Goal: Task Accomplishment & Management: Use online tool/utility

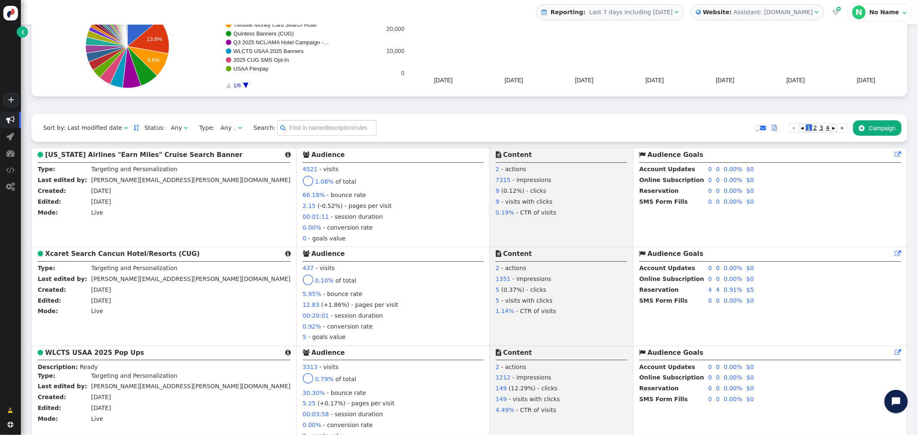
scroll to position [111, 0]
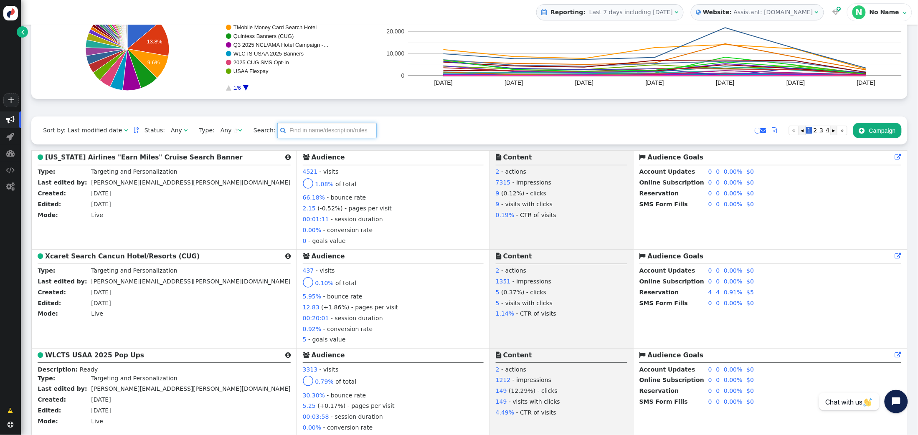
click at [292, 134] on input "text" at bounding box center [326, 130] width 99 height 15
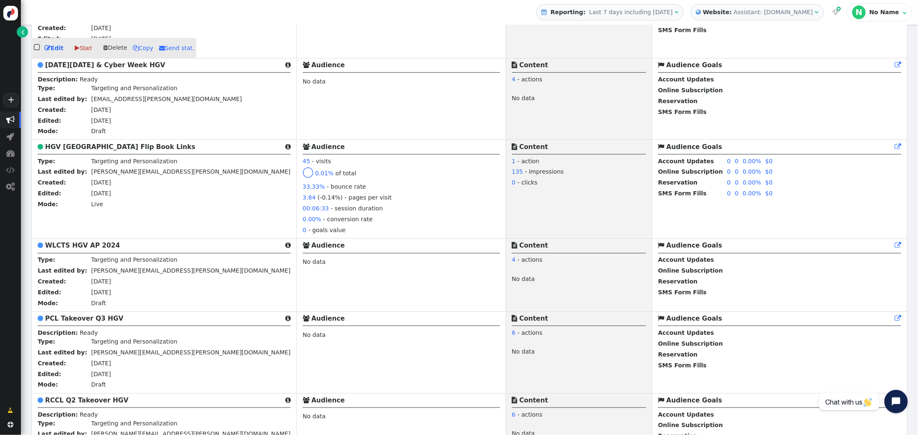
scroll to position [1371, 0]
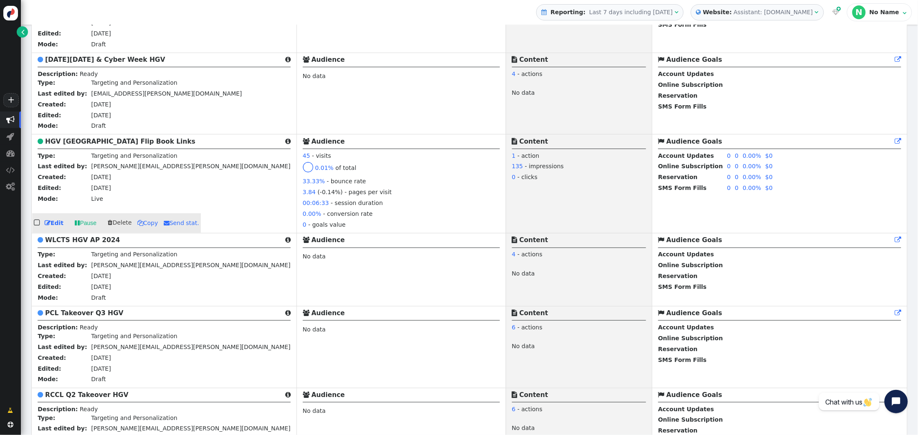
type input "HGV"
click at [78, 145] on b "HGV [GEOGRAPHIC_DATA] Flip Book Links" at bounding box center [120, 142] width 150 height 8
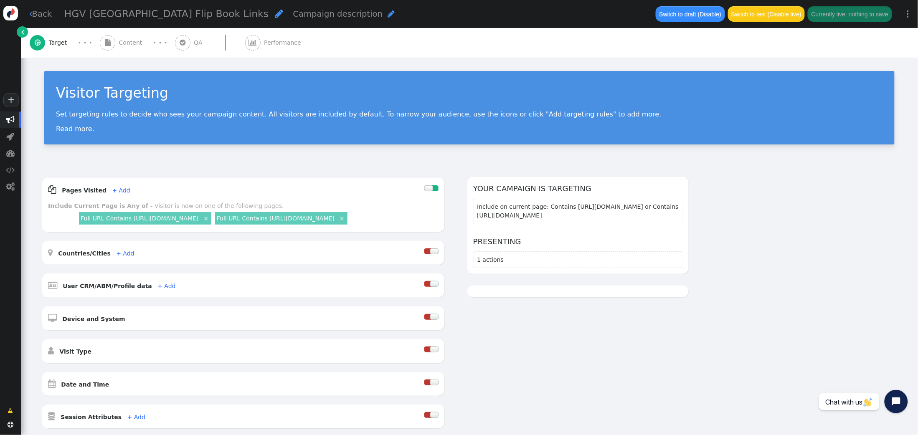
click at [22, 30] on span "" at bounding box center [23, 32] width 3 height 9
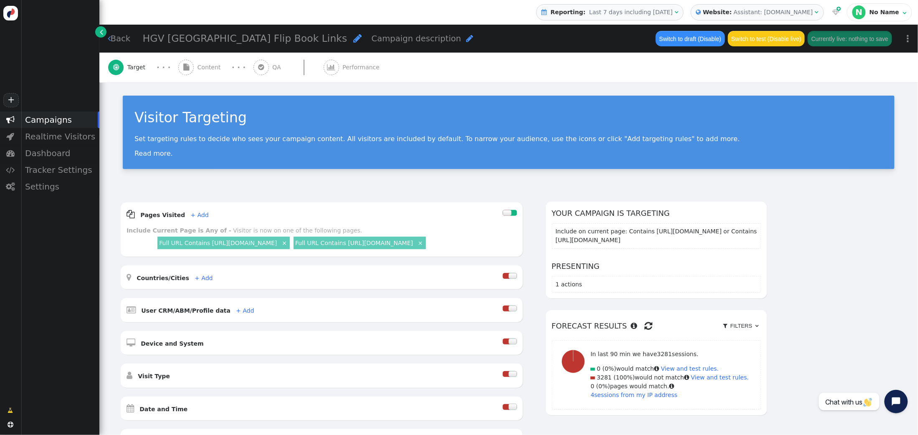
click at [118, 39] on link " Back" at bounding box center [119, 39] width 23 height 12
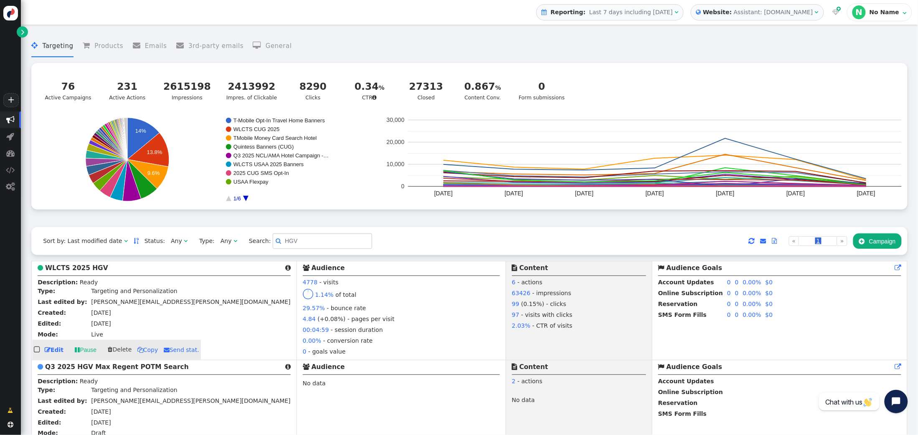
click at [78, 266] on b "WLCTS 2025 HGV" at bounding box center [76, 269] width 63 height 8
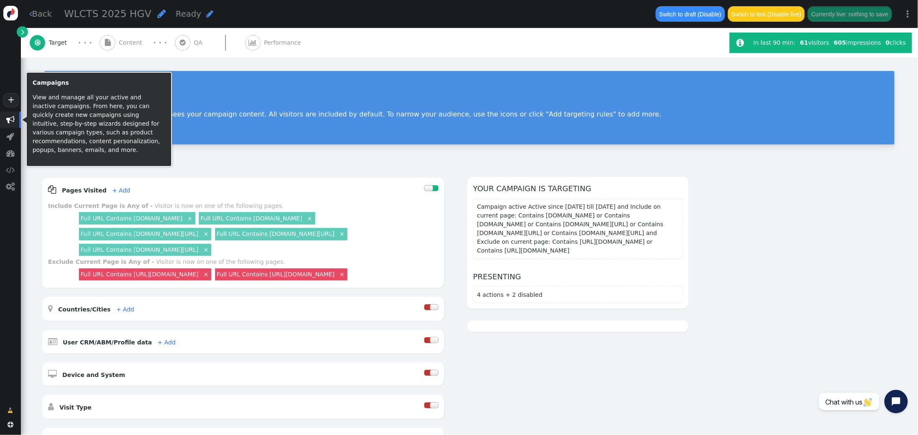
click at [11, 121] on span "" at bounding box center [10, 120] width 8 height 8
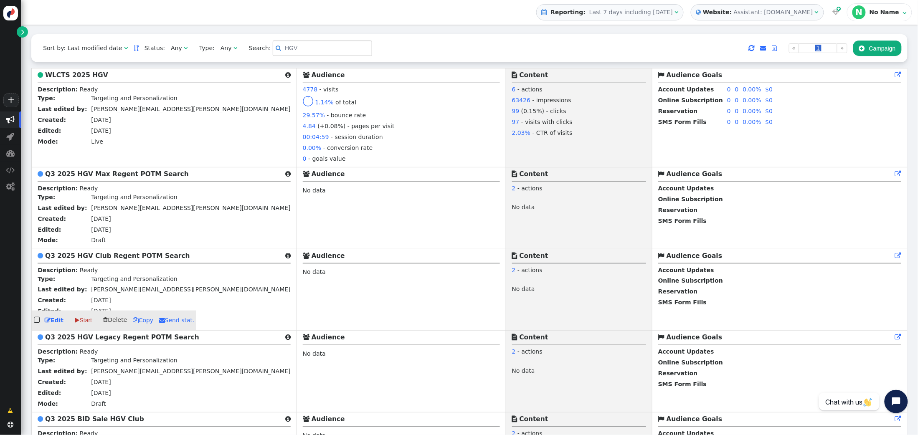
scroll to position [190, 0]
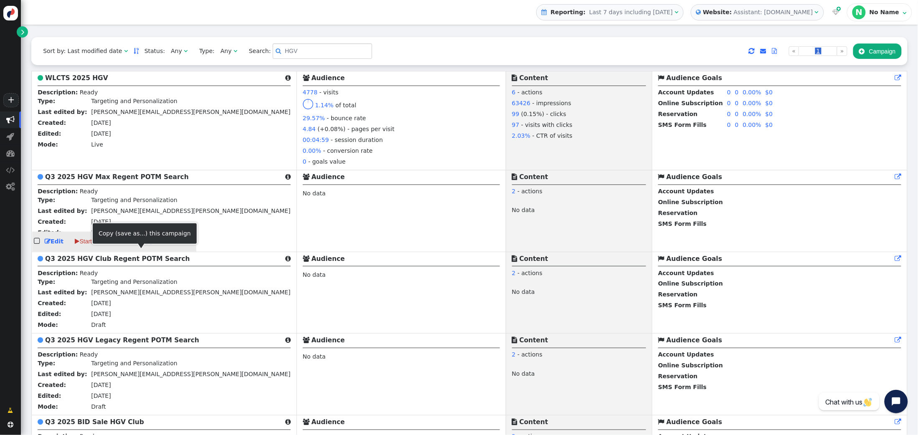
click at [141, 245] on span " Copy" at bounding box center [143, 241] width 21 height 7
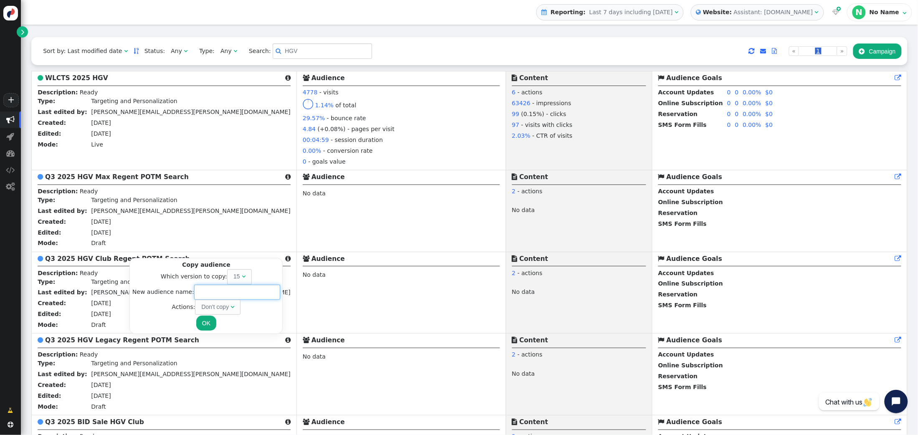
click at [201, 292] on input "text" at bounding box center [237, 292] width 86 height 15
click at [236, 294] on input "Q4 2025 HGV [GEOGRAPHIC_DATA] Mega Sale" at bounding box center [237, 292] width 86 height 15
click at [222, 309] on div "Don't copy" at bounding box center [215, 307] width 28 height 9
type input "Q4 2025 HGV Max Japan Mega Sale"
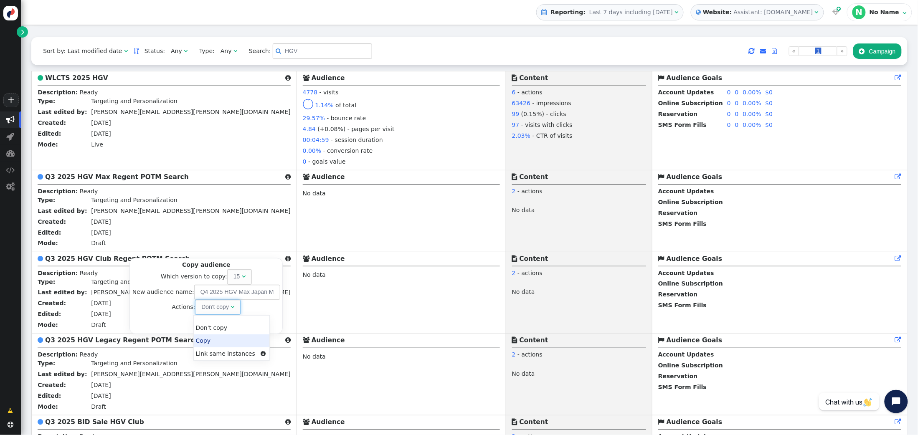
drag, startPoint x: 213, startPoint y: 341, endPoint x: 213, endPoint y: 335, distance: 6.3
click at [206, 322] on button "OK" at bounding box center [206, 323] width 20 height 15
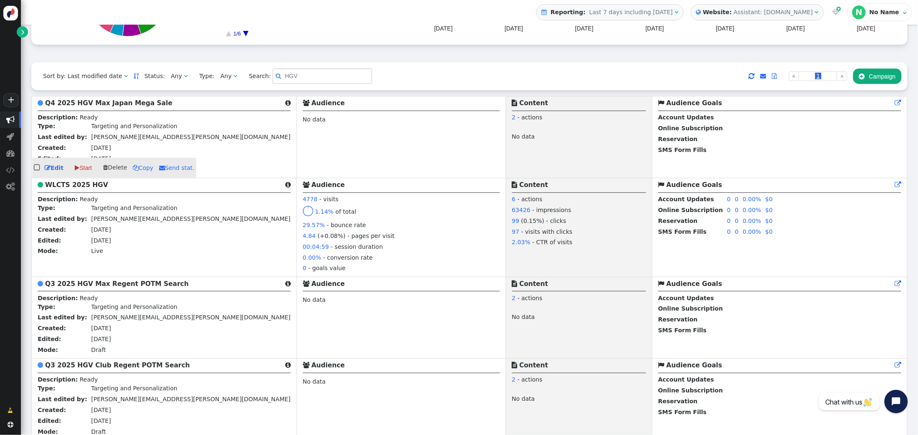
click at [105, 106] on b "Q4 2025 HGV Max Japan Mega Sale" at bounding box center [108, 103] width 127 height 8
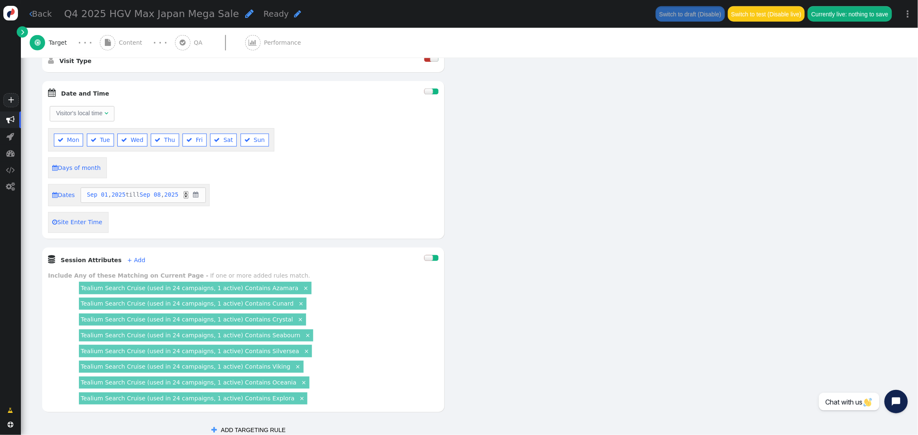
scroll to position [333, 0]
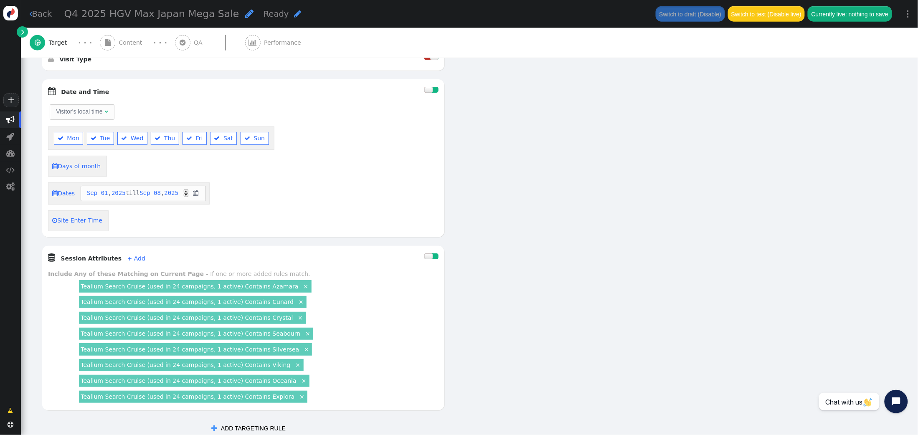
click at [430, 93] on div at bounding box center [429, 90] width 8 height 6
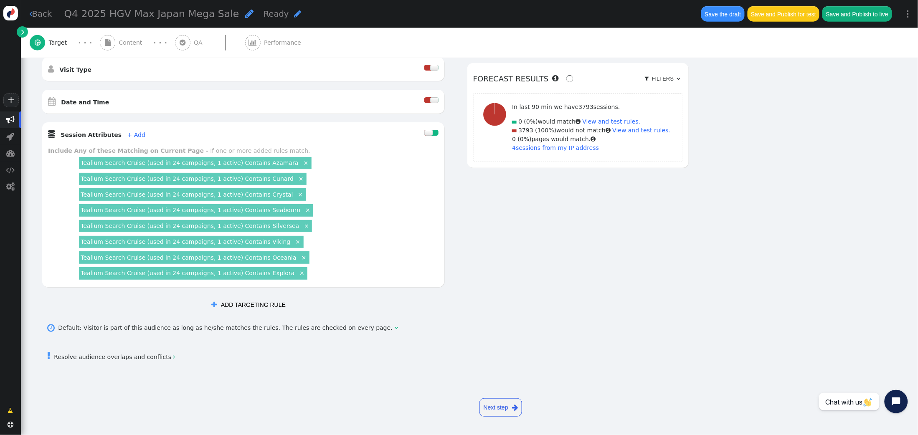
click at [431, 136] on div at bounding box center [429, 133] width 8 height 6
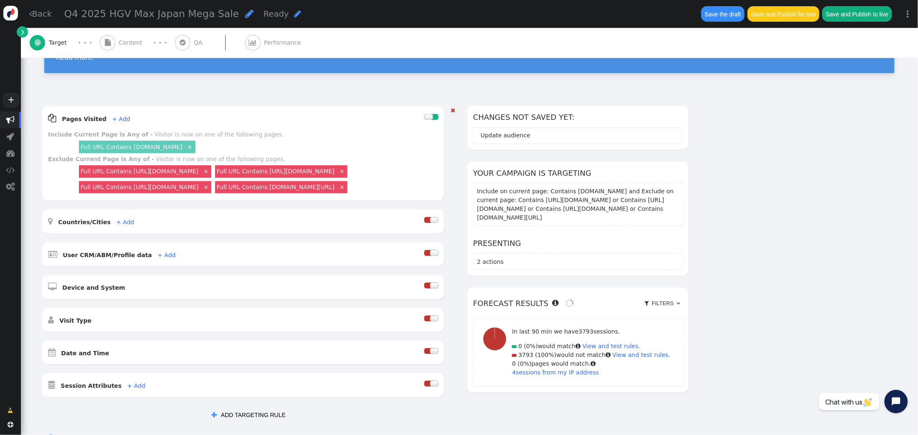
scroll to position [0, 0]
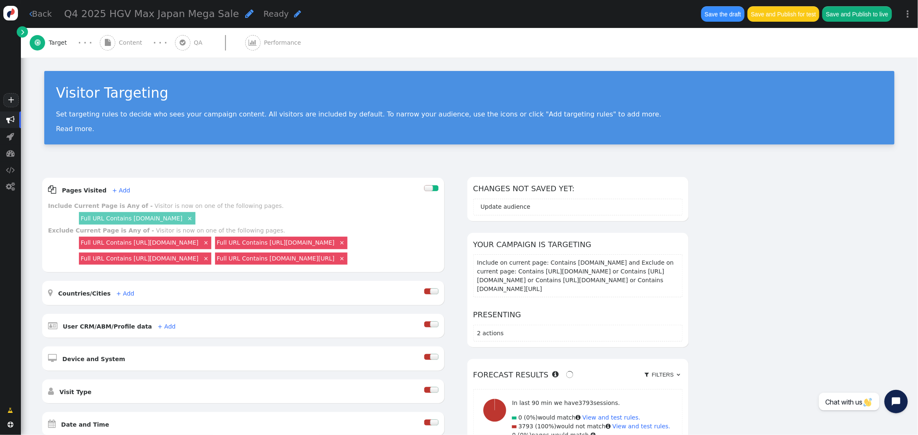
drag, startPoint x: 136, startPoint y: 45, endPoint x: 154, endPoint y: 50, distance: 18.8
click at [136, 44] on span "Content" at bounding box center [132, 42] width 27 height 9
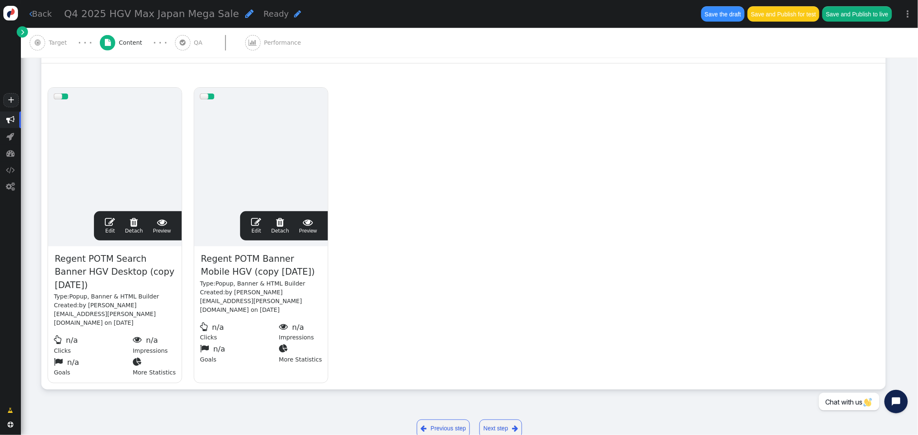
scroll to position [140, 0]
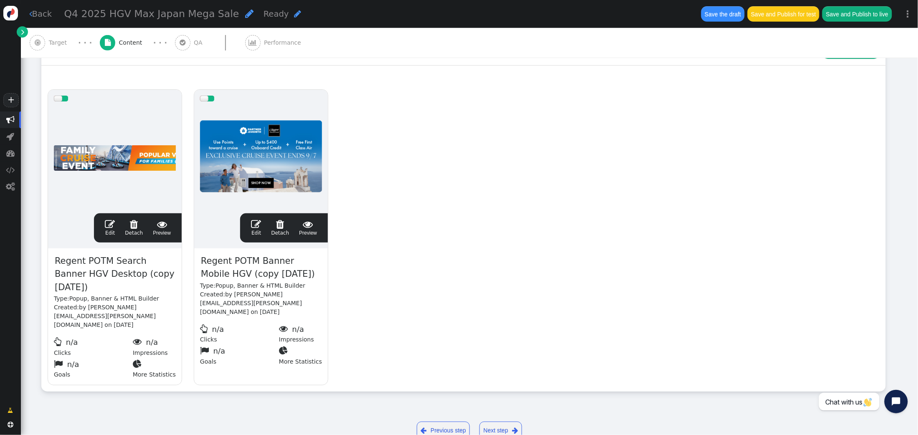
click at [140, 272] on span "Regent POTM Search Banner HGV Desktop (copy 10/09/25)" at bounding box center [115, 274] width 122 height 41
click at [160, 275] on span "Regent POTM Search Banner HGV Desktop (copy 10/09/25)" at bounding box center [115, 274] width 122 height 41
drag, startPoint x: 172, startPoint y: 275, endPoint x: 119, endPoint y: 275, distance: 52.7
click at [107, 276] on span "Regent POTM Search Banner HGV Desktop (copy 10/09/25)" at bounding box center [115, 274] width 122 height 41
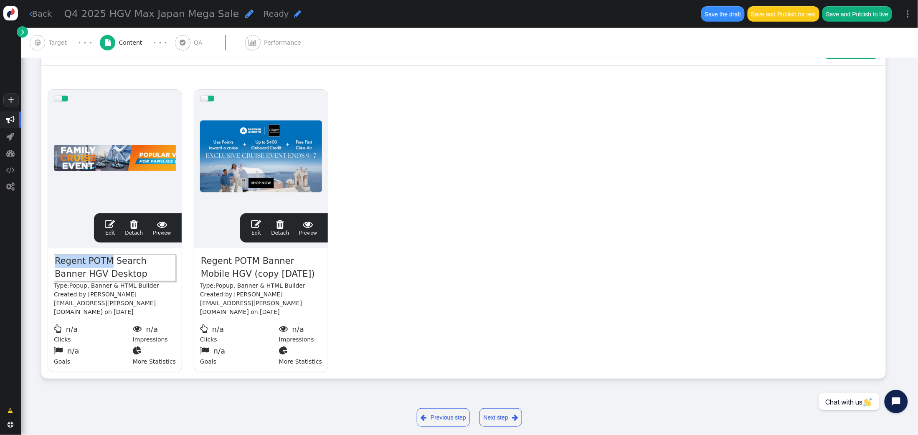
drag, startPoint x: 108, startPoint y: 262, endPoint x: 35, endPoint y: 256, distance: 73.4
click at [32, 258] on div "Rotation and A/B testing mode  ADD ACTION  Always shown Content in this box i…" at bounding box center [470, 207] width 898 height 365
click at [103, 257] on span "Regent POTM Search Banner HGV Desktop" at bounding box center [115, 267] width 122 height 27
click at [110, 260] on span "Regent POTM Search Banner HGV Desktop" at bounding box center [115, 267] width 122 height 27
drag, startPoint x: 105, startPoint y: 262, endPoint x: 57, endPoint y: 261, distance: 48.1
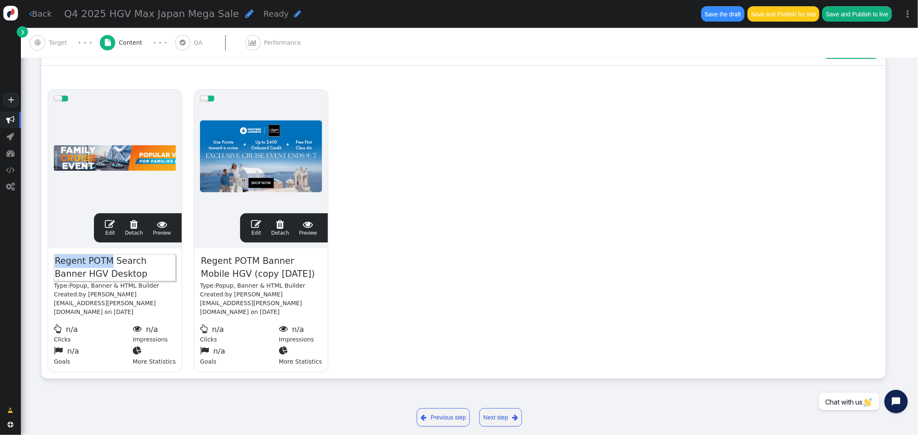
click at [57, 261] on span "Regent POTM Search Banner HGV Desktop" at bounding box center [115, 267] width 122 height 27
drag, startPoint x: 277, startPoint y: 260, endPoint x: 255, endPoint y: 265, distance: 22.7
click at [275, 260] on span "Regent POTM Banner Mobile HGV (copy 10/09/25)" at bounding box center [261, 267] width 122 height 27
click at [255, 265] on span "Regent POTM Banner Mobile HGV (copy 10/09/25)" at bounding box center [261, 267] width 122 height 27
drag, startPoint x: 254, startPoint y: 262, endPoint x: 200, endPoint y: 260, distance: 54.3
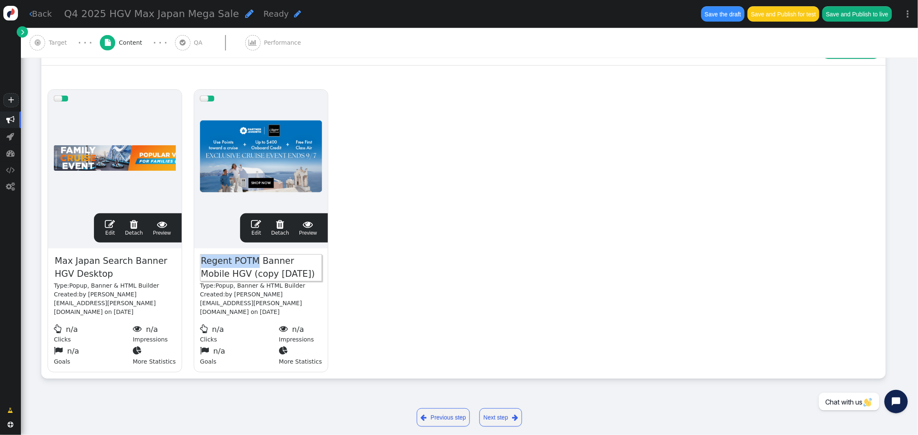
click at [200, 261] on span "Regent POTM Banner Mobile HGV (copy 10/09/25)" at bounding box center [261, 267] width 122 height 27
drag, startPoint x: 275, startPoint y: 274, endPoint x: 198, endPoint y: 271, distance: 76.9
click at [198, 271] on div "Max Japan Banner Mobile HGV (copy 10/09/25) Type: Popup, Banner & HTML Builder …" at bounding box center [261, 311] width 134 height 124
drag, startPoint x: 237, startPoint y: 274, endPoint x: 270, endPoint y: 270, distance: 32.8
click at [239, 274] on span "Max Japan Banner Mobile HGV (copy 10/09/25)" at bounding box center [261, 267] width 122 height 27
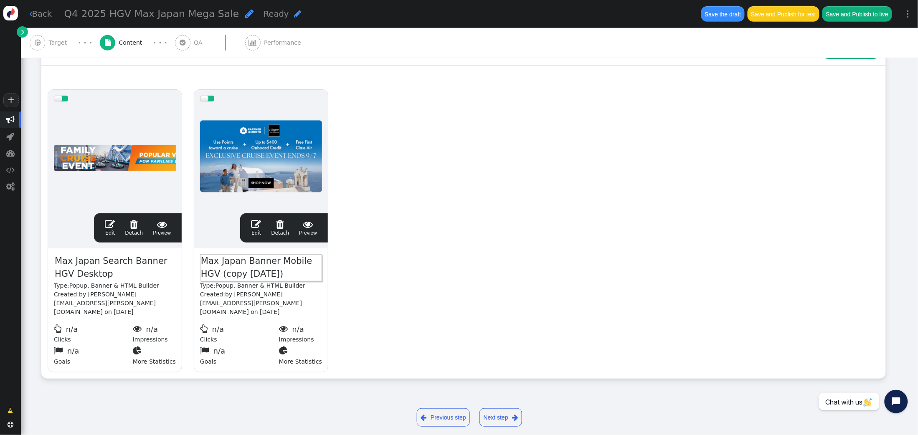
click at [270, 275] on span "Max Japan Banner Mobile HGV (copy 10/09/25)" at bounding box center [261, 267] width 122 height 27
click at [111, 224] on span "" at bounding box center [110, 224] width 10 height 10
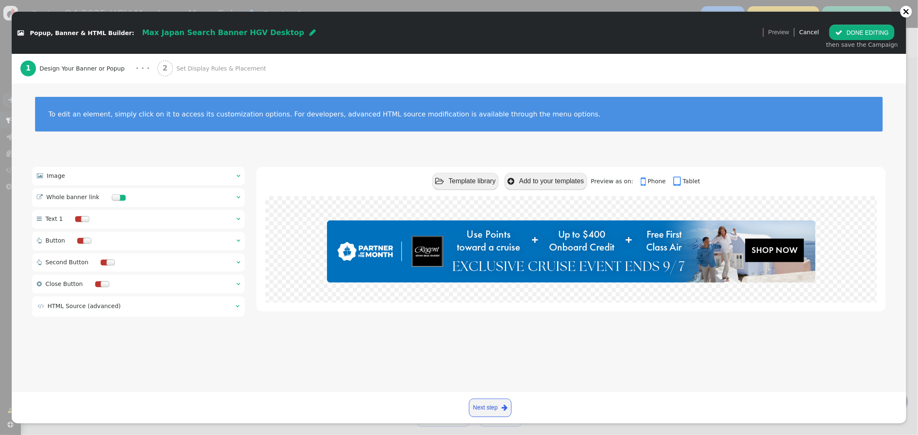
click at [237, 175] on span "" at bounding box center [239, 176] width 4 height 6
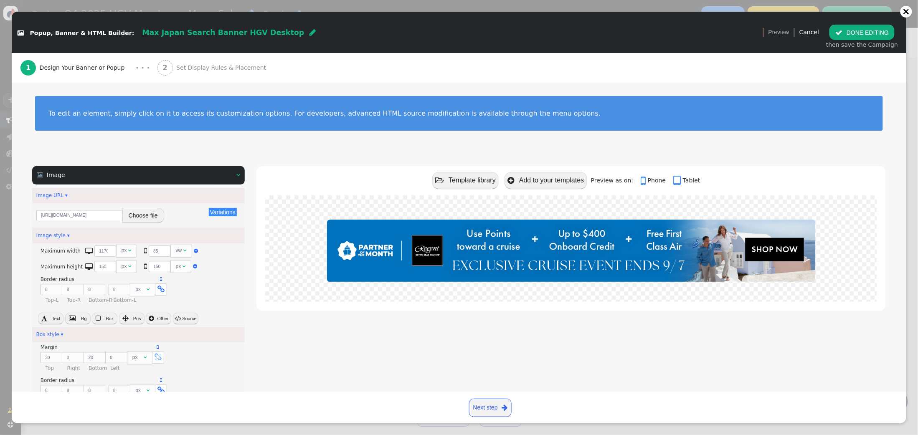
click at [151, 214] on button "Choose file" at bounding box center [143, 215] width 42 height 15
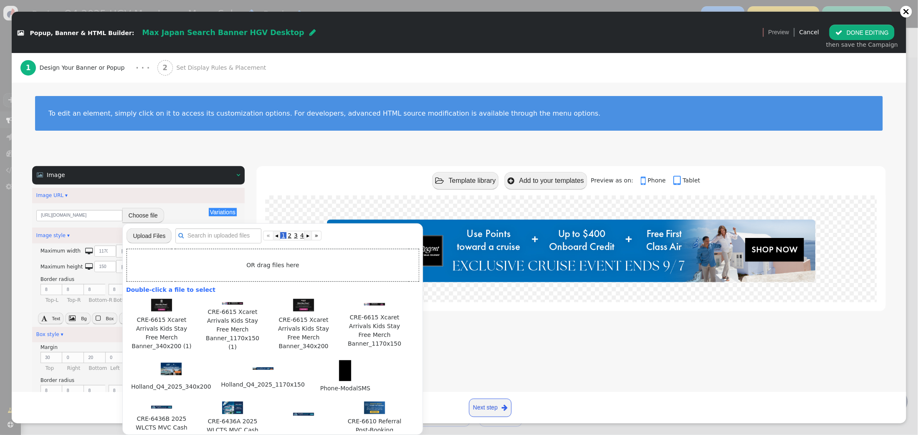
click at [160, 232] on input "file" at bounding box center [149, 236] width 45 height 16
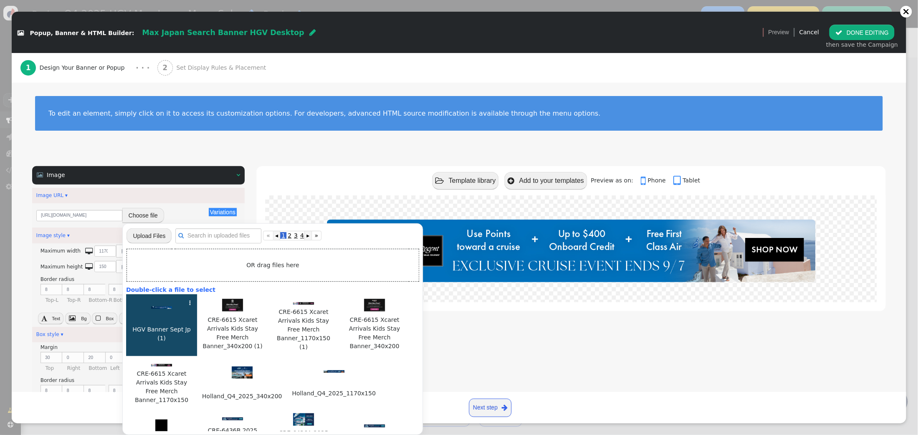
click at [158, 308] on img at bounding box center [161, 308] width 21 height 3
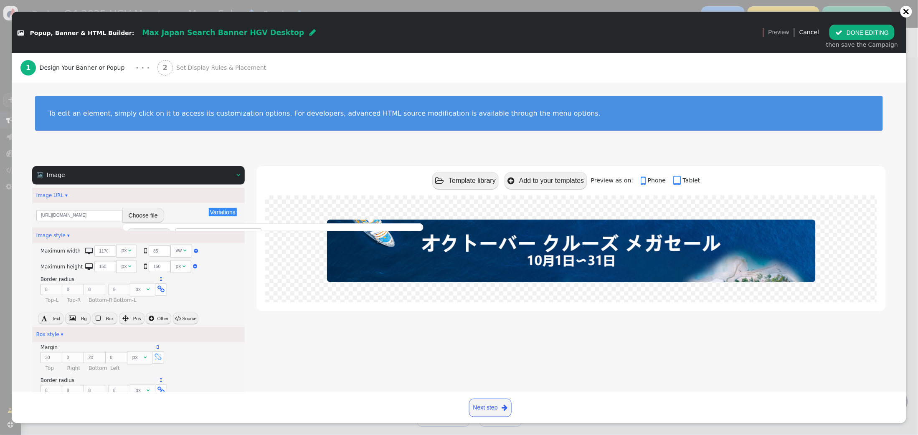
type input "https://cdn.personyze.com/upload/5748/2381607b5f8263d6.png"
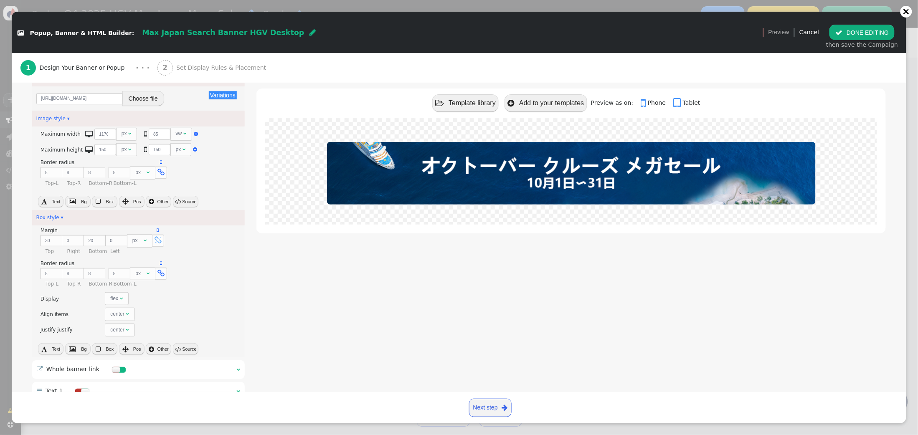
scroll to position [236, 0]
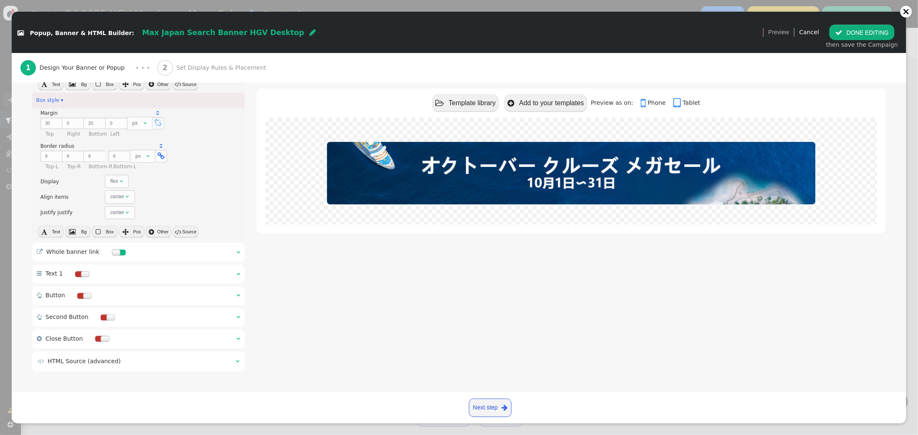
drag, startPoint x: 236, startPoint y: 250, endPoint x: 250, endPoint y: 248, distance: 14.4
click at [236, 250] on div " Whole banner link  " at bounding box center [138, 252] width 213 height 19
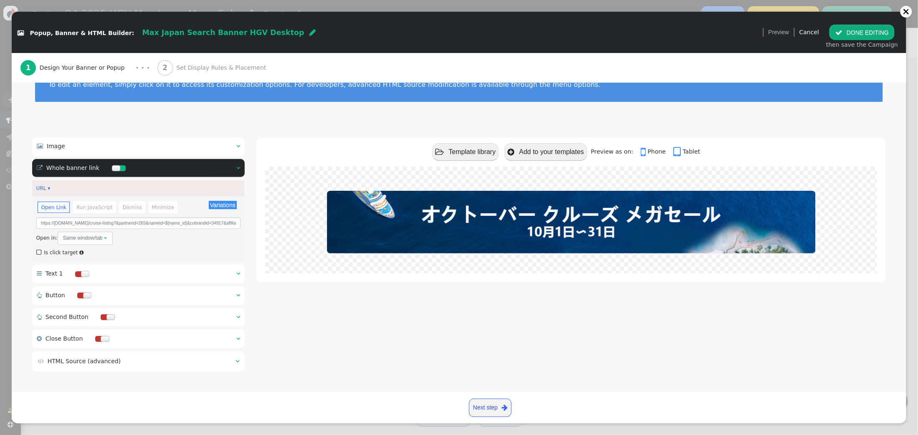
click at [206, 66] on span "Set Display Rules & Placement" at bounding box center [222, 68] width 93 height 9
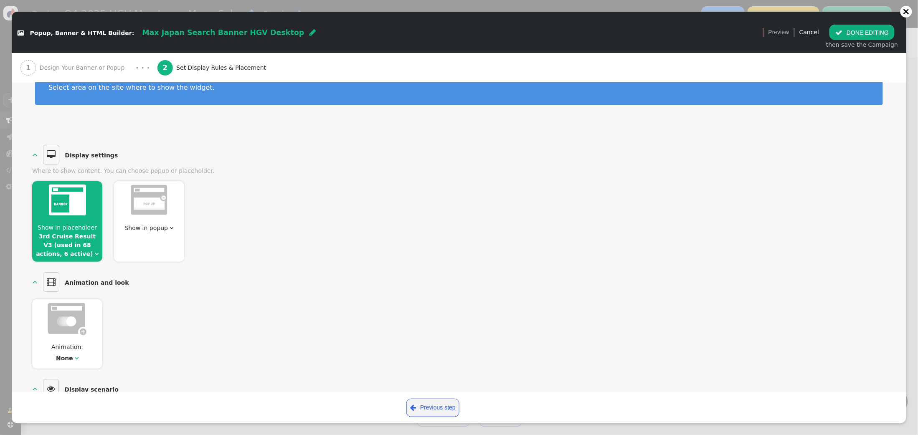
scroll to position [25, 0]
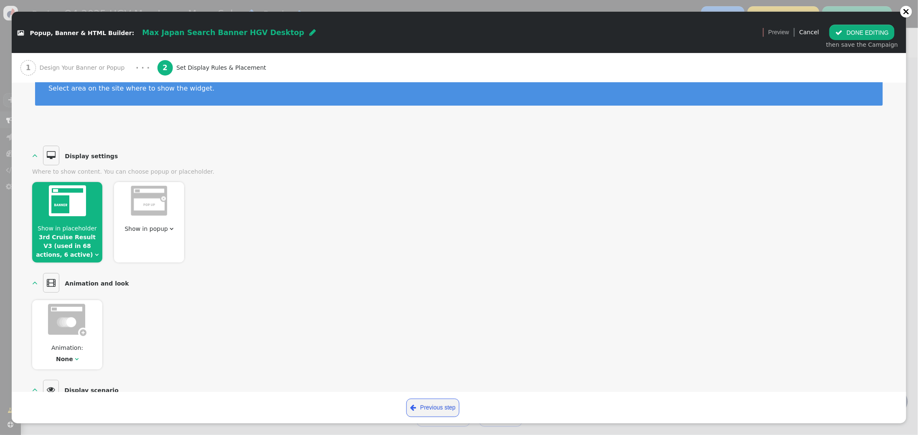
click at [67, 226] on span "Show in placeholder" at bounding box center [67, 228] width 59 height 7
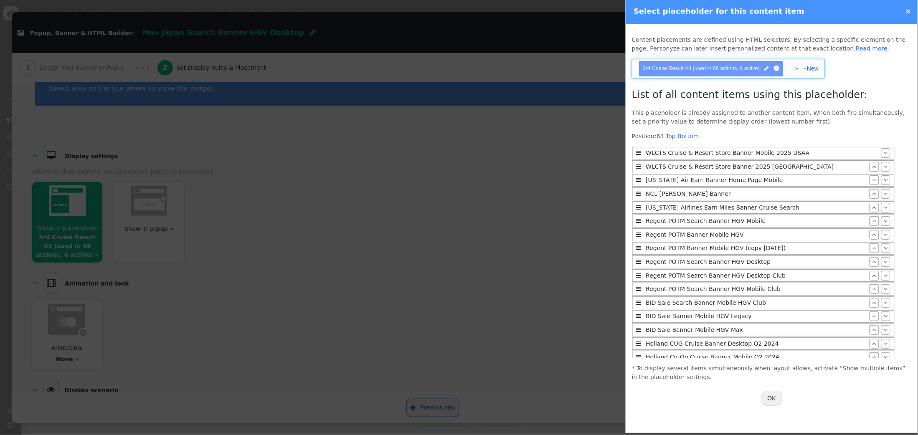
click at [796, 68] on div "" at bounding box center [795, 68] width 8 height 9
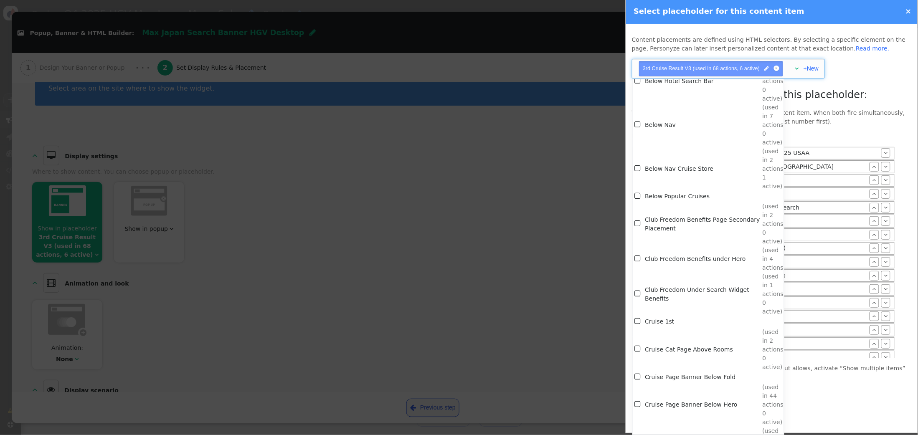
scroll to position [1215, 0]
drag, startPoint x: 705, startPoint y: 277, endPoint x: 904, endPoint y: 316, distance: 202.4
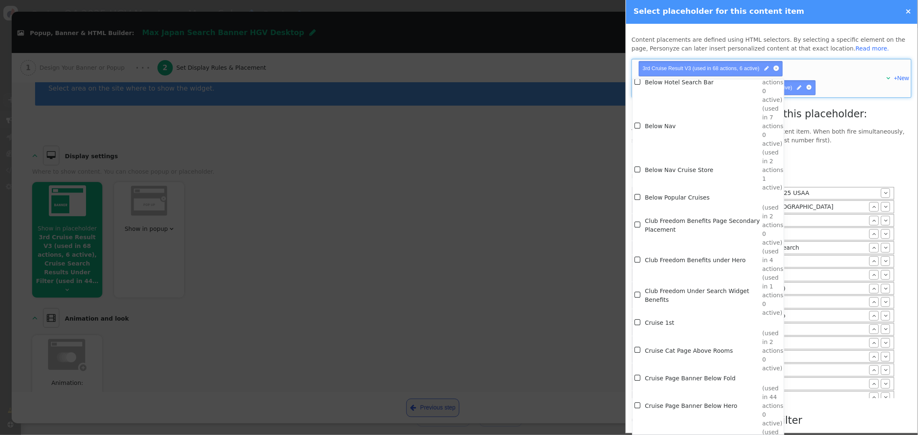
click at [847, 140] on p "This placeholder is already assigned to another content item. When both fire si…" at bounding box center [772, 136] width 280 height 18
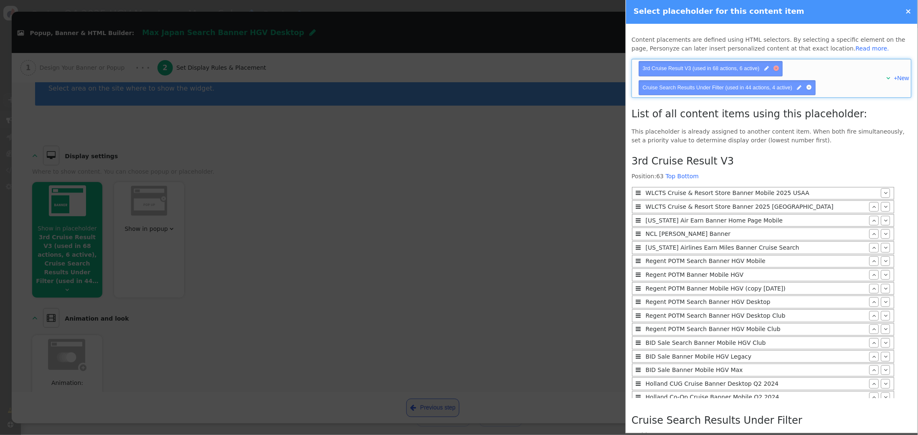
click at [780, 66] on div at bounding box center [776, 68] width 5 height 5
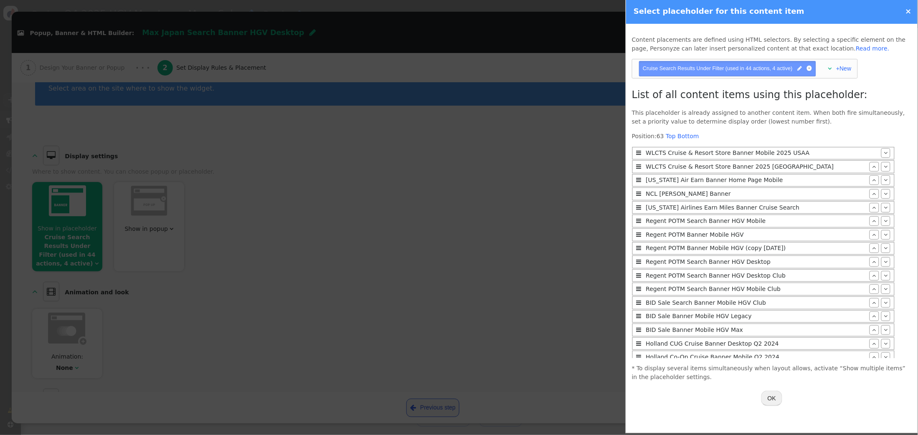
click at [775, 397] on button "OK" at bounding box center [772, 398] width 21 height 15
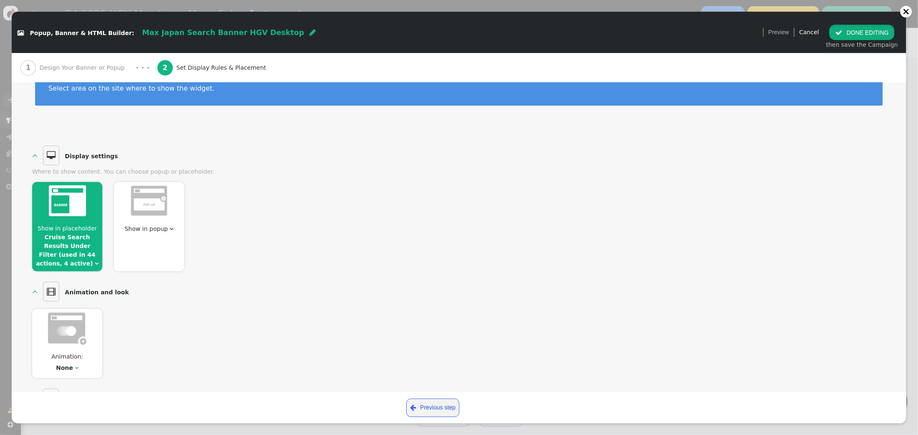
click at [847, 32] on button " DONE EDITING" at bounding box center [862, 32] width 65 height 15
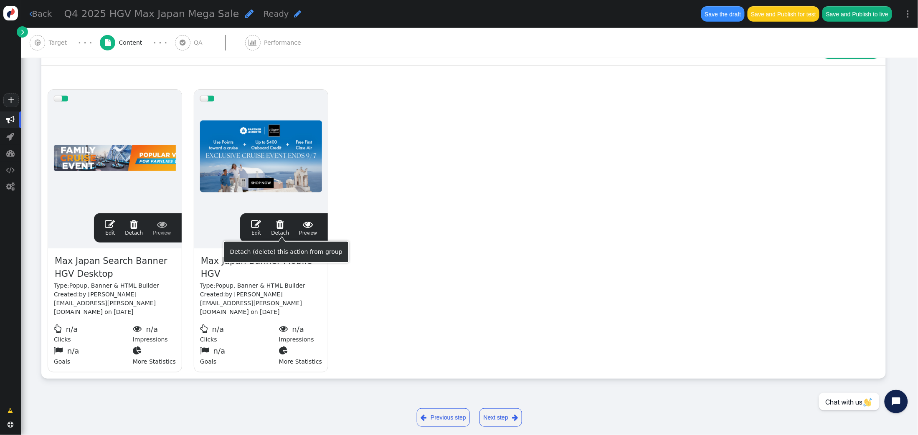
click at [282, 224] on span "" at bounding box center [280, 224] width 18 height 10
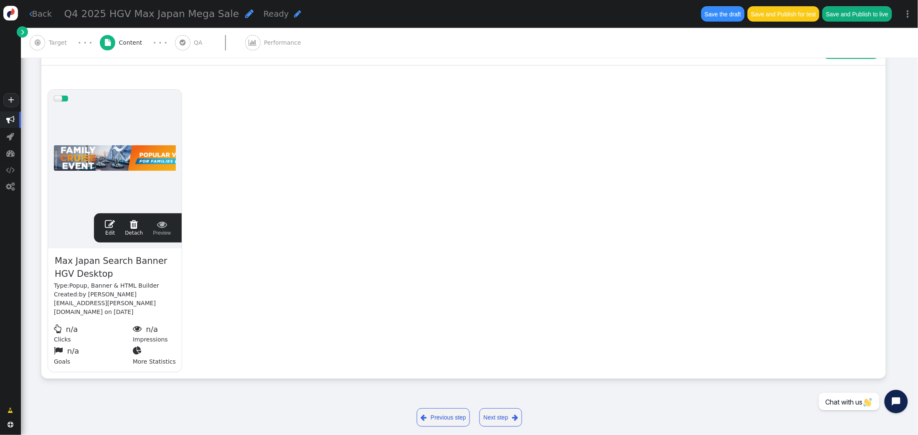
click at [109, 224] on span "" at bounding box center [110, 224] width 10 height 10
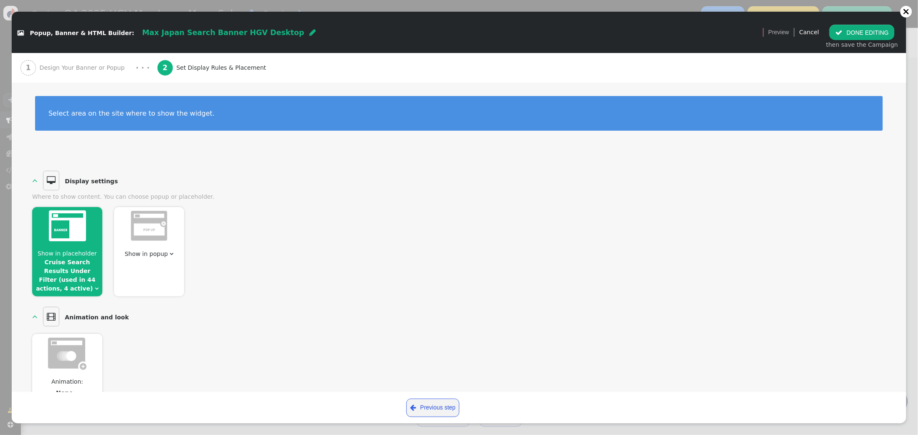
click at [91, 71] on span "Design Your Banner or Popup" at bounding box center [84, 68] width 89 height 9
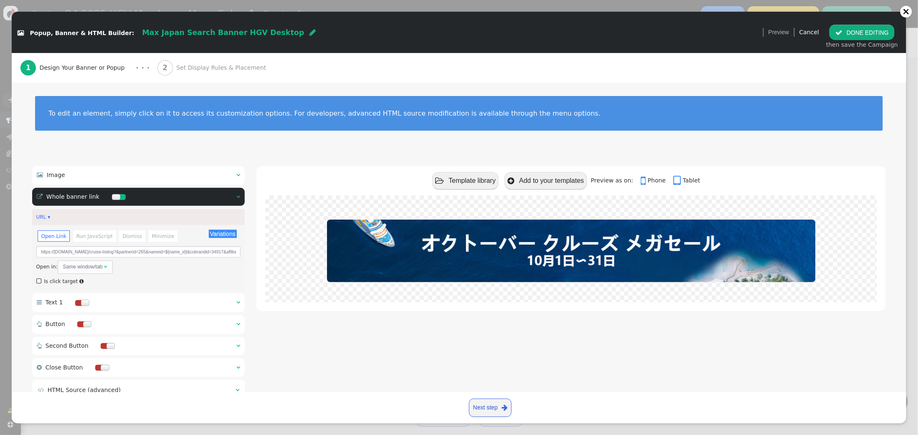
click at [212, 65] on span "Set Display Rules & Placement" at bounding box center [222, 68] width 93 height 9
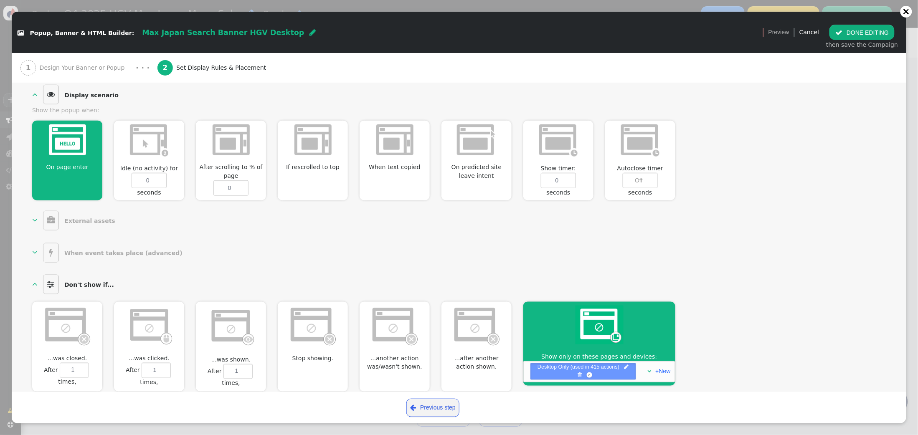
scroll to position [385, 0]
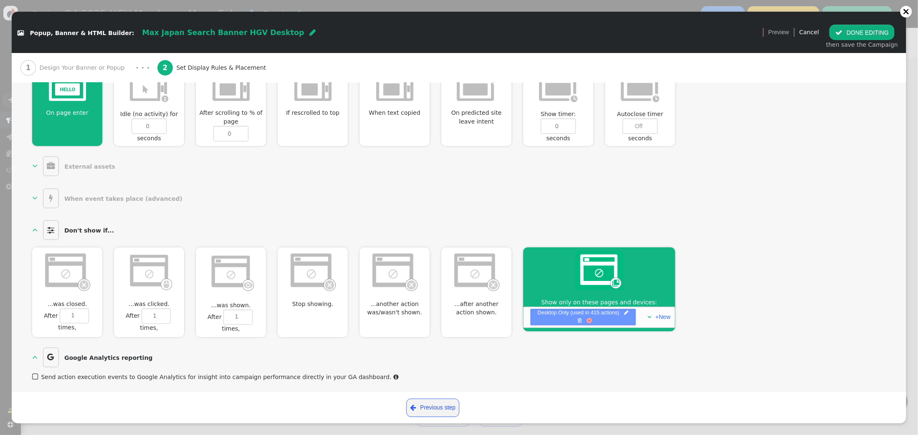
click at [591, 322] on div at bounding box center [589, 320] width 5 height 5
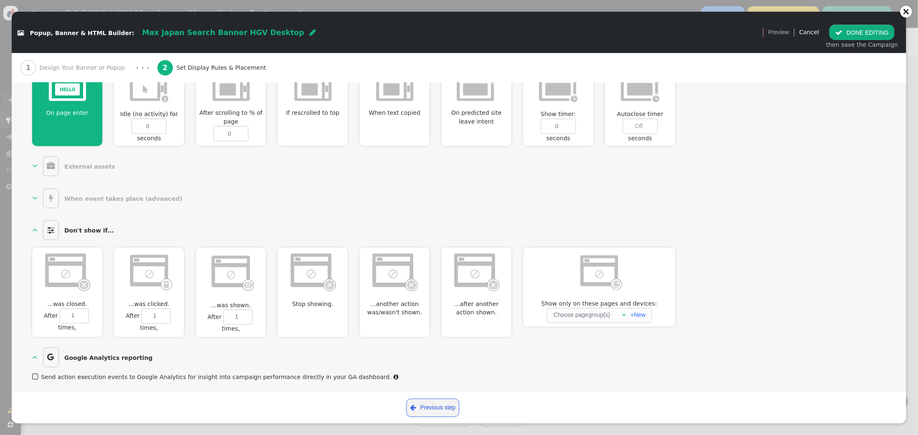
scroll to position [0, 0]
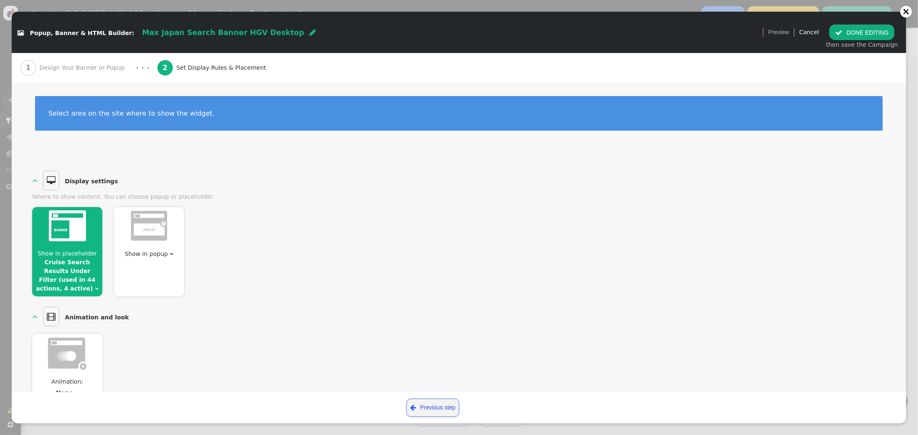
click at [79, 68] on span "Design Your Banner or Popup" at bounding box center [84, 68] width 89 height 9
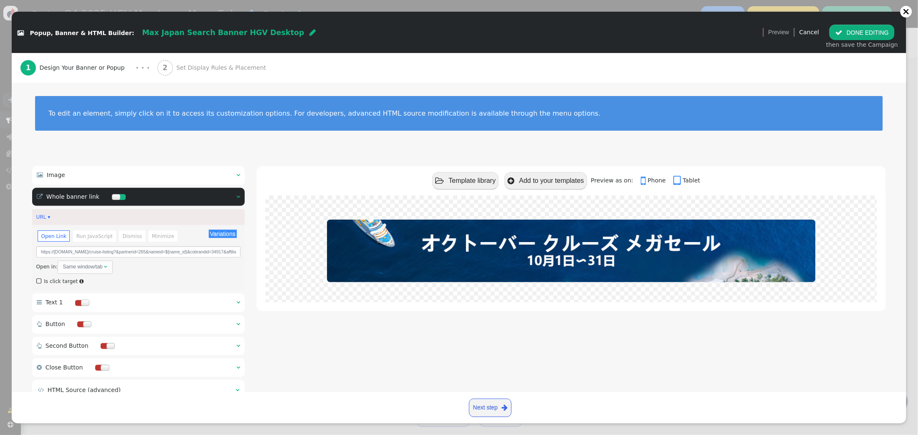
click at [865, 29] on button " DONE EDITING" at bounding box center [862, 32] width 65 height 15
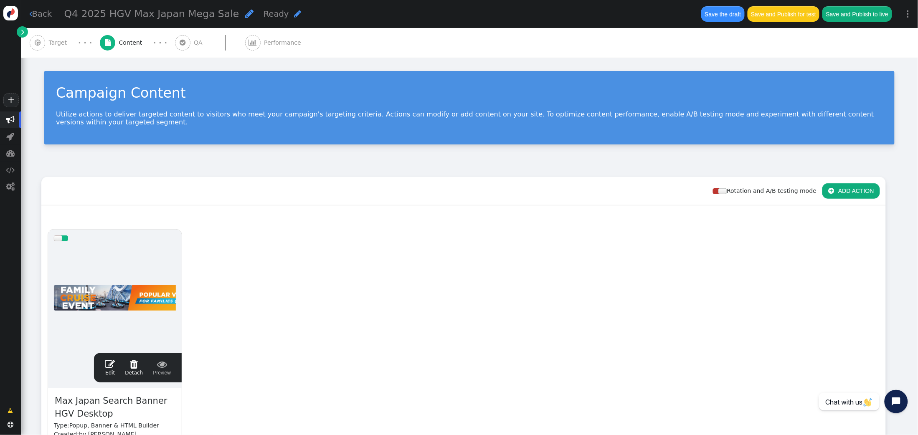
click at [51, 42] on span "Target" at bounding box center [60, 42] width 22 height 9
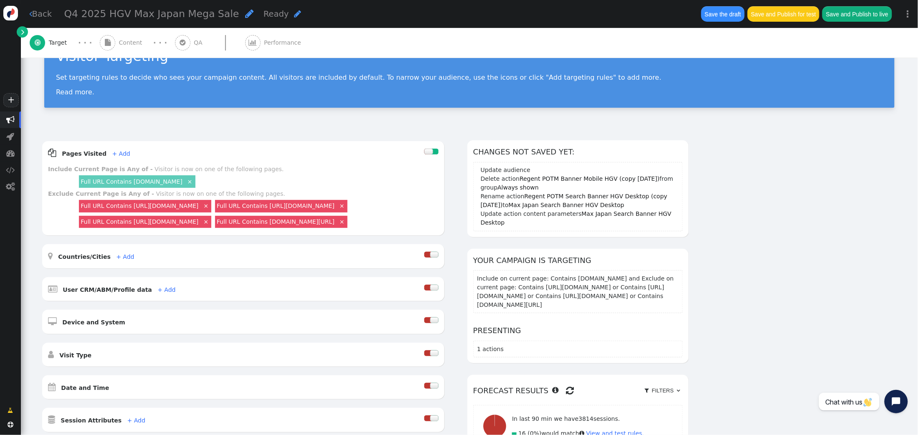
scroll to position [35, 0]
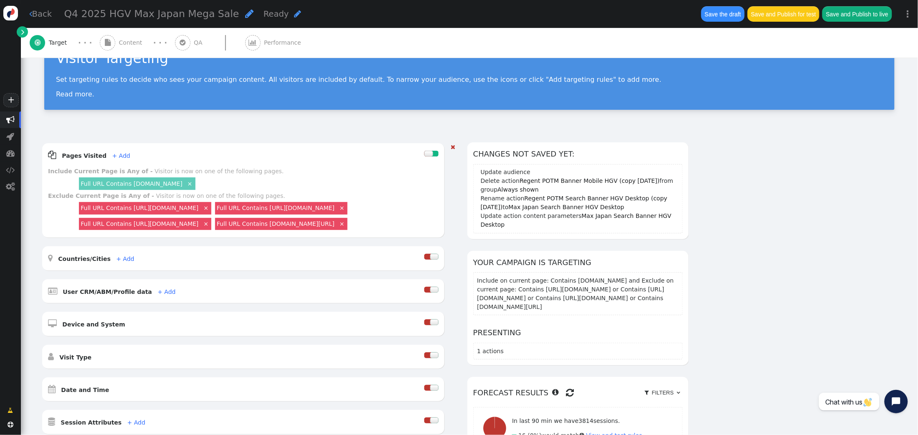
click at [182, 183] on link "Full URL Contains cruises.hiltongrandvacations.com" at bounding box center [132, 184] width 102 height 7
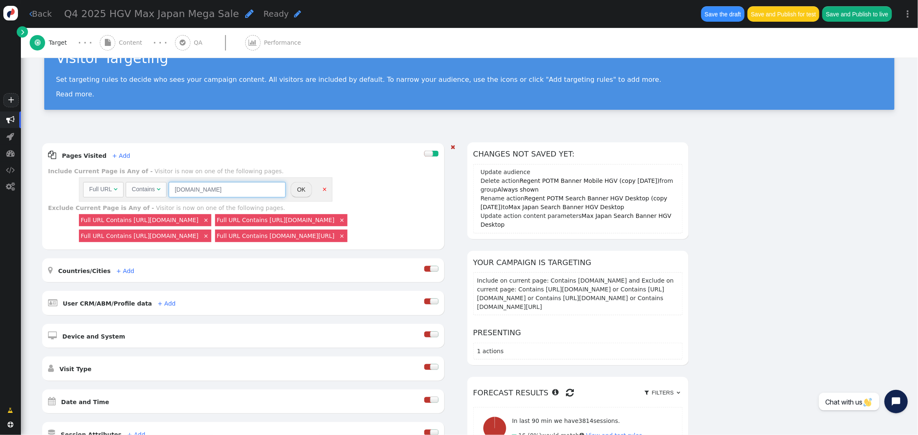
drag, startPoint x: 263, startPoint y: 190, endPoint x: 372, endPoint y: 181, distance: 109.9
click at [265, 189] on input "cruises.hiltongrandvacations.com" at bounding box center [227, 189] width 117 height 15
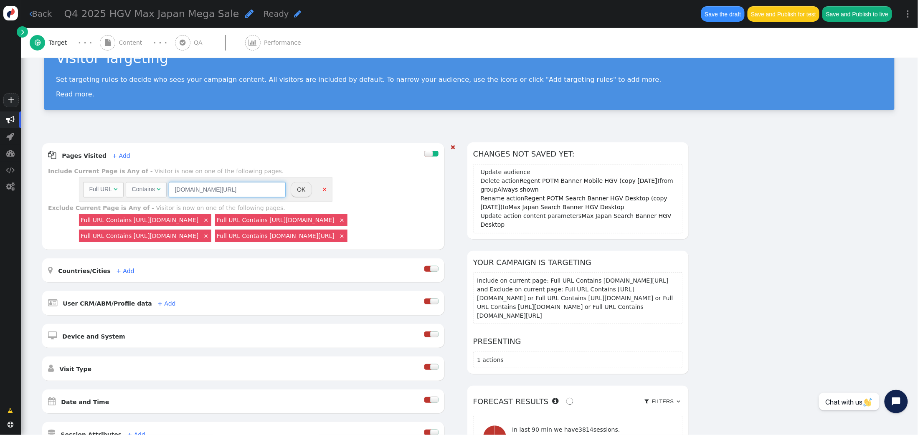
scroll to position [0, 16]
type input "cruises.hiltongrandvacations.com/cruise-listing"
click at [296, 191] on button "OK" at bounding box center [301, 189] width 21 height 15
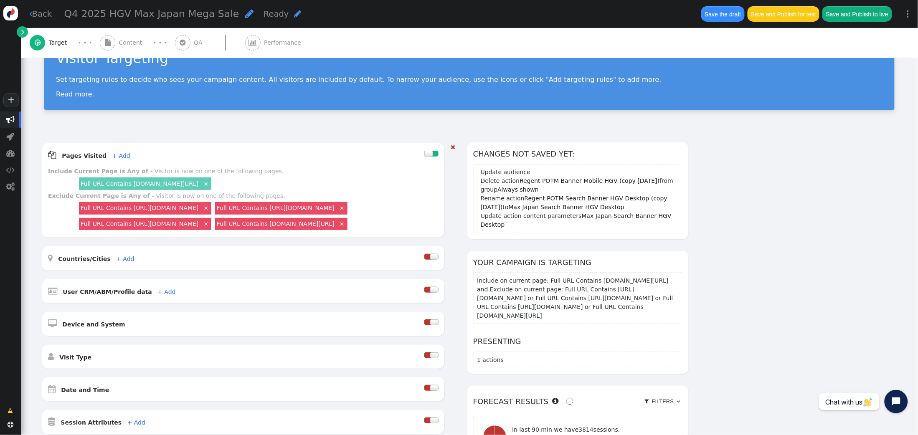
scroll to position [55, 0]
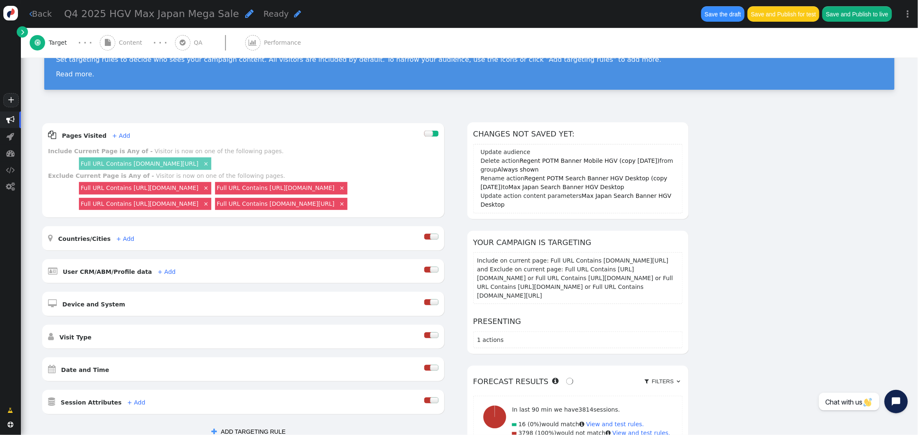
click at [361, 100] on div "Visitor Targeting Set targeting rules to decide who sees your campaign content.…" at bounding box center [470, 57] width 898 height 108
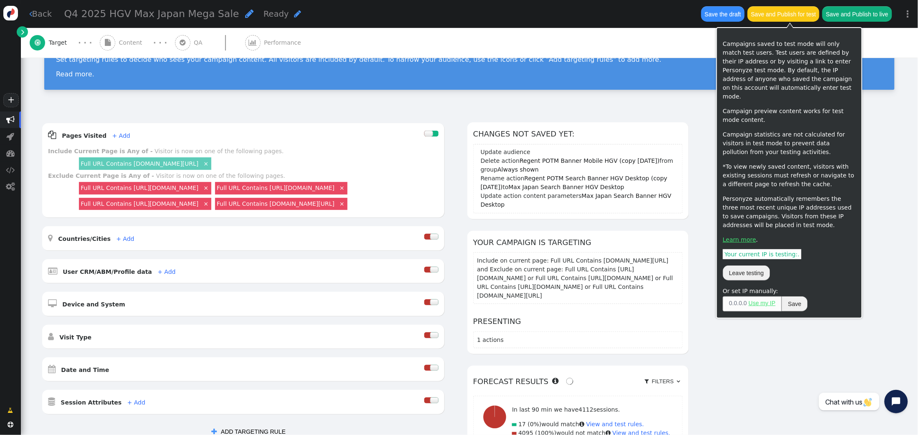
click at [730, 16] on button "Save the draft" at bounding box center [723, 13] width 43 height 15
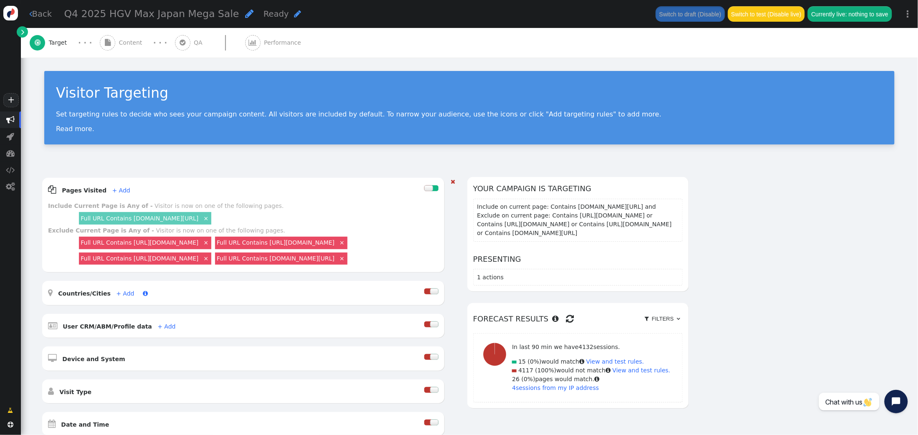
click at [116, 297] on link "+ Add" at bounding box center [125, 293] width 18 height 7
click at [239, 327] on input "text" at bounding box center [250, 324] width 86 height 15
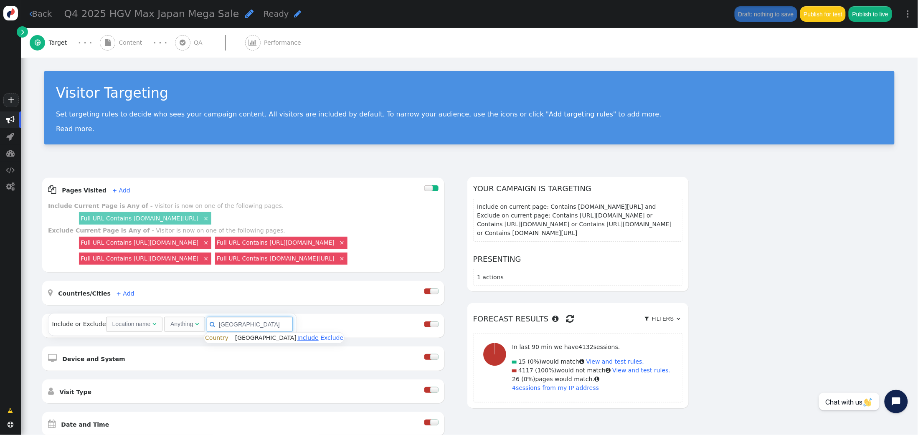
type input "japan"
click at [298, 339] on link "Include" at bounding box center [308, 338] width 21 height 7
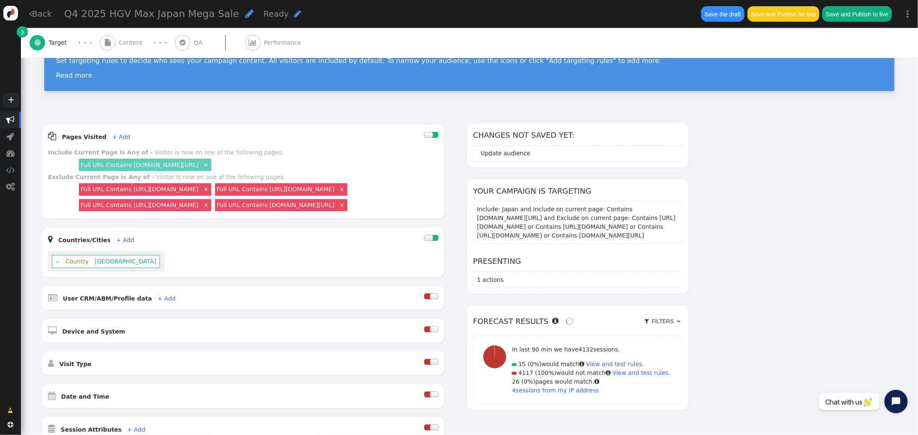
scroll to position [53, 0]
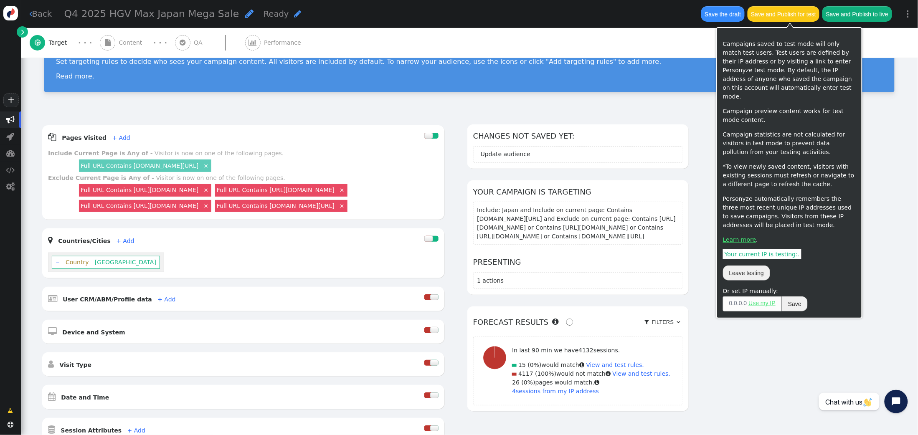
click at [769, 17] on button "Save and Publish for test" at bounding box center [784, 13] width 72 height 15
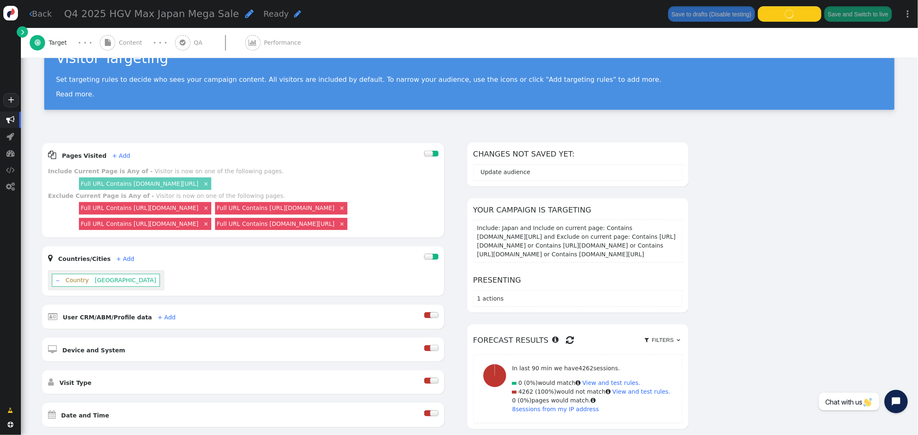
scroll to position [0, 0]
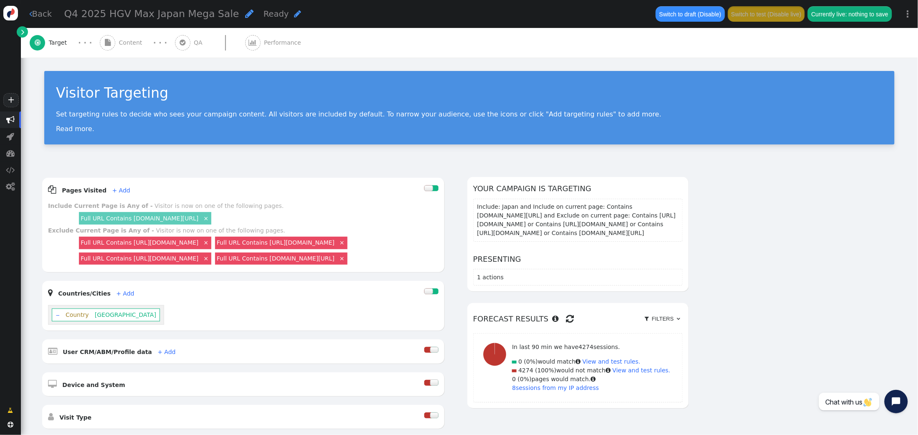
scroll to position [10, 0]
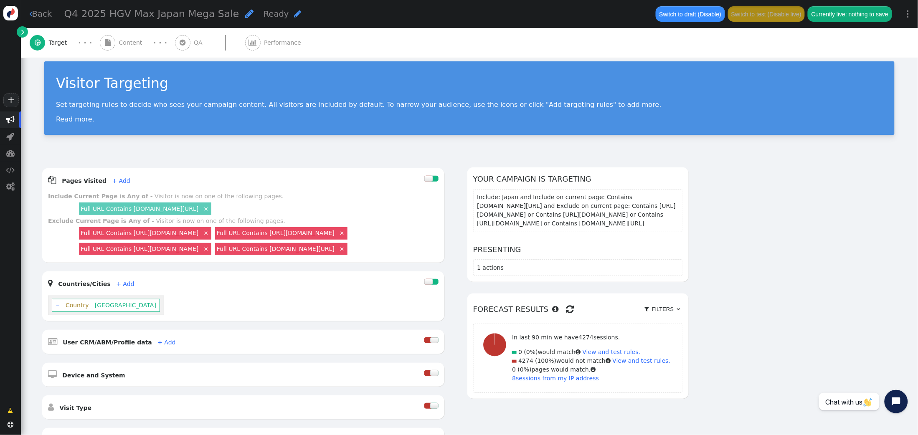
click at [116, 45] on div " Content" at bounding box center [123, 43] width 46 height 30
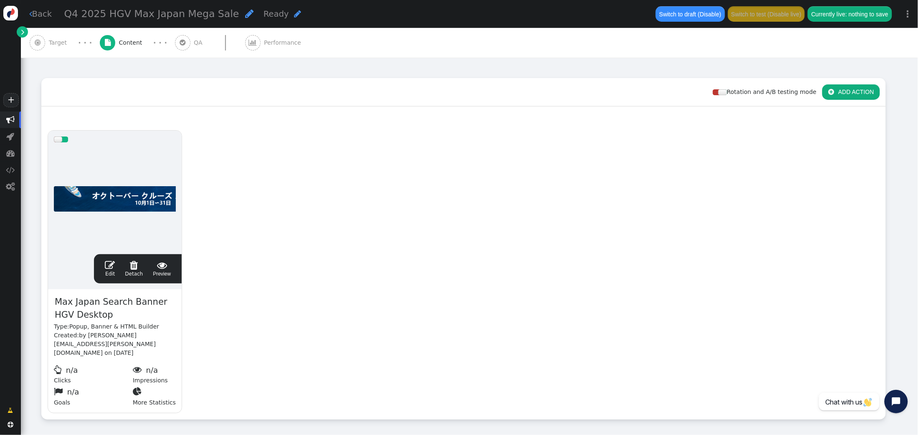
scroll to position [122, 0]
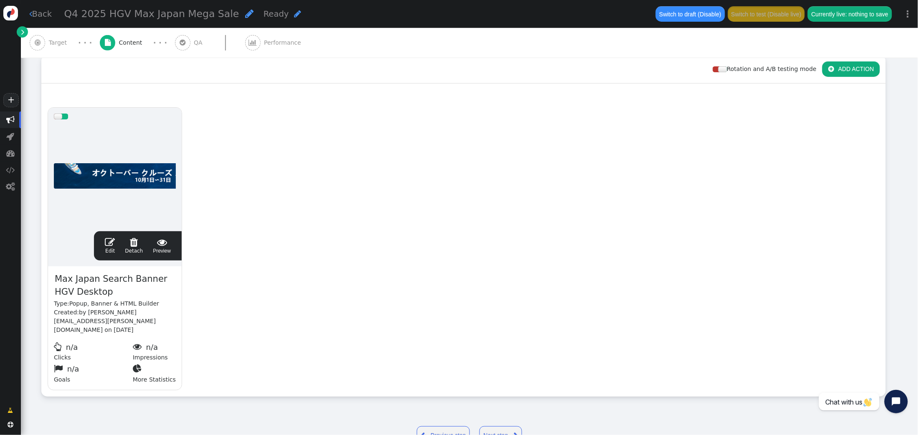
click at [109, 239] on span "" at bounding box center [110, 242] width 10 height 10
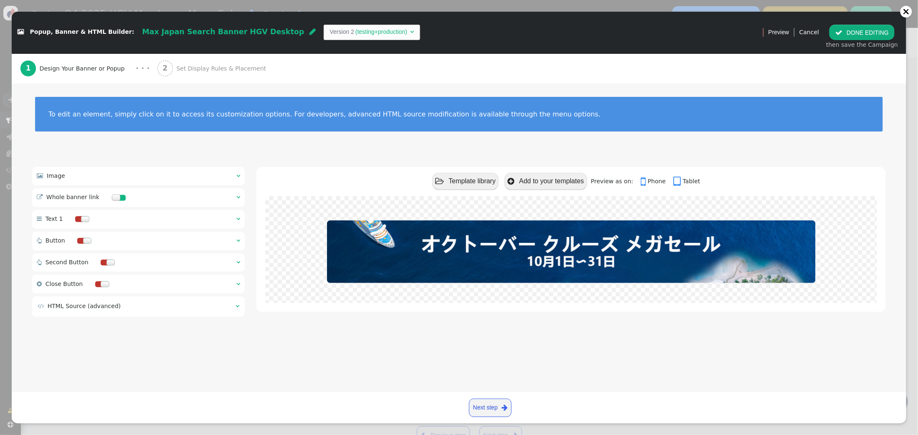
click at [179, 69] on span "Set Display Rules & Placement" at bounding box center [222, 68] width 93 height 9
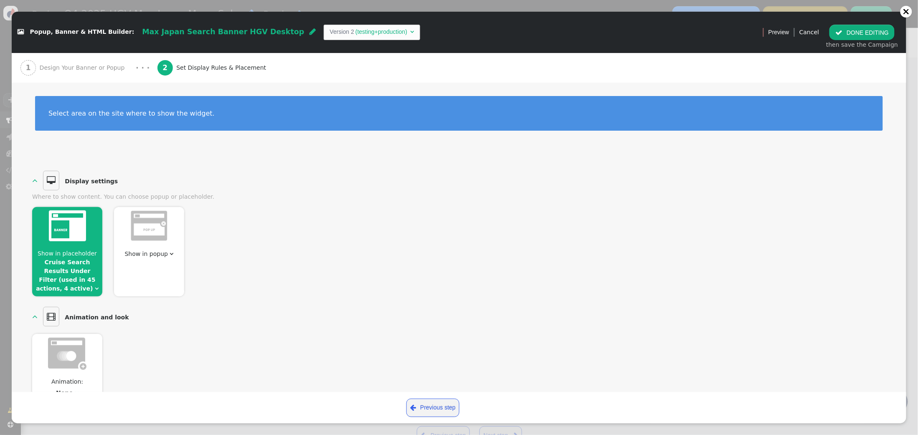
click at [100, 67] on span "Design Your Banner or Popup" at bounding box center [84, 68] width 89 height 9
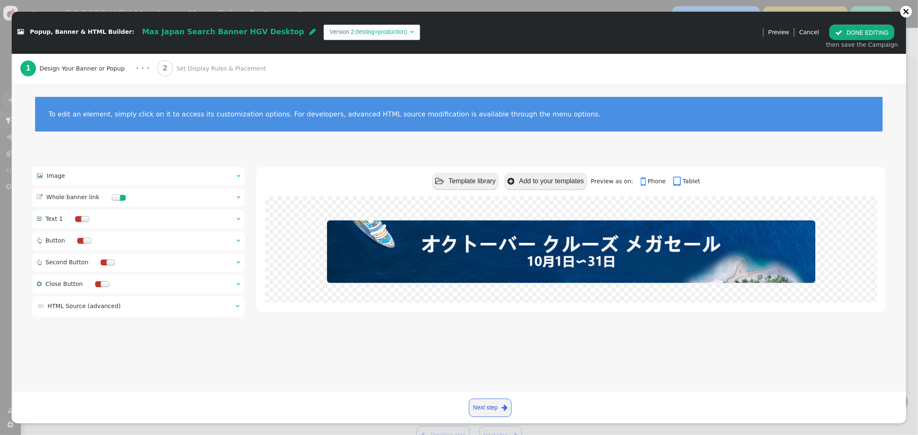
click at [869, 34] on button " DONE EDITING" at bounding box center [862, 32] width 65 height 15
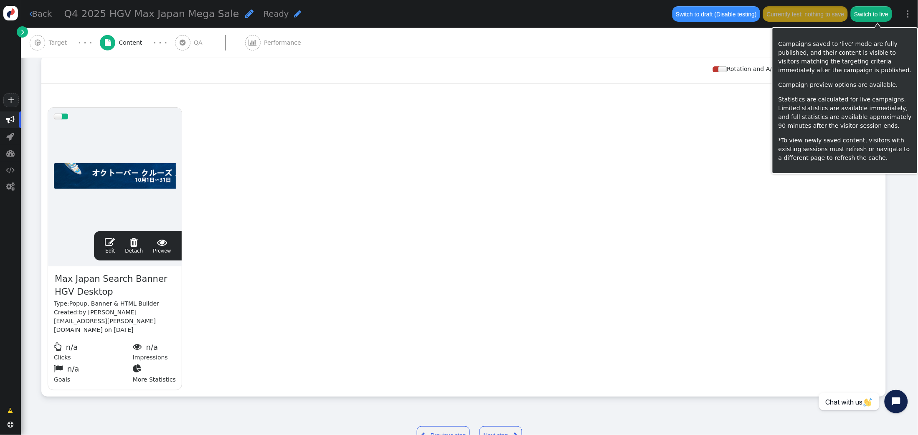
click at [877, 19] on button "Switch to live" at bounding box center [871, 13] width 41 height 15
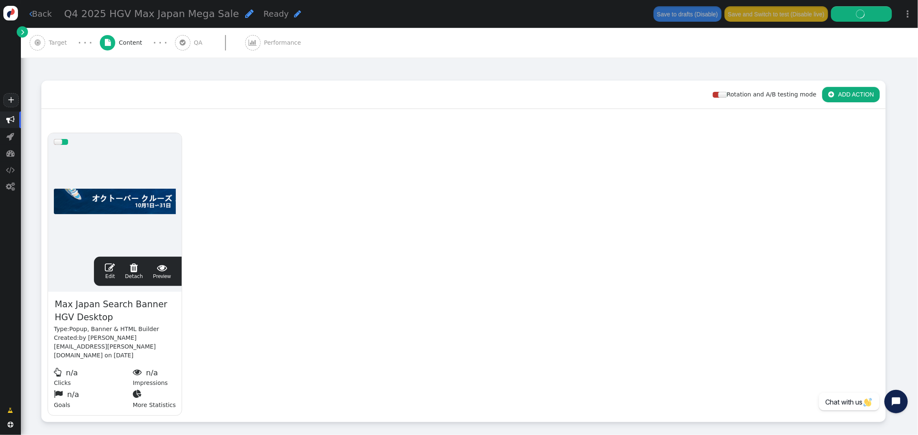
scroll to position [95, 0]
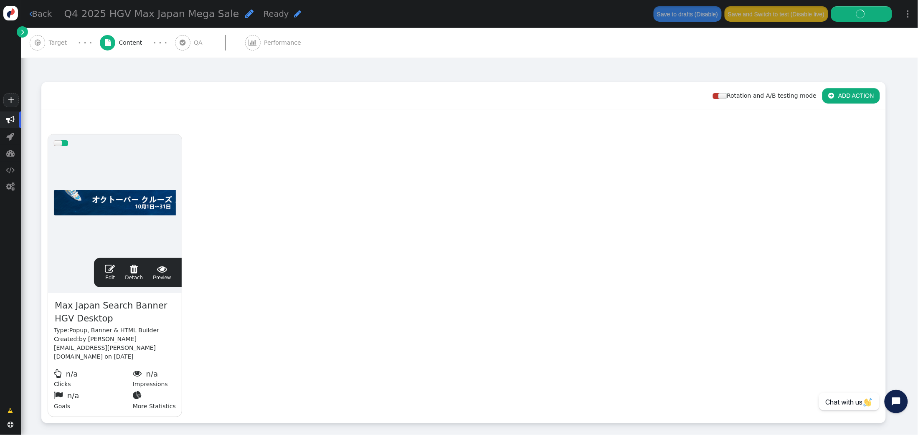
click at [64, 40] on span "Target" at bounding box center [60, 42] width 22 height 9
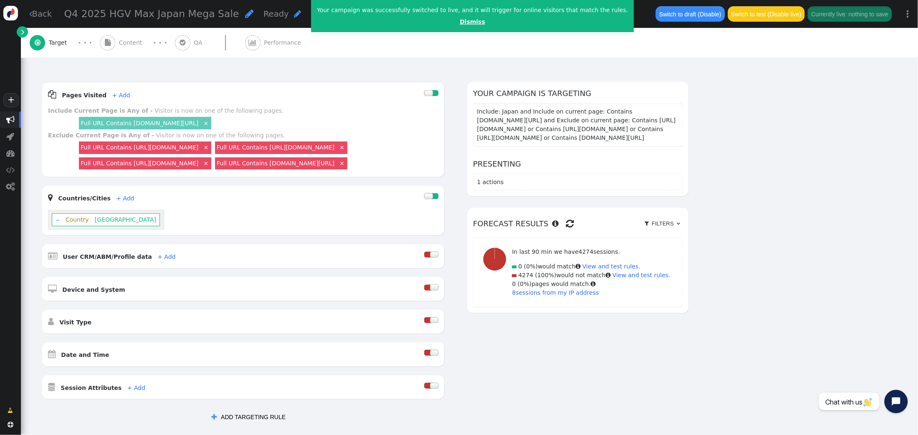
click at [460, 18] on link "Dismiss" at bounding box center [472, 21] width 25 height 7
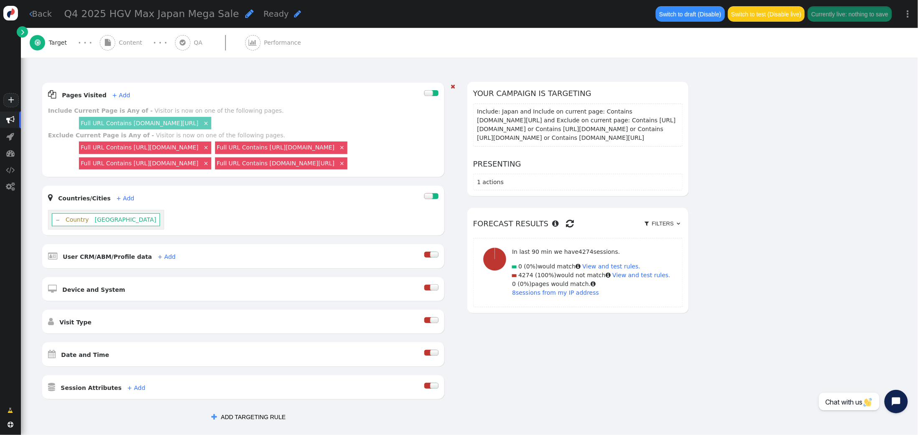
click at [59, 223] on link "‒" at bounding box center [58, 219] width 4 height 7
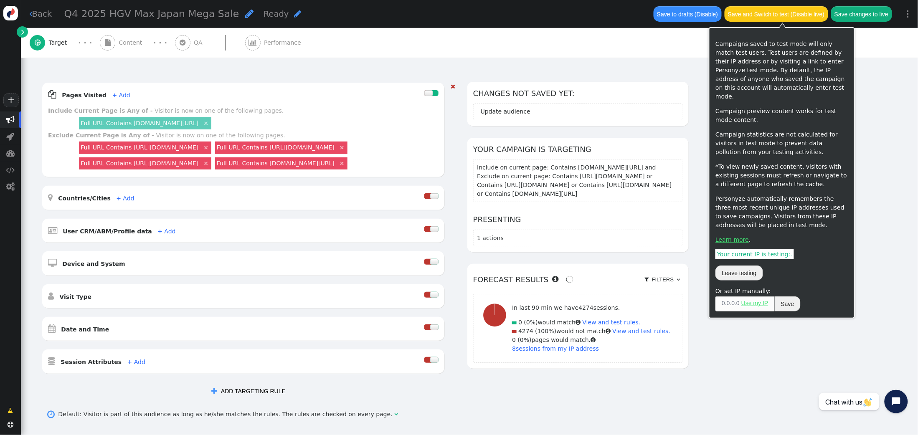
click at [789, 15] on button "Save and Switch to test (Disable live)" at bounding box center [777, 13] width 104 height 15
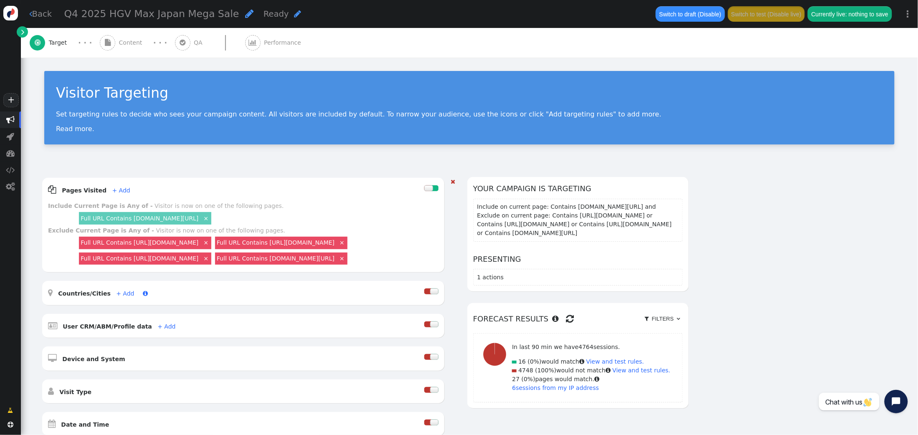
click at [120, 297] on link "+ Add" at bounding box center [125, 293] width 18 height 7
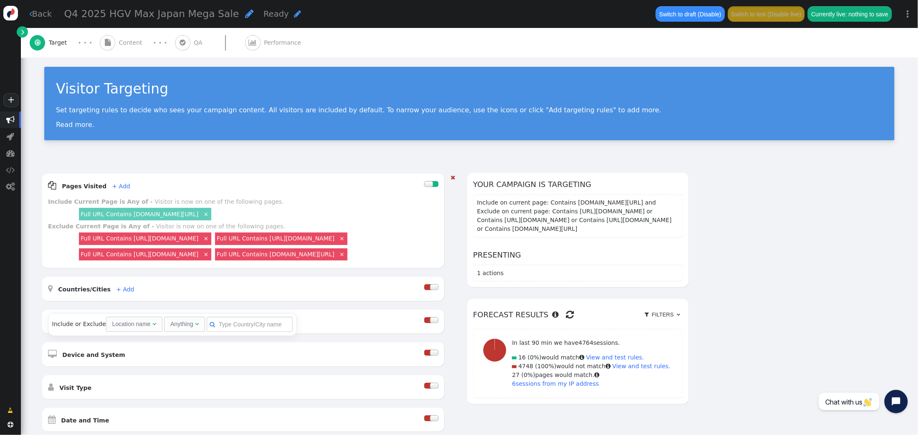
scroll to position [5, 0]
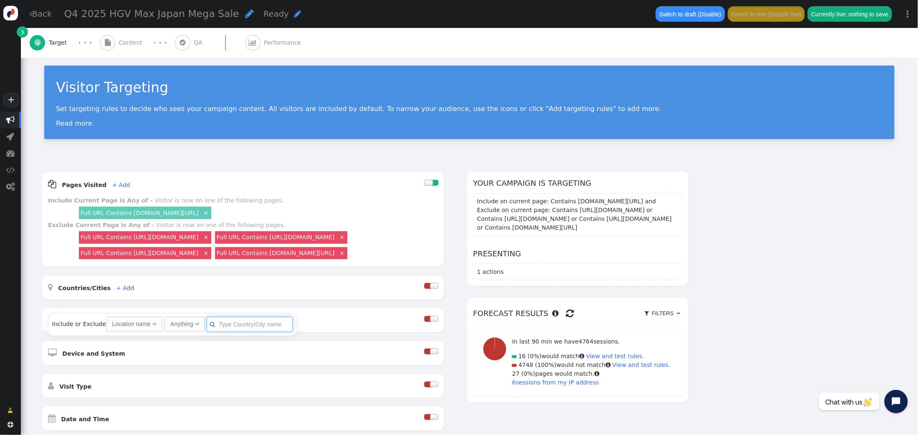
click at [222, 326] on input "text" at bounding box center [250, 324] width 86 height 15
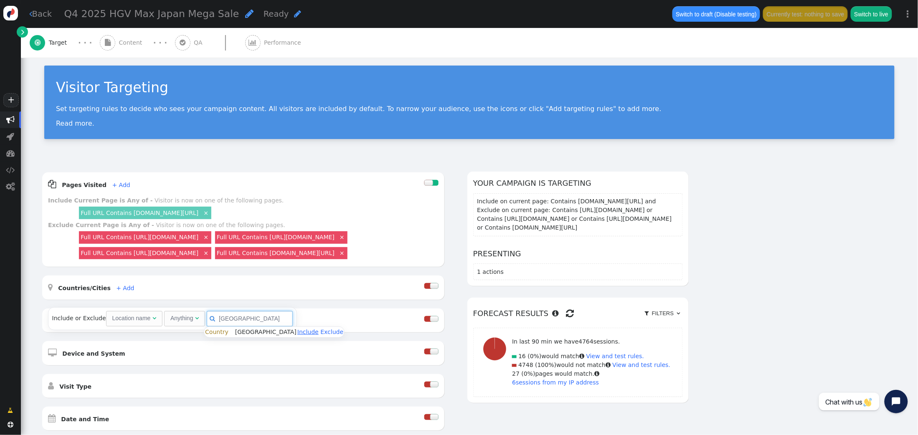
type input "japan"
click at [298, 334] on link "Include" at bounding box center [308, 332] width 21 height 7
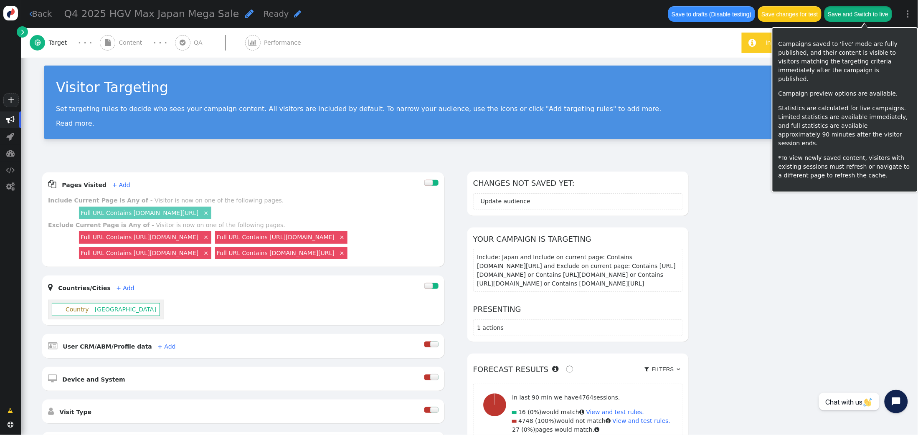
click at [876, 18] on button "Save and Switch to live" at bounding box center [859, 13] width 68 height 15
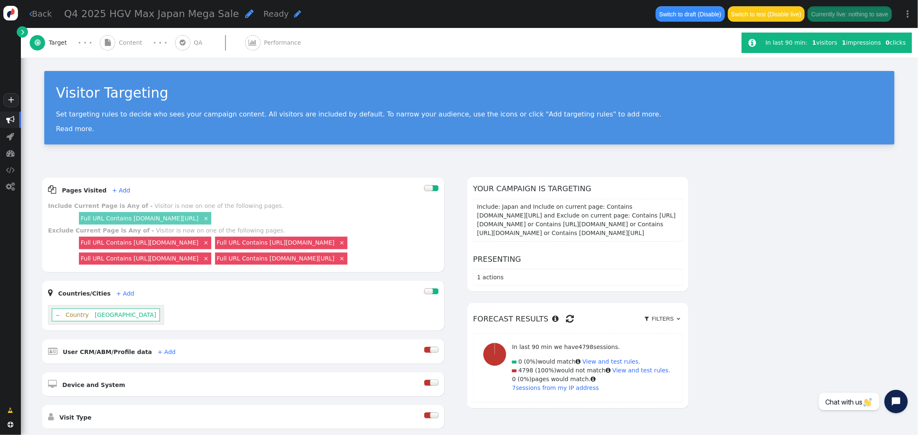
click at [14, 121] on span "" at bounding box center [10, 120] width 8 height 8
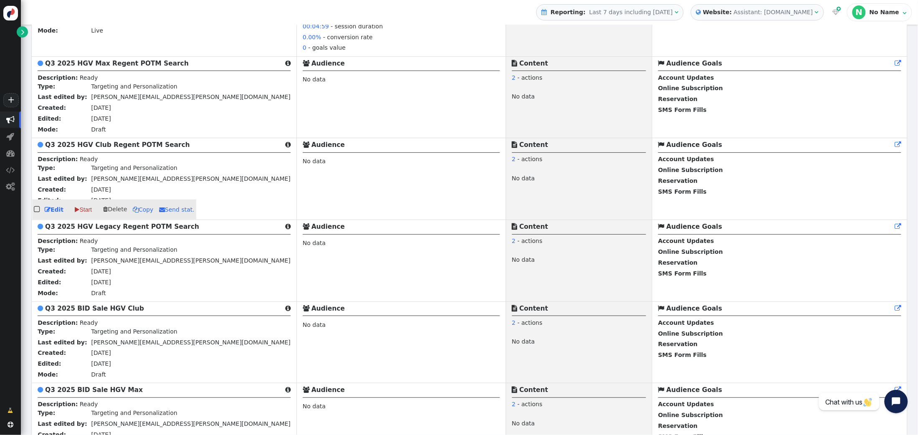
scroll to position [390, 0]
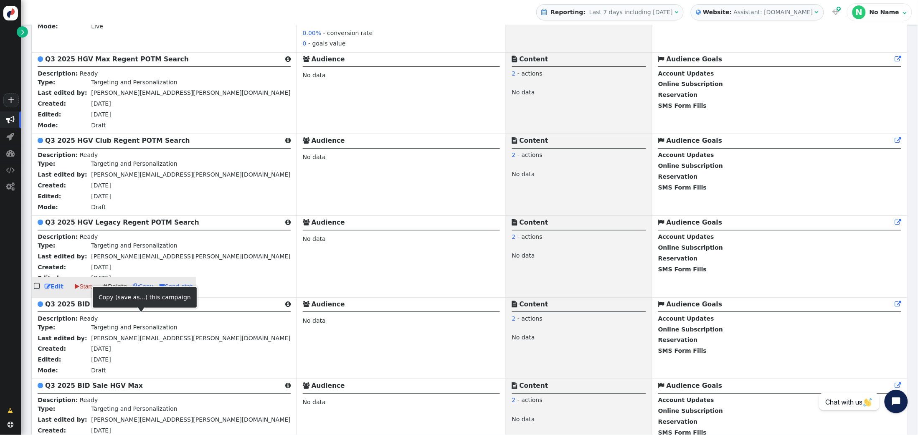
click at [139, 290] on span " Copy" at bounding box center [143, 287] width 21 height 7
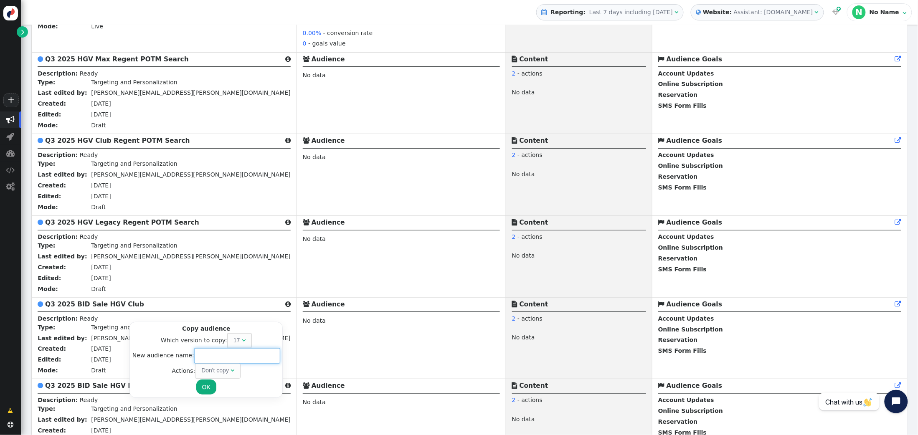
drag, startPoint x: 194, startPoint y: 356, endPoint x: 201, endPoint y: 356, distance: 7.1
click at [196, 356] on input "text" at bounding box center [237, 355] width 86 height 15
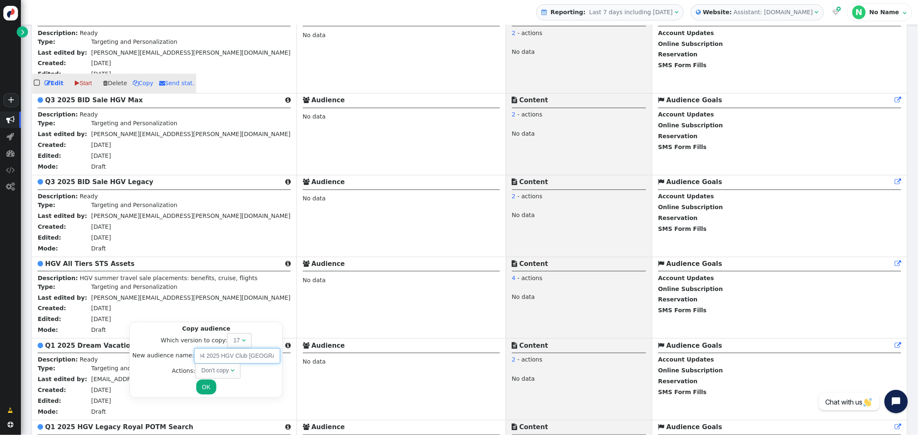
scroll to position [0, 8]
type input "Q4 2025 HGV Club Japan Sale"
click at [234, 374] on span "Don't copy " at bounding box center [218, 371] width 46 height 15
click at [210, 387] on button "OK" at bounding box center [206, 387] width 20 height 15
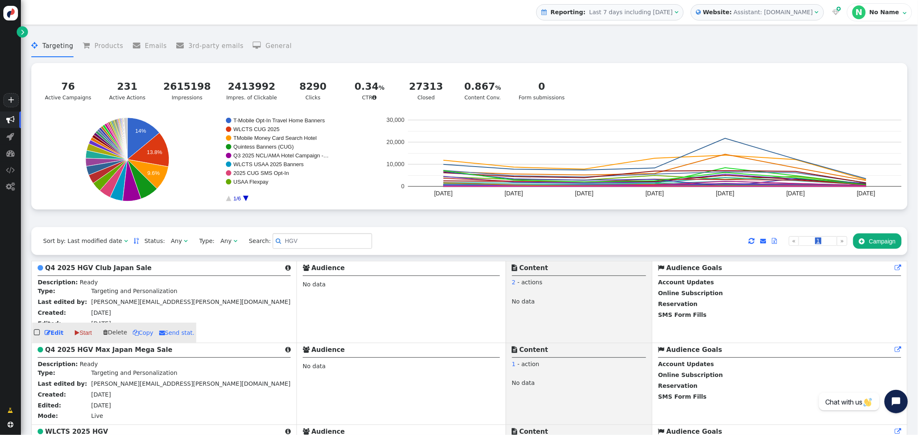
click at [94, 271] on b "Q4 2025 HGV Club Japan Sale" at bounding box center [98, 269] width 107 height 8
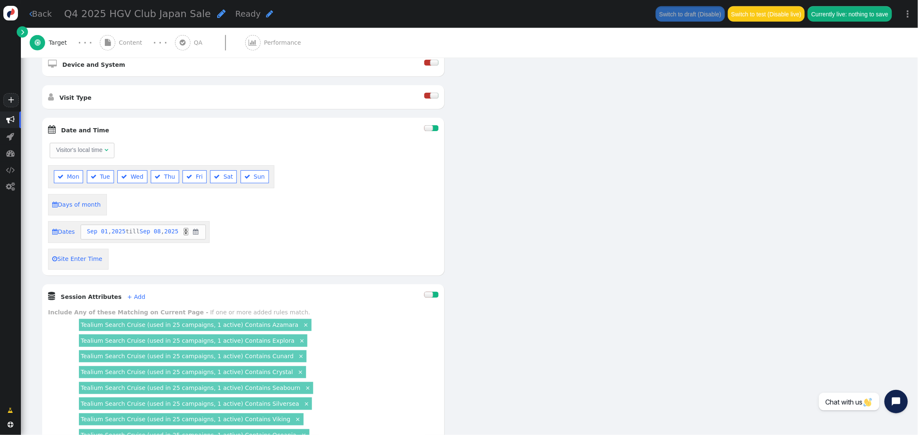
scroll to position [280, 0]
click at [430, 125] on div at bounding box center [432, 130] width 14 height 12
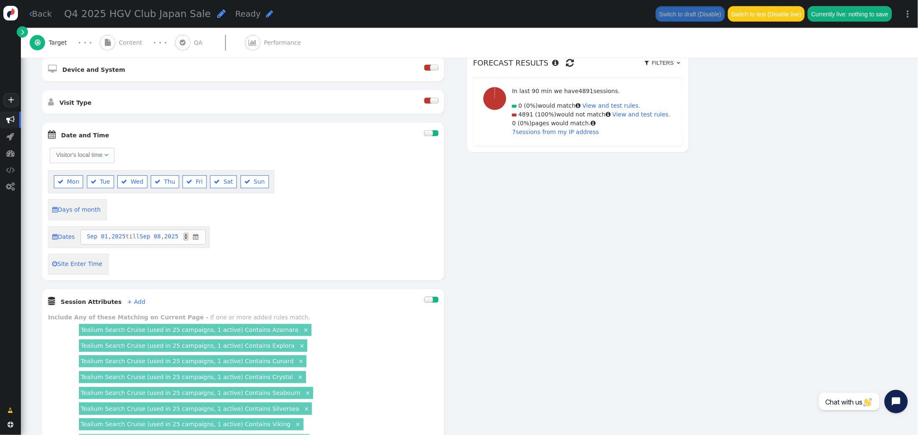
click at [431, 298] on div at bounding box center [432, 301] width 14 height 12
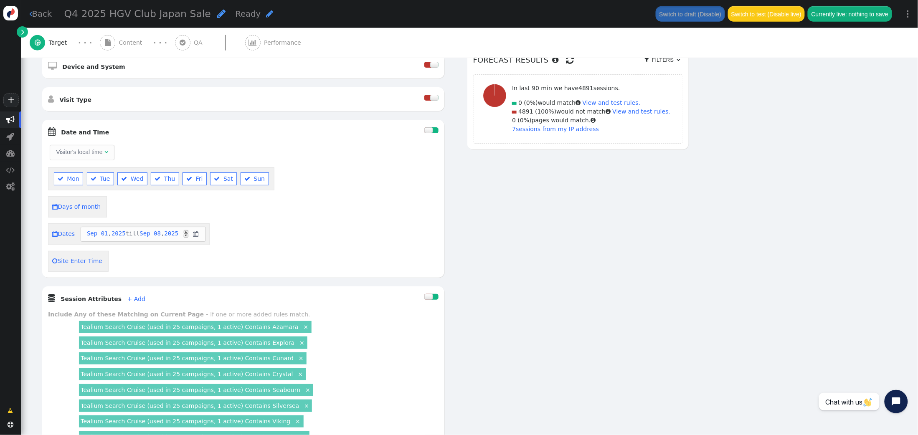
click at [432, 129] on div at bounding box center [429, 130] width 8 height 6
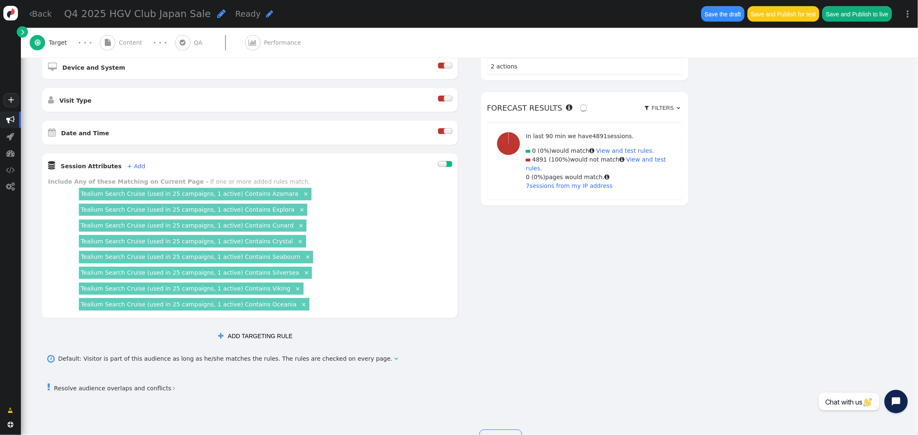
click at [438, 165] on div at bounding box center [442, 164] width 8 height 6
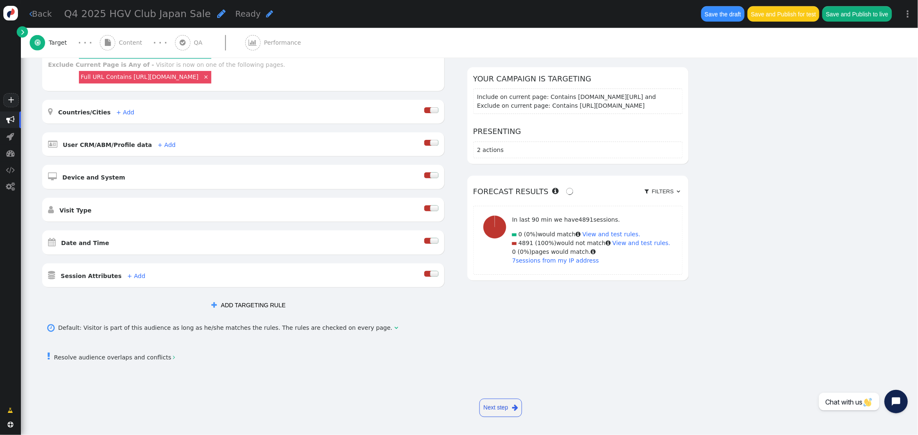
scroll to position [0, 0]
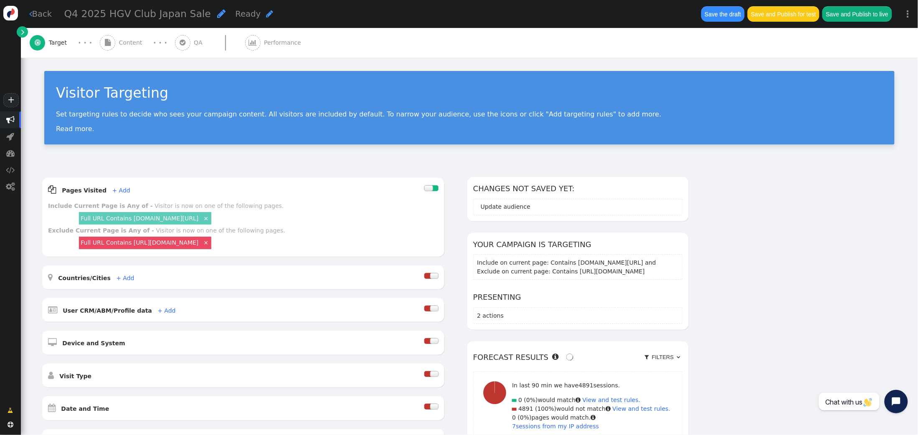
click at [120, 38] on span "Content" at bounding box center [132, 42] width 27 height 9
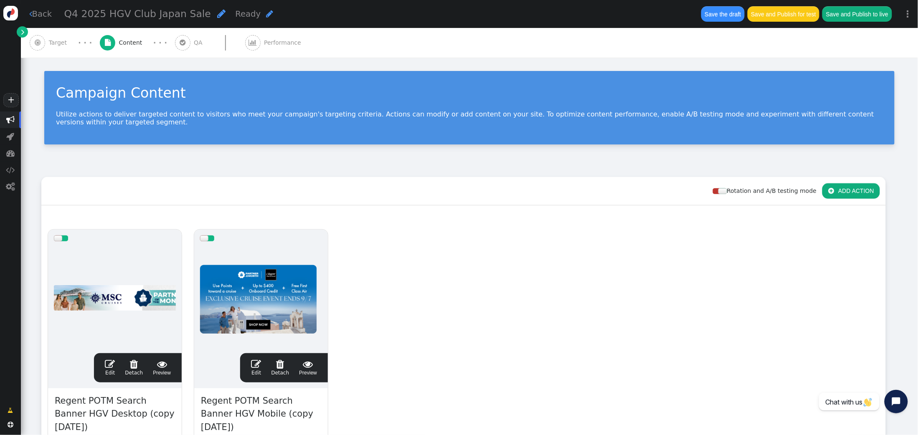
scroll to position [142, 0]
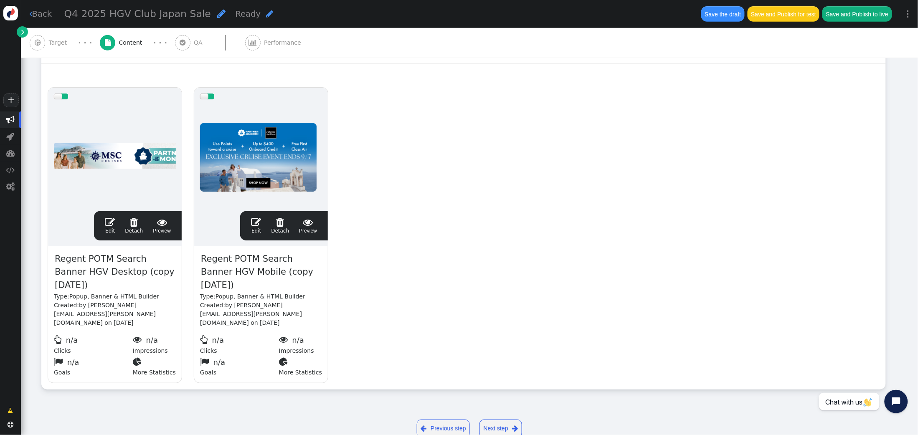
click at [123, 270] on span "Regent POTM Search Banner HGV Desktop (copy 10/09/25)" at bounding box center [115, 272] width 122 height 41
click at [160, 270] on span "Regent POTM Search Banner HGV Desktop (copy 10/09/25)" at bounding box center [115, 272] width 122 height 41
drag, startPoint x: 175, startPoint y: 273, endPoint x: 108, endPoint y: 272, distance: 66.9
click at [107, 272] on span "Regent POTM Search Banner HGV Desktop (copy 10/09/25)" at bounding box center [115, 272] width 122 height 41
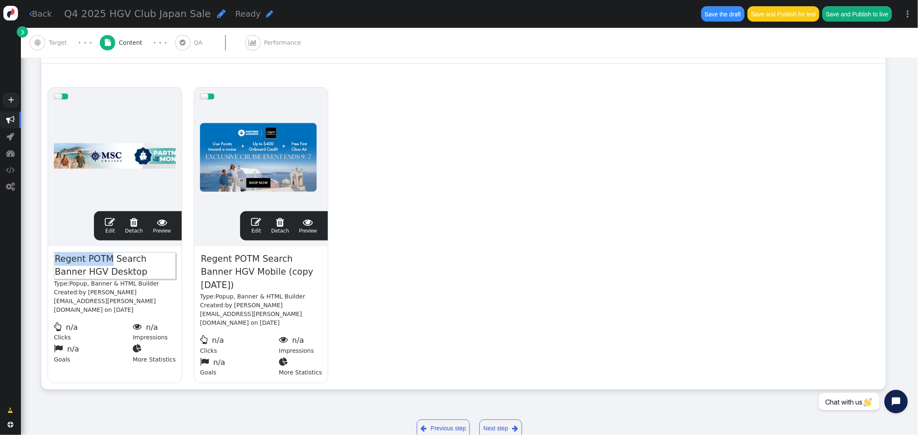
drag, startPoint x: 106, startPoint y: 260, endPoint x: 21, endPoint y: 256, distance: 84.9
click at [19, 258] on div "+  Campaigns  Realtime Visitors  Dashboard  Tracker Settings  Settings  …" at bounding box center [459, 217] width 918 height 435
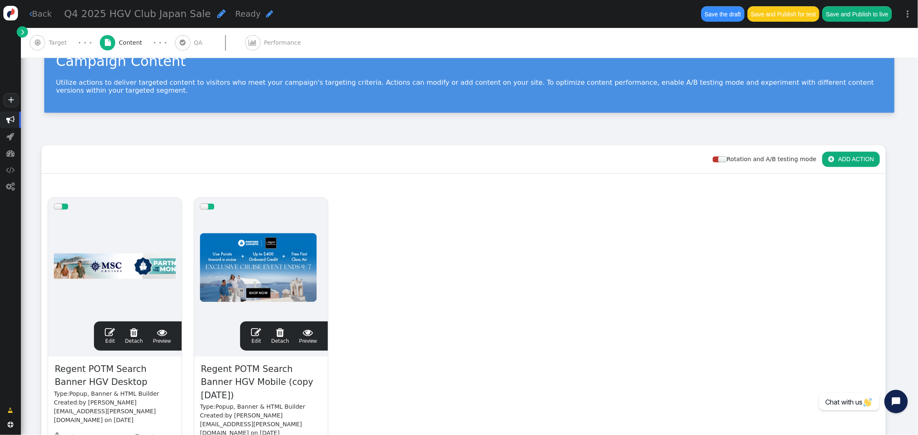
scroll to position [0, 0]
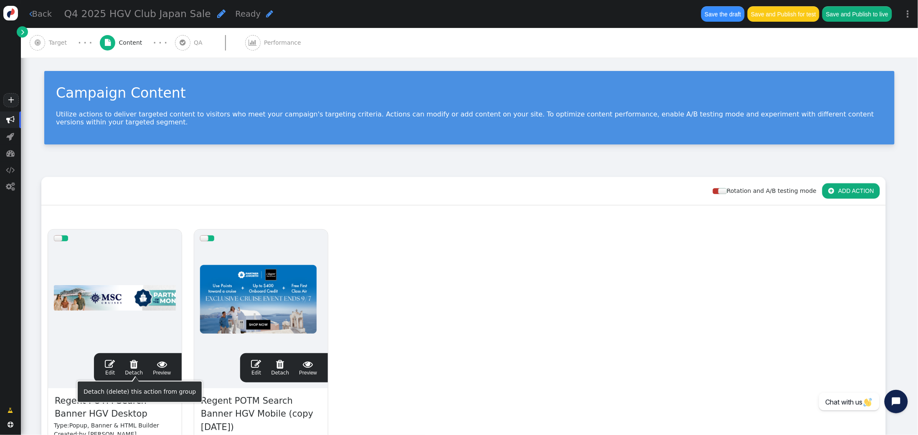
click at [94, 406] on span "Regent POTM Search Banner HGV Desktop" at bounding box center [115, 407] width 122 height 27
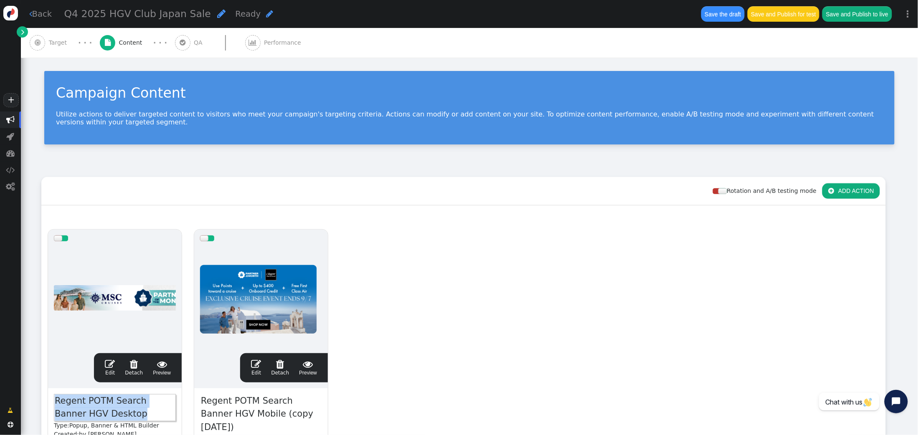
click at [107, 403] on span "Regent POTM Search Banner HGV Desktop" at bounding box center [115, 407] width 122 height 27
click at [110, 402] on span "Regent POTM Search Banner HGV Desktop" at bounding box center [115, 407] width 122 height 27
drag, startPoint x: 112, startPoint y: 402, endPoint x: 64, endPoint y: 394, distance: 48.2
click at [64, 394] on span "Regent POTM Search Banner HGV Desktop" at bounding box center [115, 407] width 122 height 27
click at [260, 409] on span "Regent POTM Search Banner HGV Mobile (copy 10/09/25)" at bounding box center [261, 414] width 122 height 41
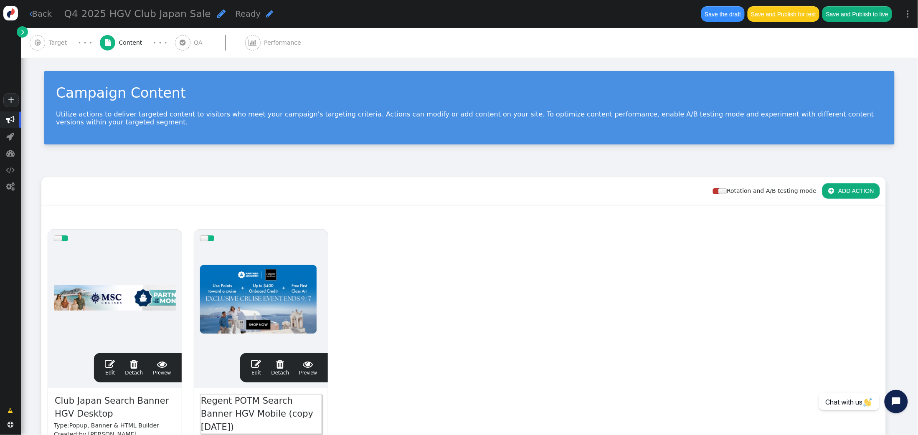
click at [258, 403] on span "Regent POTM Search Banner HGV Mobile (copy 10/09/25)" at bounding box center [261, 414] width 122 height 41
drag, startPoint x: 239, startPoint y: 400, endPoint x: 277, endPoint y: 372, distance: 47.1
click at [212, 399] on span "Regent POTM Search Banner HGV Mobile (copy 10/09/25)" at bounding box center [261, 414] width 122 height 41
click at [408, 373] on div "drag this  Edit  Detach  Preview Club Japan Search Banner HGV Desktop Type: …" at bounding box center [464, 378] width 844 height 308
click at [282, 364] on span "" at bounding box center [280, 364] width 18 height 10
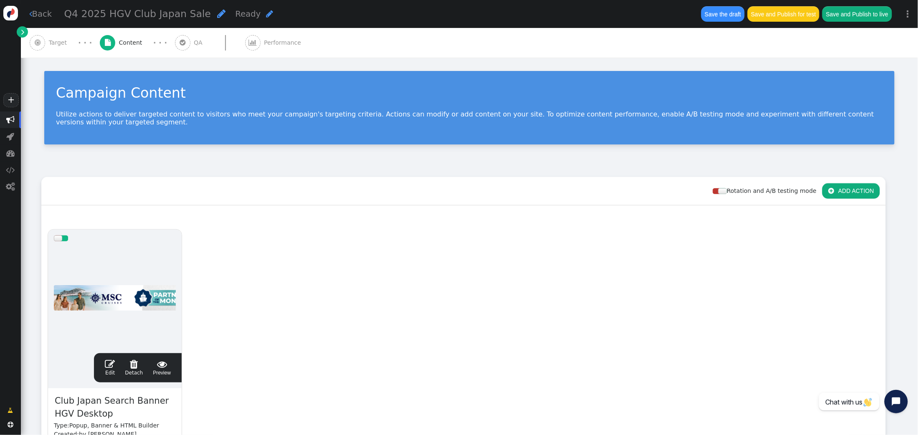
click at [111, 361] on span "" at bounding box center [110, 364] width 10 height 10
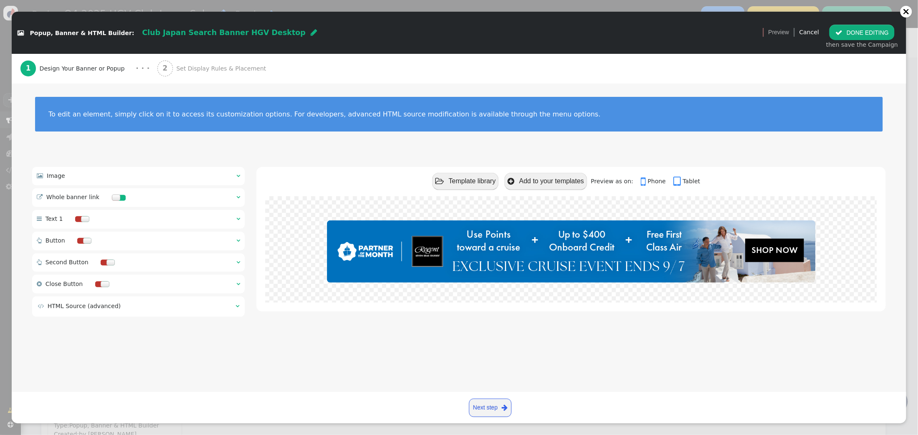
click at [237, 175] on span "" at bounding box center [239, 176] width 4 height 6
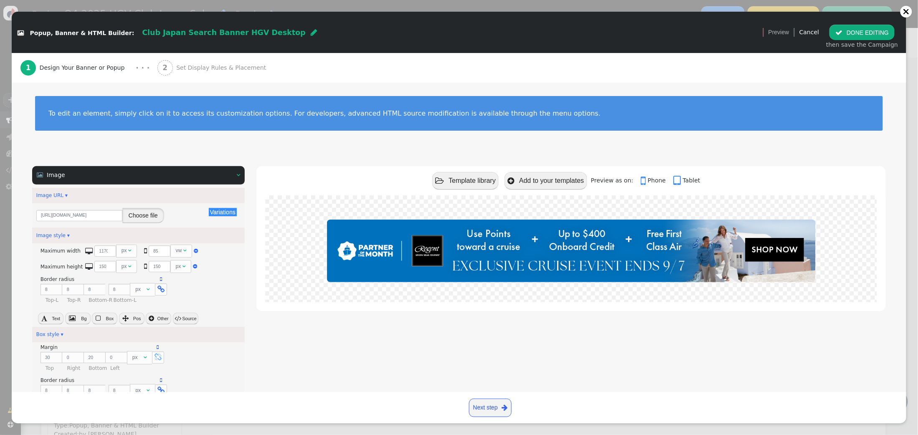
click at [145, 221] on button "Choose file" at bounding box center [143, 215] width 42 height 15
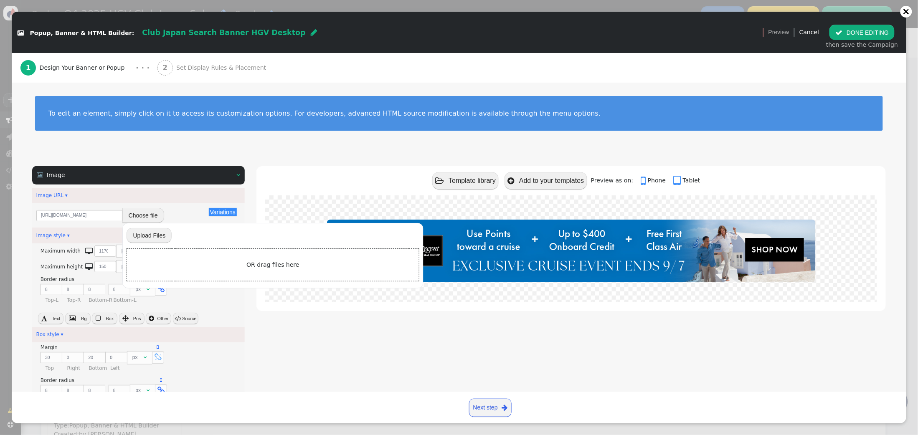
scroll to position [1, 0]
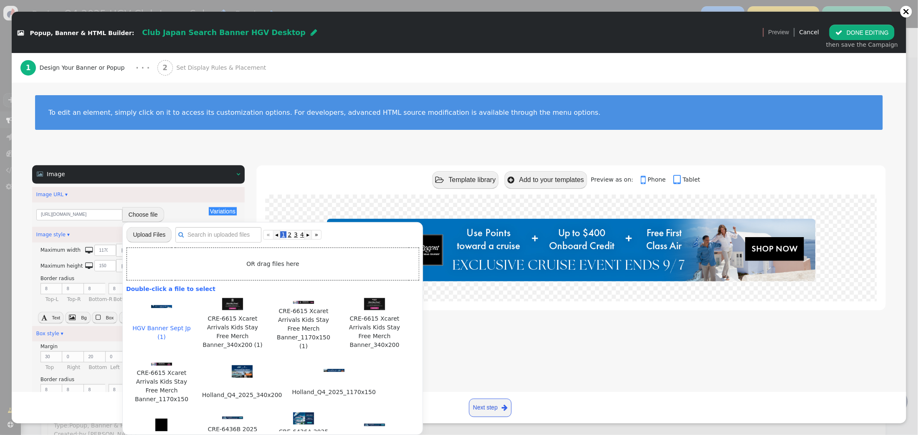
click at [159, 307] on div at bounding box center [161, 306] width 63 height 9
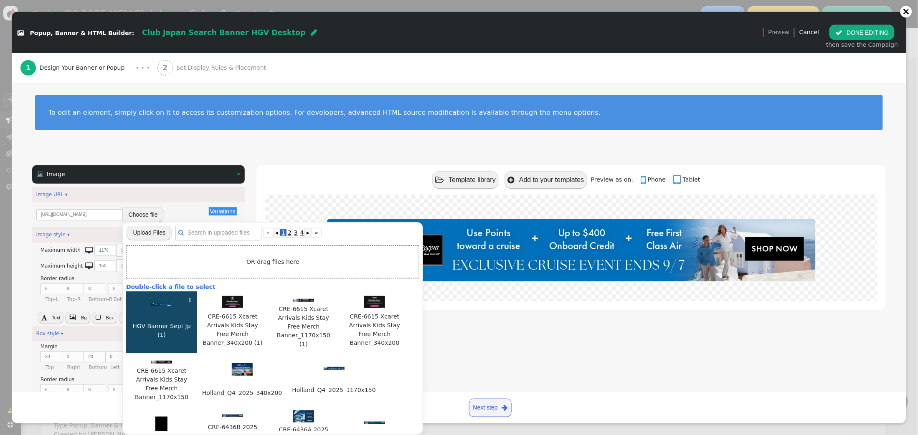
click at [159, 307] on div at bounding box center [161, 304] width 63 height 9
type input "https://cdn.personyze.com/upload/5748/2381607b5f8263d6.png"
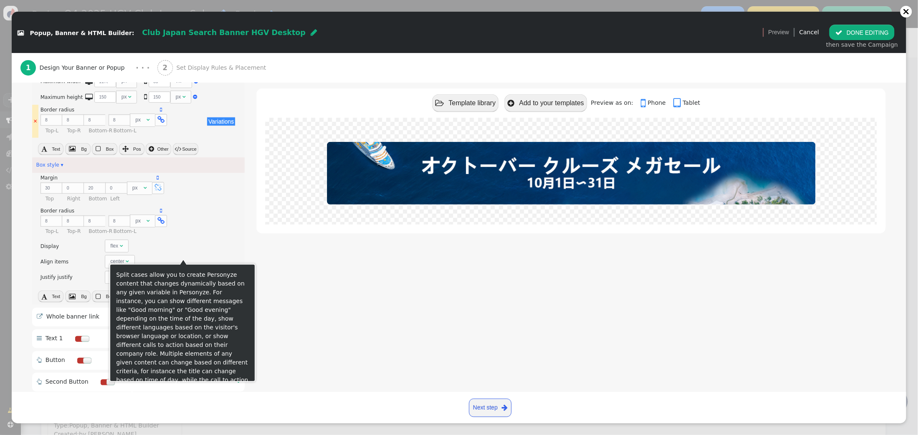
scroll to position [236, 0]
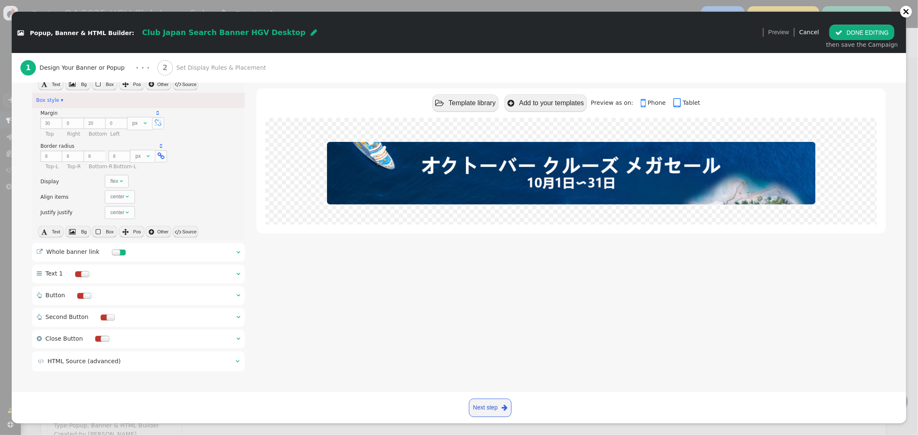
click at [237, 250] on span "" at bounding box center [239, 252] width 4 height 6
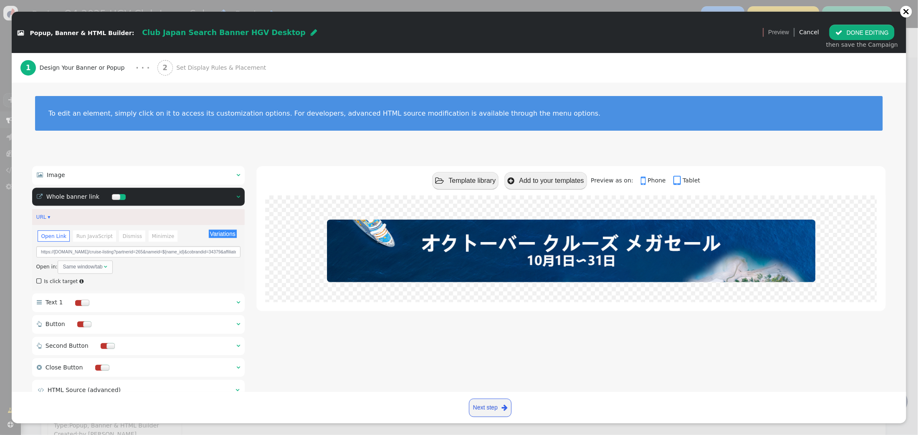
click at [119, 198] on div at bounding box center [122, 197] width 7 height 6
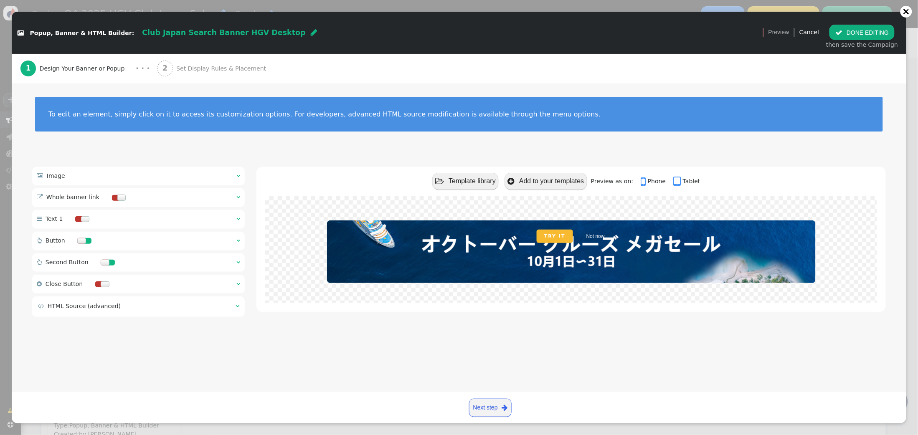
click at [202, 71] on span "Set Display Rules & Placement" at bounding box center [222, 68] width 93 height 9
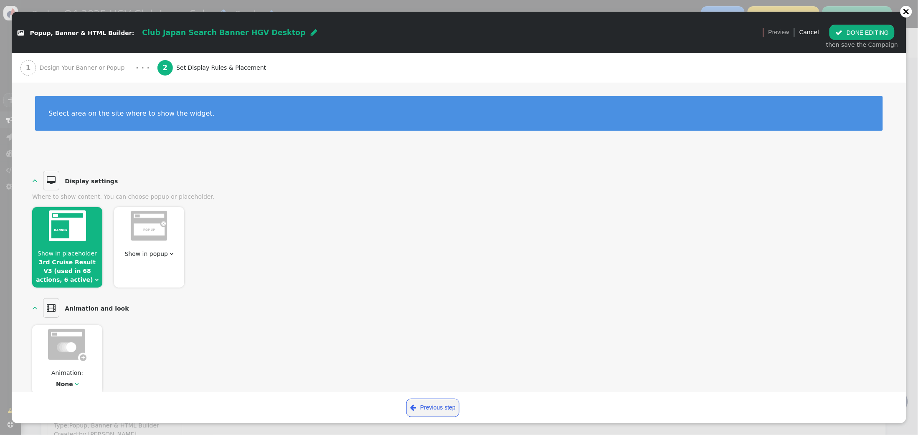
click at [65, 257] on span "Show in placeholder 3rd Cruise Result V3 (used in 68 actions, 6 active) " at bounding box center [67, 266] width 70 height 35
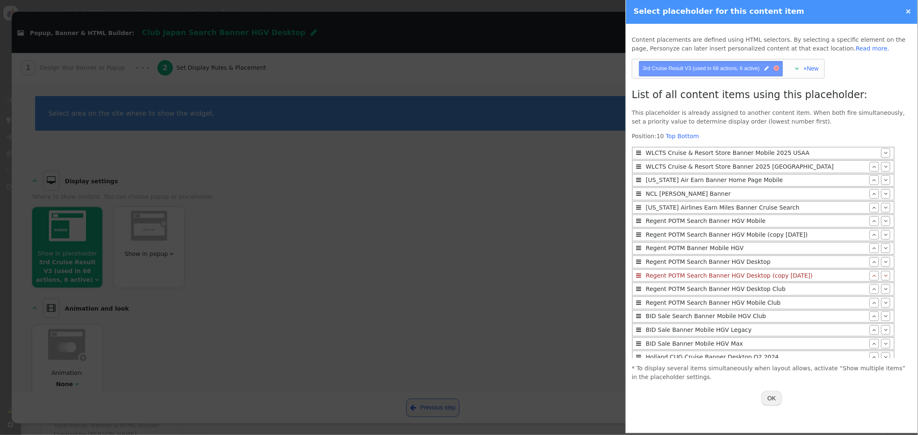
click at [778, 68] on div at bounding box center [777, 68] width 2 height 2
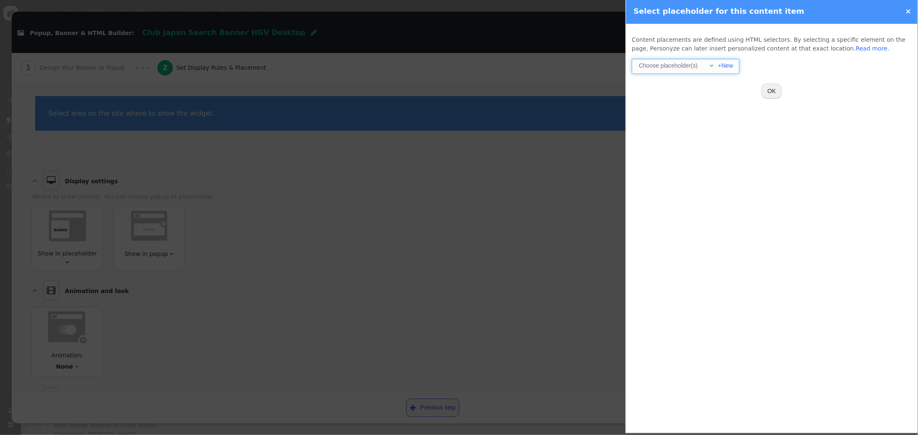
click at [712, 63] on span "" at bounding box center [712, 66] width 4 height 6
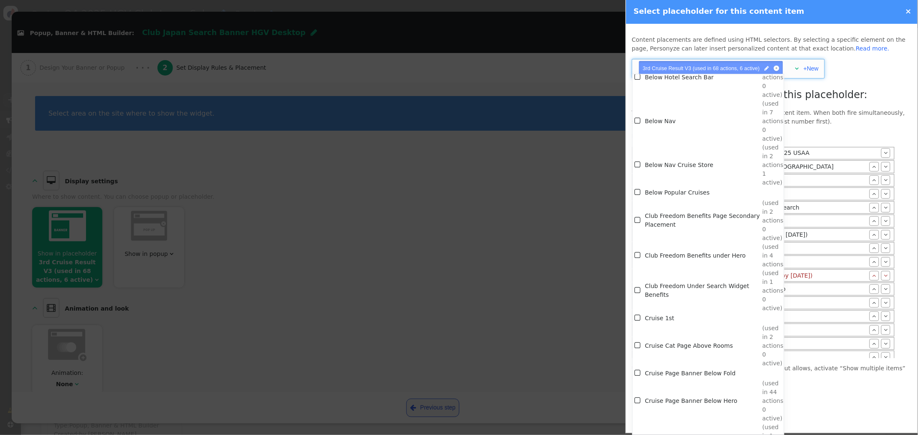
scroll to position [1227, 0]
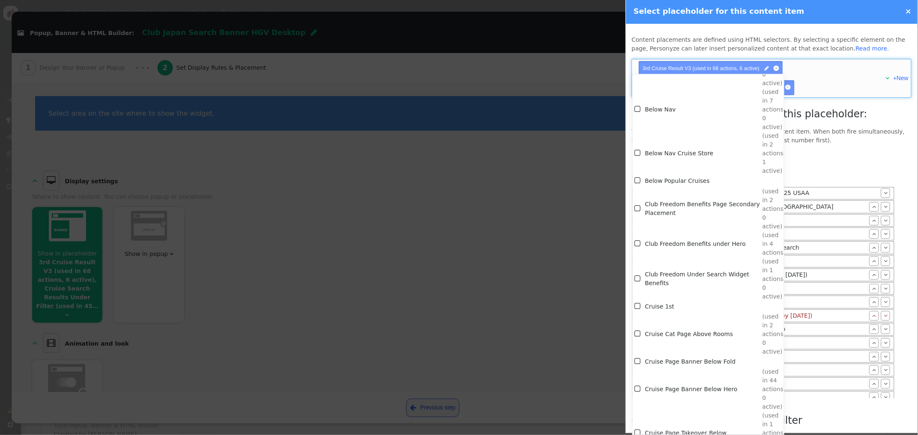
click at [856, 141] on p "This placeholder is already assigned to another content item. When both fire si…" at bounding box center [772, 136] width 280 height 18
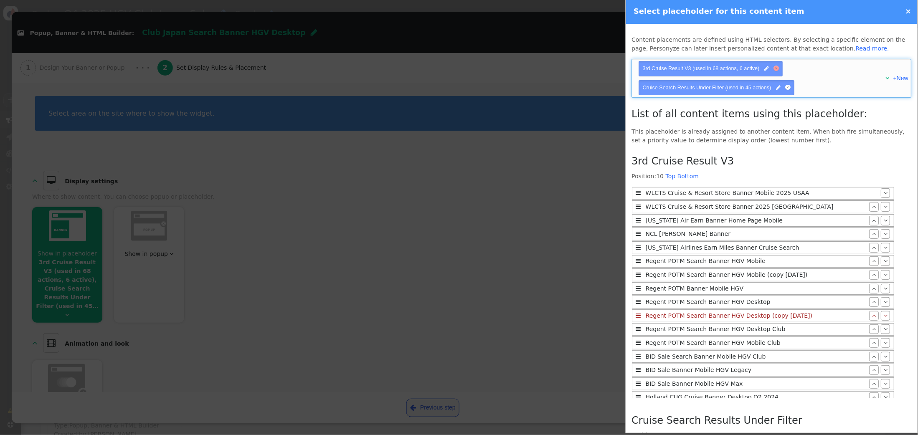
click at [779, 68] on div at bounding box center [776, 68] width 5 height 5
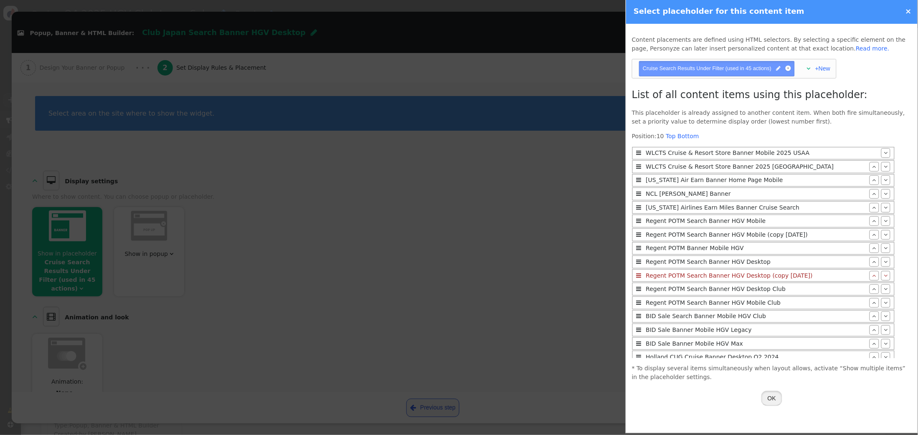
click at [768, 400] on button "OK" at bounding box center [772, 398] width 21 height 15
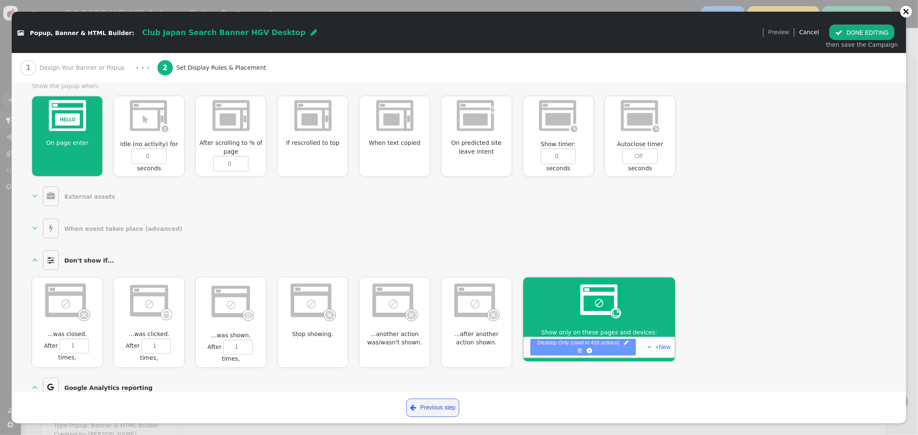
scroll to position [366, 0]
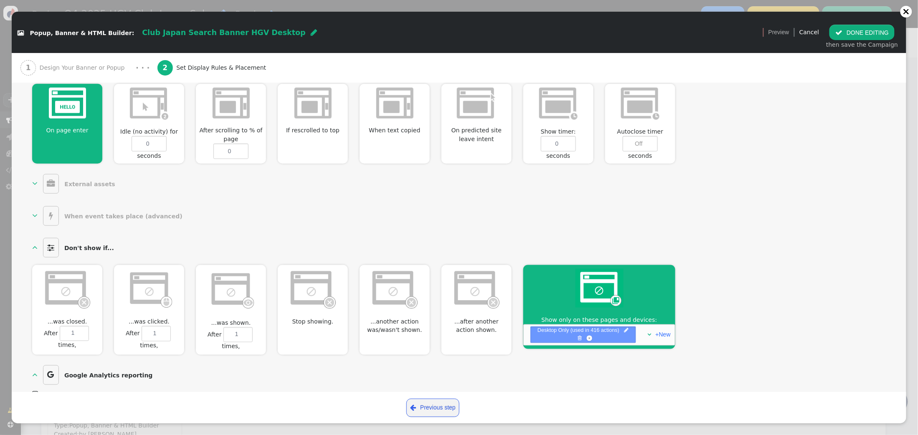
click at [589, 335] on span "Desktop Only (used in 416 actions)  " at bounding box center [583, 335] width 98 height 16
click at [590, 338] on div at bounding box center [590, 339] width 2 height 2
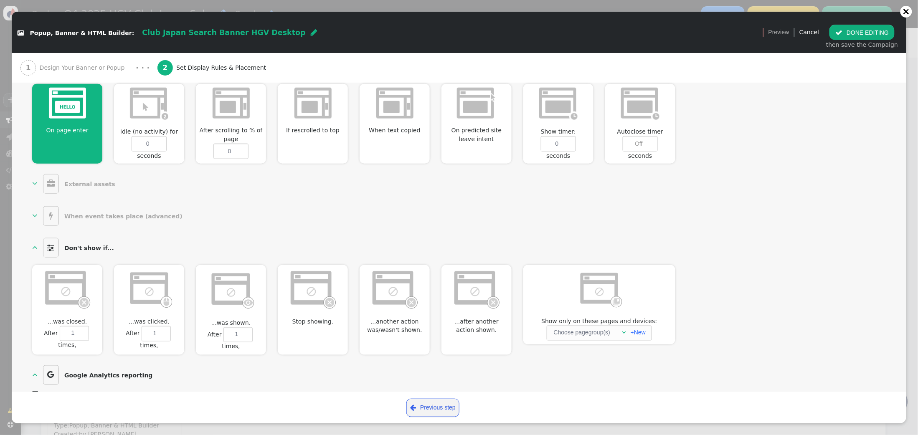
scroll to position [0, 0]
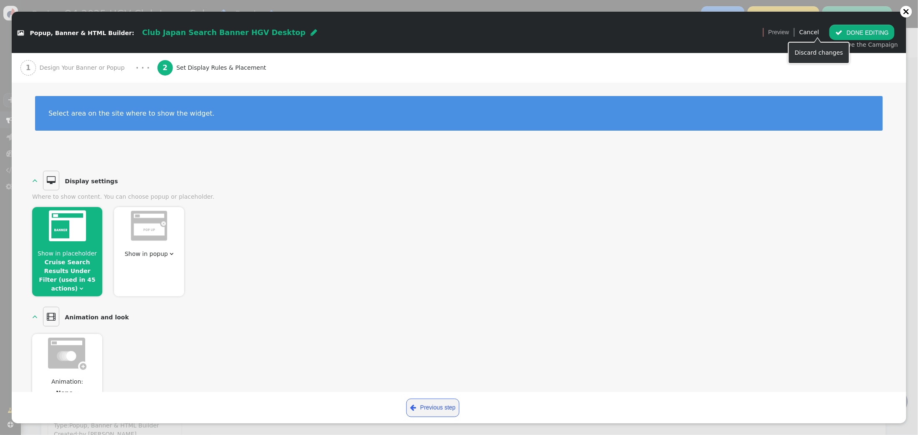
click at [853, 32] on button " DONE EDITING" at bounding box center [862, 32] width 65 height 15
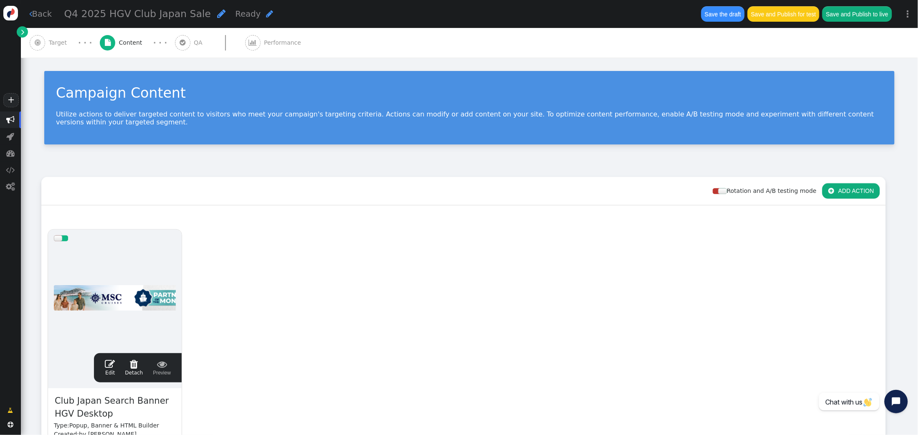
click at [109, 364] on span "" at bounding box center [110, 364] width 10 height 10
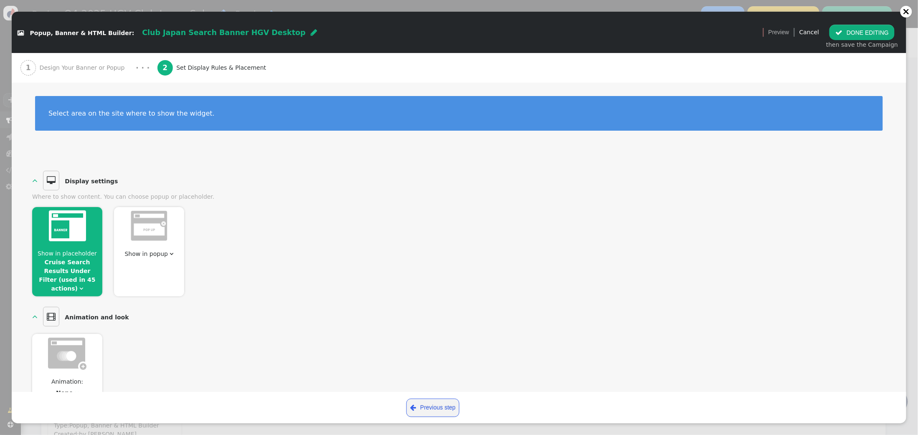
click at [73, 68] on span "Design Your Banner or Popup" at bounding box center [84, 68] width 89 height 9
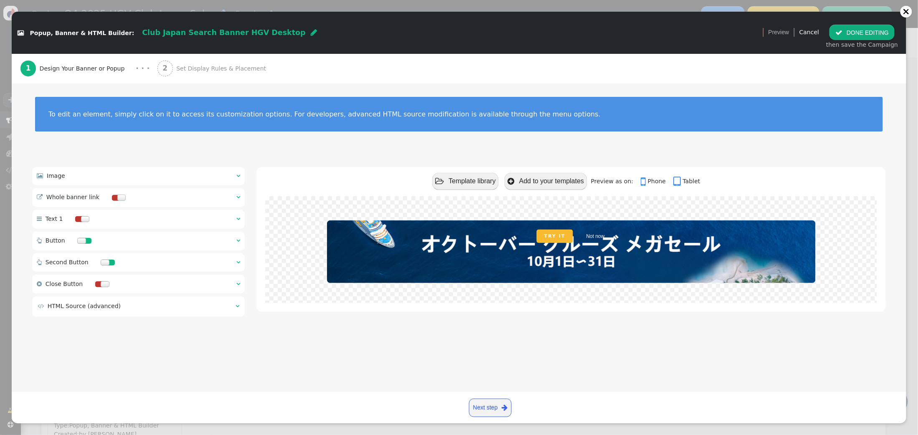
click at [103, 263] on div at bounding box center [105, 263] width 8 height 6
click at [89, 246] on div at bounding box center [84, 241] width 23 height 18
click at [84, 243] on div at bounding box center [87, 241] width 7 height 6
click at [857, 34] on button " DONE EDITING" at bounding box center [862, 32] width 65 height 15
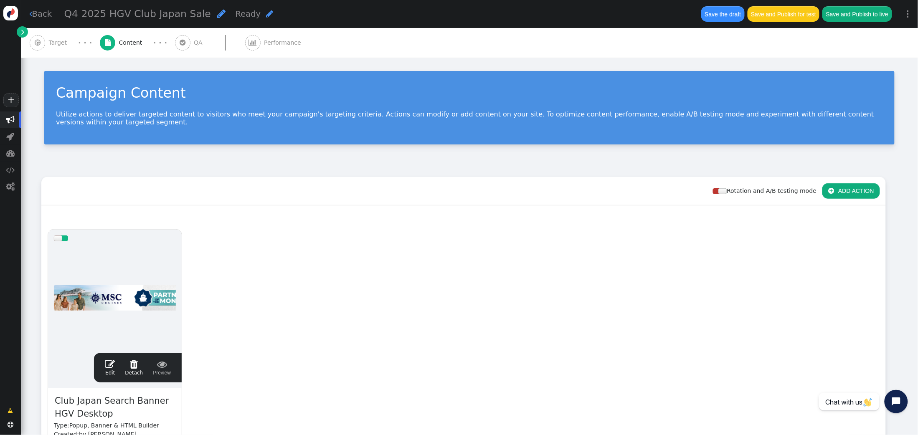
click at [59, 41] on span "Target" at bounding box center [60, 42] width 22 height 9
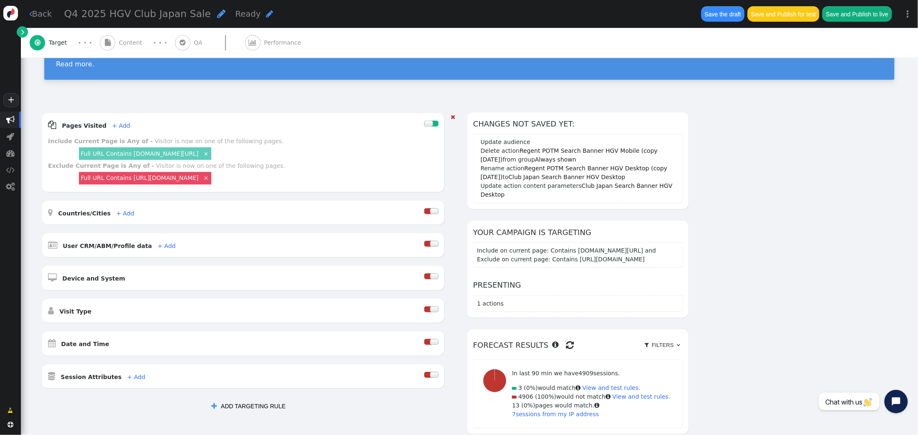
scroll to position [66, 0]
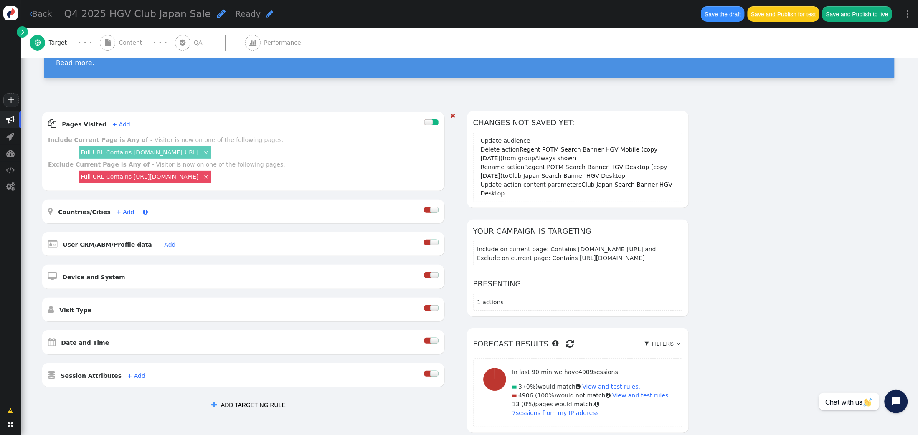
click at [121, 211] on link "+ Add" at bounding box center [125, 212] width 18 height 7
click at [238, 227] on input "text" at bounding box center [250, 226] width 86 height 15
type input "japan"
click at [298, 240] on link "Include" at bounding box center [308, 240] width 21 height 7
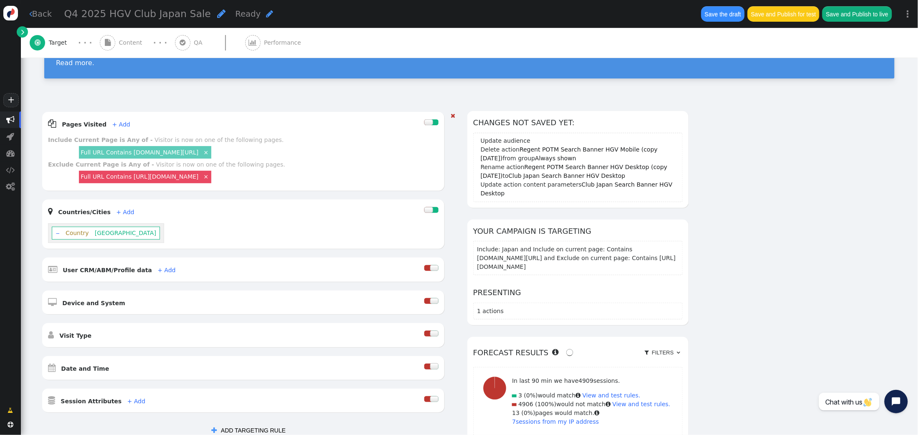
click at [431, 366] on div at bounding box center [434, 367] width 8 height 6
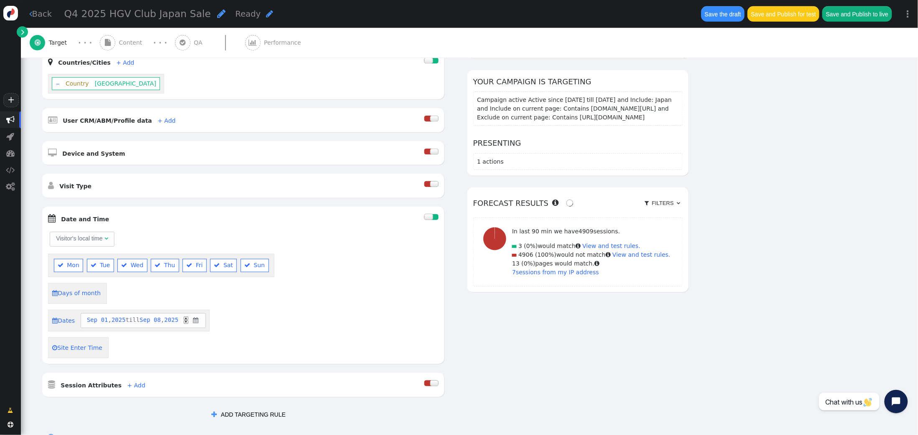
scroll to position [218, 0]
click at [200, 318] on span "" at bounding box center [196, 318] width 8 height 9
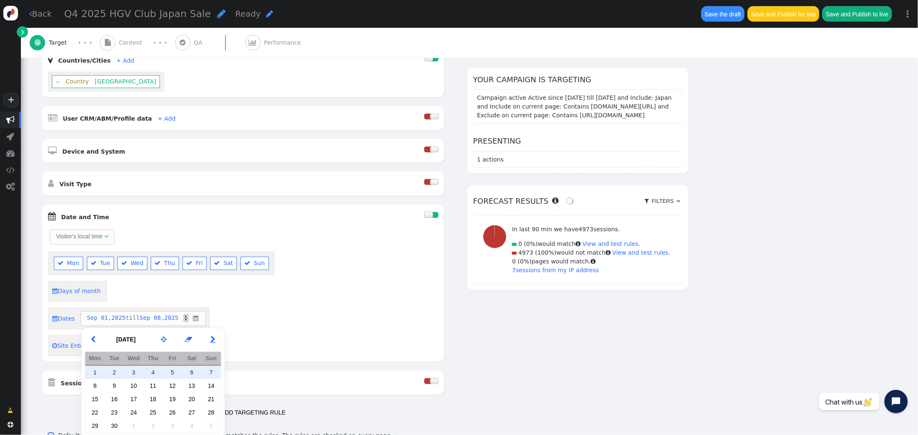
click at [212, 342] on span "" at bounding box center [213, 340] width 5 height 10
click at [178, 425] on td "31" at bounding box center [172, 426] width 19 height 13
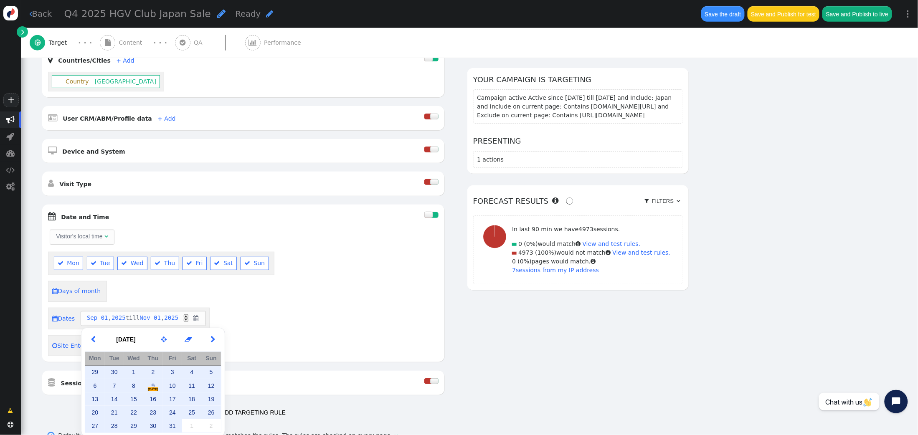
click at [276, 318] on div " Dates Sep 01 , 2025 till Nov 01 , 2025 ▲ ▼ " at bounding box center [243, 319] width 391 height 22
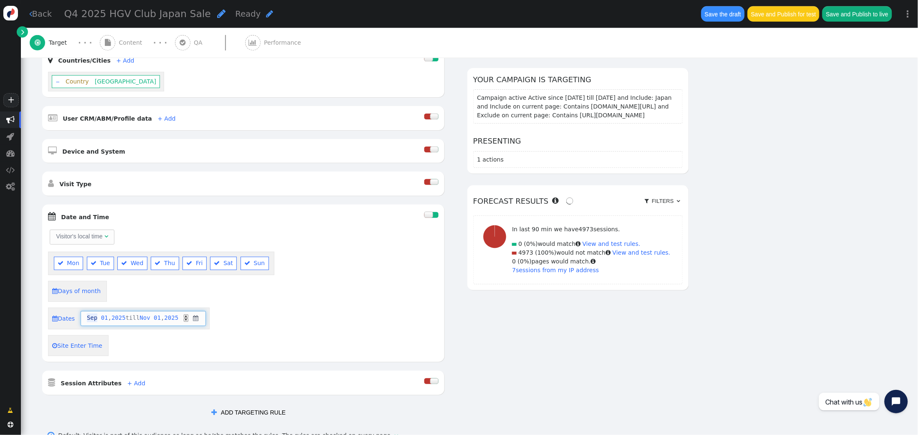
click at [89, 320] on span "Sep" at bounding box center [92, 318] width 10 height 9
click at [374, 313] on div " Dates Oct 01 , 2025 till Nov 01 , 2025 ▲ ▼ " at bounding box center [243, 319] width 391 height 22
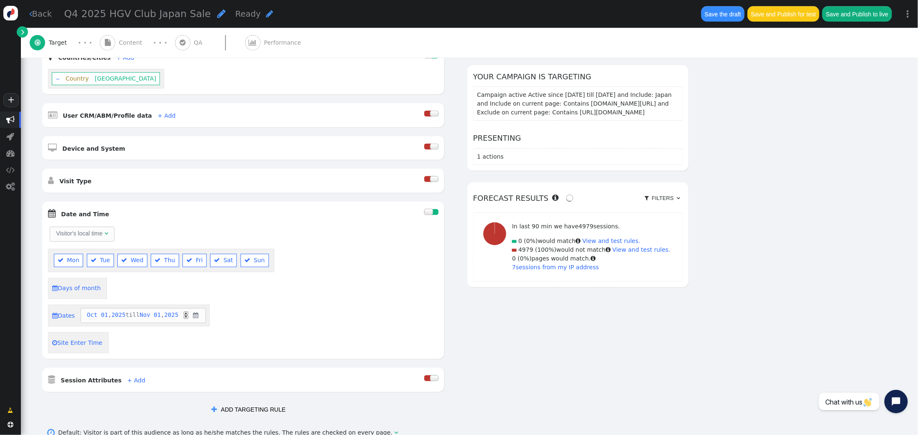
scroll to position [0, 0]
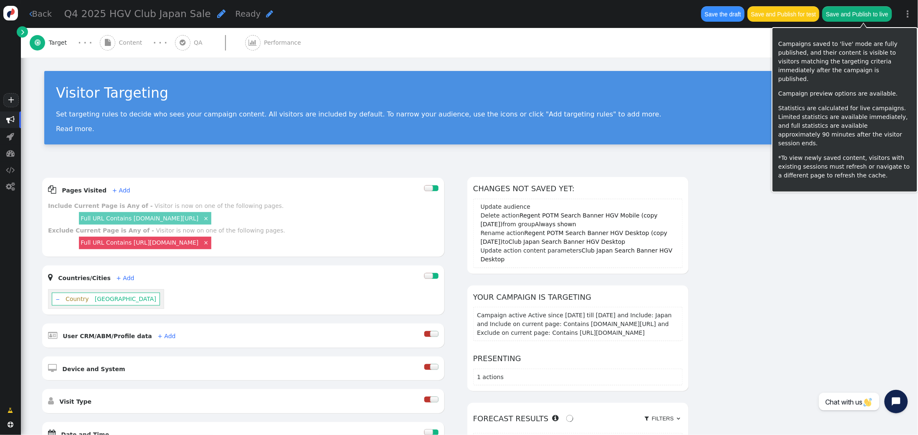
click at [858, 17] on button "Save and Publish to live" at bounding box center [857, 13] width 69 height 15
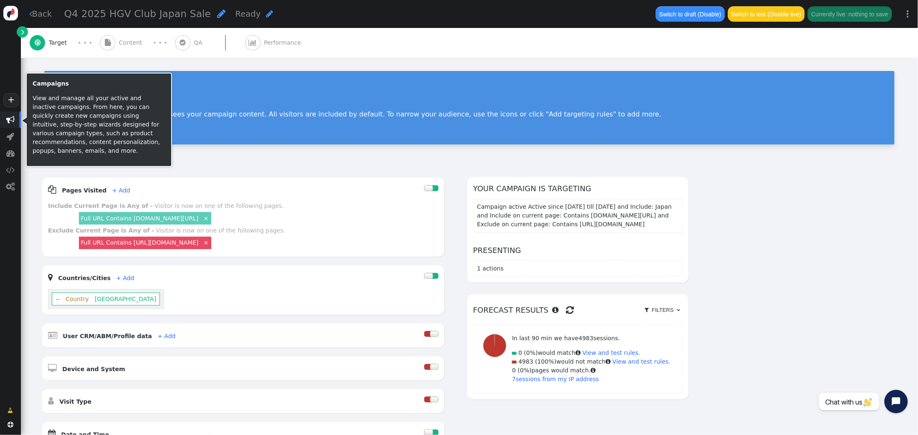
click at [14, 120] on span "" at bounding box center [10, 120] width 8 height 8
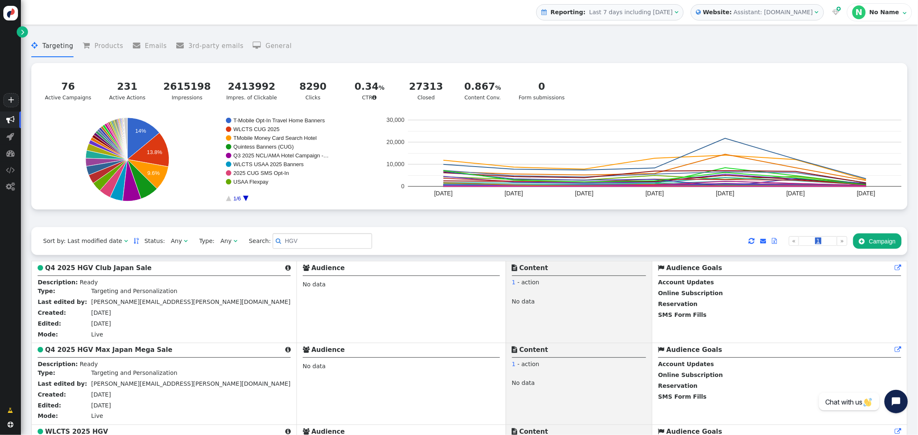
scroll to position [70, 0]
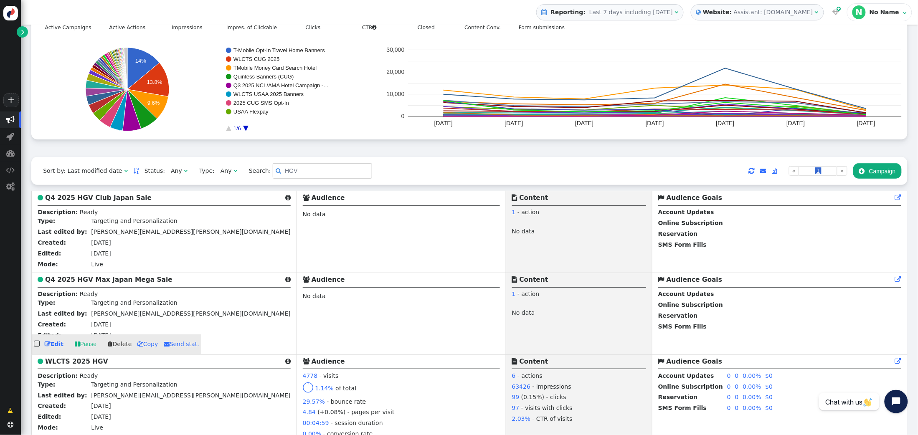
click at [108, 283] on b "Q4 2025 HGV Max Japan Mega Sale" at bounding box center [108, 280] width 127 height 8
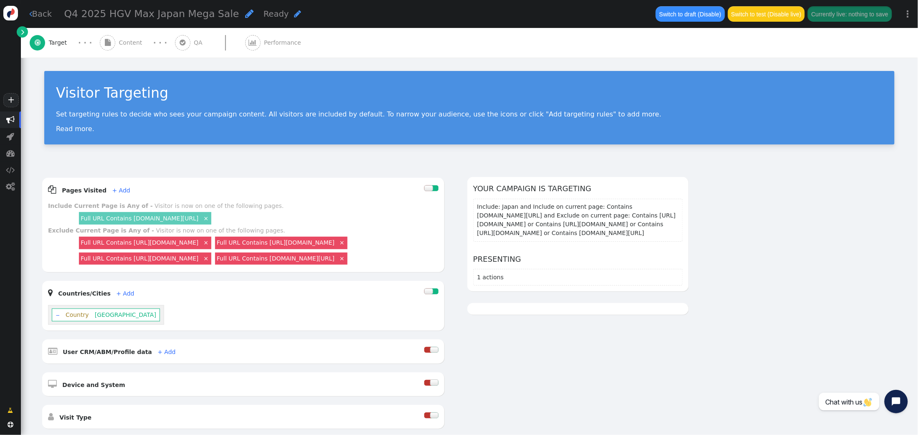
scroll to position [224, 0]
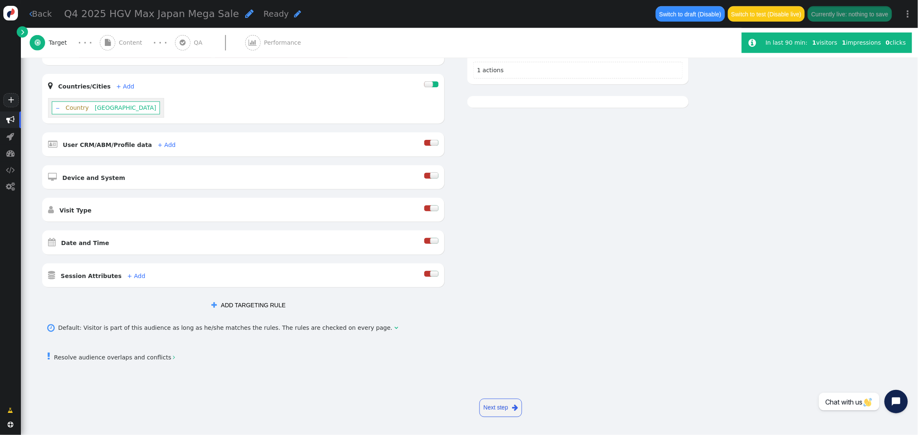
click at [433, 239] on div at bounding box center [434, 241] width 8 height 6
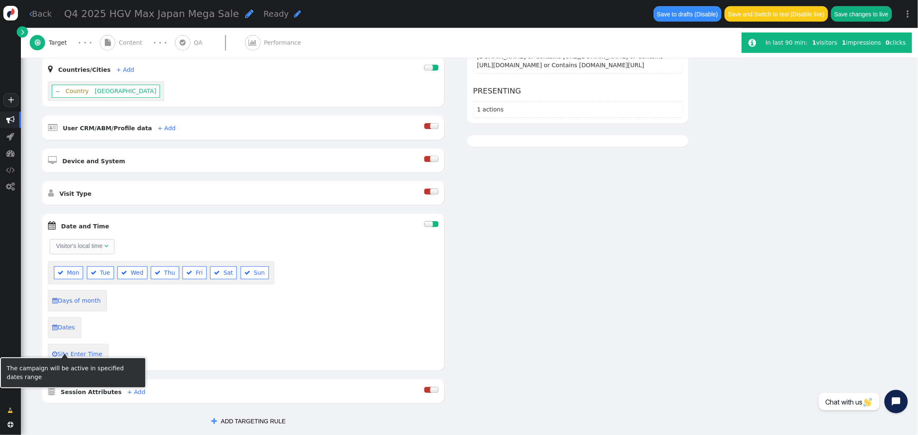
click at [68, 335] on link " Dates" at bounding box center [63, 328] width 23 height 14
click at [98, 332] on span "month" at bounding box center [96, 327] width 18 height 9
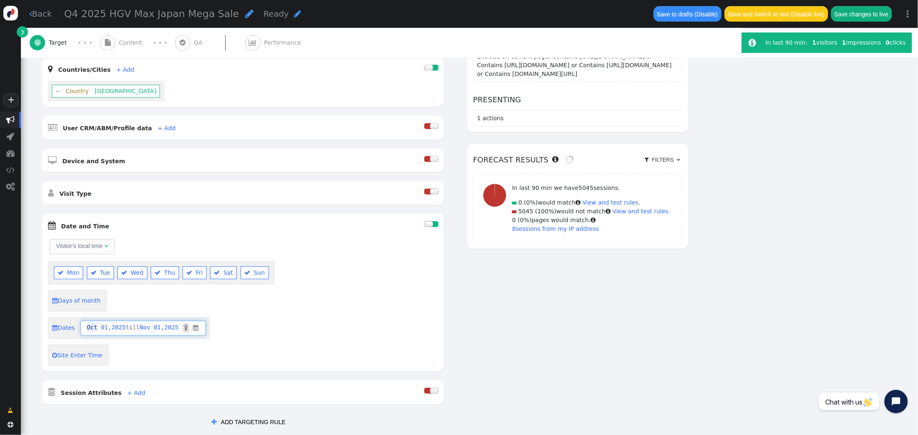
click at [431, 311] on div " Days of month" at bounding box center [243, 300] width 391 height 21
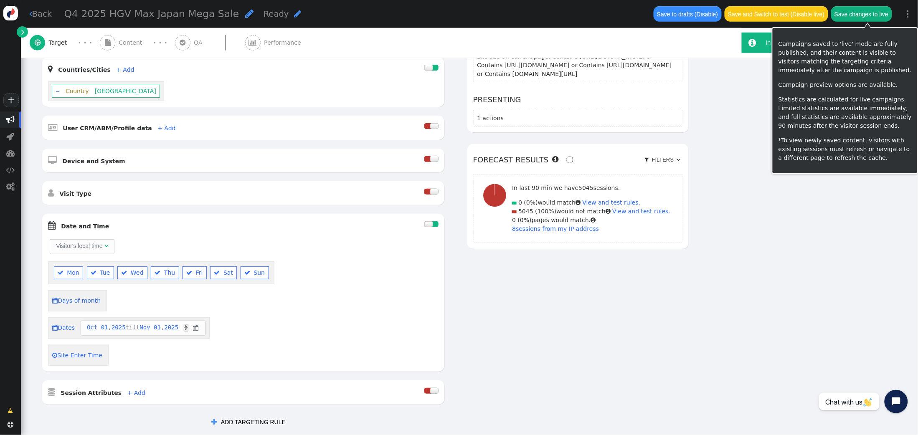
click at [857, 15] on button "Save changes to live" at bounding box center [862, 13] width 61 height 15
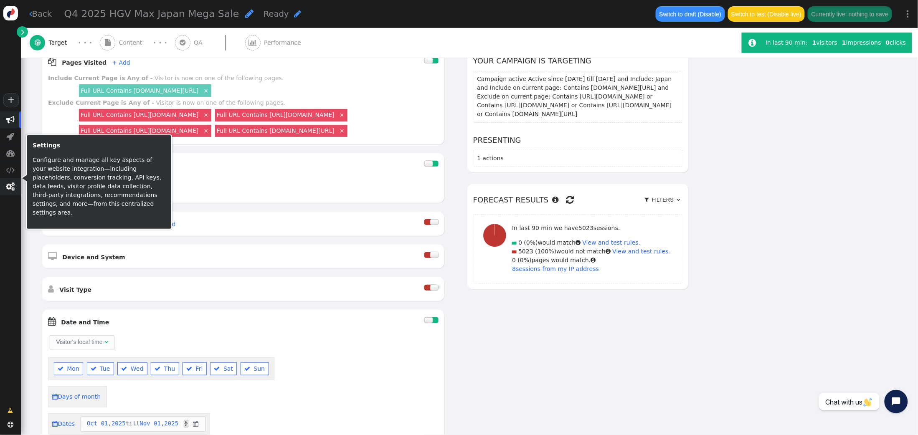
scroll to position [113, 0]
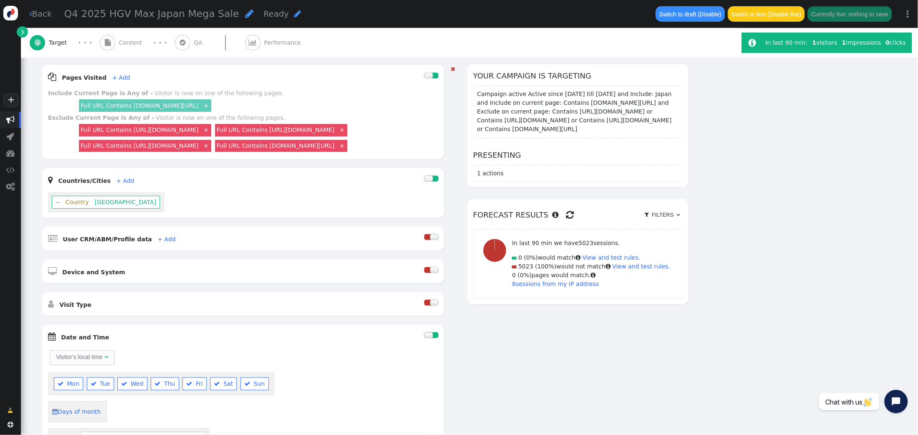
click at [198, 107] on link "Full URL Contains cruises.hiltongrandvacations.com/cruise-listing" at bounding box center [140, 105] width 118 height 7
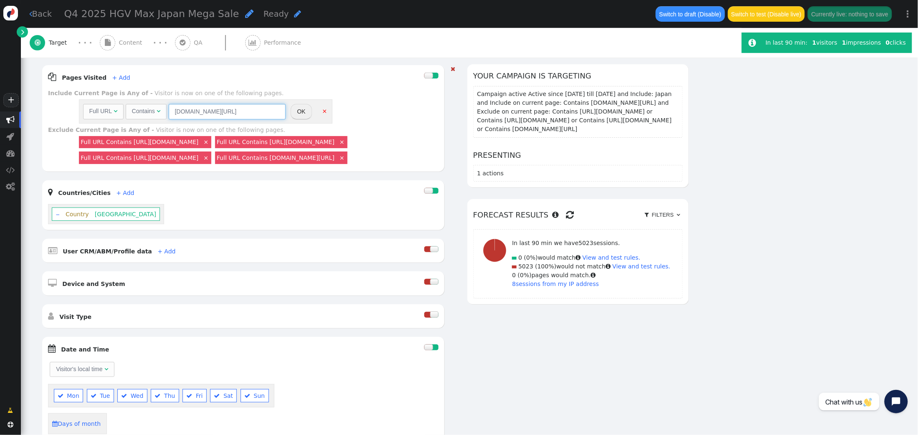
drag, startPoint x: 262, startPoint y: 108, endPoint x: 299, endPoint y: 108, distance: 37.2
click at [262, 108] on input "cruises.hiltongrandvacations.com/cruise-listing" at bounding box center [227, 111] width 117 height 15
paste input "global"
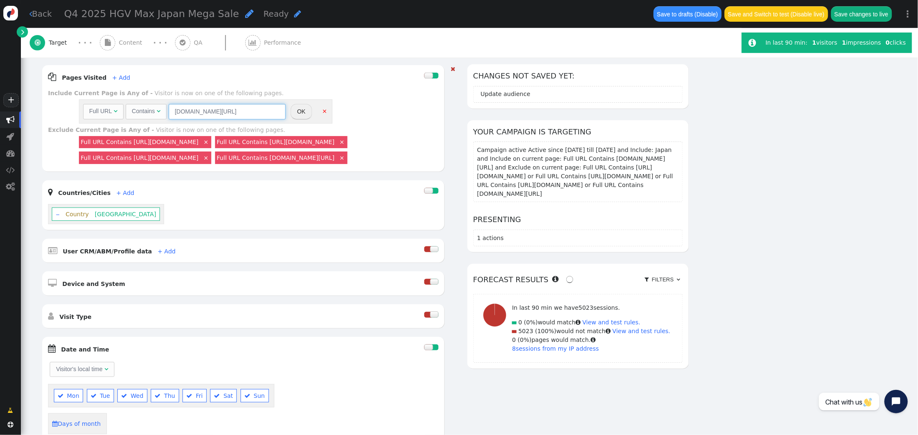
scroll to position [0, 32]
type input "cruisesglobal.hiltongrandvacations.com/cruise-listing"
click at [296, 110] on button "OK" at bounding box center [301, 111] width 21 height 15
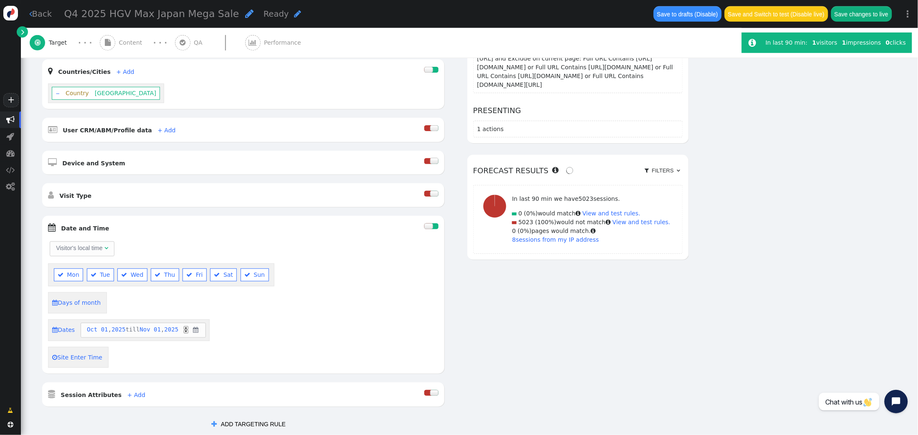
scroll to position [0, 0]
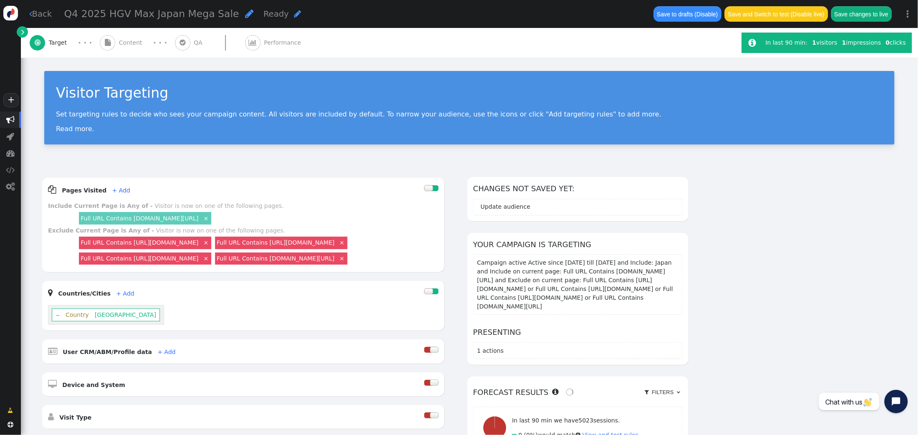
click at [130, 44] on span "Content" at bounding box center [132, 42] width 27 height 9
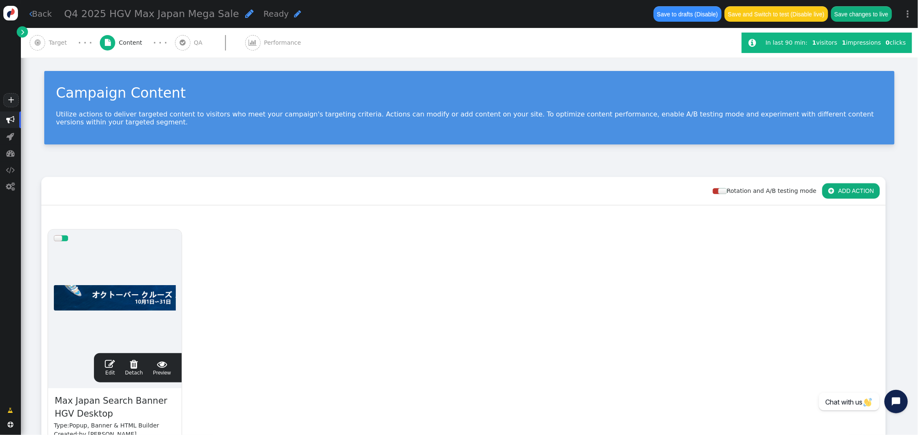
click at [110, 366] on span "" at bounding box center [110, 364] width 10 height 10
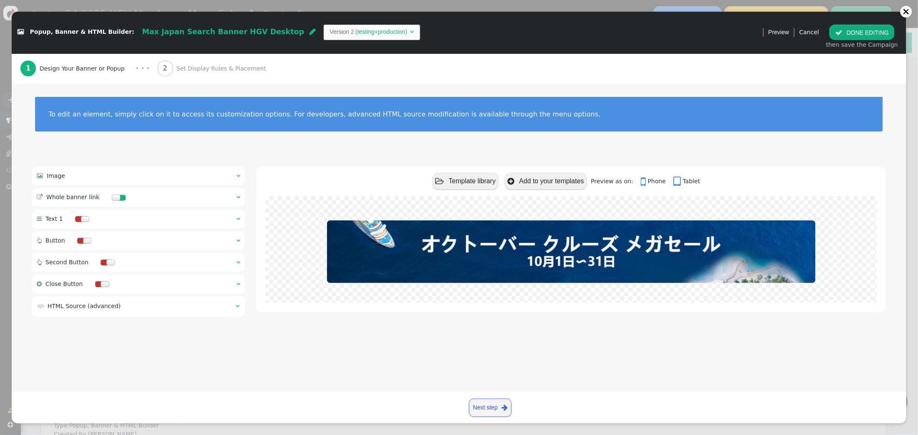
click at [114, 195] on div at bounding box center [118, 197] width 23 height 18
click at [114, 198] on div at bounding box center [116, 198] width 8 height 6
click at [82, 243] on div at bounding box center [81, 241] width 8 height 6
click at [104, 265] on div at bounding box center [105, 263] width 8 height 6
click at [195, 70] on span "Set Display Rules & Placement" at bounding box center [222, 68] width 93 height 9
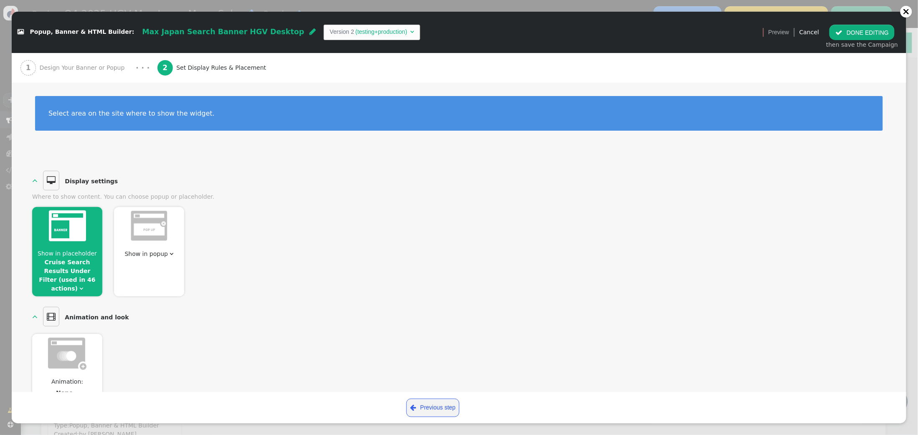
click at [81, 266] on link "Cruise Search Results Under Filter (used in 46 actions)" at bounding box center [67, 275] width 56 height 33
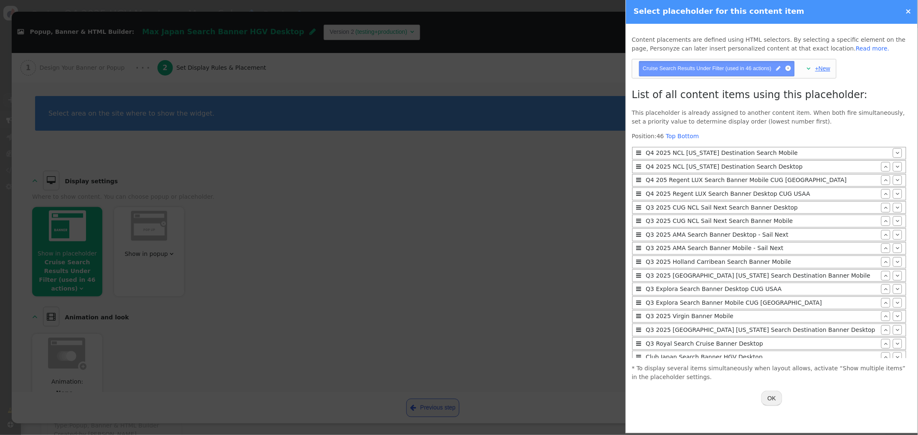
click at [827, 71] on link "+New" at bounding box center [823, 68] width 15 height 7
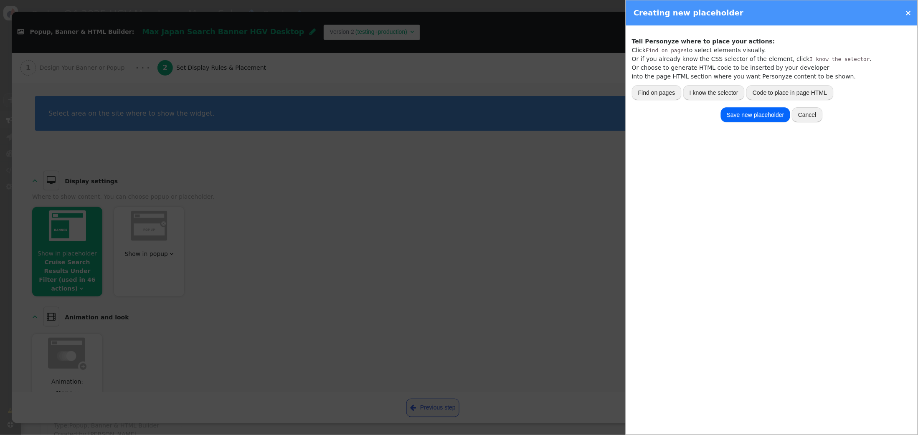
click at [720, 94] on button "I know the selector" at bounding box center [714, 92] width 61 height 15
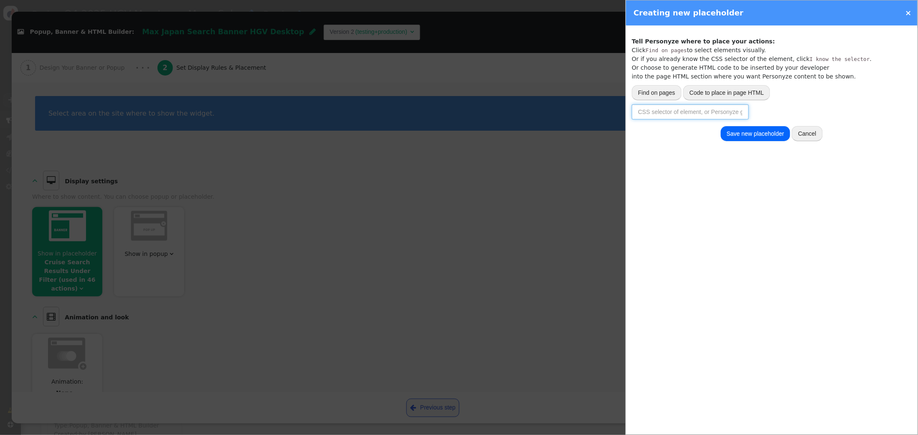
click at [676, 115] on input "text" at bounding box center [690, 111] width 117 height 15
paste input "row search-widget__inner shadow-lg"
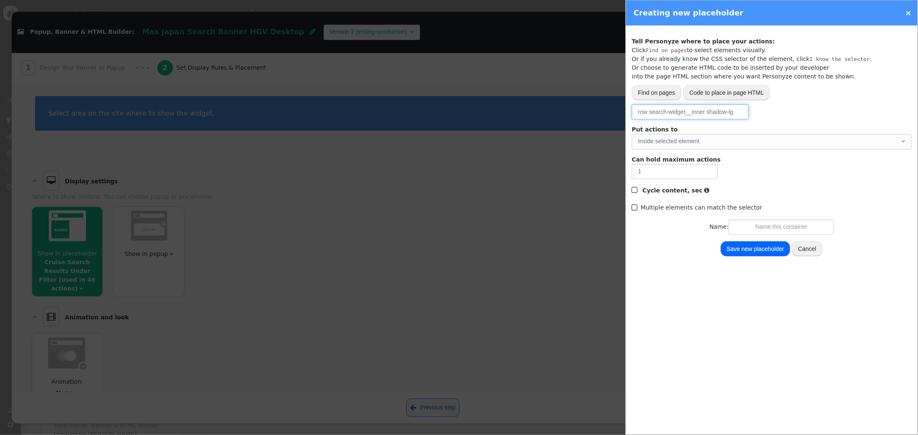
click at [648, 110] on input "row search-widget__inner shadow-lg" at bounding box center [690, 111] width 117 height 15
drag, startPoint x: 638, startPoint y: 112, endPoint x: 646, endPoint y: 107, distance: 9.6
click at [640, 109] on input "row search-widget__inner shadow-lg" at bounding box center [690, 111] width 117 height 15
click at [694, 145] on div "Inside selected element" at bounding box center [769, 141] width 262 height 9
type input ".row.search-widget__inner.shadow-lg"
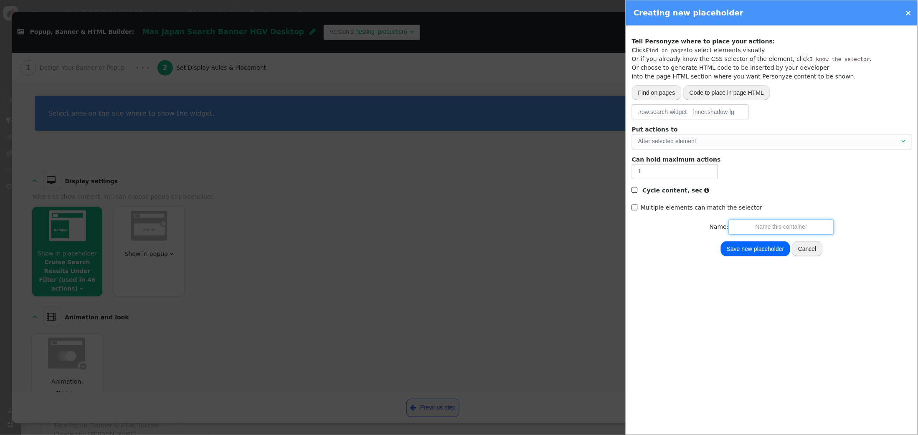
click at [768, 224] on input "text" at bounding box center [781, 227] width 105 height 15
click at [753, 229] on input "HGV Japan Cruise Search Results" at bounding box center [781, 227] width 105 height 15
type input "HGV Max Japan Cruise Search Results"
click at [760, 249] on button "Save new placeholder" at bounding box center [755, 249] width 69 height 15
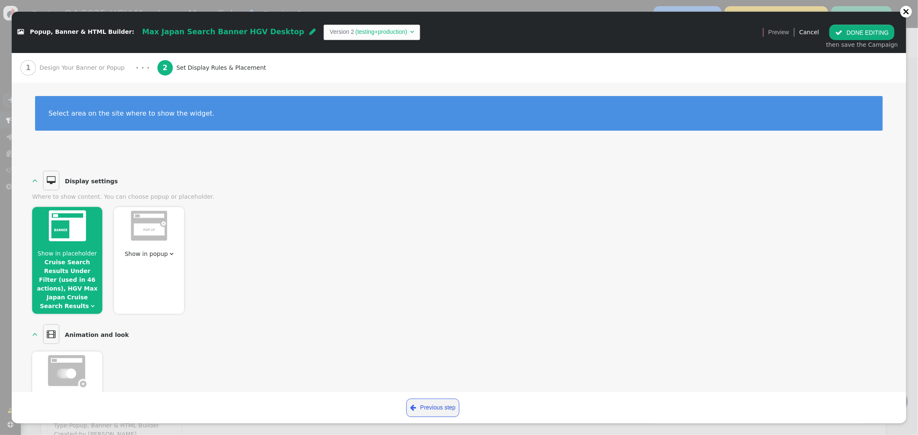
drag, startPoint x: 64, startPoint y: 246, endPoint x: 69, endPoint y: 244, distance: 5.8
click at [64, 246] on div at bounding box center [67, 227] width 70 height 41
click at [81, 247] on div at bounding box center [67, 227] width 70 height 41
click at [67, 286] on link "Cruise Search Results Under Filter (used in 46 actions), HGV Max Japan Cruise S…" at bounding box center [67, 284] width 61 height 51
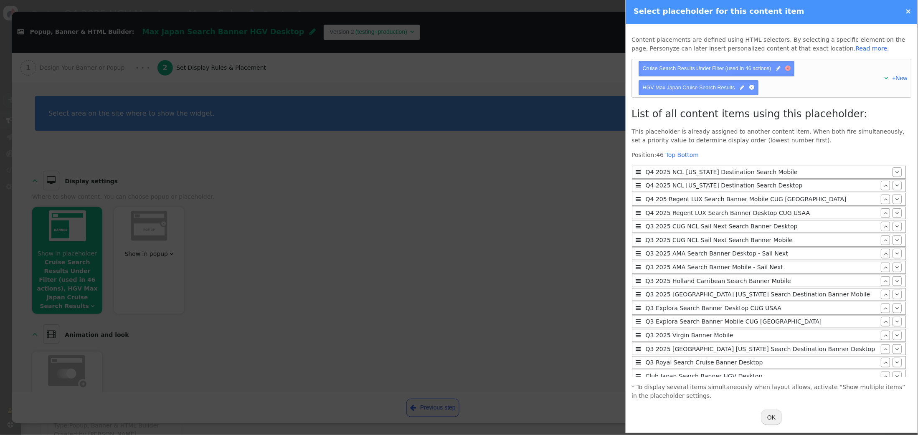
click at [791, 69] on div at bounding box center [788, 68] width 5 height 5
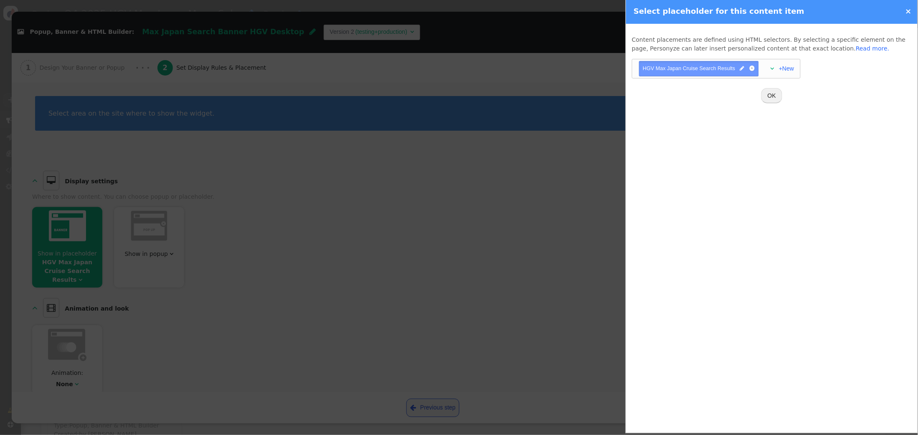
click at [769, 95] on button "OK" at bounding box center [772, 95] width 21 height 15
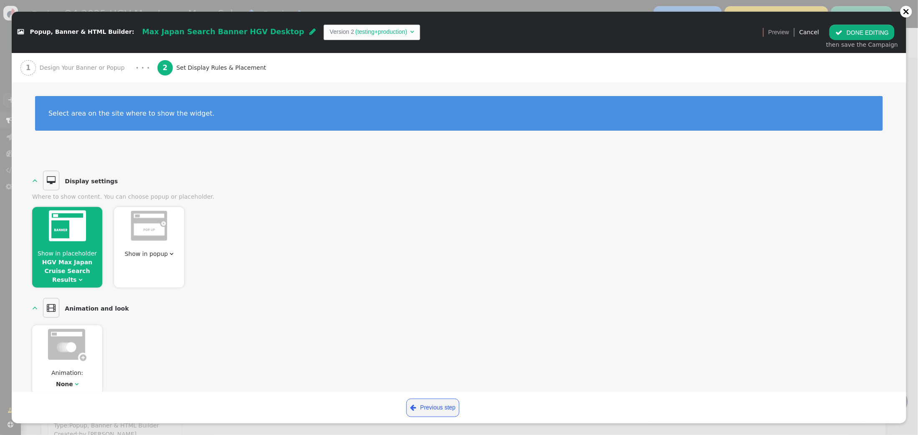
click at [853, 35] on button " DONE EDITING" at bounding box center [862, 32] width 65 height 15
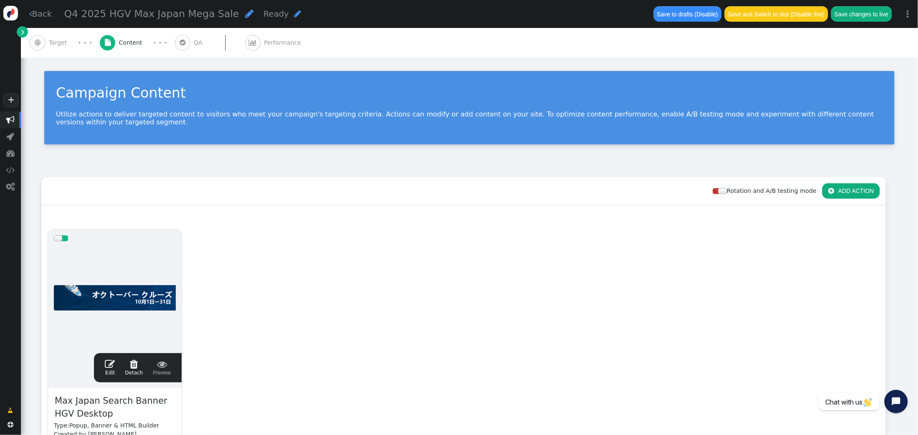
click at [53, 43] on span "Target" at bounding box center [60, 42] width 22 height 9
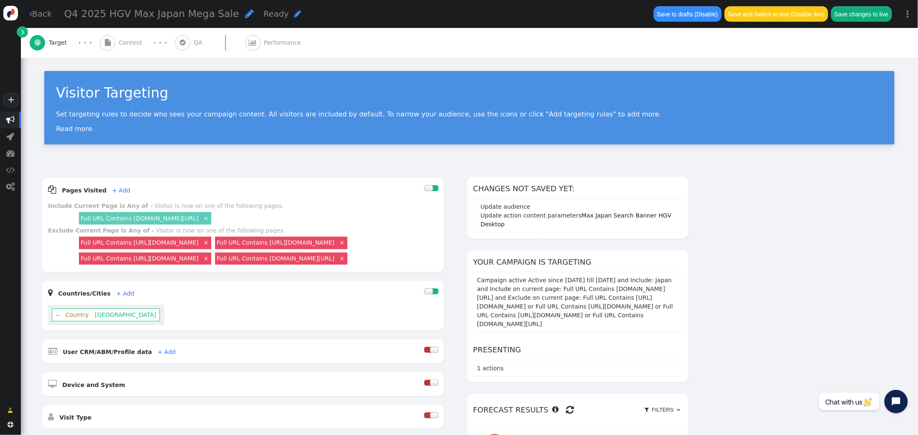
click at [126, 43] on span "Content" at bounding box center [132, 42] width 27 height 9
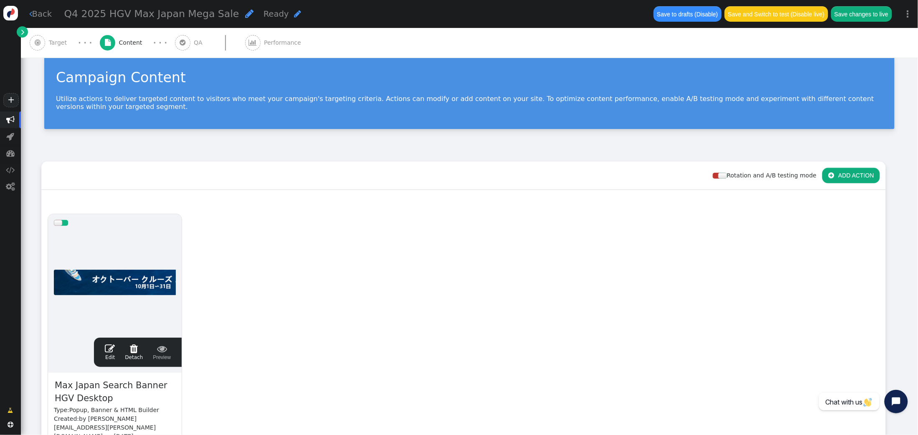
scroll to position [10, 0]
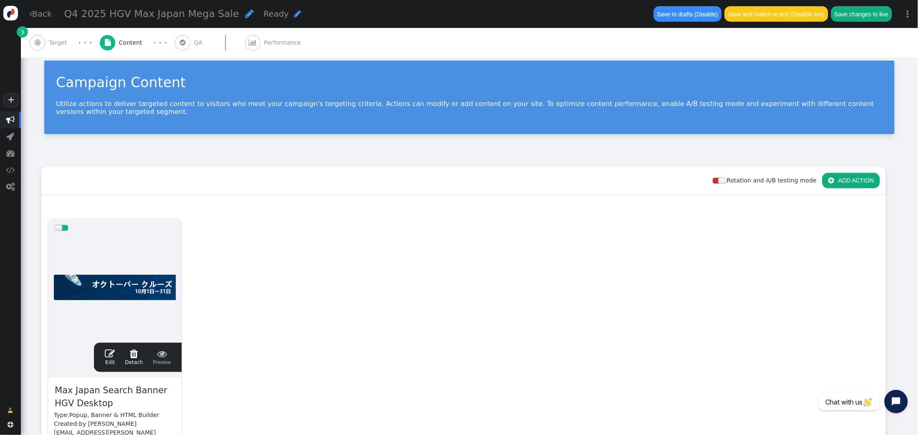
click at [107, 353] on span "" at bounding box center [110, 354] width 10 height 10
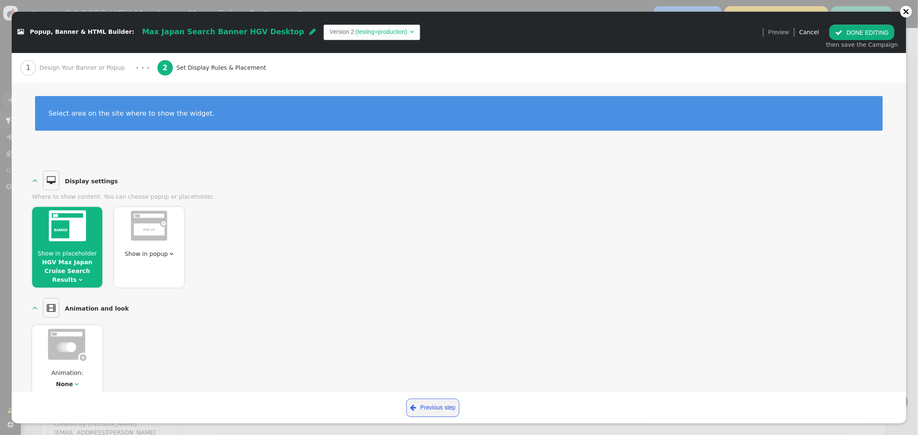
click at [81, 270] on link "HGV Max Japan Cruise Search Results" at bounding box center [67, 271] width 50 height 24
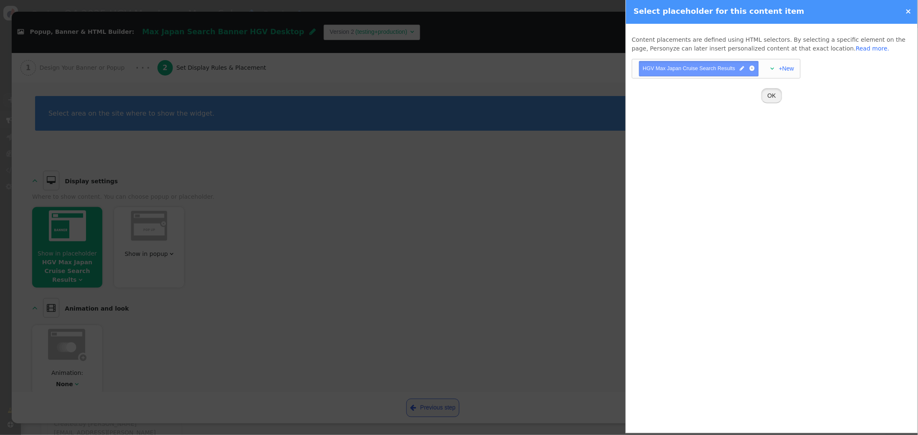
click at [766, 98] on button "OK" at bounding box center [772, 95] width 21 height 15
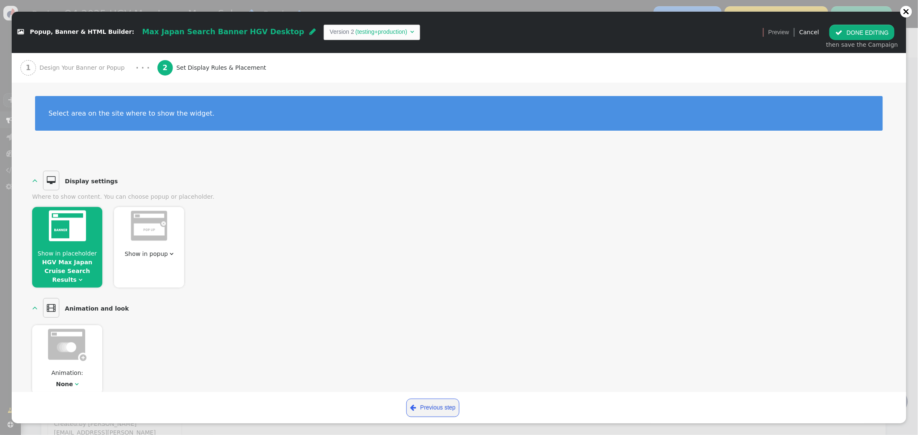
click at [843, 33] on span "" at bounding box center [839, 32] width 7 height 7
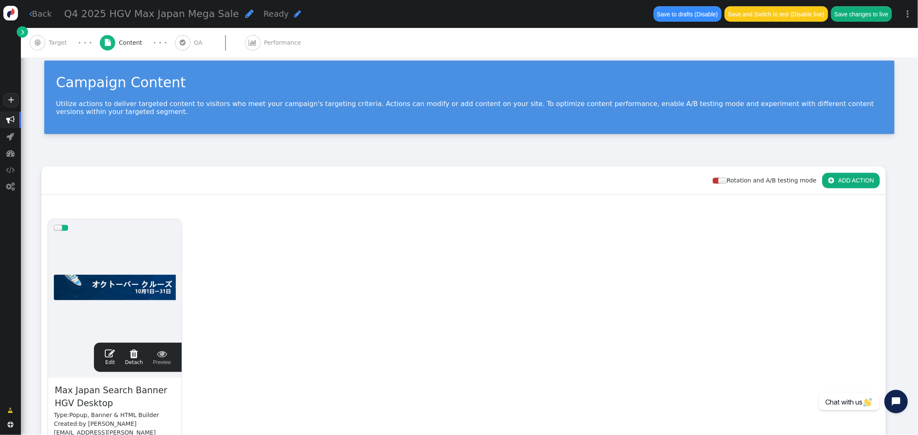
click at [64, 40] on span "Target" at bounding box center [60, 42] width 22 height 9
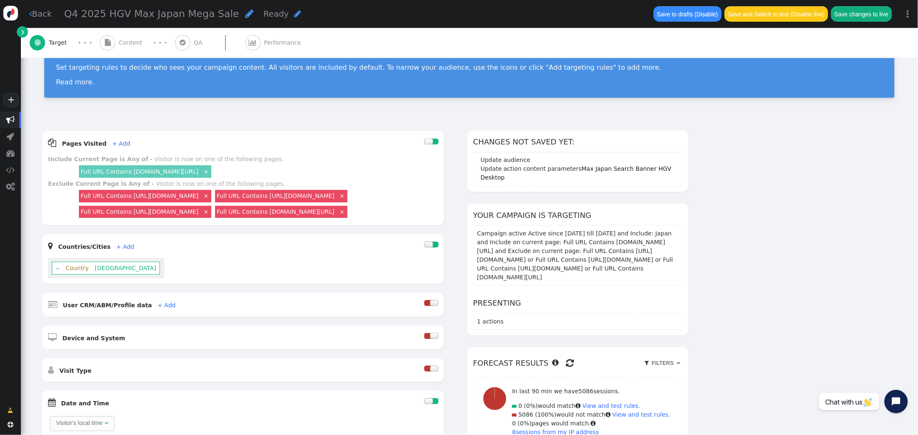
scroll to position [43, 0]
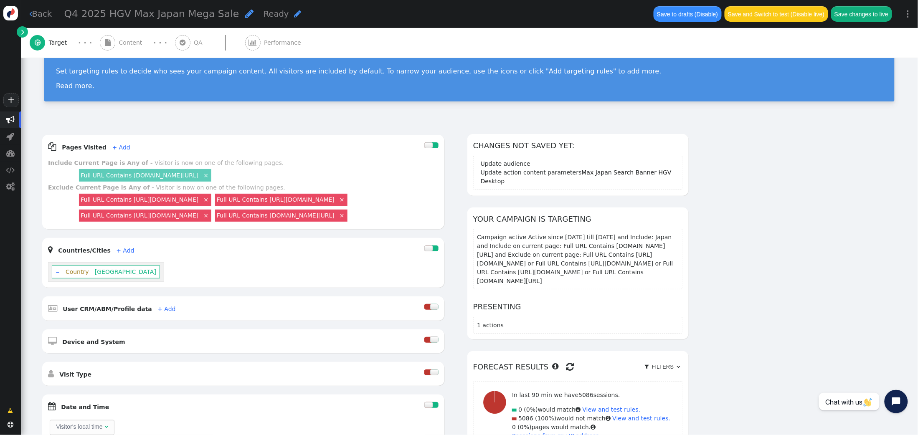
click at [61, 279] on div "‒ Country Japan" at bounding box center [106, 272] width 108 height 13
click at [427, 252] on div at bounding box center [429, 249] width 8 height 6
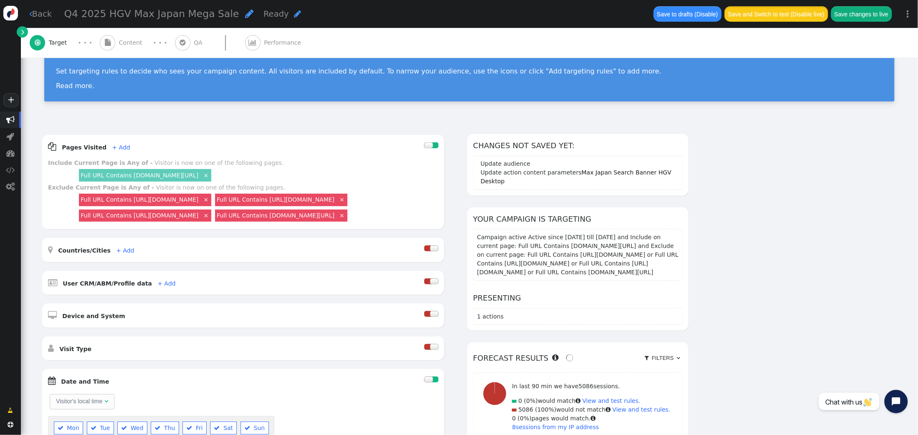
click at [771, 13] on button "Save and Switch to test (Disable live)" at bounding box center [777, 13] width 104 height 15
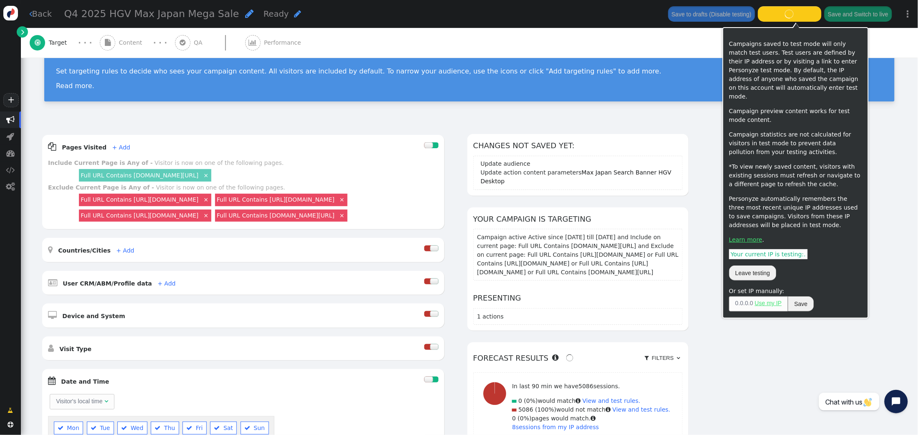
scroll to position [40, 0]
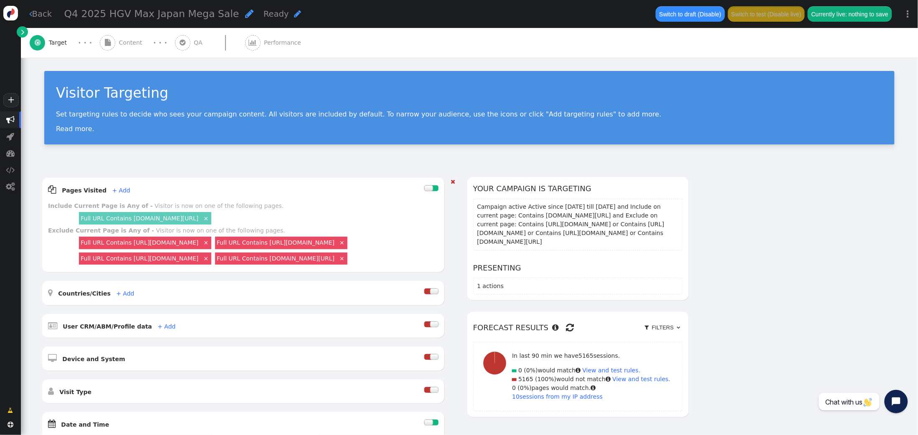
click at [210, 242] on link "×" at bounding box center [206, 243] width 8 height 8
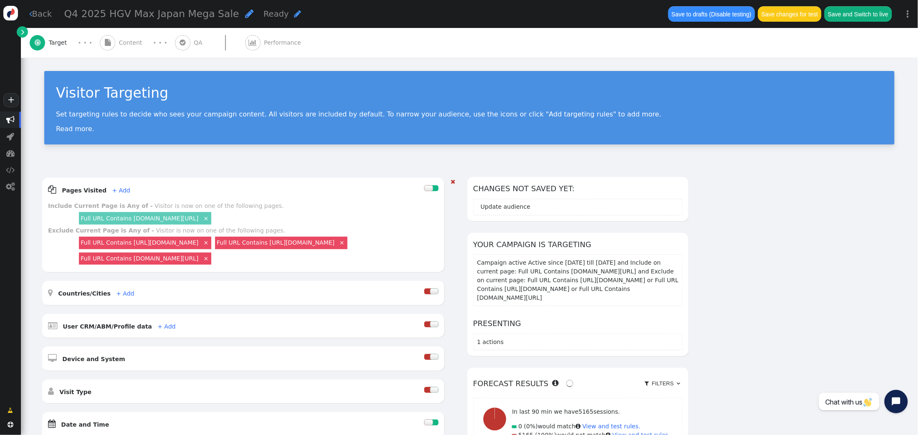
click at [210, 243] on link "×" at bounding box center [206, 243] width 8 height 8
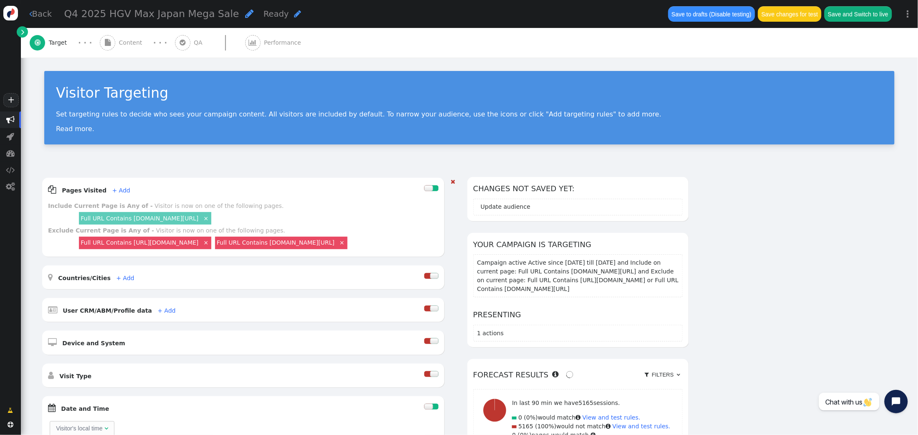
click at [210, 243] on link "×" at bounding box center [206, 243] width 8 height 8
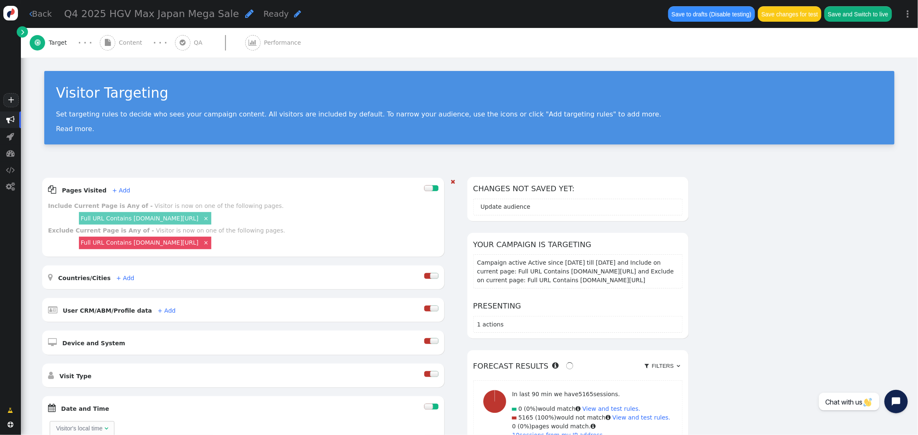
click at [210, 243] on link "×" at bounding box center [206, 243] width 8 height 8
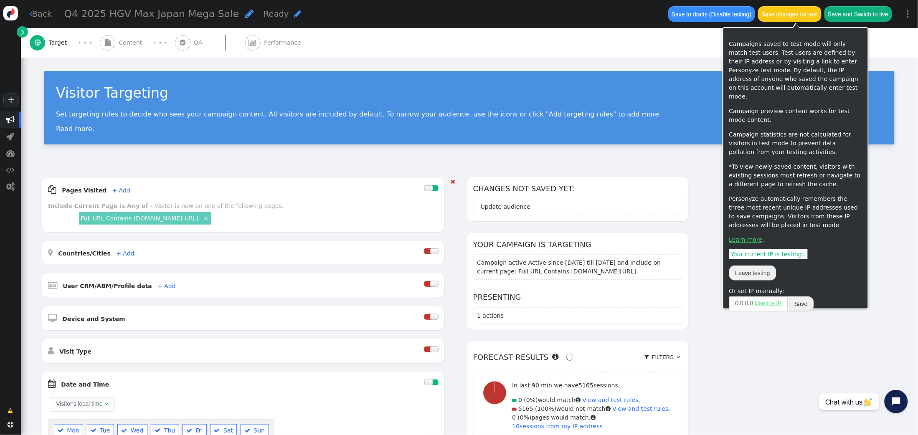
click at [799, 15] on button "Save changes for test" at bounding box center [790, 13] width 64 height 15
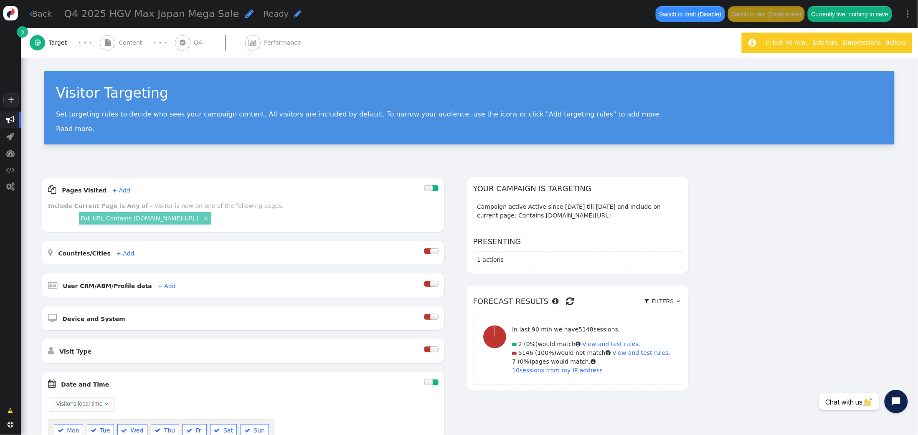
scroll to position [1, 0]
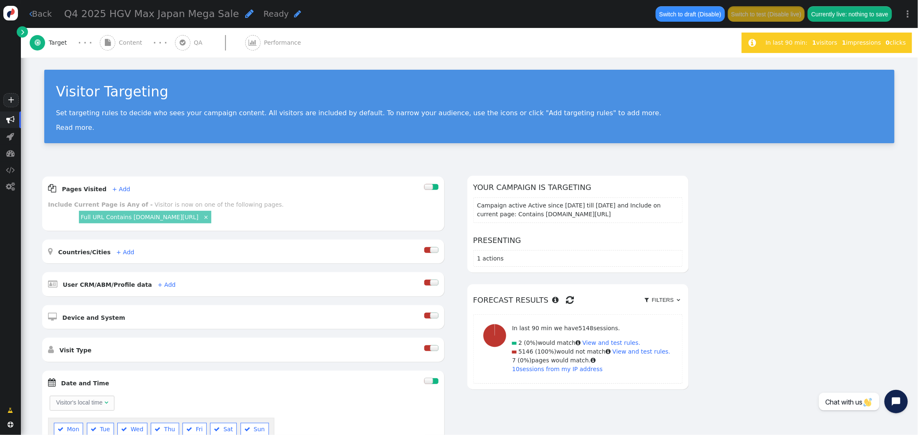
click at [120, 43] on span "Content" at bounding box center [132, 42] width 27 height 9
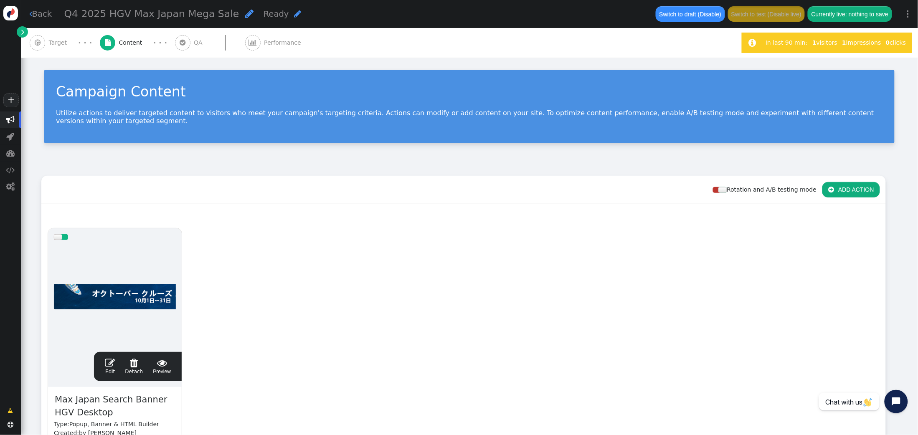
click at [109, 364] on span "" at bounding box center [110, 363] width 10 height 10
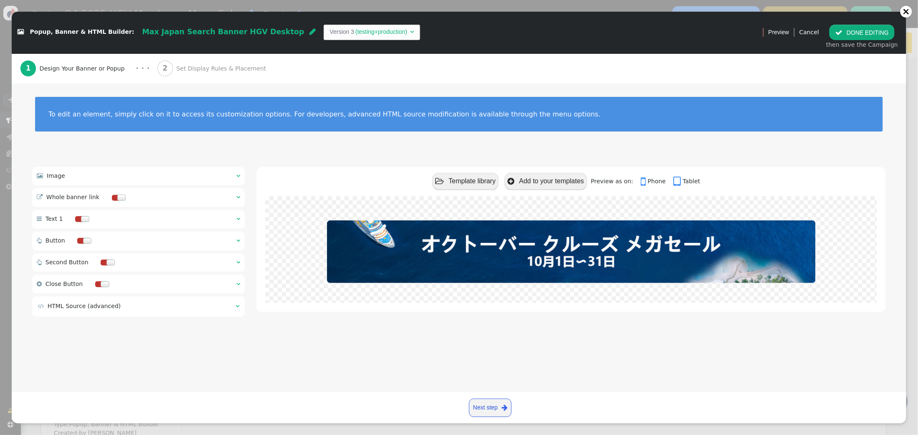
click at [202, 66] on span "Set Display Rules & Placement" at bounding box center [222, 68] width 93 height 9
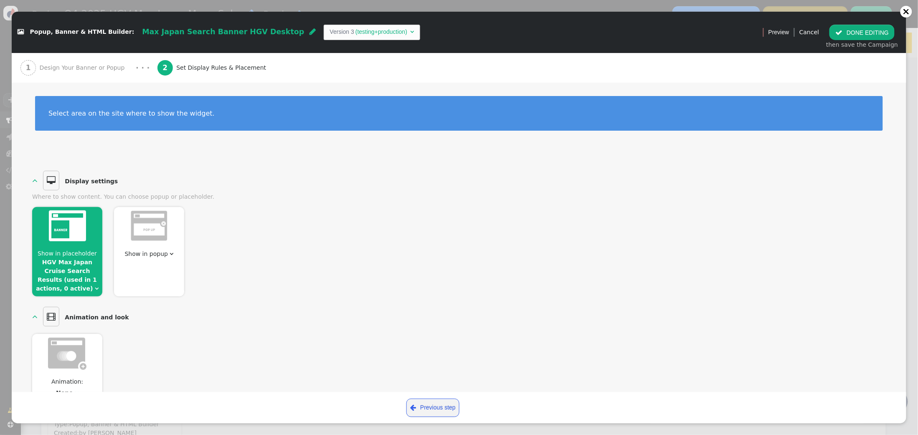
click at [60, 270] on link "HGV Max Japan Cruise Search Results (used in 1 actions, 0 active)" at bounding box center [66, 275] width 61 height 33
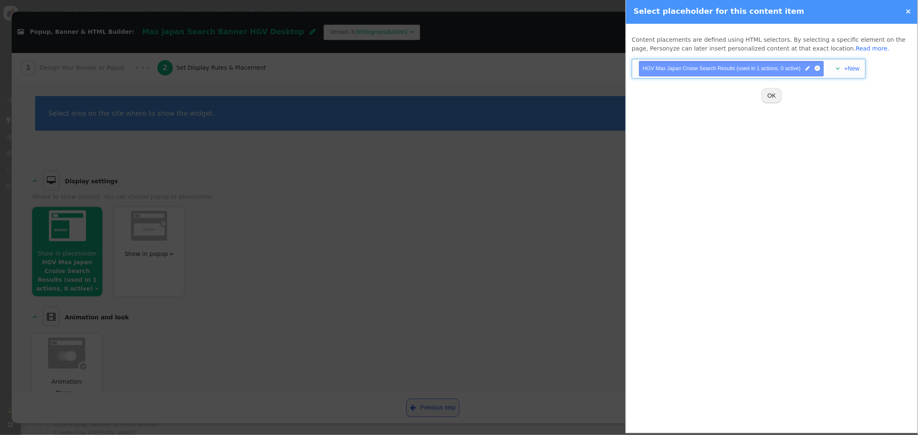
click at [836, 68] on div "" at bounding box center [836, 68] width 8 height 9
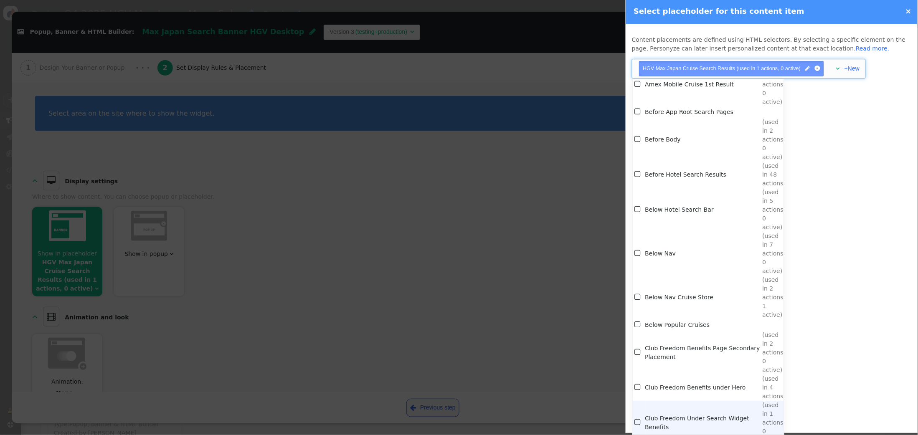
scroll to position [1160, 0]
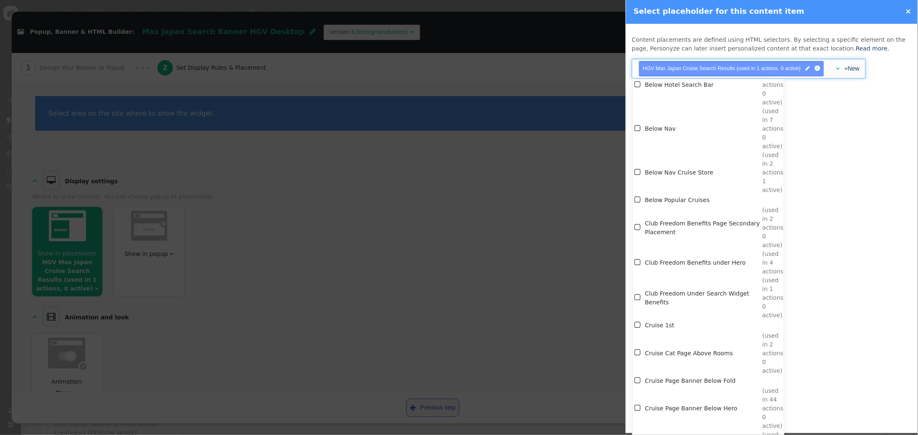
scroll to position [1209, 0]
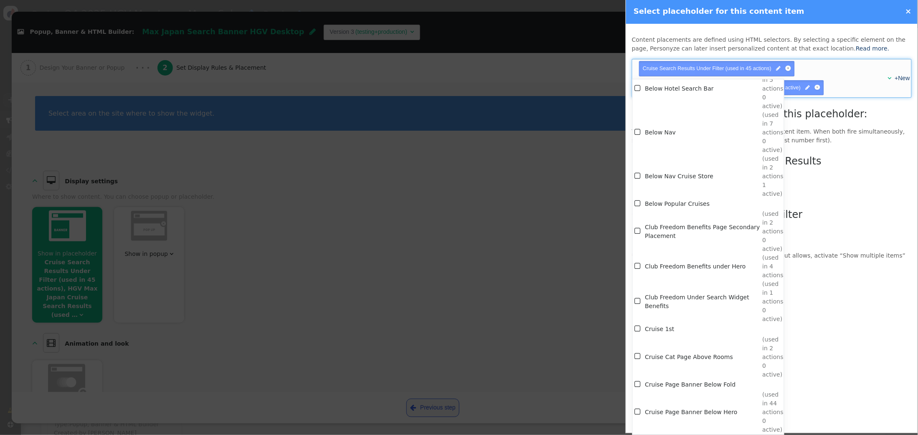
click at [833, 211] on div "HGV Max Japan Cruise Search Results Position: Top Bottom Cruise Search Results …" at bounding box center [772, 198] width 280 height 95
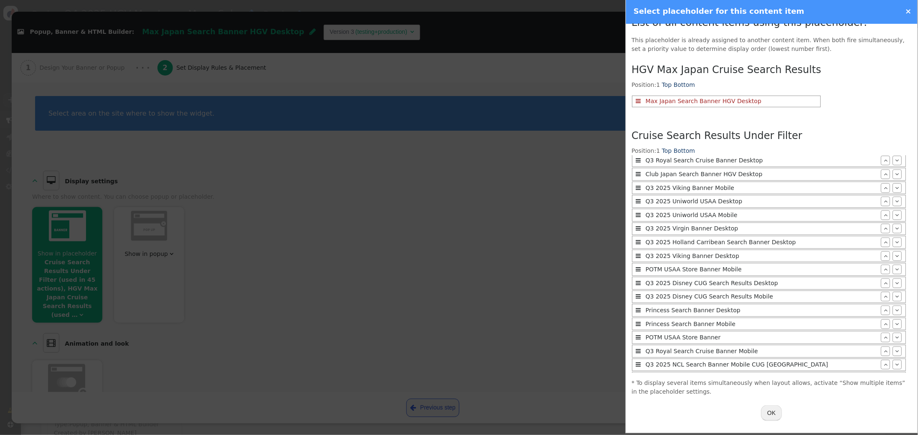
scroll to position [237, 0]
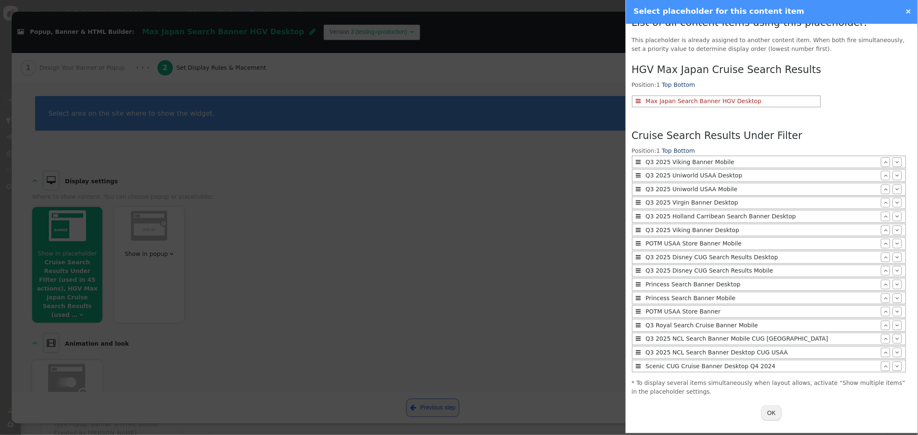
click at [771, 409] on button "OK" at bounding box center [772, 413] width 21 height 15
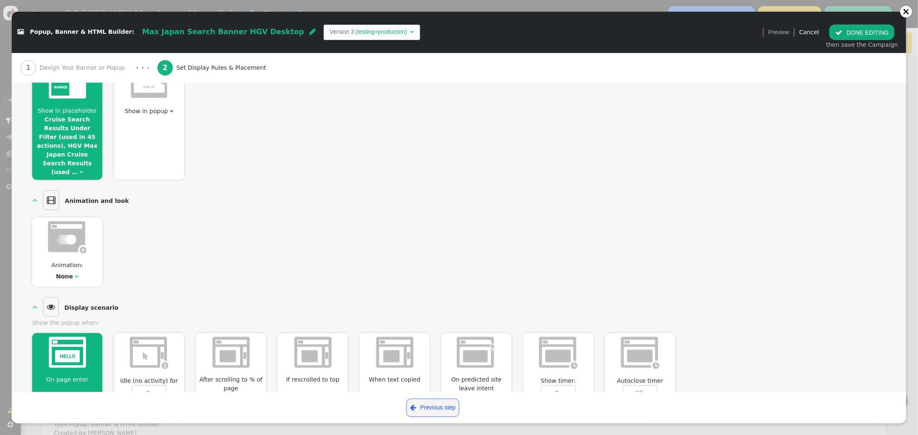
scroll to position [0, 0]
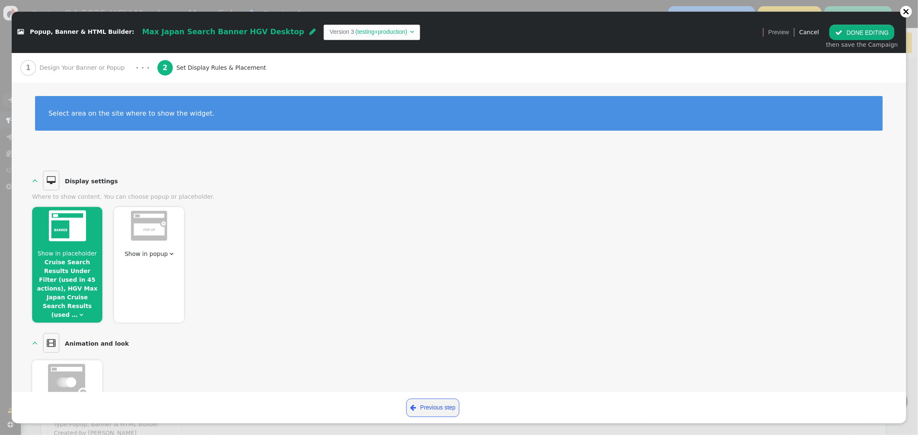
click at [81, 66] on span "Design Your Banner or Popup" at bounding box center [84, 68] width 89 height 9
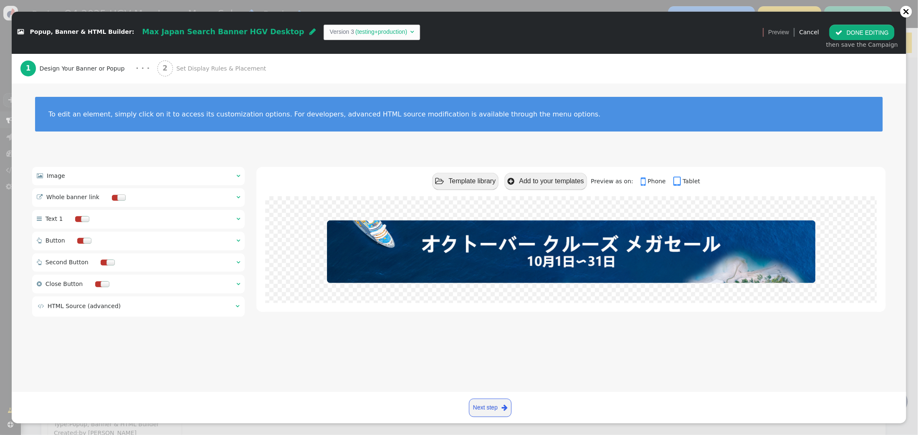
click at [851, 32] on button " DONE EDITING" at bounding box center [862, 32] width 65 height 15
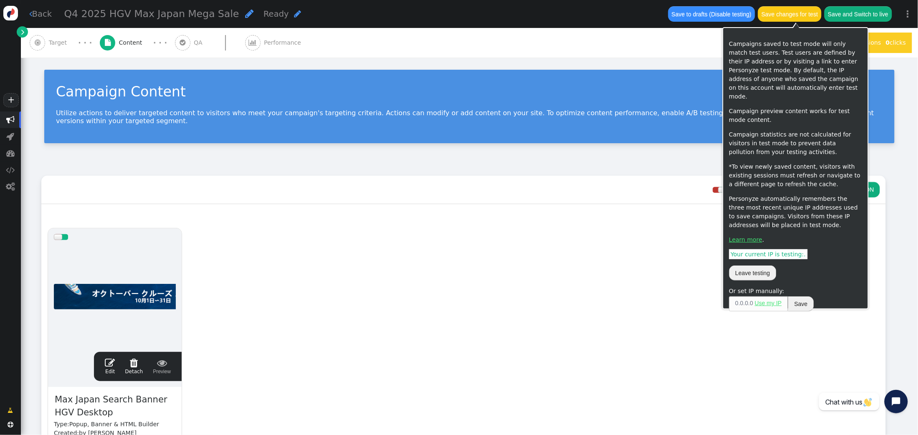
click at [808, 13] on button "Save changes for test" at bounding box center [790, 13] width 64 height 15
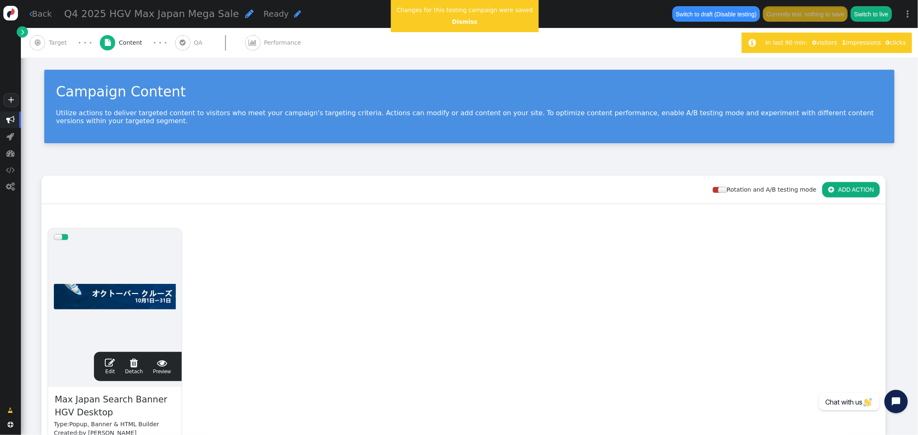
click at [109, 362] on span "" at bounding box center [110, 363] width 10 height 10
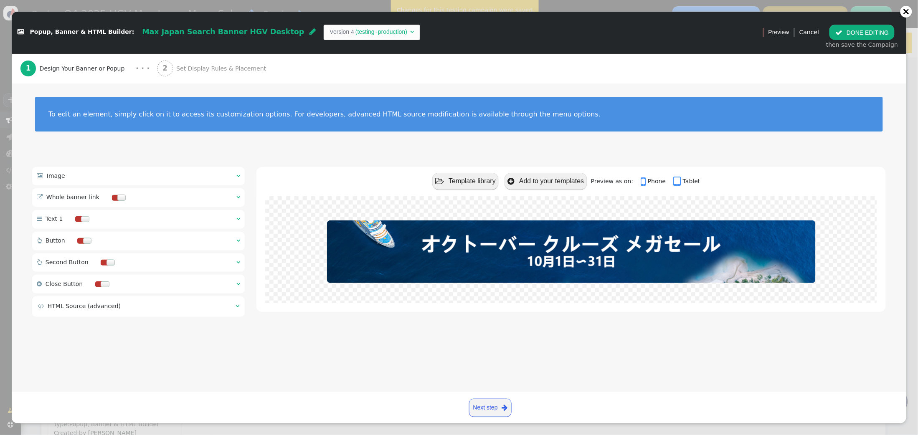
click at [176, 66] on span "Set Display Rules & Placement" at bounding box center [222, 68] width 93 height 9
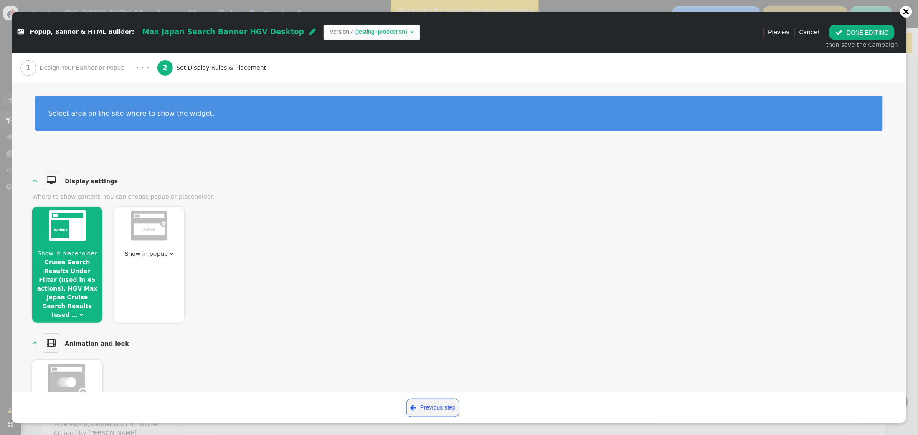
click at [78, 262] on link "Cruise Search Results Under Filter (used in 45 actions), HGV Max Japan Cruise S…" at bounding box center [67, 288] width 61 height 59
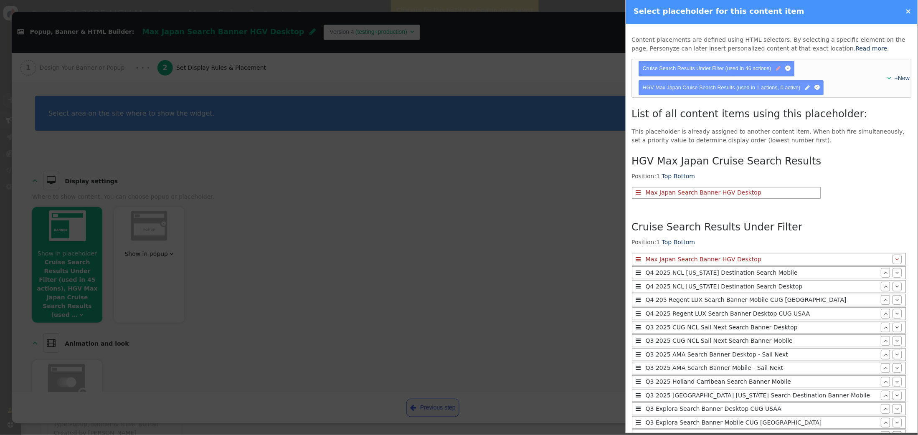
click at [778, 68] on span "" at bounding box center [779, 69] width 5 height 8
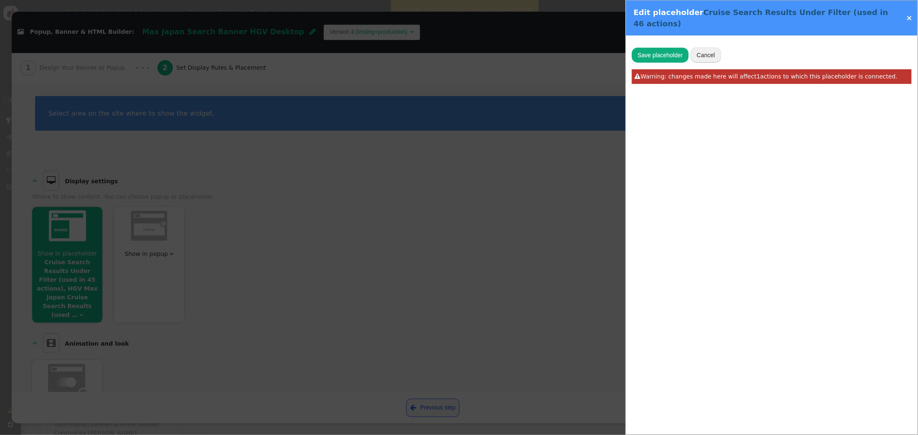
type input "Cruise Search Results Under Filter"
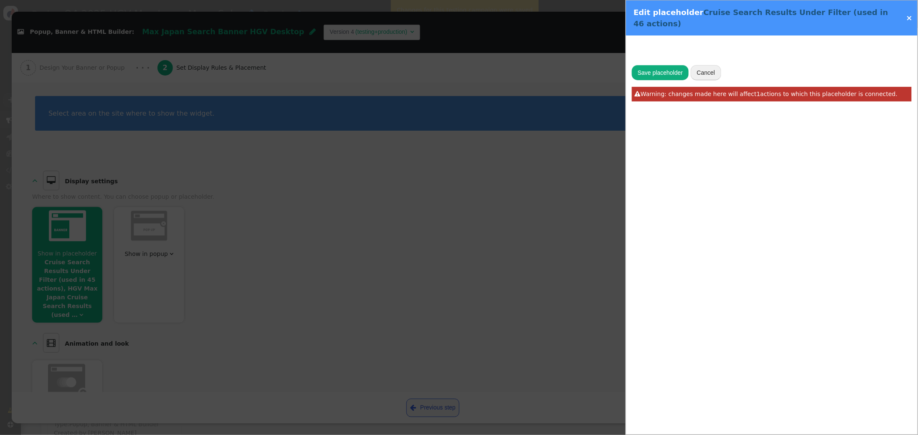
type input "v2-search-result-filter"
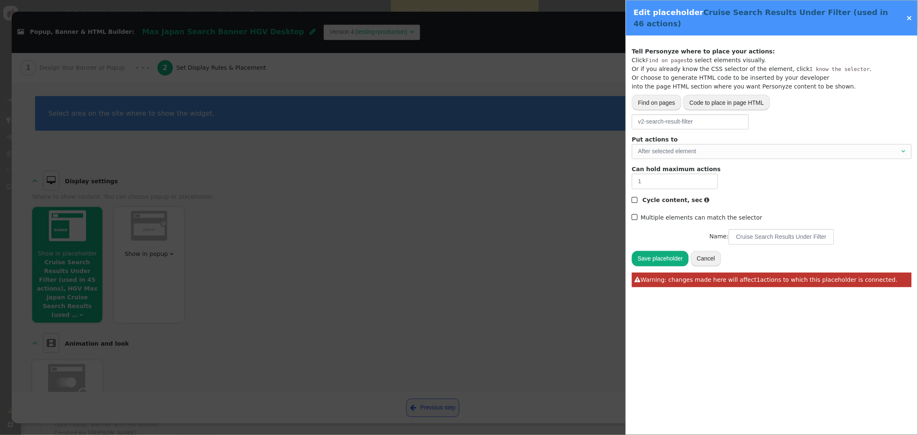
click at [910, 15] on link "×" at bounding box center [910, 17] width 6 height 9
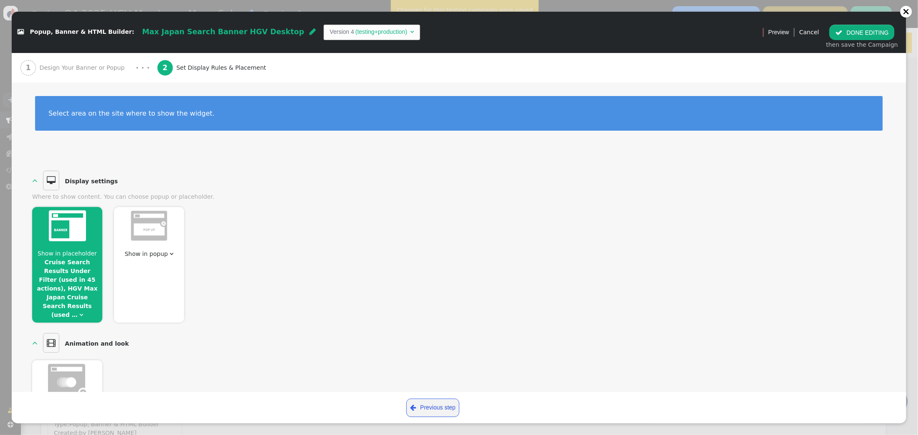
click at [82, 256] on span "Show in placeholder" at bounding box center [67, 253] width 59 height 7
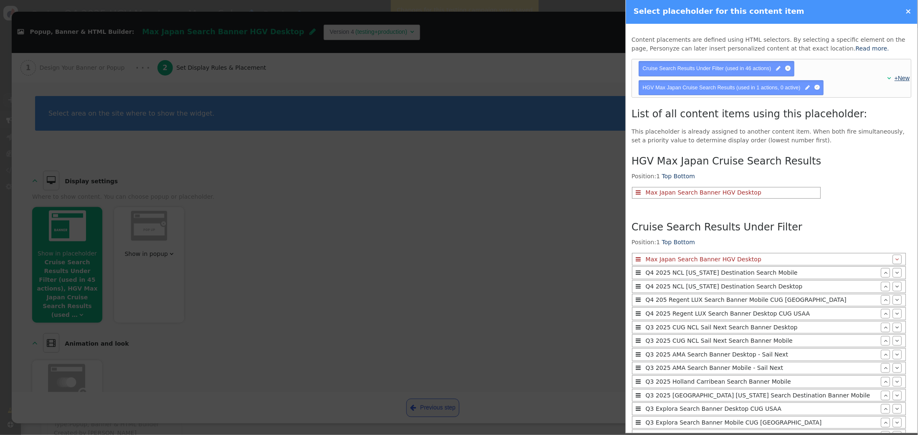
click at [902, 79] on link "+New" at bounding box center [902, 78] width 15 height 7
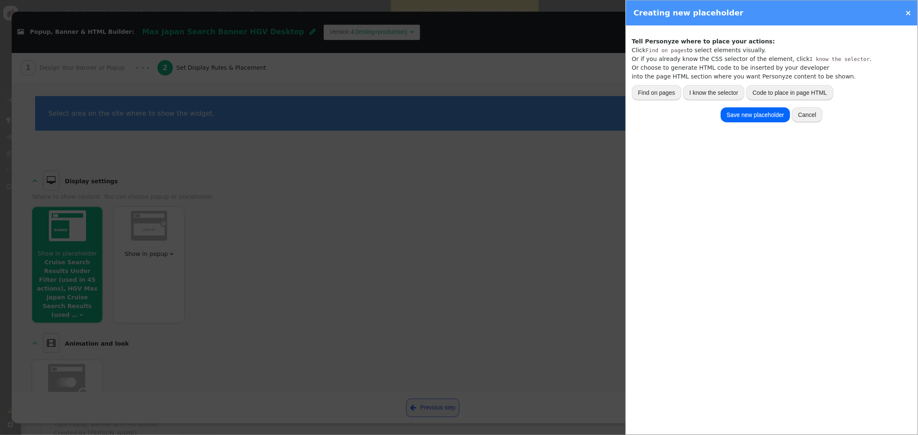
click at [722, 94] on button "I know the selector" at bounding box center [714, 92] width 61 height 15
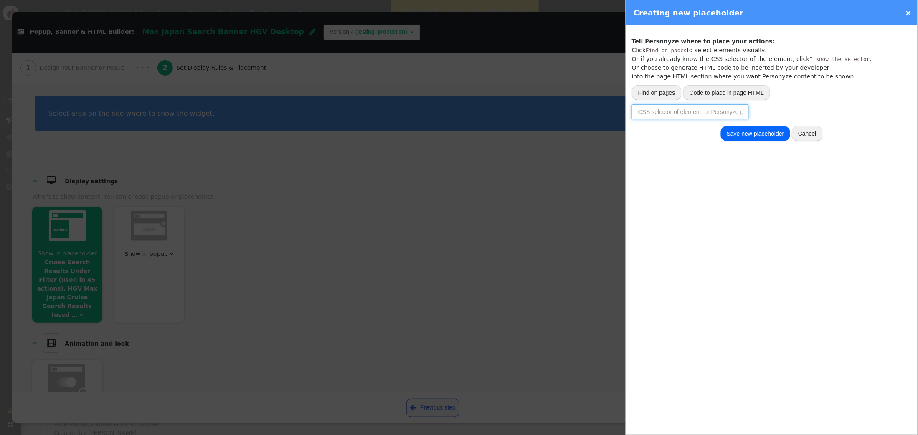
click at [705, 112] on input "text" at bounding box center [690, 111] width 117 height 15
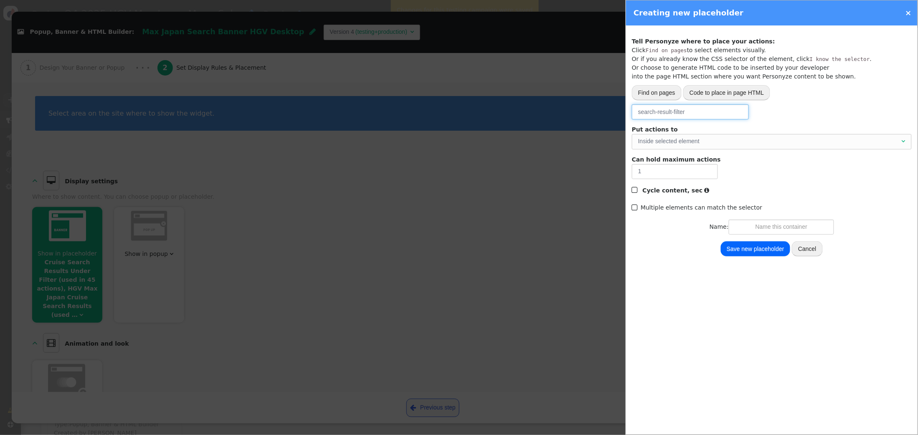
click at [689, 143] on div "Inside selected element" at bounding box center [769, 141] width 262 height 9
type input "search-result-filter"
click at [782, 231] on input "text" at bounding box center [781, 227] width 105 height 15
type input "HGV ClubCruisesGlobal Search Results"
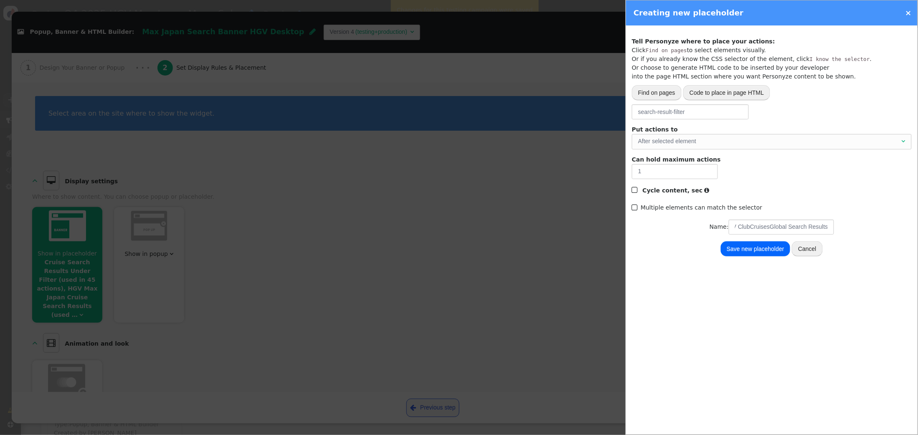
click at [771, 247] on button "Save new placeholder" at bounding box center [755, 249] width 69 height 15
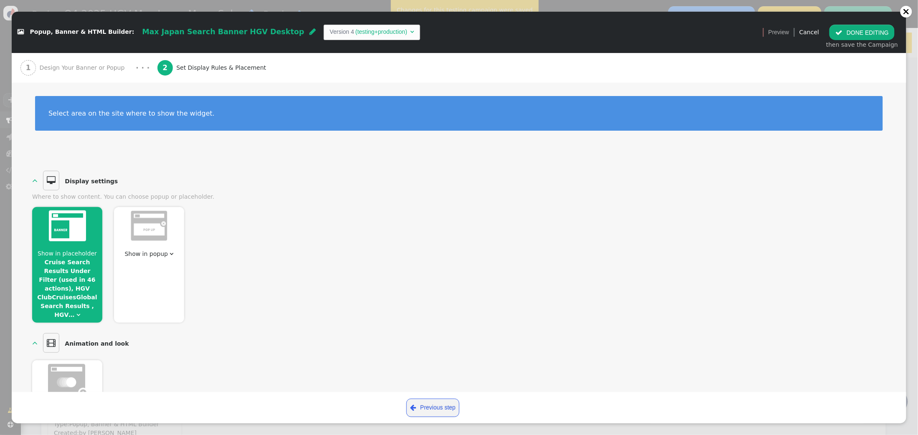
click at [849, 30] on button " DONE EDITING" at bounding box center [862, 32] width 65 height 15
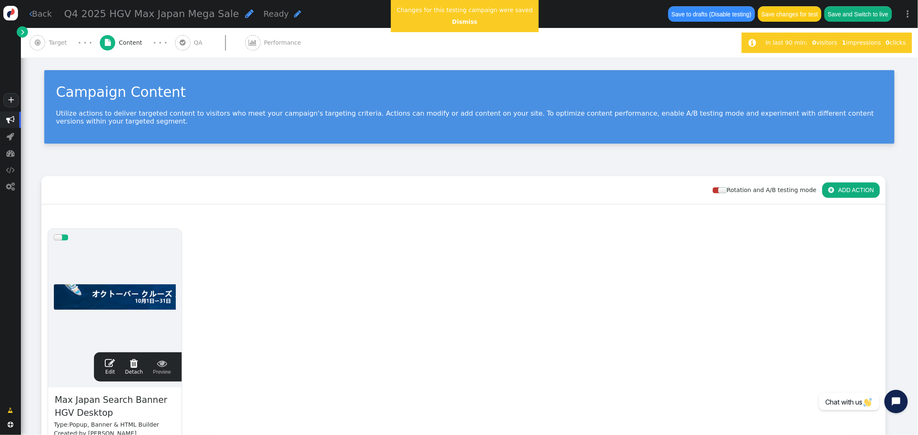
click at [110, 365] on span "" at bounding box center [110, 364] width 10 height 10
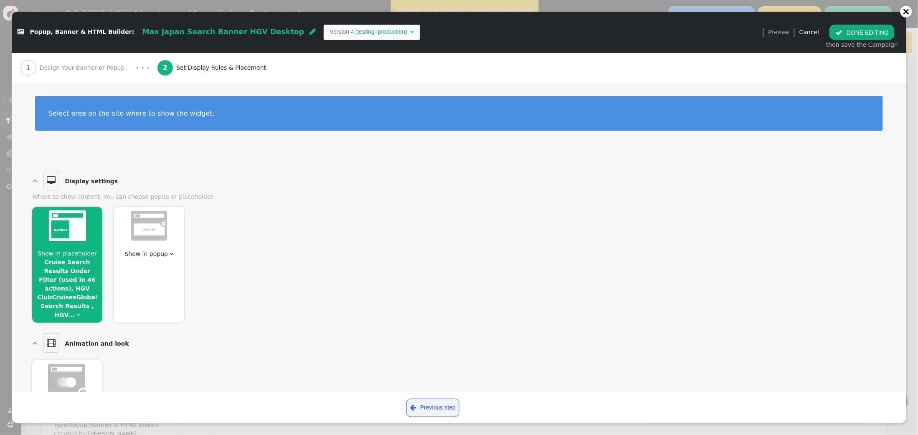
click at [75, 270] on link "Cruise Search Results Under Filter (used in 46 actions), HGV ClubCruisesGlobal …" at bounding box center [67, 288] width 60 height 59
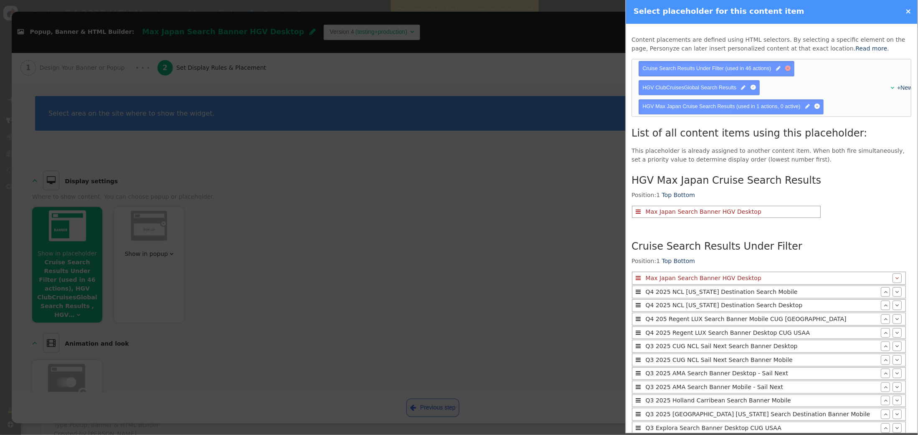
click at [791, 69] on span "Cruise Search Results Under Filter (used in 46 actions) " at bounding box center [717, 69] width 148 height 8
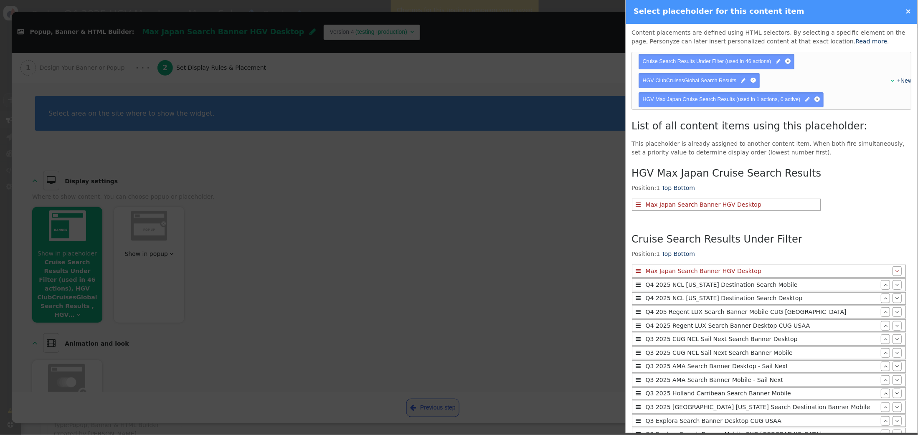
click at [792, 61] on span "Cruise Search Results Under Filter (used in 46 actions) " at bounding box center [717, 61] width 156 height 15
click at [788, 62] on div at bounding box center [788, 60] width 5 height 5
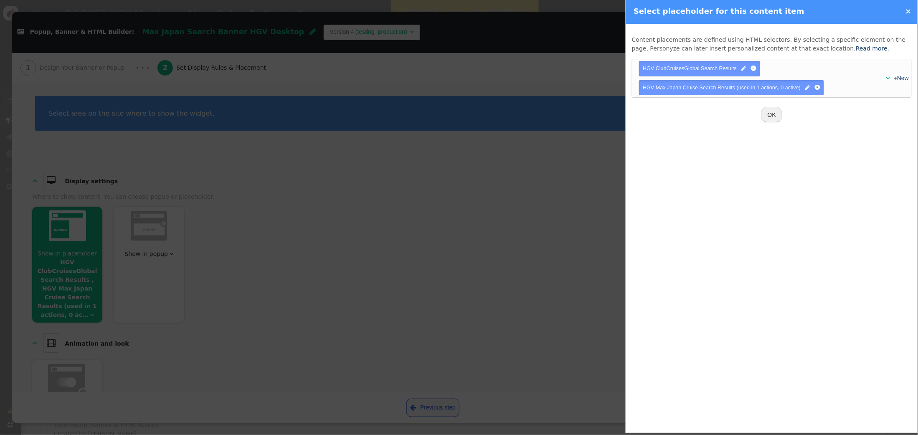
scroll to position [0, 0]
click at [776, 114] on button "OK" at bounding box center [772, 114] width 21 height 15
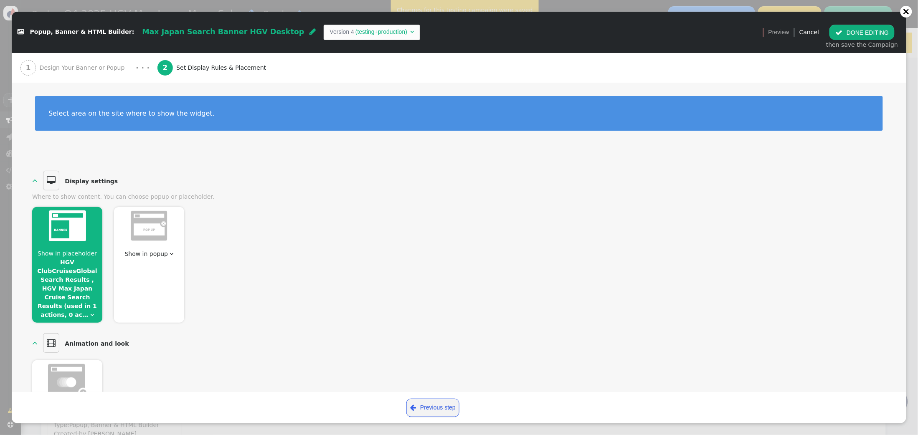
click at [865, 29] on button " DONE EDITING" at bounding box center [862, 32] width 65 height 15
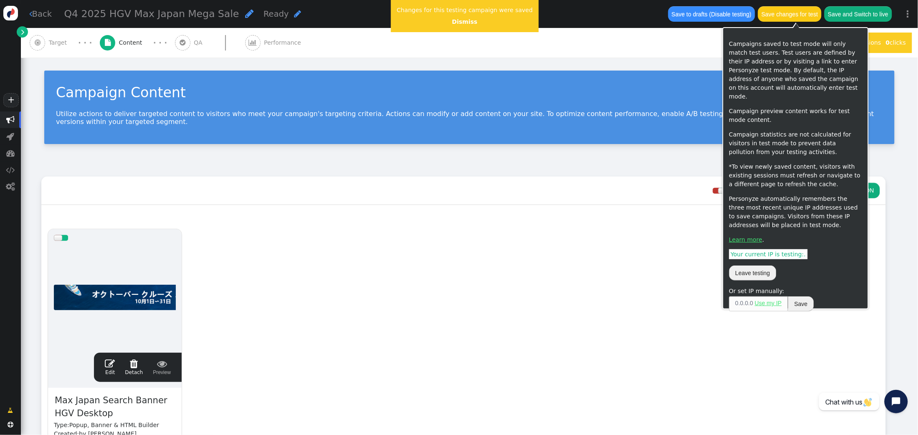
click at [803, 15] on button "Save changes for test" at bounding box center [790, 13] width 64 height 15
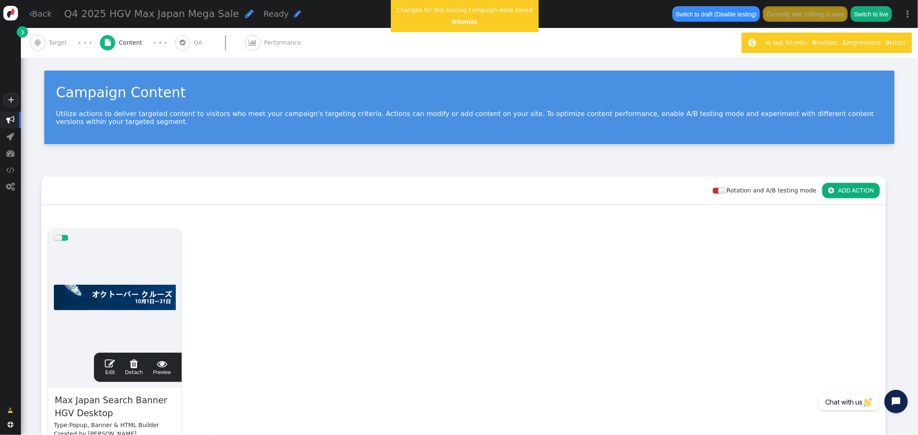
click at [109, 363] on span "" at bounding box center [110, 364] width 10 height 10
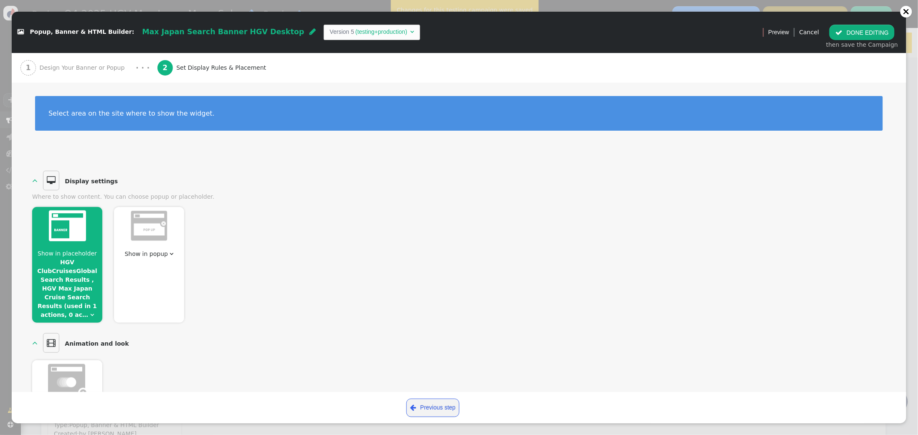
click at [74, 275] on span "Show in placeholder HGV ClubCruisesGlobal Search Results , HGV Max Japan Cruise…" at bounding box center [67, 284] width 70 height 70
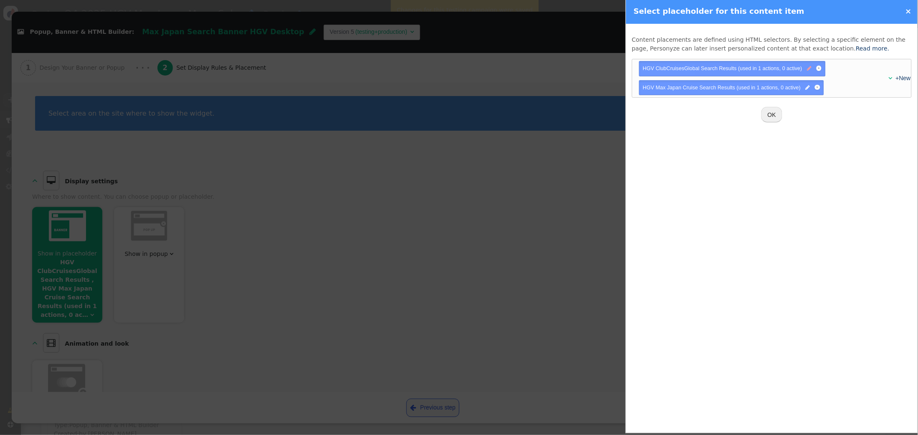
click at [811, 70] on span "" at bounding box center [809, 69] width 5 height 8
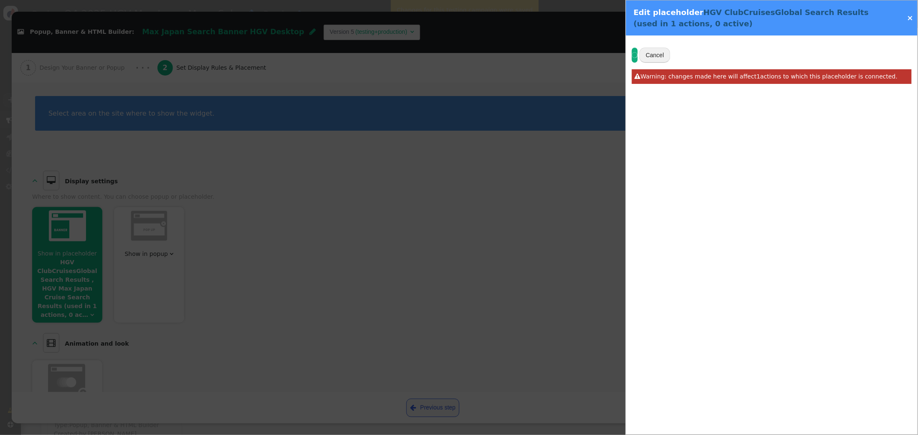
type input "search-result-filter"
type input "HGV ClubCruisesGlobal Search Results"
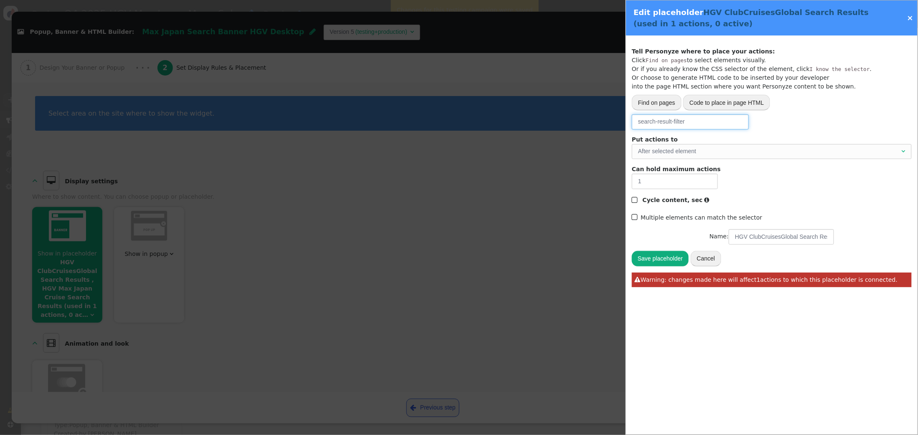
drag, startPoint x: 638, startPoint y: 122, endPoint x: 650, endPoint y: 120, distance: 12.6
click at [638, 122] on input "search-result-filter" at bounding box center [690, 121] width 117 height 15
drag, startPoint x: 689, startPoint y: 123, endPoint x: 719, endPoint y: 114, distance: 31.1
click at [677, 122] on input "#search-result-filter" at bounding box center [690, 121] width 117 height 15
type input "#search-results"
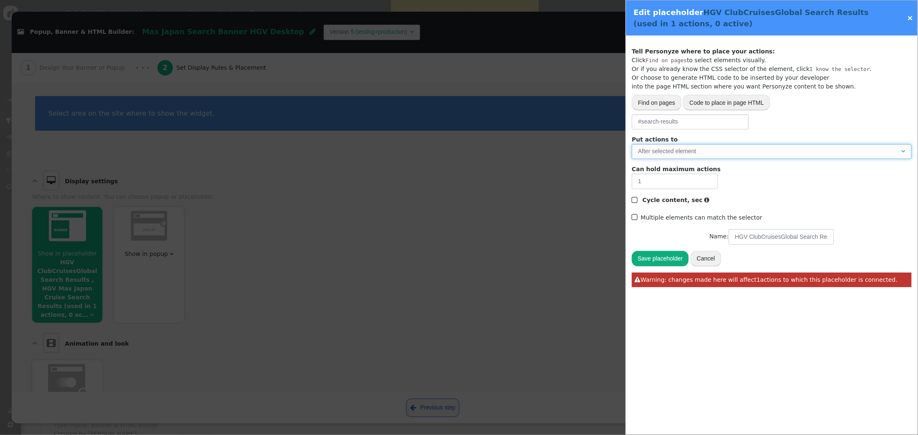
click at [738, 146] on span "After selected element " at bounding box center [772, 151] width 280 height 15
drag, startPoint x: 712, startPoint y: 302, endPoint x: 697, endPoint y: 288, distance: 20.4
click at [710, 300] on div "Track activity (click, etc.) Grab page URL part Placeholder for actions Insert …" at bounding box center [772, 235] width 292 height 399
click at [663, 254] on button "Save placeholder" at bounding box center [660, 258] width 57 height 15
click at [911, 19] on link "×" at bounding box center [911, 17] width 6 height 9
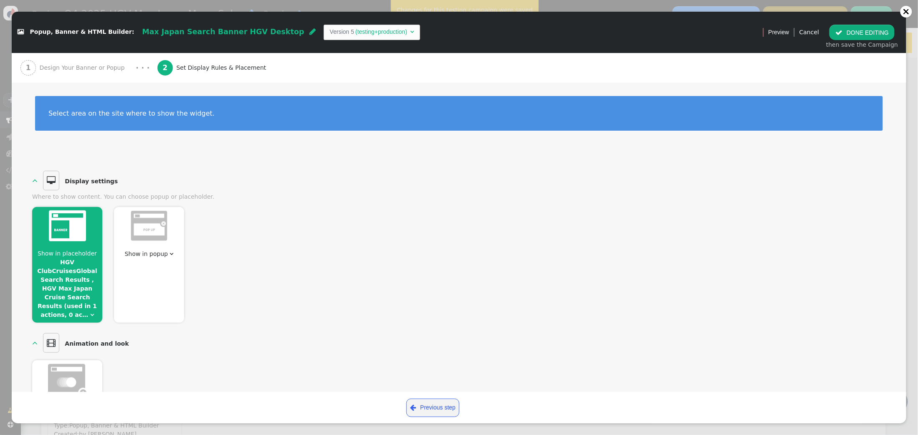
click at [870, 37] on button " DONE EDITING" at bounding box center [862, 32] width 65 height 15
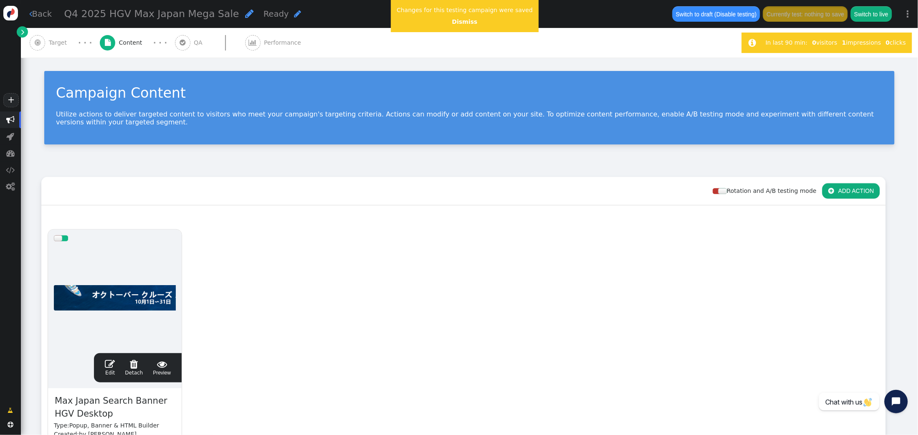
click at [58, 37] on div " Target" at bounding box center [50, 43] width 41 height 30
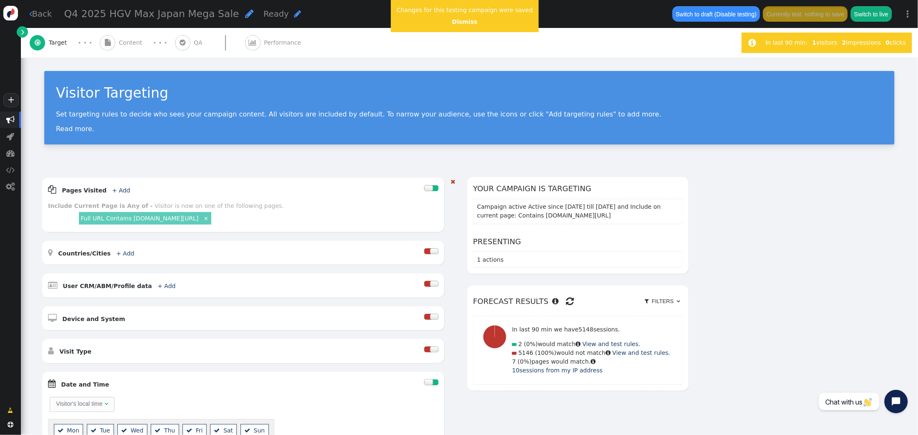
click at [170, 220] on link "Full URL Contains [DOMAIN_NAME][URL]" at bounding box center [140, 218] width 118 height 7
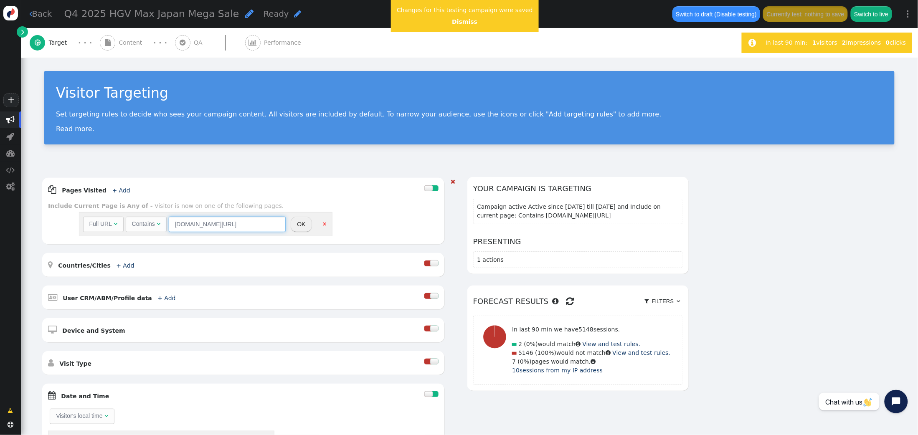
drag, startPoint x: 174, startPoint y: 225, endPoint x: 222, endPoint y: 217, distance: 48.7
click at [175, 225] on input "cruisesglobal.hiltongrandvacations.com/cruise-listing" at bounding box center [227, 224] width 117 height 15
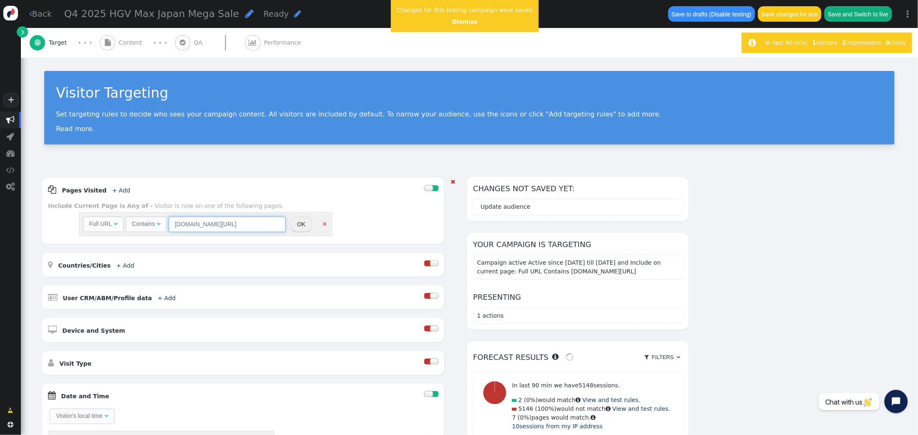
type input "clubcruisesglobal.hiltongrandvacations.com/cruise-listing"
click at [300, 226] on button "OK" at bounding box center [301, 224] width 21 height 15
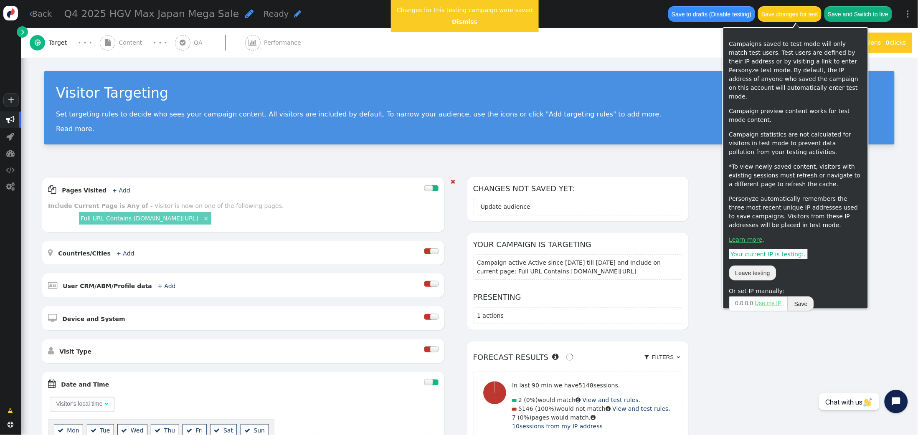
click at [793, 14] on button "Save changes for test" at bounding box center [790, 13] width 64 height 15
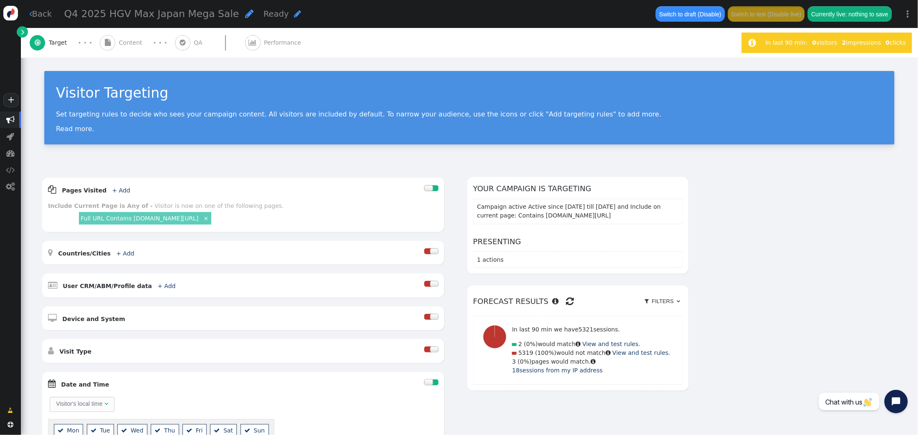
click at [194, 41] on span "QA" at bounding box center [200, 42] width 12 height 9
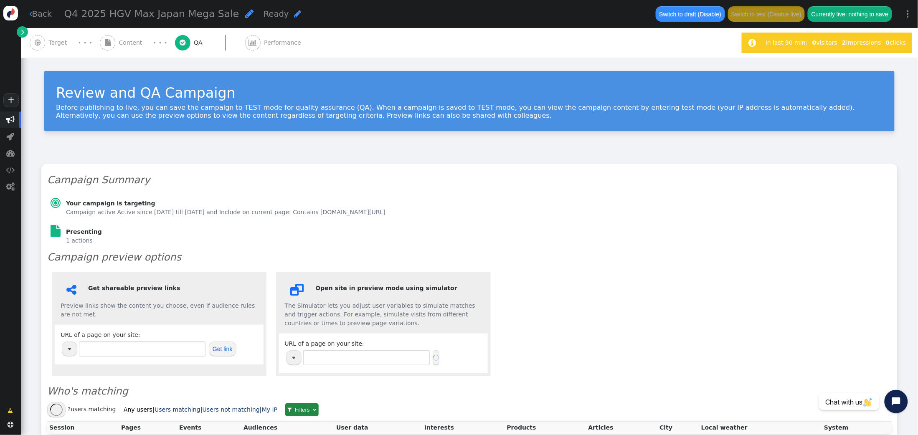
type input "https://www.thevidalifestyle.com.mx/"
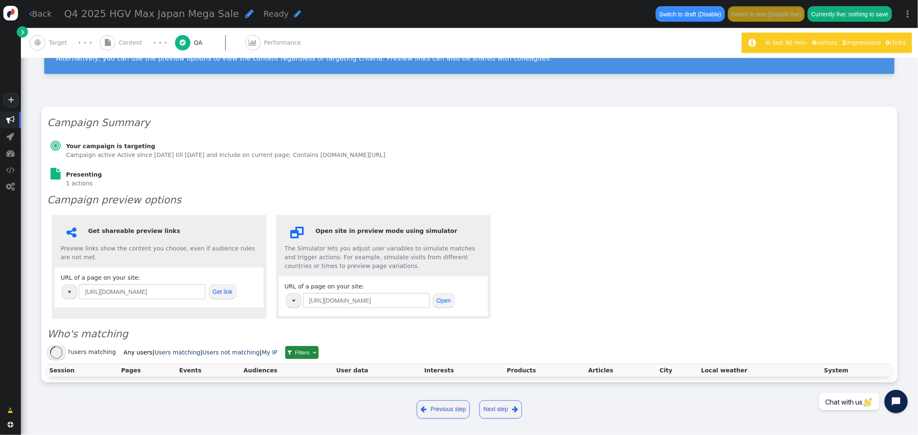
scroll to position [58, 0]
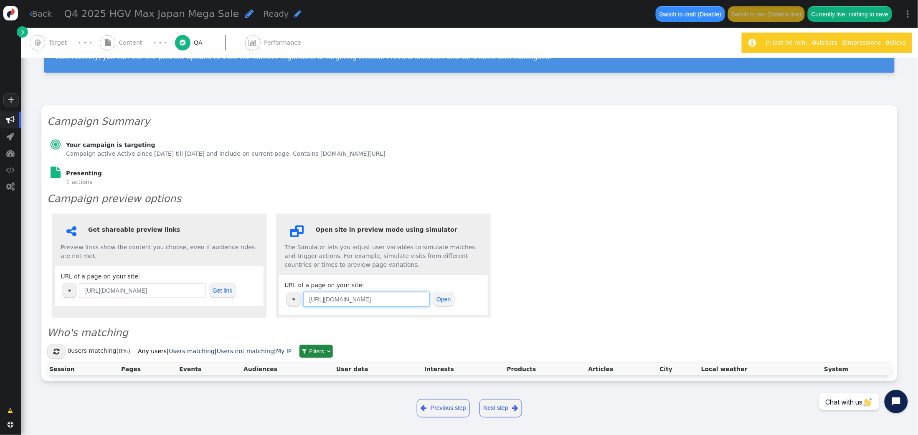
drag, startPoint x: 409, startPoint y: 300, endPoint x: 180, endPoint y: 287, distance: 228.9
click at [180, 287] on div " Get shareable preview links Preview links show the content you choose, even i…" at bounding box center [469, 265] width 845 height 113
paste input "clubcruisesglobal.hiltongrandvacations.com"
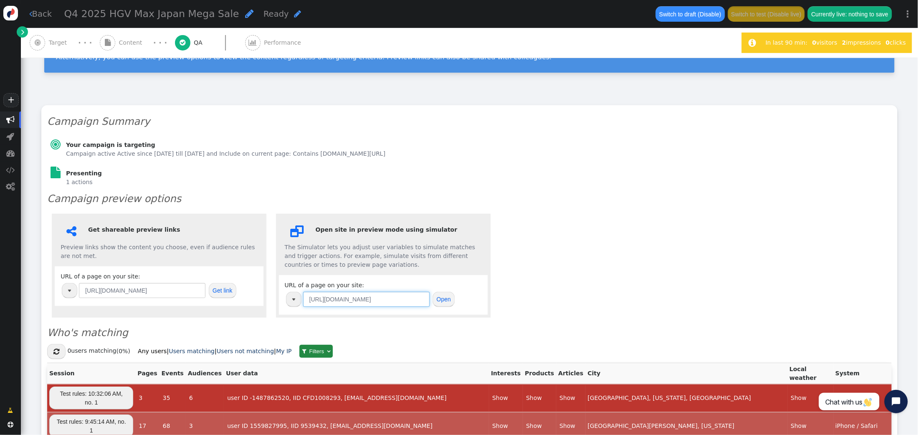
type input "https://clubcruisesglobal.hiltongrandvacations.com/"
click at [445, 302] on button "Open" at bounding box center [444, 299] width 22 height 15
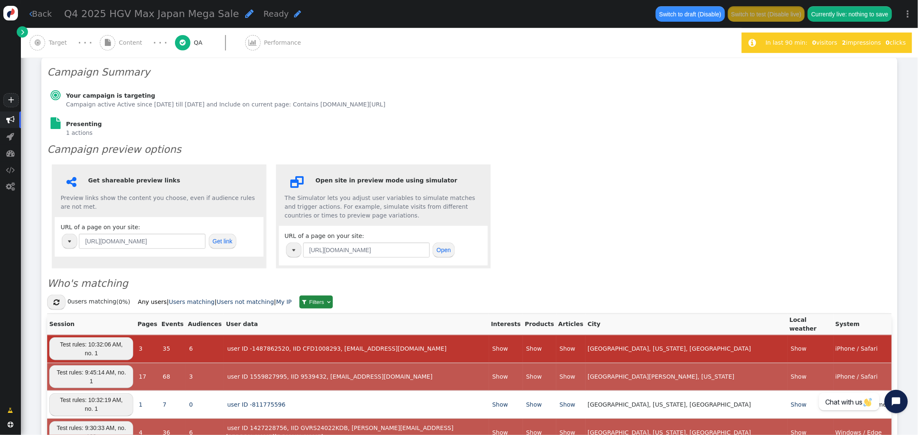
scroll to position [122, 0]
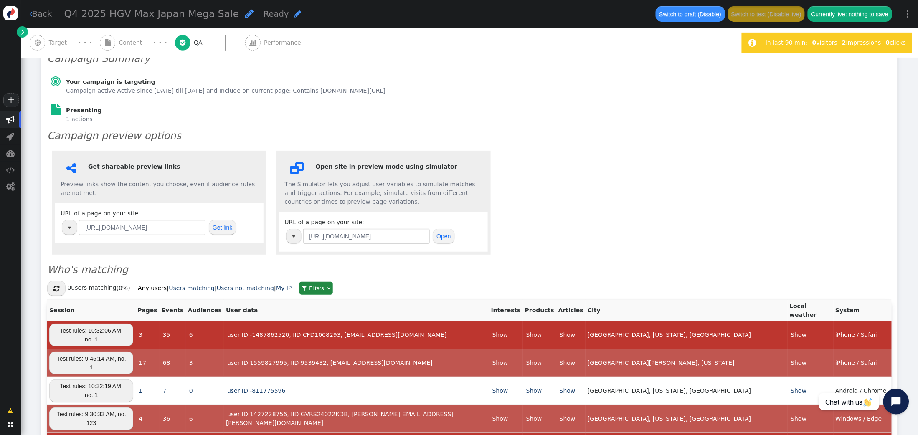
click at [898, 402] on icon "Open chat widget" at bounding box center [901, 402] width 13 height 13
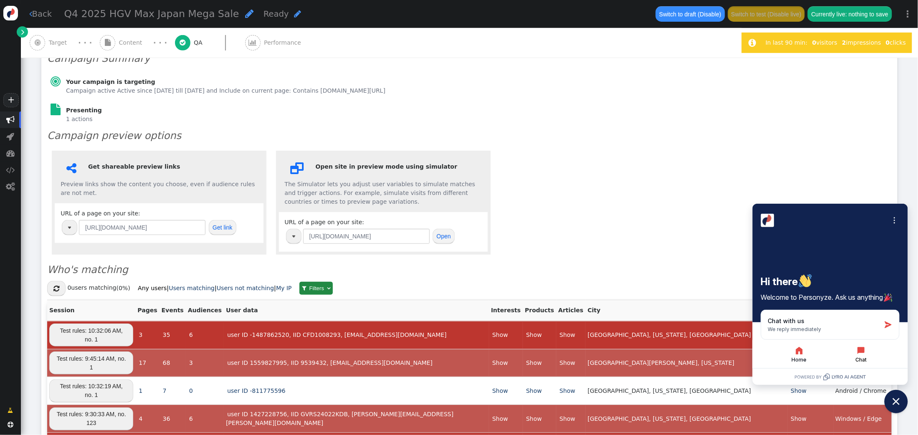
click at [866, 351] on icon "button" at bounding box center [862, 351] width 10 height 10
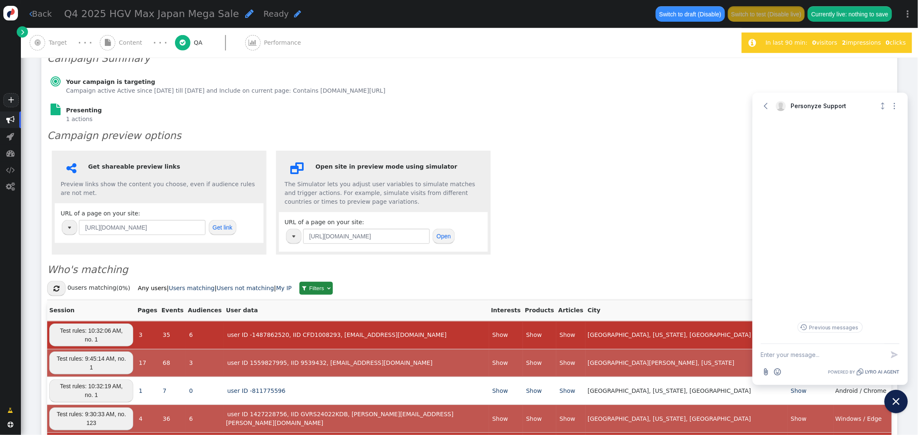
click at [829, 354] on textarea "New message" at bounding box center [823, 355] width 124 height 22
drag, startPoint x: 861, startPoint y: 355, endPoint x: 719, endPoint y: 349, distance: 142.6
click at [719, 349] on body "+  Campaigns  Realtime Visitors  Dashboard  Tracker Settings  Settings  …" at bounding box center [459, 217] width 918 height 435
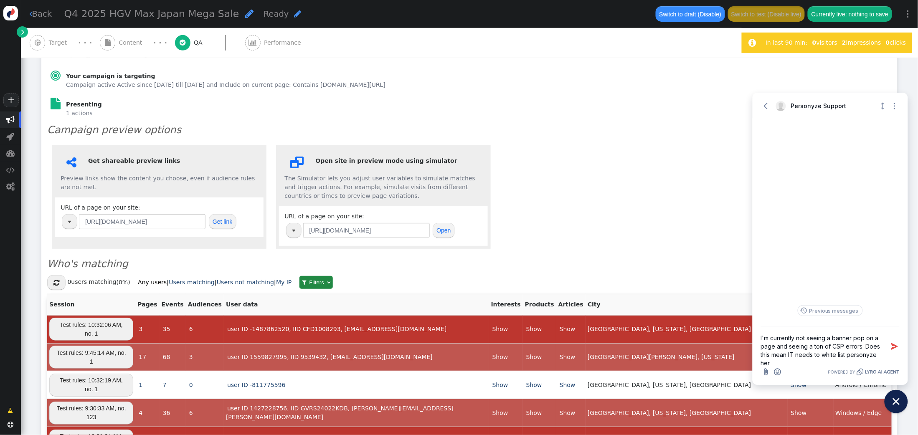
scroll to position [1, 0]
click at [766, 370] on icon "Attach file button" at bounding box center [766, 372] width 8 height 8
click at [832, 360] on textarea "I'm currently not seeing a banner pop on a page and seeing a ton of CSP errors.…" at bounding box center [823, 347] width 124 height 38
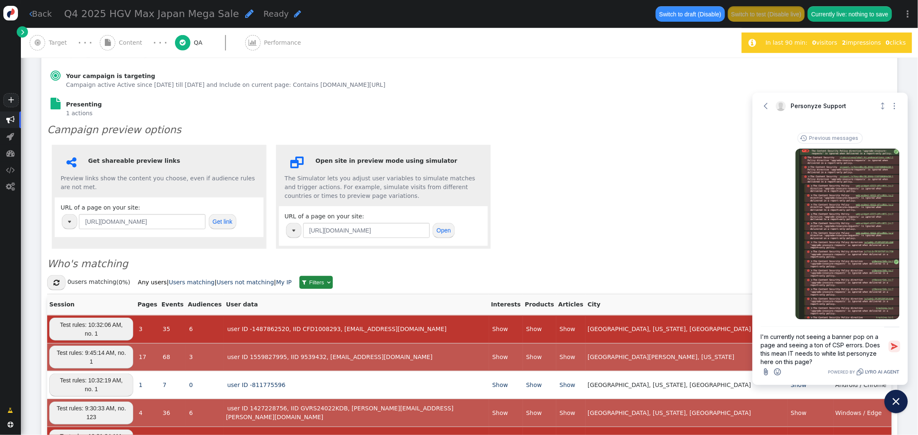
drag, startPoint x: 880, startPoint y: 346, endPoint x: 889, endPoint y: 343, distance: 9.6
click at [867, 346] on textarea "I'm currently not seeing a banner pop on a page and seeing a ton of CSP errors.…" at bounding box center [823, 347] width 124 height 38
type textarea "I'm currently not seeing a banner pop on a page and seeing a ton of CSP errors.…"
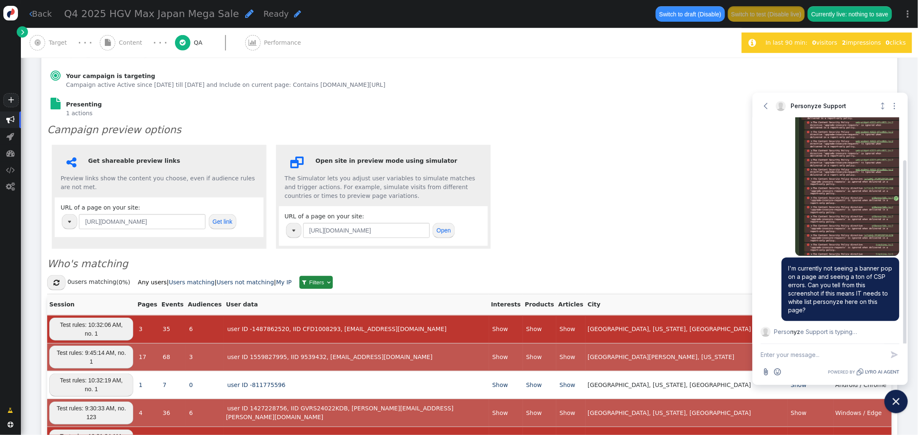
scroll to position [72, 0]
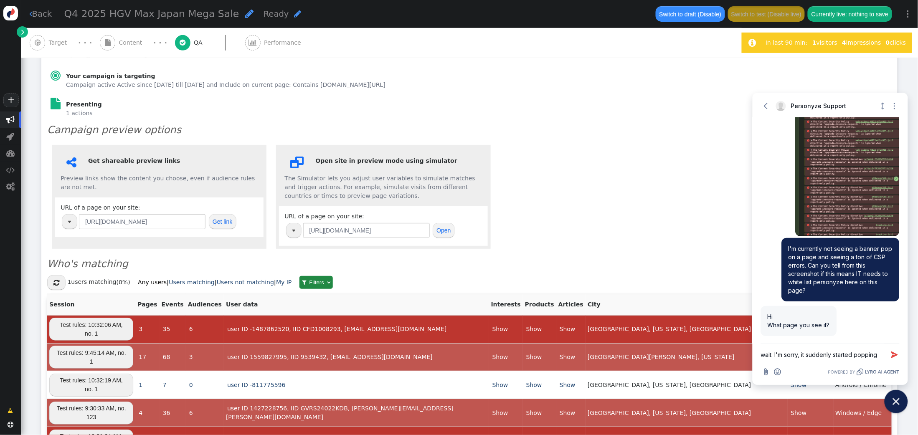
type textarea "wait. I'm sorry, it suddenly started popping."
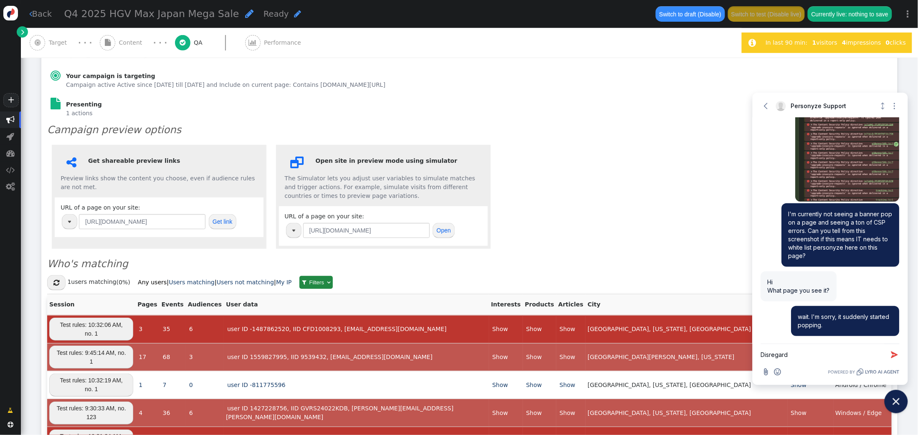
type textarea "Disregard!"
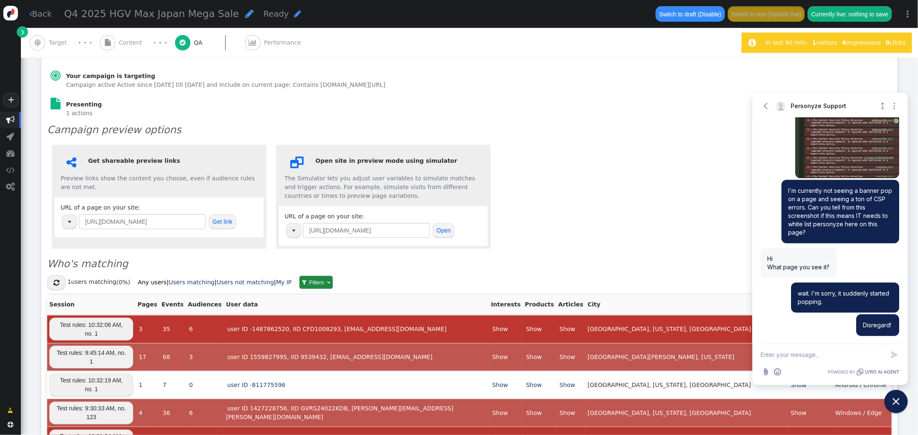
click at [575, 154] on div " Get shareable preview links Preview links show the content you choose, even i…" at bounding box center [469, 196] width 845 height 113
click at [895, 396] on button "Close chat widget" at bounding box center [897, 402] width 26 height 26
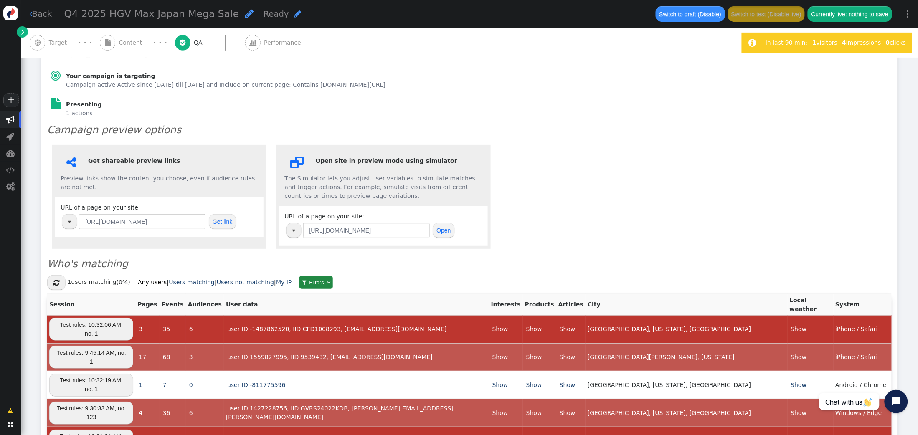
scroll to position [132, 0]
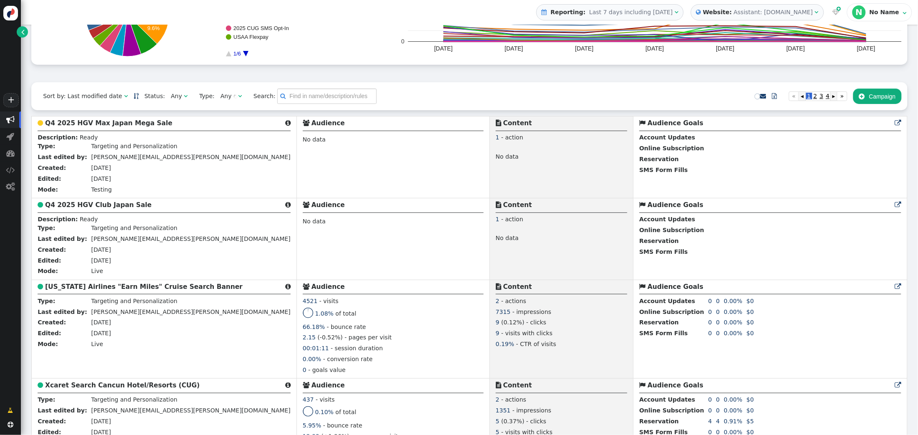
scroll to position [155, 0]
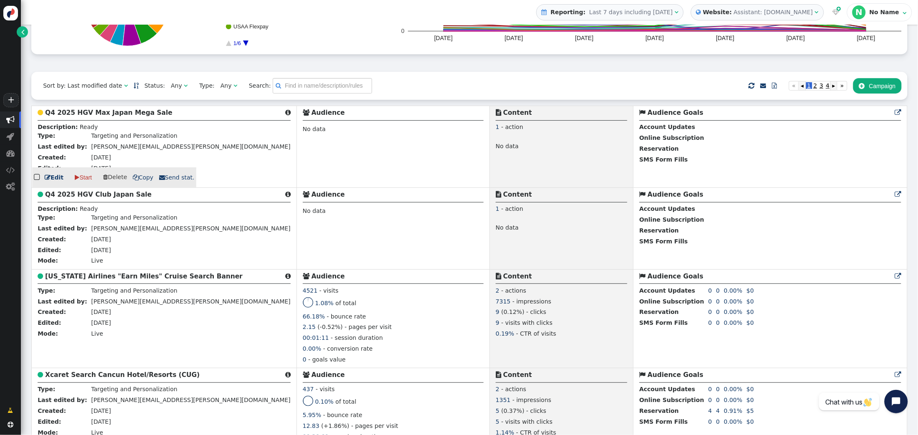
click at [104, 111] on b "Q4 2025 HGV Max Japan Mega Sale" at bounding box center [108, 113] width 127 height 8
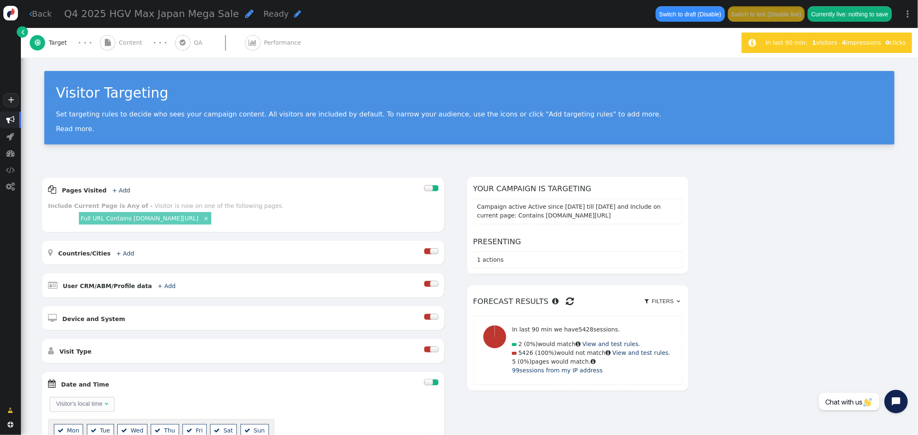
click at [212, 163] on div "Visitor Targeting Set targeting rules to decide who sees your campaign content.…" at bounding box center [470, 112] width 898 height 108
drag, startPoint x: 224, startPoint y: 187, endPoint x: 158, endPoint y: 200, distance: 67.3
click at [224, 187] on div " Pages Visited + Add " at bounding box center [236, 190] width 376 height 12
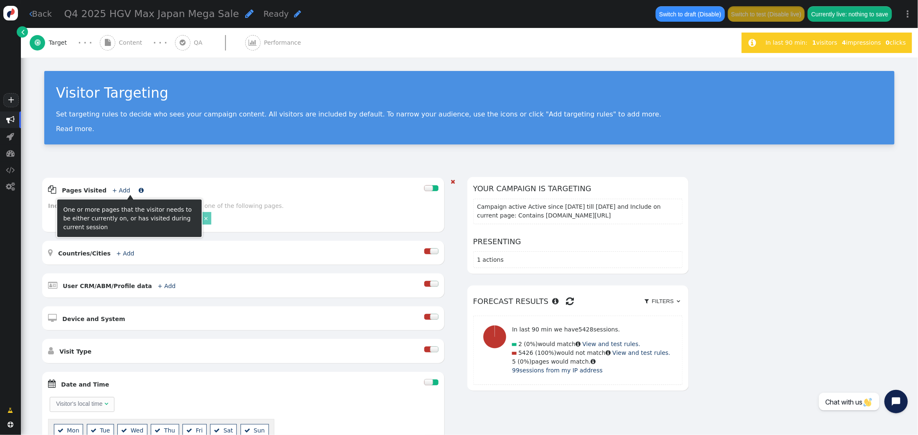
click at [119, 190] on link "+ Add" at bounding box center [121, 190] width 18 height 7
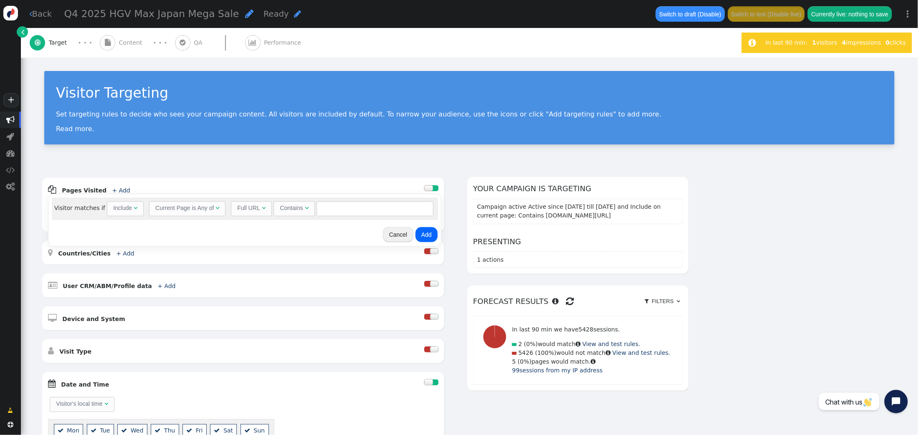
drag, startPoint x: 303, startPoint y: 226, endPoint x: 333, endPoint y: 213, distance: 32.9
click at [304, 224] on div "Cancel Add" at bounding box center [244, 234] width 393 height 23
click at [335, 211] on input "text" at bounding box center [375, 208] width 117 height 15
paste input "https://hub.hiltongrandvacations.com/jp/benefits/"
drag, startPoint x: 353, startPoint y: 208, endPoint x: 268, endPoint y: 205, distance: 84.5
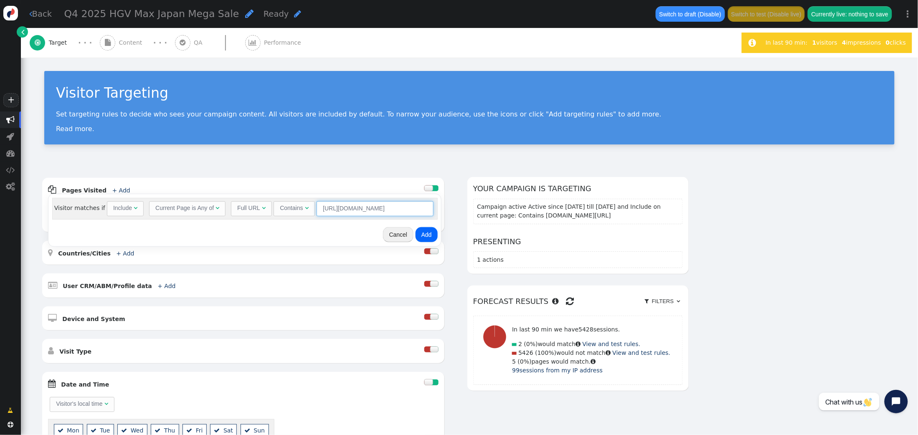
click at [268, 205] on div "Full URL  Contains  https://hub.hiltongrandvacations.com/jp/benefits/ = (Empt…" at bounding box center [332, 208] width 203 height 15
drag, startPoint x: 349, startPoint y: 210, endPoint x: 338, endPoint y: 211, distance: 10.5
click at [349, 210] on input "https://hub.hiltongrandvacations.com/jp/benefits/" at bounding box center [375, 208] width 117 height 15
drag, startPoint x: 338, startPoint y: 211, endPoint x: 276, endPoint y: 205, distance: 61.7
click at [276, 205] on div "Full URL  Contains  https://hub.hiltongrandvacations.com/jp/benefits/ = (Empt…" at bounding box center [332, 208] width 203 height 15
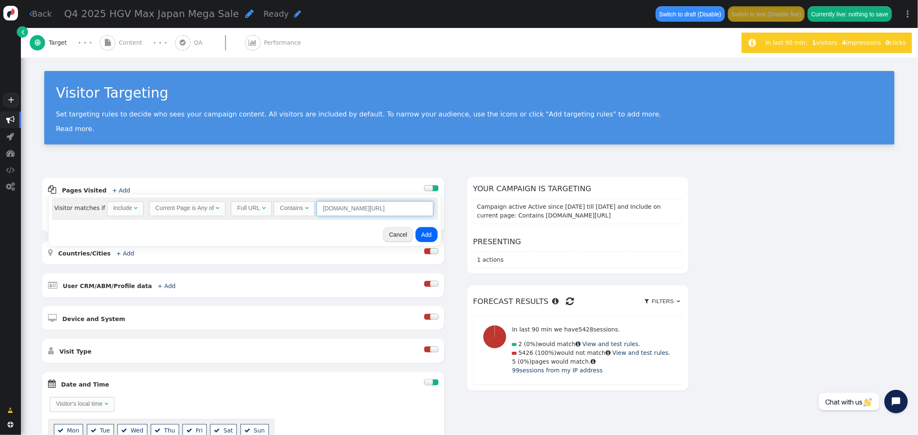
scroll to position [0, 3]
drag, startPoint x: 372, startPoint y: 210, endPoint x: 438, endPoint y: 210, distance: 66.0
click at [438, 210] on div "Visitor matches if Include  Current Page is Any of  Full URL  Contains  hub…" at bounding box center [244, 220] width 393 height 52
type input "hub.hiltongrandvacations.com/jp/benefits"
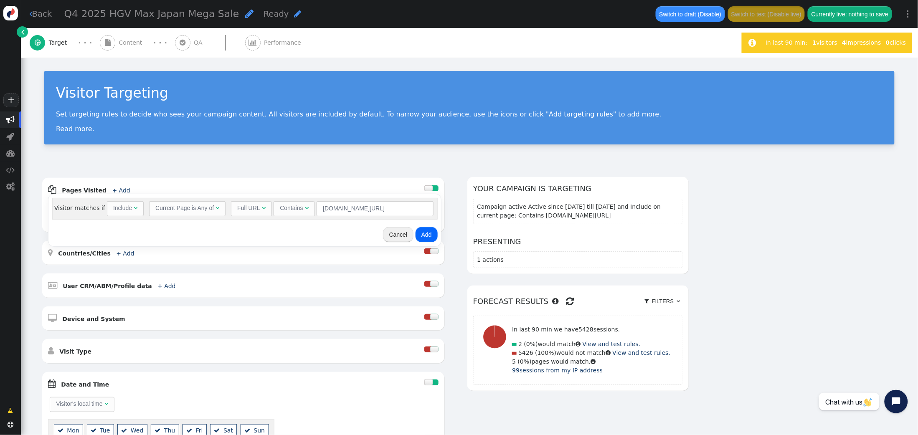
click at [420, 235] on button "Add" at bounding box center [427, 234] width 22 height 15
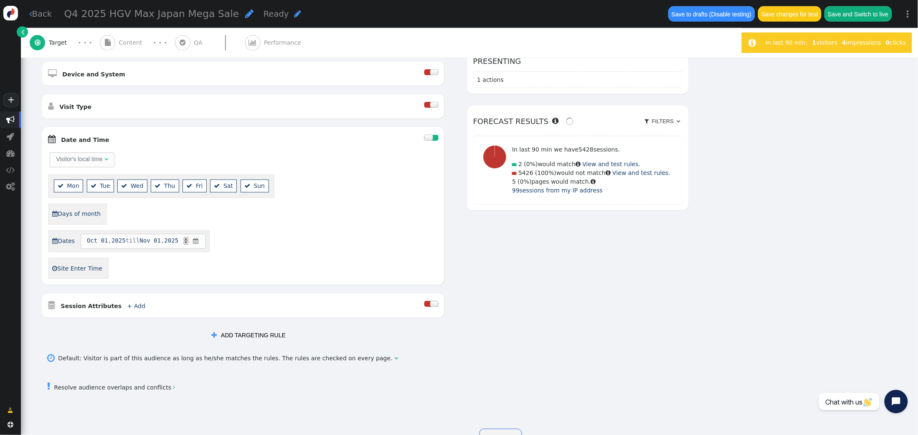
scroll to position [0, 0]
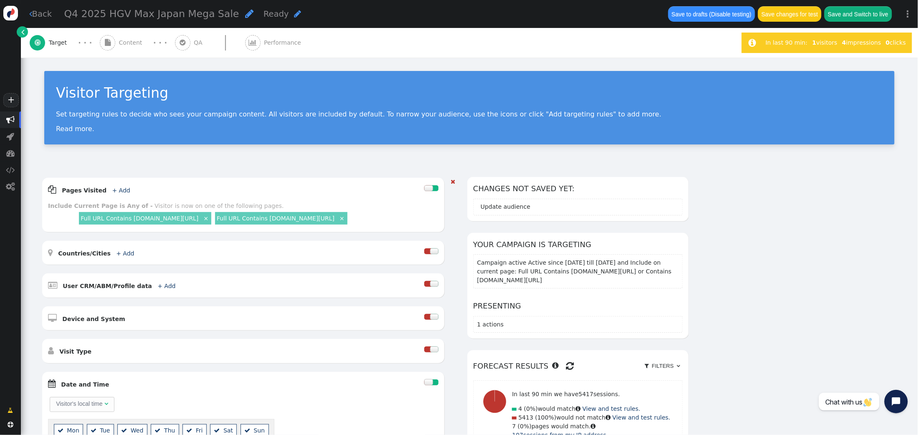
click at [163, 219] on link "Full URL Contains clubcruisesglobal.hiltongrandvacations.com/cruise-listing" at bounding box center [140, 218] width 118 height 7
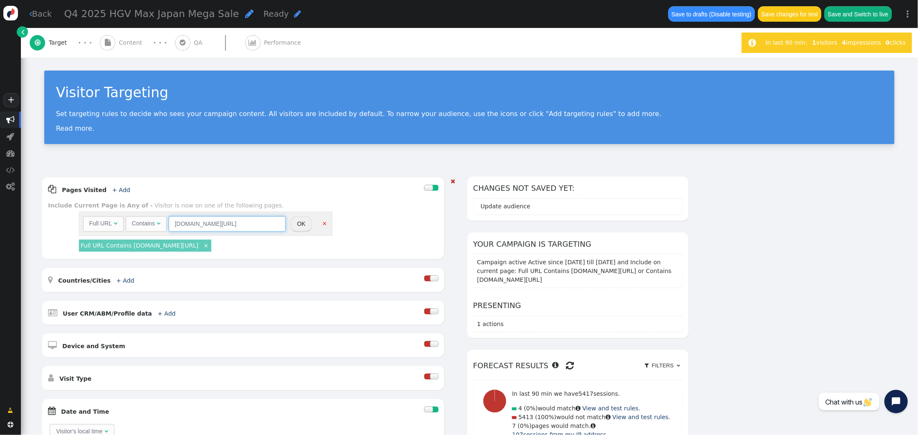
drag, startPoint x: 186, startPoint y: 224, endPoint x: 143, endPoint y: 220, distance: 42.4
click at [143, 220] on div "Full URL  Contains  clubcruisesglobal.hiltongrandvacations.com/cruise-listing…" at bounding box center [184, 223] width 203 height 15
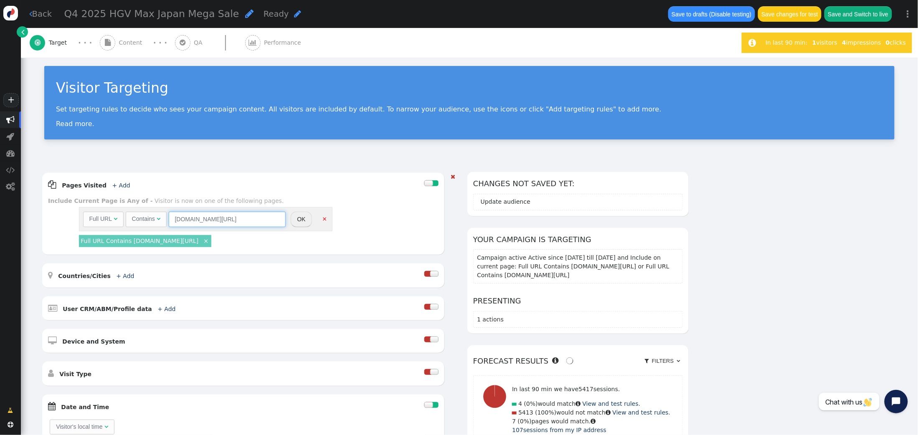
scroll to position [0, 32]
drag, startPoint x: 223, startPoint y: 219, endPoint x: 285, endPoint y: 224, distance: 62.4
click at [285, 224] on input "cruisesglobal.hiltongrandvacations.com/cruise-listing" at bounding box center [227, 219] width 117 height 15
type input "cruisesglobal.hiltongrandvacations.com/cruise-listing"
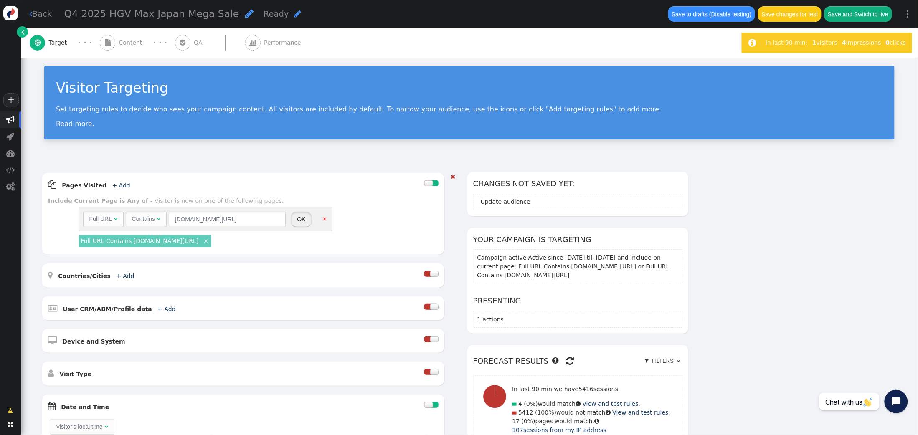
click at [298, 221] on button "OK" at bounding box center [301, 219] width 21 height 15
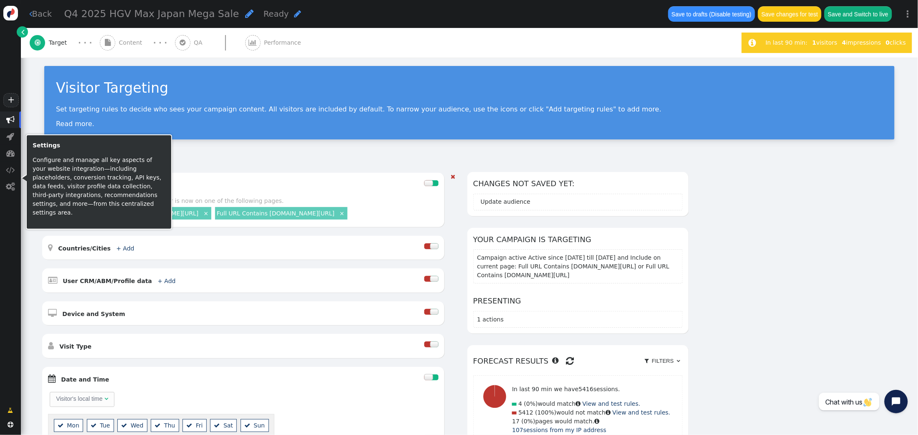
drag, startPoint x: 191, startPoint y: 186, endPoint x: 174, endPoint y: 184, distance: 17.6
click at [186, 185] on div " Pages Visited + Add " at bounding box center [236, 185] width 376 height 12
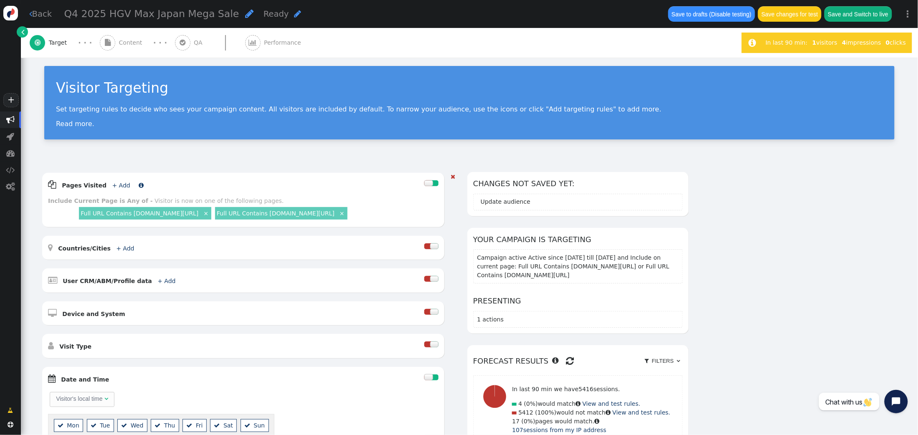
click at [112, 186] on link "+ Add" at bounding box center [121, 185] width 18 height 7
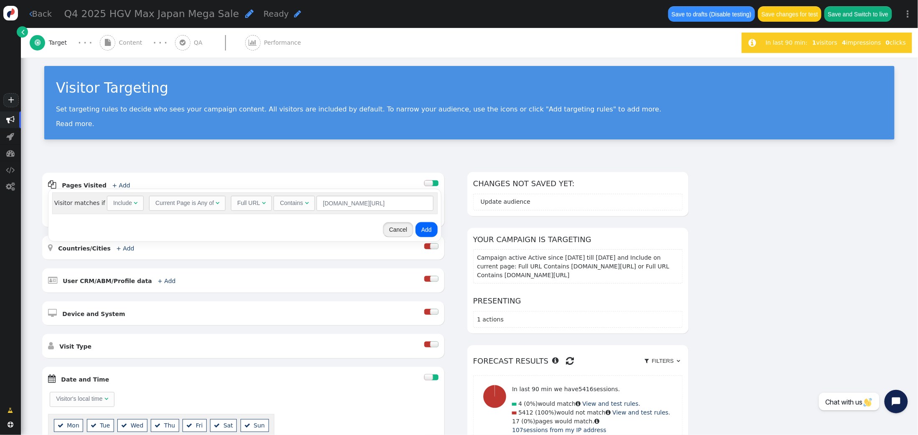
click at [397, 234] on button "Cancel" at bounding box center [398, 229] width 31 height 15
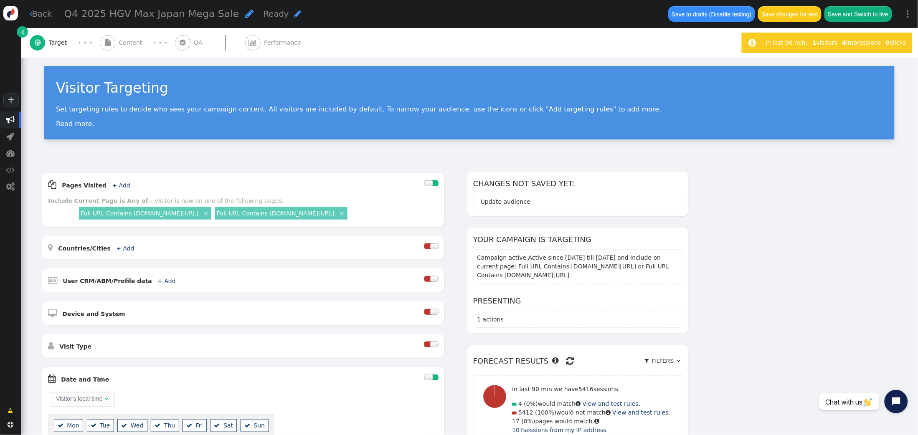
click at [198, 212] on link "Full URL Contains cruisesglobal.hiltongrandvacations.com/cruise-listing" at bounding box center [140, 213] width 118 height 7
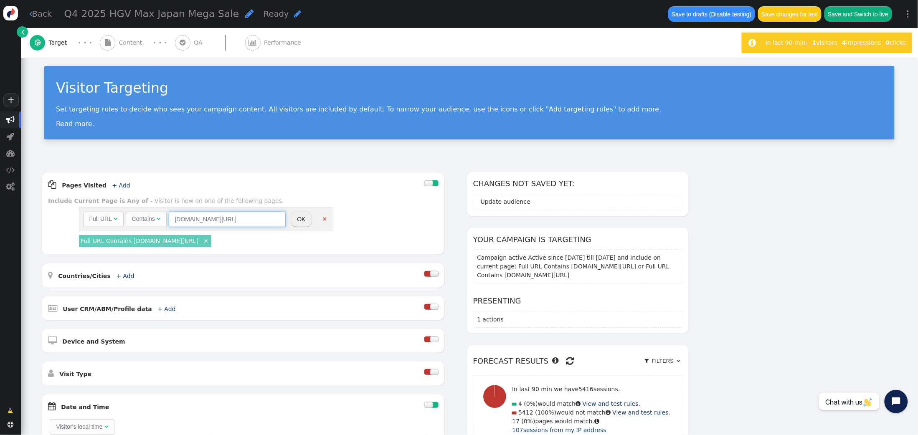
click at [260, 218] on input "cruisesglobal.hiltongrandvacations.com/cruise-listing" at bounding box center [227, 219] width 117 height 15
click at [300, 219] on button "OK" at bounding box center [301, 219] width 21 height 15
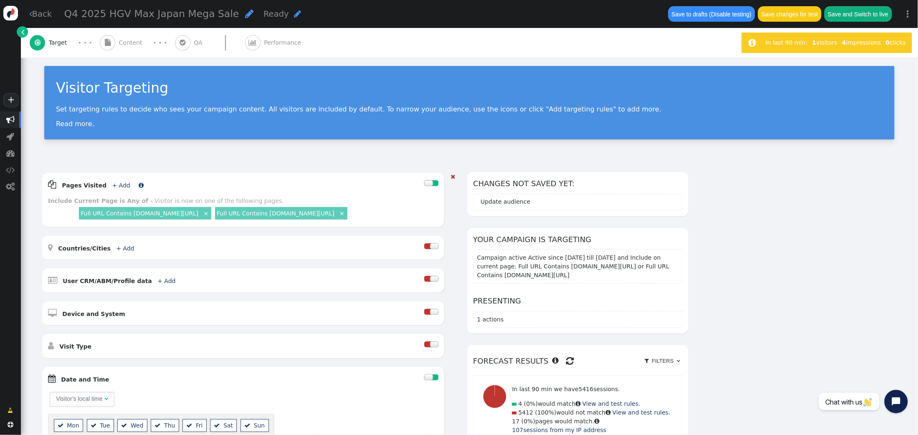
click at [117, 183] on link "+ Add" at bounding box center [121, 185] width 18 height 7
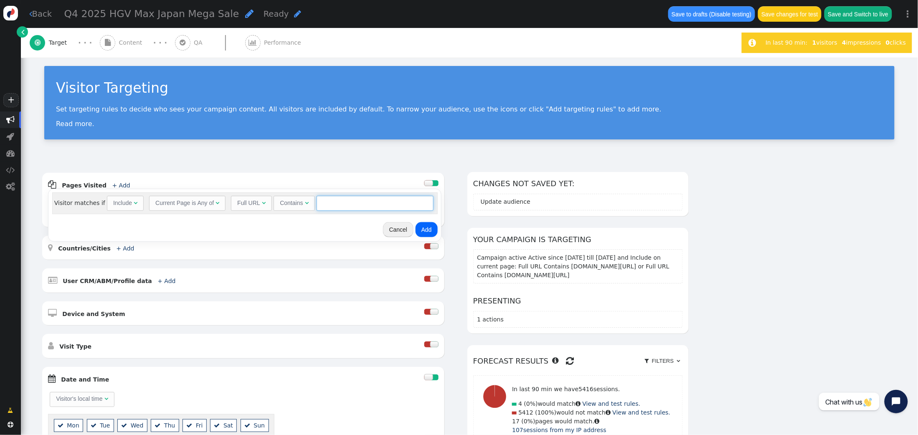
drag, startPoint x: 327, startPoint y: 202, endPoint x: 354, endPoint y: 205, distance: 26.5
click at [327, 202] on input "text" at bounding box center [375, 203] width 117 height 15
paste input "cruisesglobal.hiltongrandvacations.com/cruise-listing"
drag, startPoint x: 358, startPoint y: 204, endPoint x: 282, endPoint y: 204, distance: 75.6
click at [282, 204] on div "Full URL  Contains  cruisesglobal.hiltongrandvacations.com/cruise-listing = (…" at bounding box center [332, 203] width 203 height 15
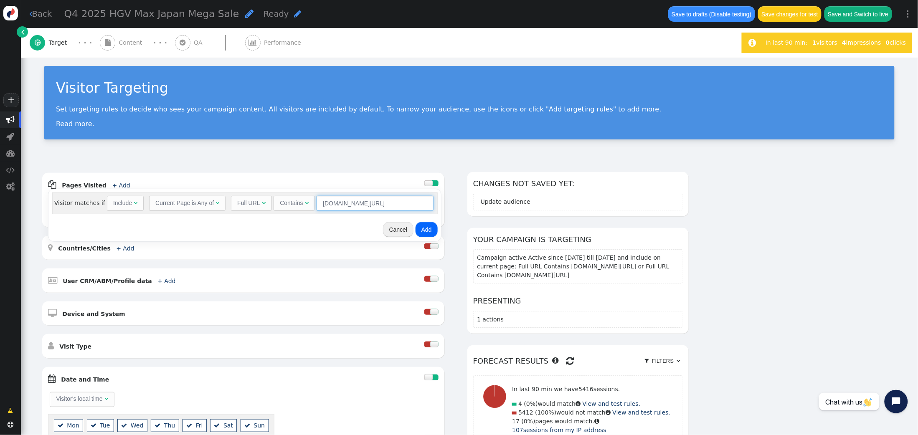
click at [334, 205] on input "cruisesglobal.hiltongrandvacations.com/cruise-listing" at bounding box center [375, 203] width 117 height 15
click at [331, 204] on input "cruisesglobal.hiltongrandvacations.com/cruise-listing" at bounding box center [375, 203] width 117 height 15
drag, startPoint x: 323, startPoint y: 204, endPoint x: 360, endPoint y: 204, distance: 37.2
click at [324, 204] on input "cruisesglobal.hiltongrandvacations.com/cruise-listing" at bounding box center [375, 203] width 117 height 15
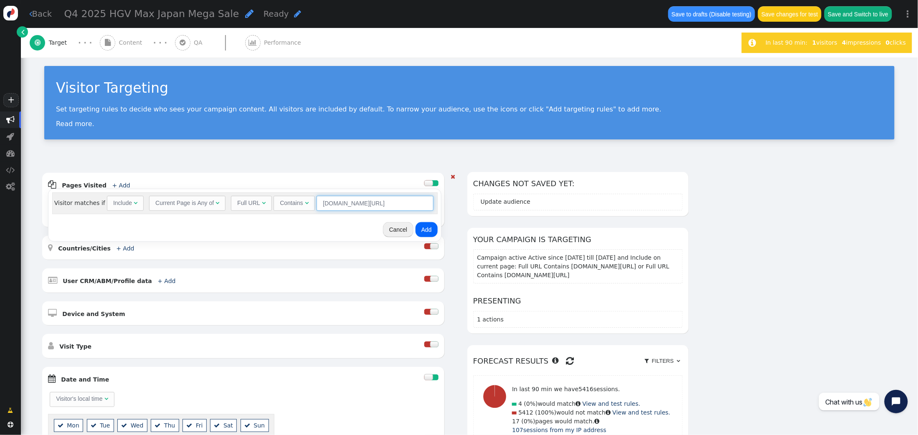
drag, startPoint x: 379, startPoint y: 202, endPoint x: 441, endPoint y: 211, distance: 62.5
click at [441, 211] on body "+  Campaigns  Realtime Visitors  Dashboard  Tracker Settings  Settings  …" at bounding box center [459, 217] width 918 height 435
type input "clubcruisesglobal.hiltongrandvacations.com/cruise-listing"
click at [420, 234] on button "Add" at bounding box center [427, 229] width 22 height 15
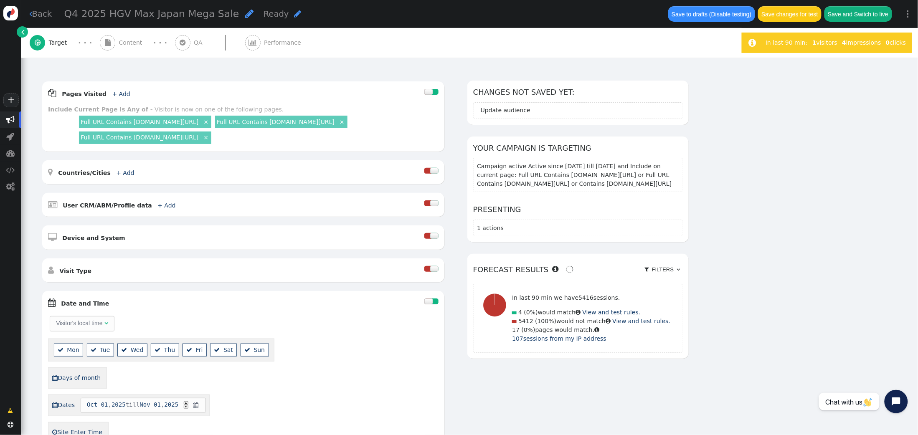
scroll to position [0, 0]
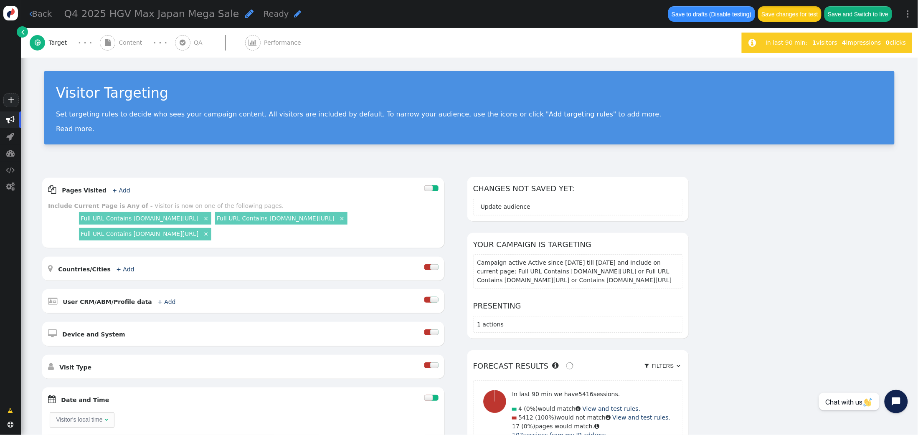
click at [780, 13] on button "Save changes for test" at bounding box center [790, 13] width 64 height 15
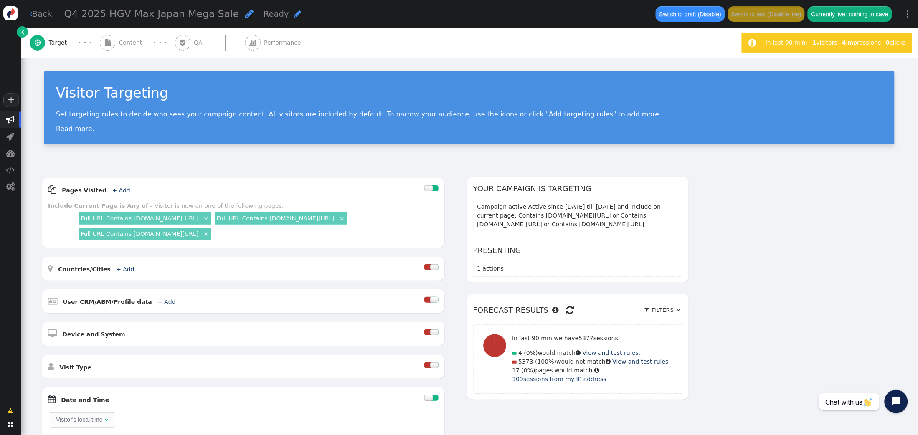
click at [123, 45] on span "Content" at bounding box center [132, 42] width 27 height 9
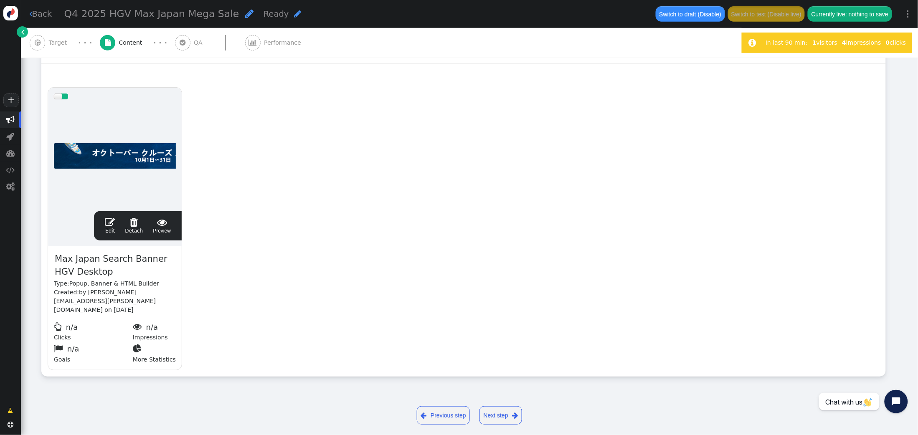
scroll to position [141, 0]
click at [111, 221] on span "" at bounding box center [110, 223] width 10 height 10
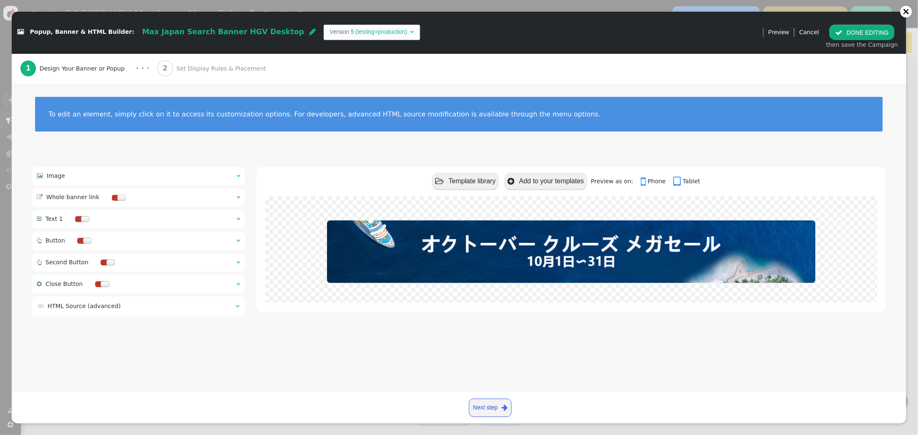
click at [239, 178] on span "" at bounding box center [239, 176] width 4 height 6
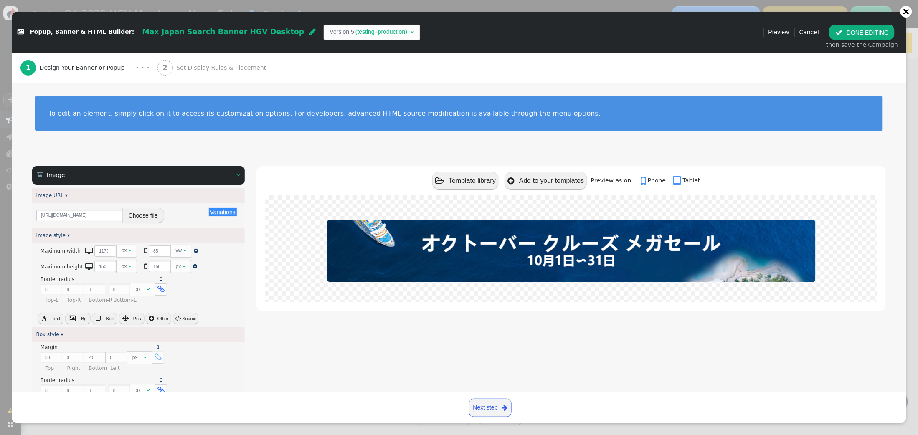
click at [187, 318] on button " Source" at bounding box center [185, 319] width 25 height 12
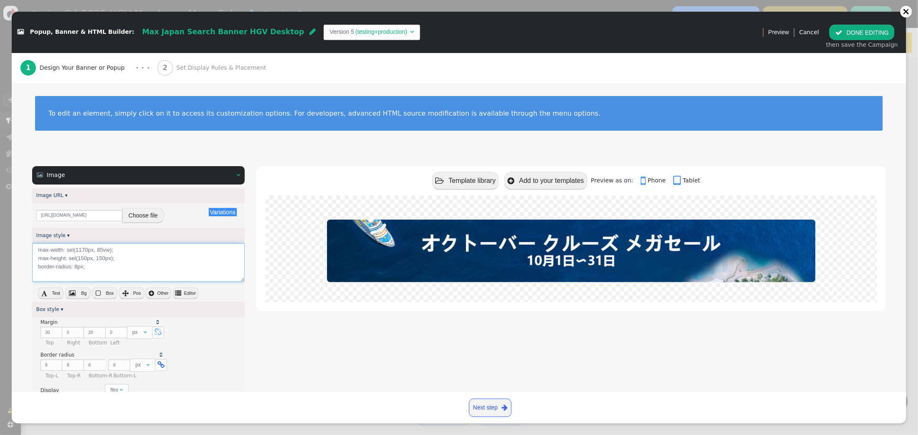
click at [120, 262] on textarea "max-width: sel(1170px, 85vw); max-height: sel(150px, 150px); border-radius: 8px;" at bounding box center [138, 263] width 213 height 39
click at [129, 268] on textarea "max-width: sel(1170px, 85vw); max-height: sel(150px, 150px); border-radius: 8px;" at bounding box center [138, 263] width 213 height 39
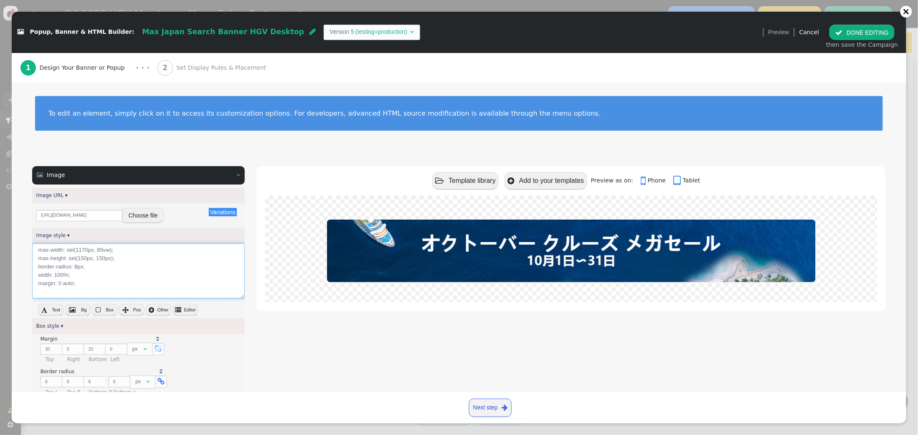
click at [117, 251] on textarea "max-width: sel(1170px, 85vw); max-height: sel(150px, 150px); border-radius: 8px…" at bounding box center [138, 272] width 213 height 56
drag, startPoint x: 118, startPoint y: 251, endPoint x: 66, endPoint y: 253, distance: 52.3
click at [66, 253] on textarea "max-width: sel(1170px, 85vw); max-height: sel(150px, 150px); border-radius: 8px…" at bounding box center [138, 272] width 213 height 56
drag, startPoint x: 90, startPoint y: 259, endPoint x: 69, endPoint y: 260, distance: 20.5
click at [69, 260] on textarea "max-width: 1170px; max-height: sel(150px, 150px); border-radius: 8px; width: 10…" at bounding box center [138, 272] width 213 height 56
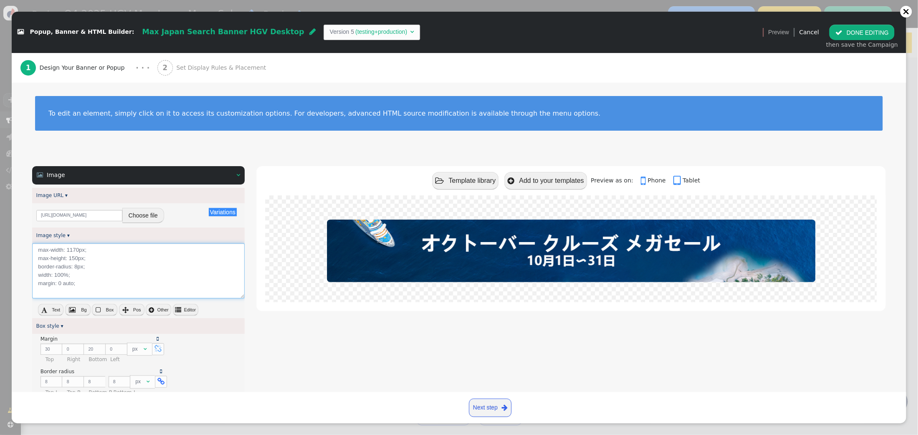
click at [85, 275] on textarea "max-width: 1170px; max-height: 150px; border-radius: 8px; width: 100%; margin: …" at bounding box center [138, 272] width 213 height 56
type textarea "max-width: 1170px; max-height: 150px; border-radius: 8px; width: 100%; height: …"
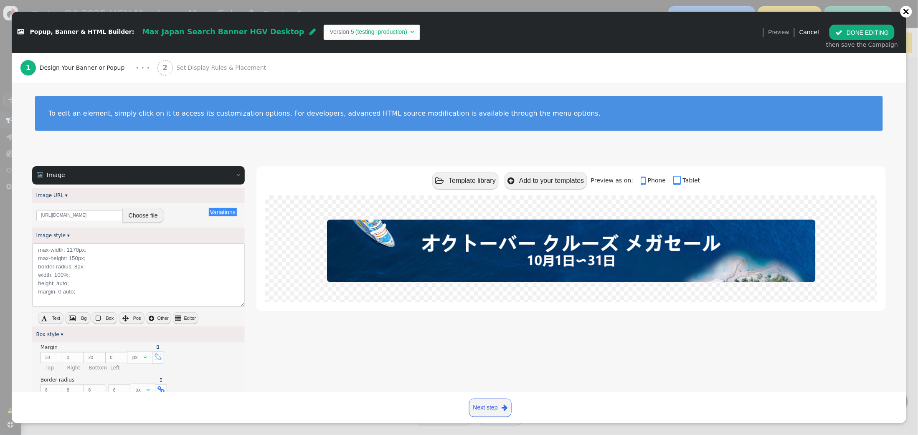
click at [232, 331] on div "Box style ▾" at bounding box center [138, 334] width 213 height 15
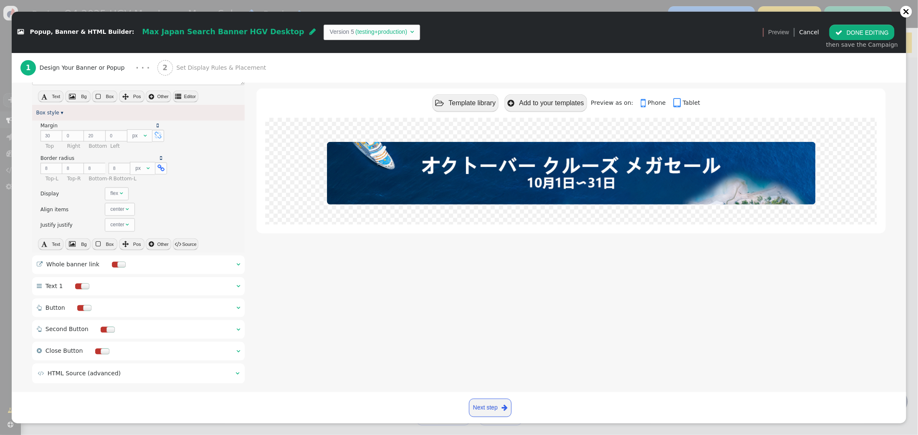
scroll to position [221, 0]
click at [239, 265] on span "" at bounding box center [239, 265] width 4 height 6
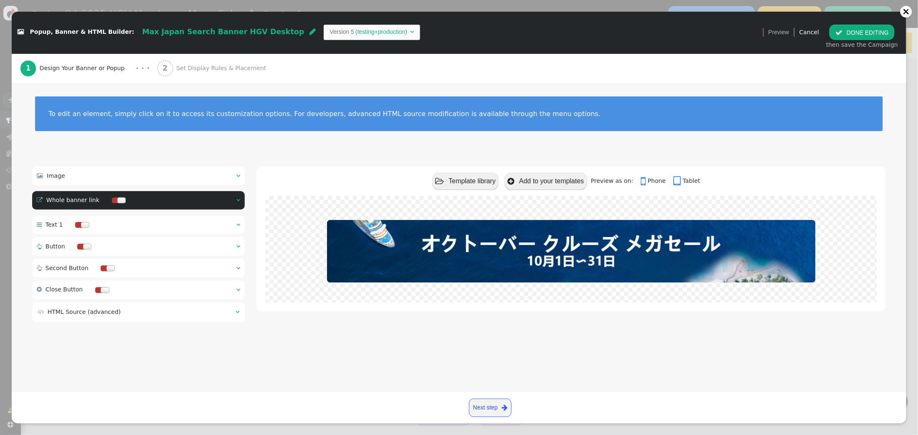
scroll to position [0, 0]
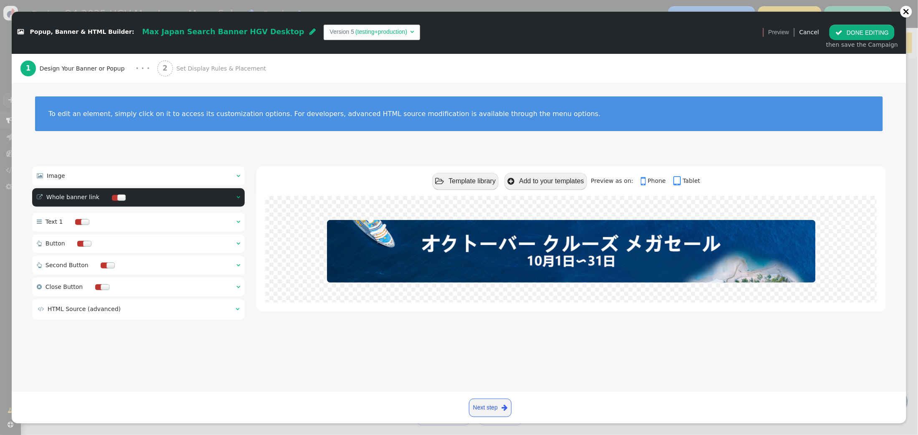
click at [117, 196] on div at bounding box center [121, 198] width 8 height 6
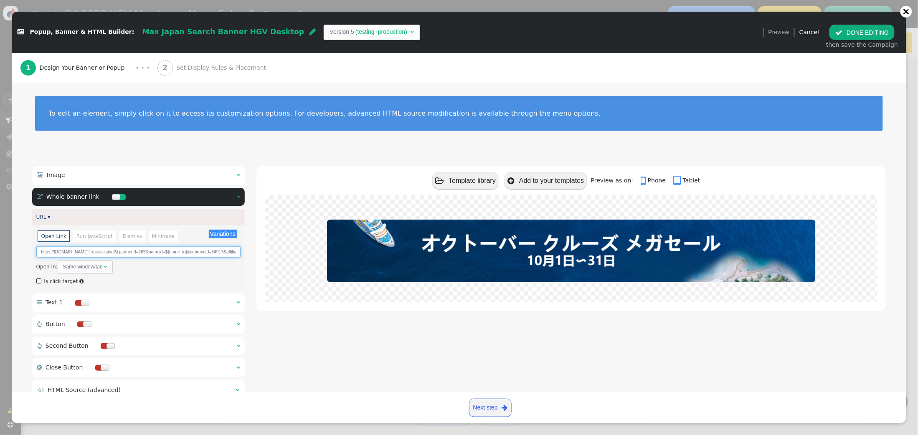
click at [155, 254] on input "https://cruises.hiltongrandvacations.com/cruise-listing?&partnerid=265&nameid=$…" at bounding box center [138, 252] width 205 height 11
drag, startPoint x: 146, startPoint y: 254, endPoint x: 234, endPoint y: 256, distance: 87.3
click at [242, 257] on div "Variations There are alternatives. Default value: Open Link Run JavaScript Dism…" at bounding box center [138, 258] width 213 height 66
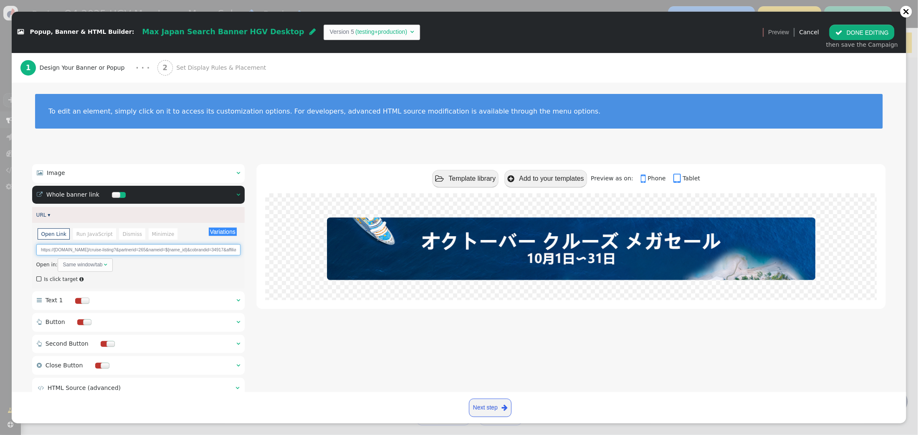
scroll to position [1, 0]
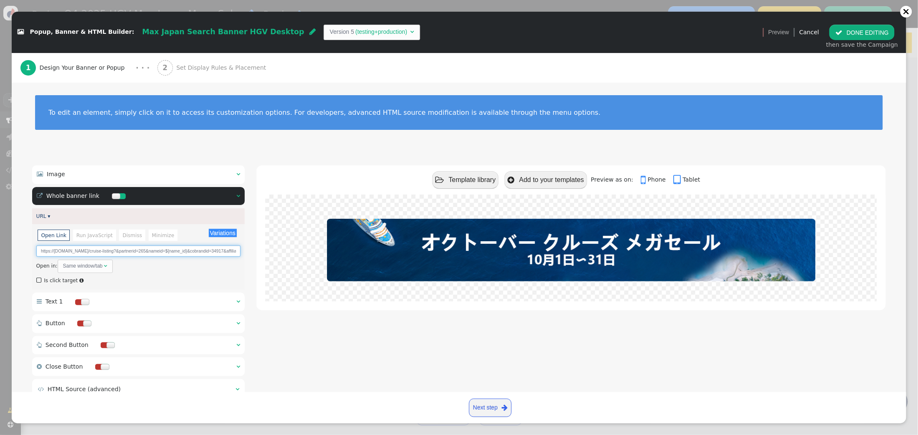
click at [192, 252] on input "https://cruises.hiltongrandvacations.com/cruise-listing?&partnerid=265&nameid=$…" at bounding box center [138, 251] width 205 height 11
paste input "lubcruisesglobal.hiltongrandvacations.com/cruise-listing/?mc=2274"
type input "https://clubcruisesglobal.hiltongrandvacations.com/cruise-listing/?mc=2274"
drag, startPoint x: 196, startPoint y: 251, endPoint x: 51, endPoint y: 238, distance: 145.5
click at [51, 239] on span "Open Link Run JavaScript Dismiss Minimize https://clubcruisesglobal.hiltongrand…" at bounding box center [138, 258] width 205 height 53
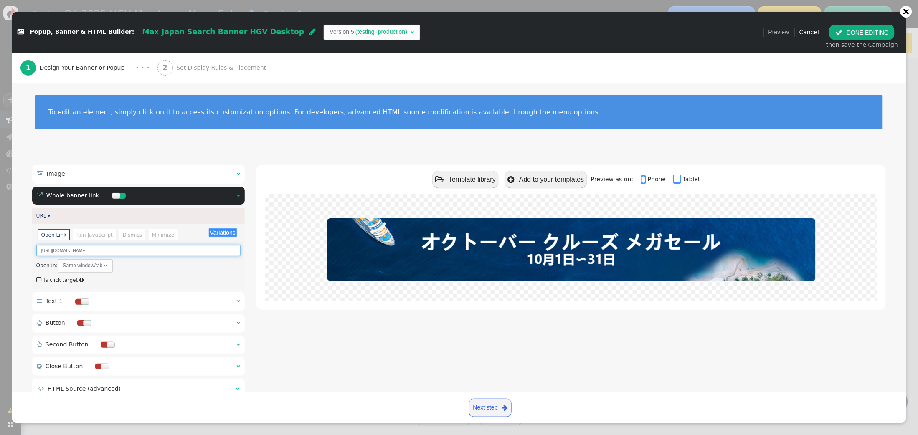
scroll to position [3, 0]
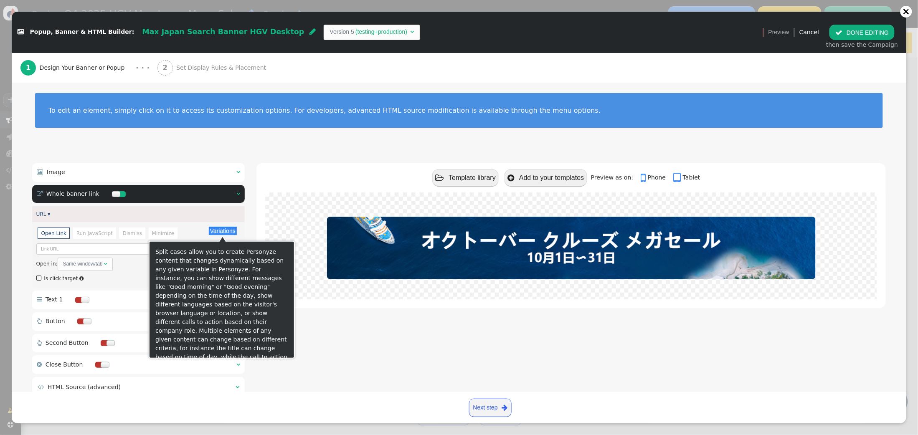
click at [219, 234] on button "Variations" at bounding box center [223, 231] width 28 height 8
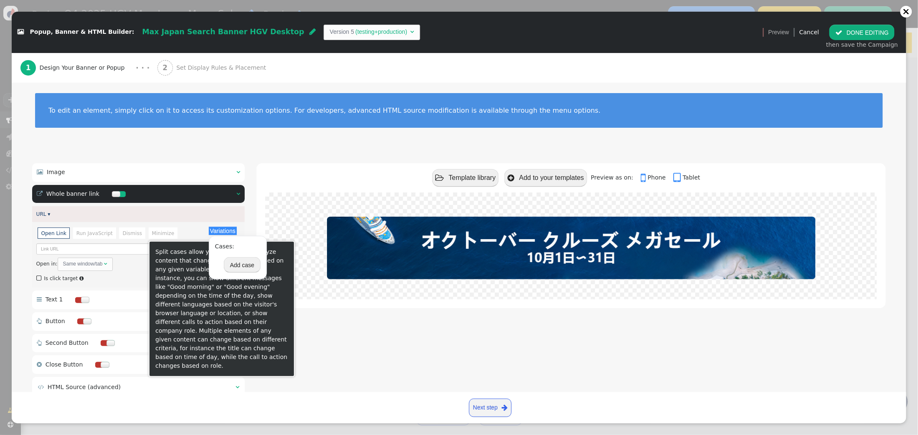
click at [241, 267] on button "Add case" at bounding box center [242, 264] width 37 height 15
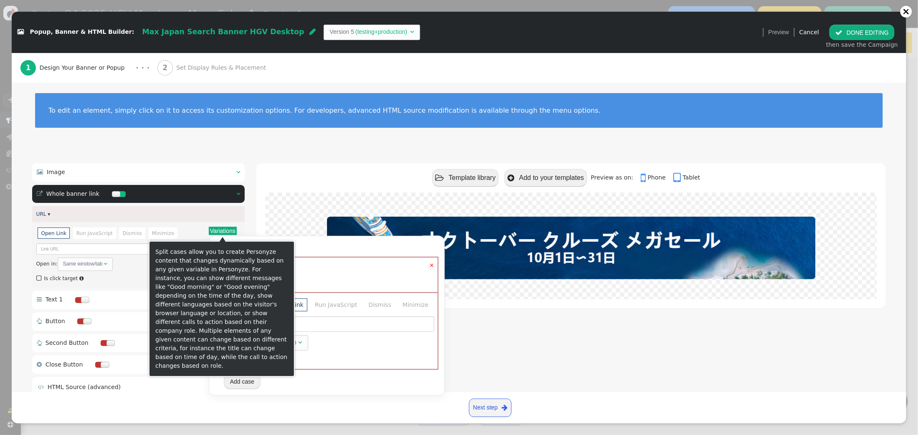
click at [328, 270] on div "Rules to check on next page when previous rules have been matched  Add rule m " at bounding box center [326, 279] width 215 height 19
click at [310, 245] on div "Cases:" at bounding box center [327, 246] width 224 height 9
click at [381, 340] on div "Open in: Same window/tab " at bounding box center [326, 343] width 215 height 15
click at [312, 323] on input "text" at bounding box center [326, 324] width 215 height 15
click at [302, 323] on input "text" at bounding box center [326, 324] width 215 height 15
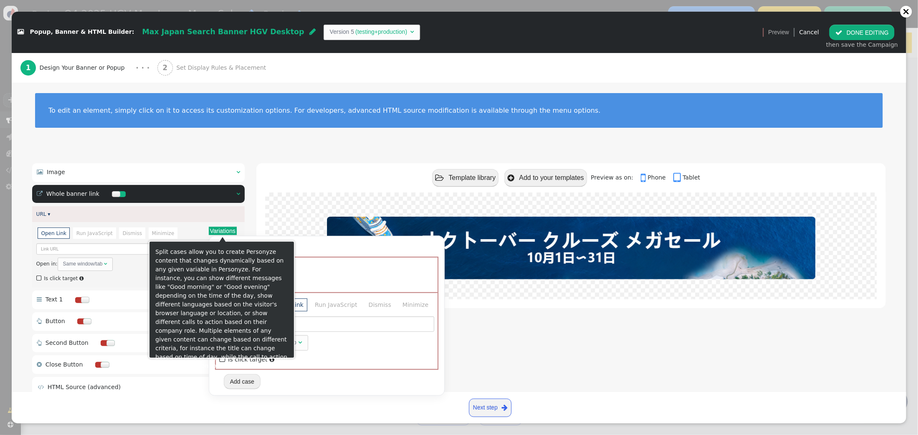
click at [250, 207] on div " Image   Image URL ▾ Variations There are alternatives. Default value: https…" at bounding box center [459, 287] width 854 height 249
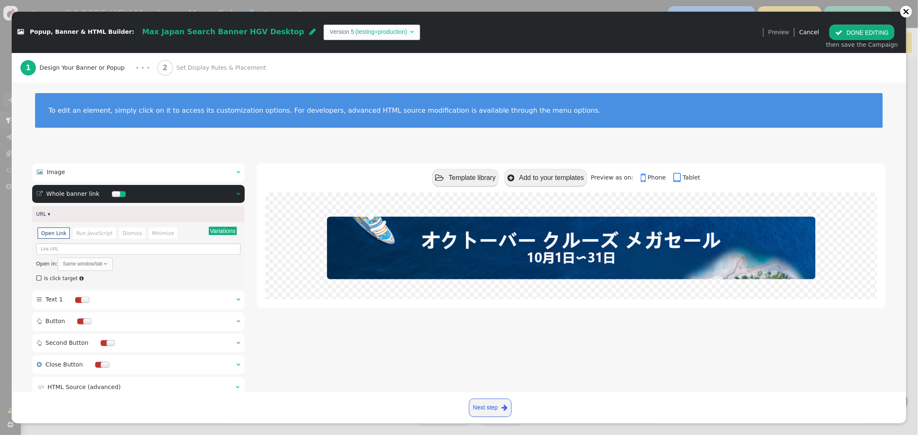
click at [228, 229] on button "Variations" at bounding box center [223, 231] width 28 height 8
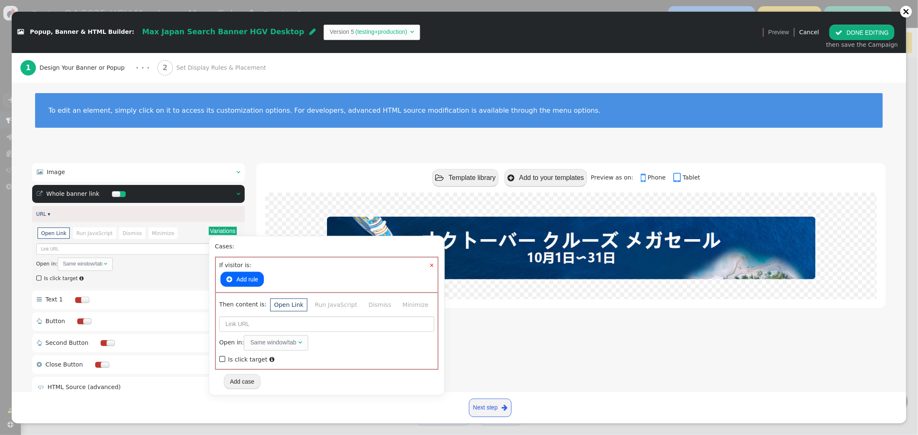
click at [241, 277] on button " Add rule" at bounding box center [242, 279] width 43 height 15
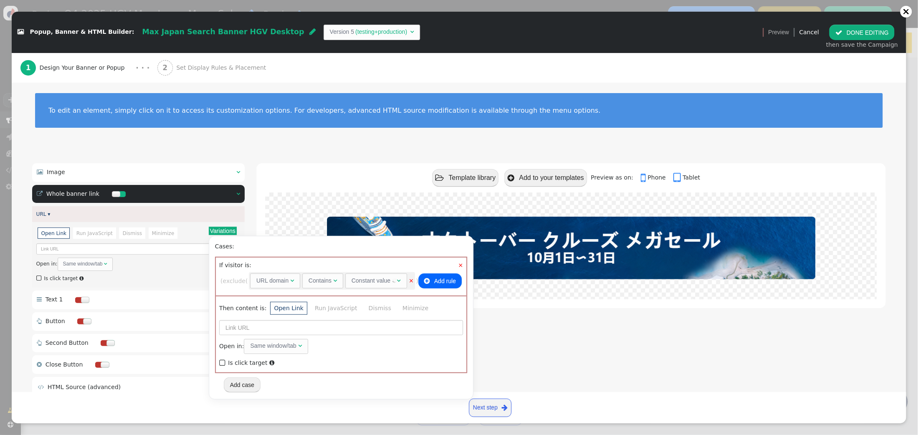
click at [280, 282] on div "URL domain" at bounding box center [273, 281] width 32 height 9
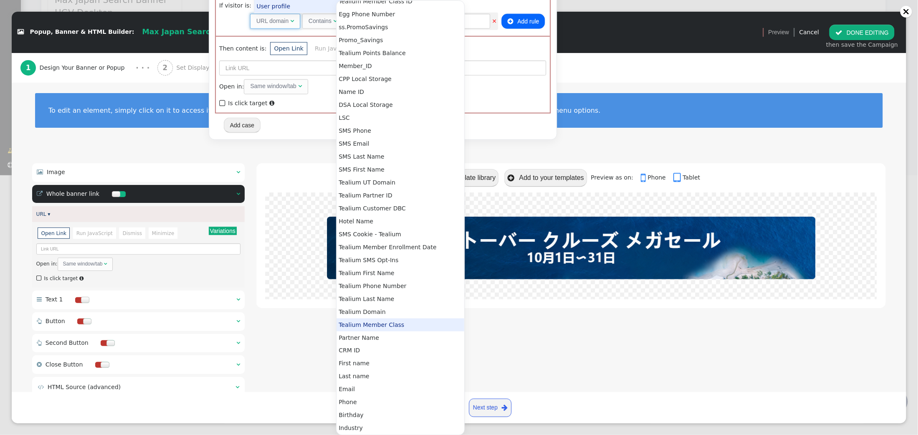
scroll to position [0, 0]
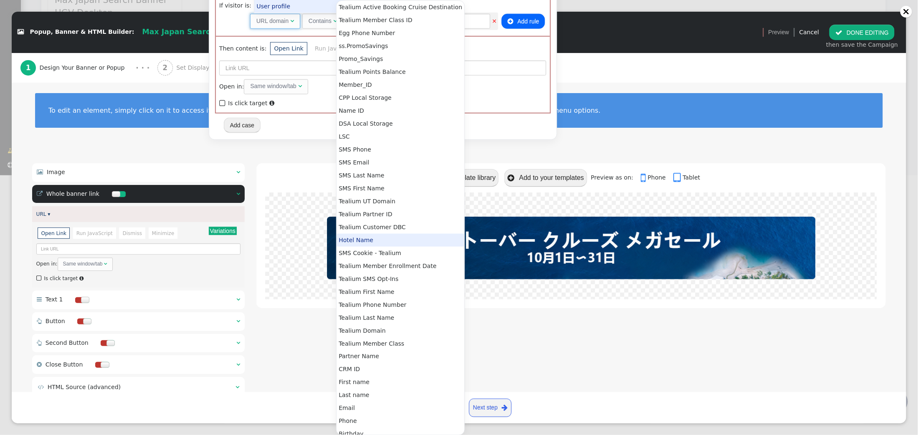
click at [489, 150] on div "To edit an element, simply click on it to access its customization options. For…" at bounding box center [459, 116] width 895 height 72
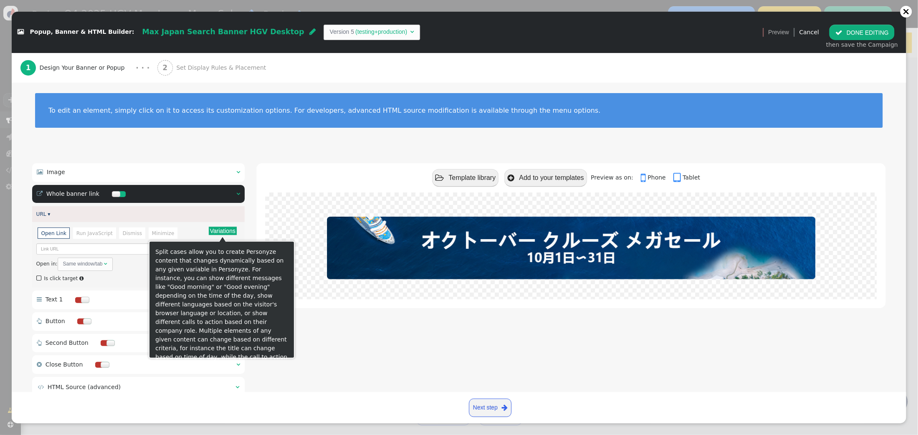
click at [225, 232] on button "Variations" at bounding box center [223, 231] width 28 height 8
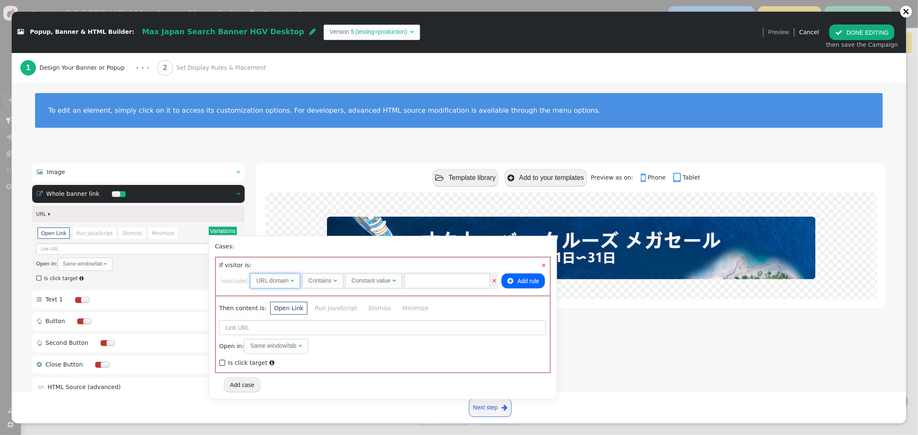
click at [294, 285] on span "URL domain " at bounding box center [275, 281] width 50 height 15
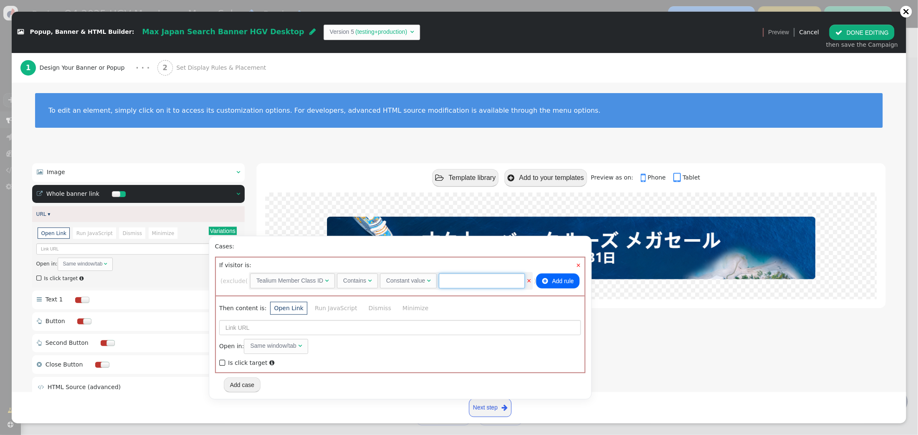
click at [468, 285] on input "text" at bounding box center [482, 281] width 86 height 15
type input "2274"
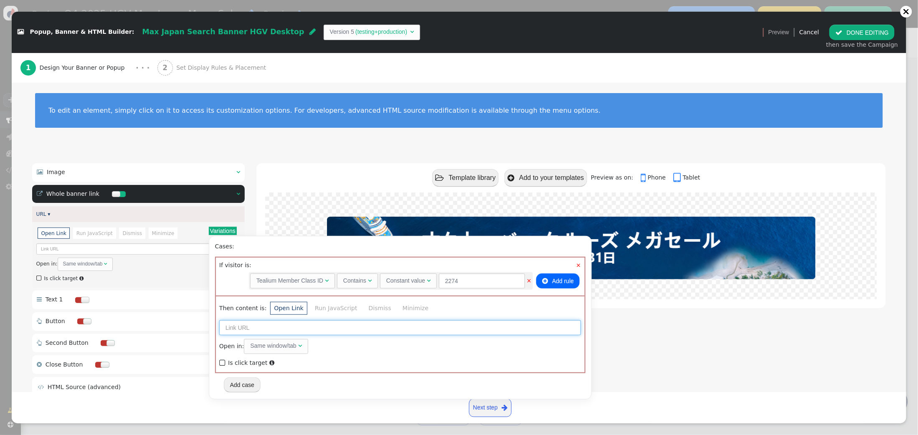
click at [251, 329] on input "text" at bounding box center [400, 327] width 362 height 15
paste input "https://clubcruisesglobal.hiltongrandvacations.com/cruise-listing/?mc=2274"
type input "https://clubcruisesglobal.hiltongrandvacations.com/cruise-listing/?mc=2274"
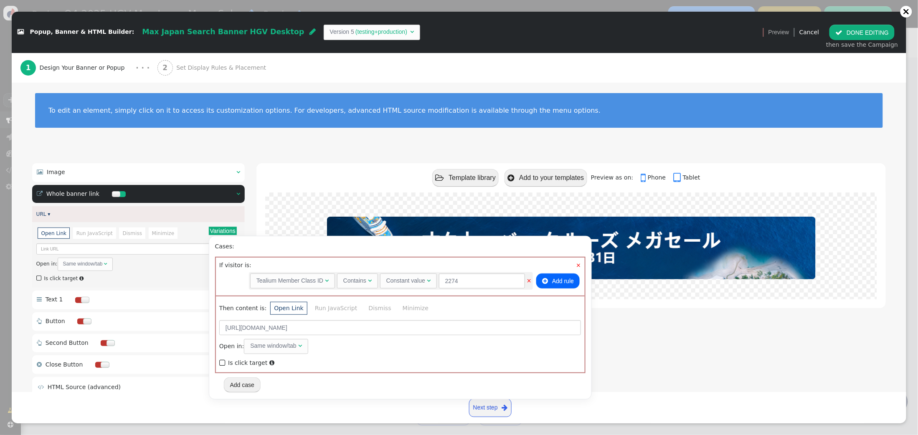
click at [217, 361] on div "Then content is: Open Link Run JavaScript Dismiss Minimize https://clubcruisesg…" at bounding box center [400, 334] width 369 height 77
click at [221, 362] on span "" at bounding box center [223, 363] width 8 height 11
click at [247, 386] on button "Add case" at bounding box center [242, 385] width 37 height 15
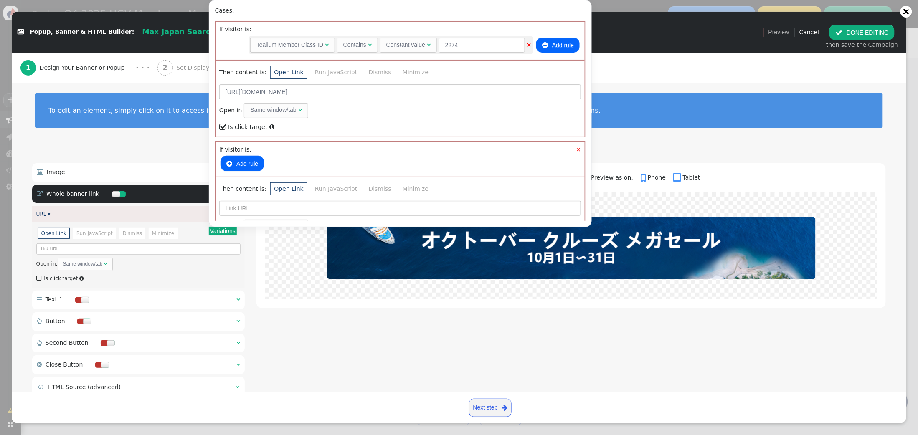
click at [252, 161] on button " Add rule" at bounding box center [242, 163] width 43 height 15
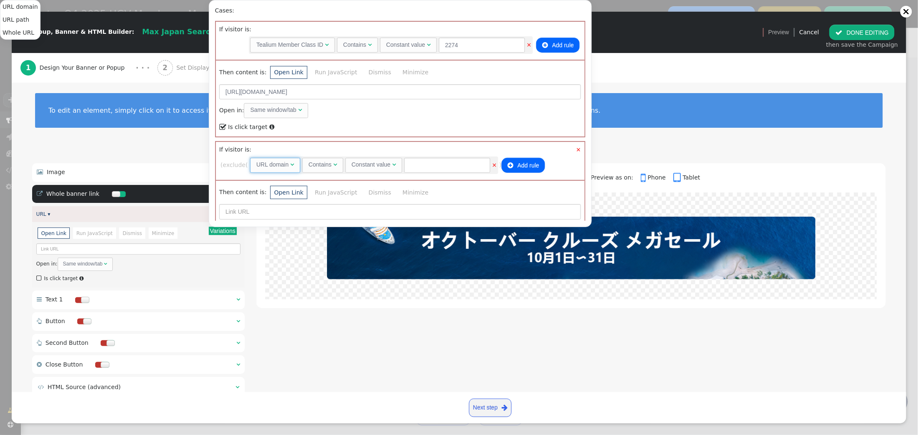
click at [294, 165] on span "" at bounding box center [292, 165] width 4 height 6
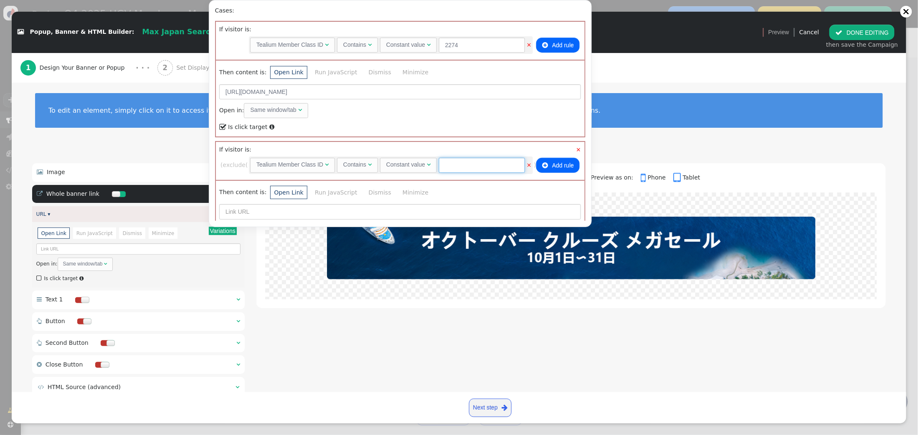
click at [475, 165] on input "text" at bounding box center [482, 165] width 86 height 15
type input "2275"
click at [259, 212] on input "text" at bounding box center [400, 211] width 362 height 15
paste input "https://clubcruisesglobal.hiltongrandvacations.com/cruise-listing/?mc=2275"
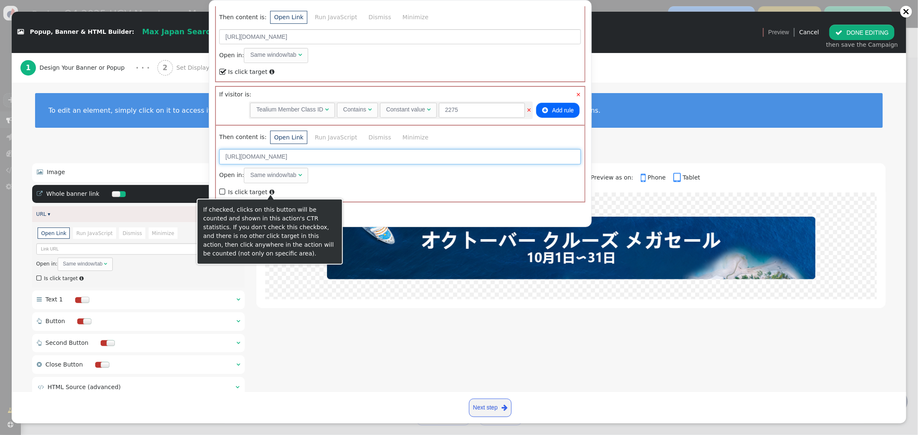
type input "https://clubcruisesglobal.hiltongrandvacations.com/cruise-listing/?mc=2275"
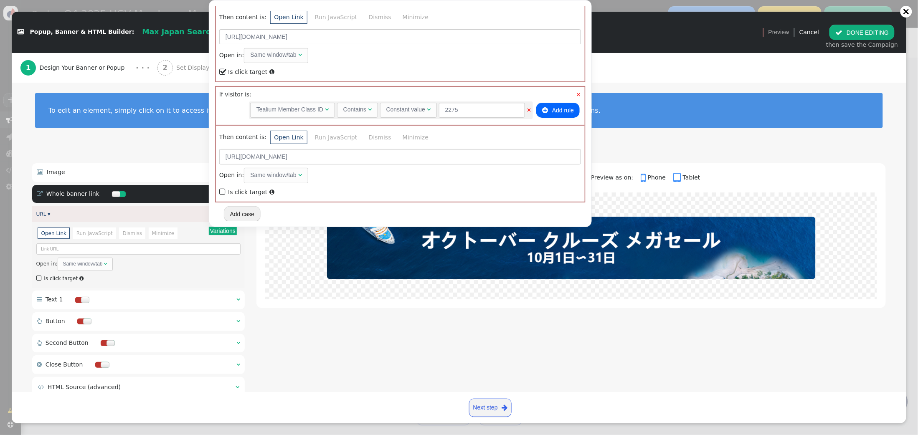
click at [225, 191] on span "" at bounding box center [223, 191] width 8 height 11
click at [237, 213] on button "Add case" at bounding box center [242, 213] width 37 height 15
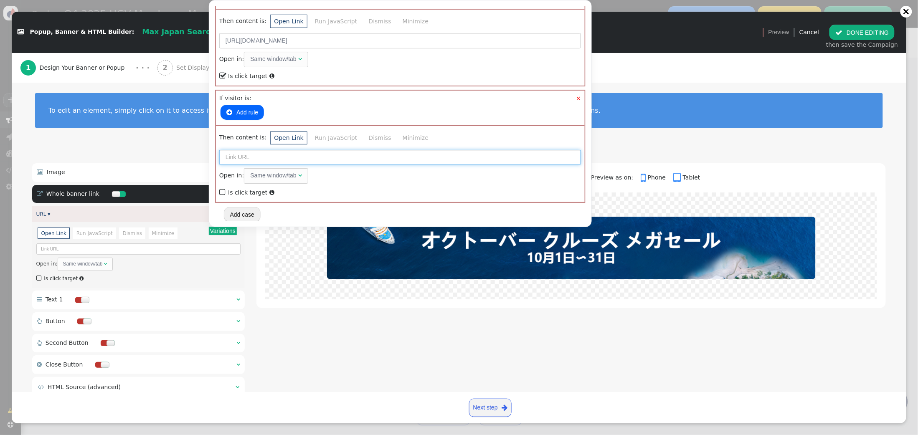
click at [232, 158] on input "text" at bounding box center [400, 157] width 362 height 15
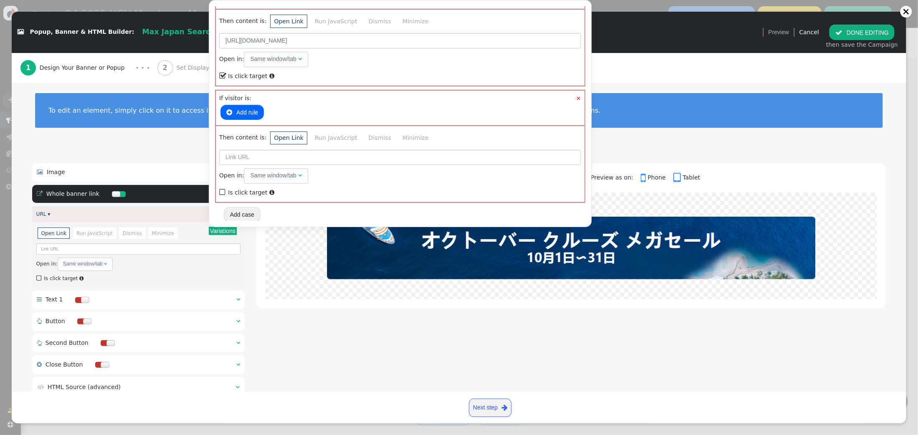
drag, startPoint x: 221, startPoint y: 190, endPoint x: 227, endPoint y: 173, distance: 17.9
click at [221, 190] on span "" at bounding box center [223, 192] width 8 height 11
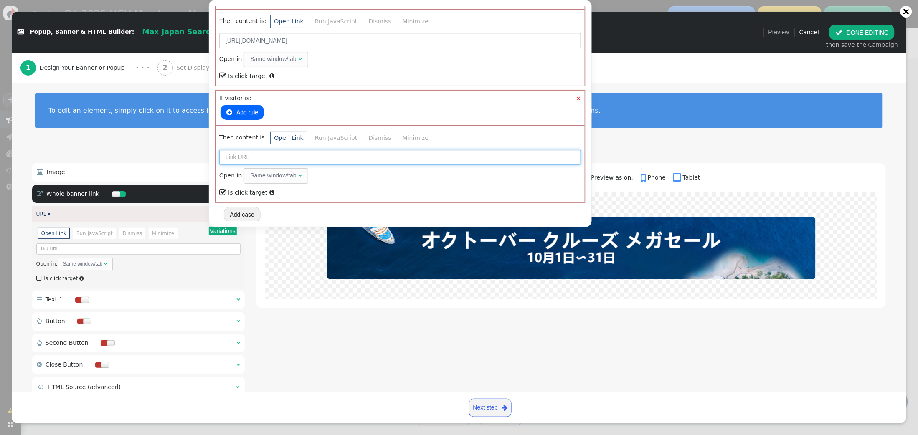
click at [233, 159] on input "text" at bounding box center [400, 157] width 362 height 15
paste input "https://clubcruisesglobal.hiltongrandvacations.com/cruise-listing/?mc=2276"
type input "https://clubcruisesglobal.hiltongrandvacations.com/cruise-listing/?mc=2276"
click at [235, 111] on button " Add rule" at bounding box center [242, 112] width 43 height 15
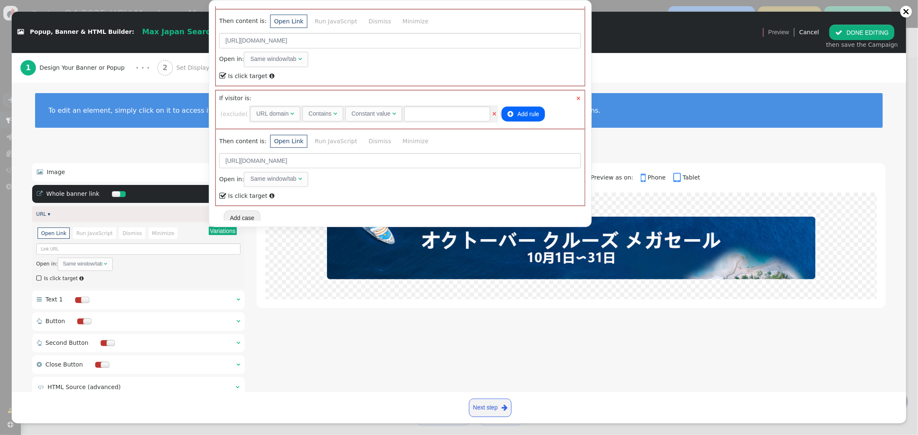
click at [289, 112] on div "URL domain" at bounding box center [273, 113] width 32 height 9
click at [476, 112] on input "text" at bounding box center [482, 114] width 86 height 15
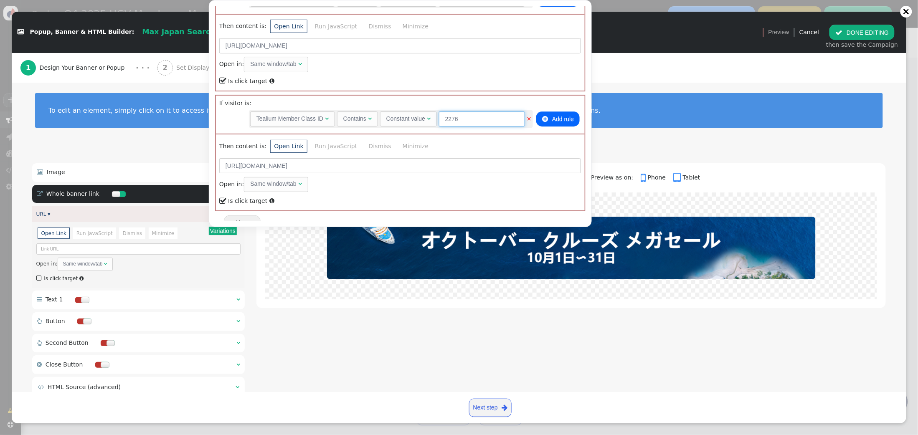
type input "2276"
click at [249, 217] on button "Add case" at bounding box center [242, 224] width 37 height 15
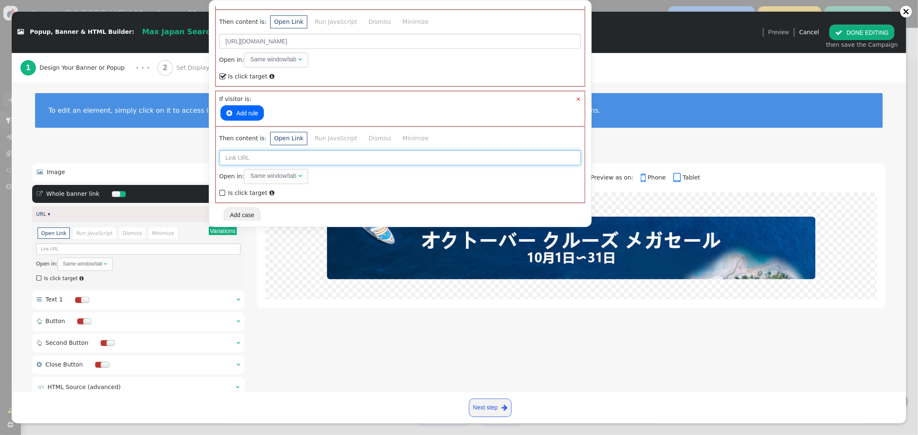
click at [247, 157] on input "text" at bounding box center [400, 157] width 362 height 15
paste input "https://clubcruisesglobal.hiltongrandvacations.com/cruise-listing/?mc=2277"
type input "https://clubcruisesglobal.hiltongrandvacations.com/cruise-listing/?mc=2277"
click at [238, 111] on button " Add rule" at bounding box center [242, 112] width 43 height 15
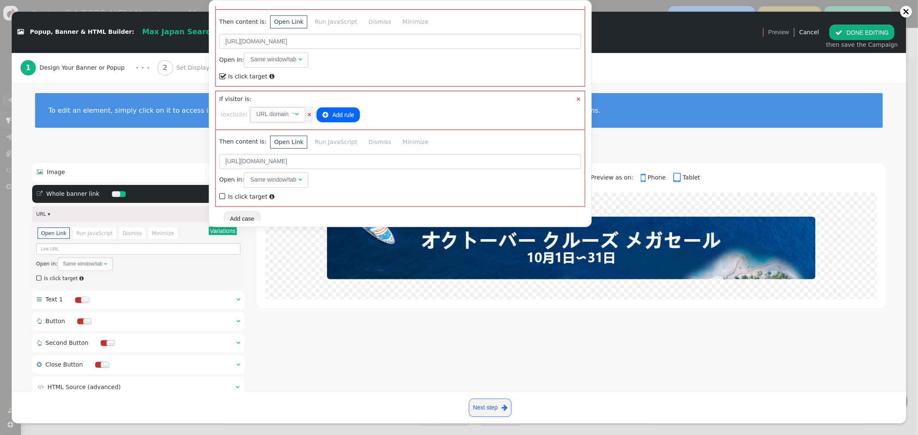
click at [277, 110] on div "URL domain" at bounding box center [273, 114] width 32 height 9
click at [285, 115] on div "URL domain" at bounding box center [273, 114] width 32 height 9
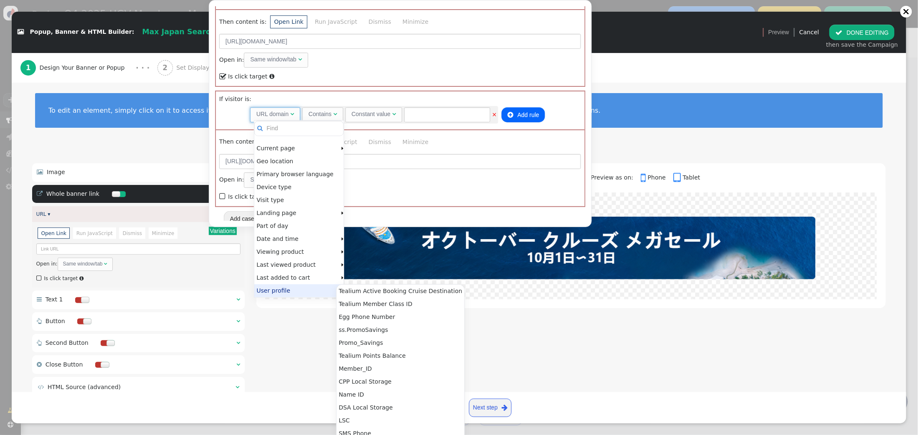
scroll to position [284, 0]
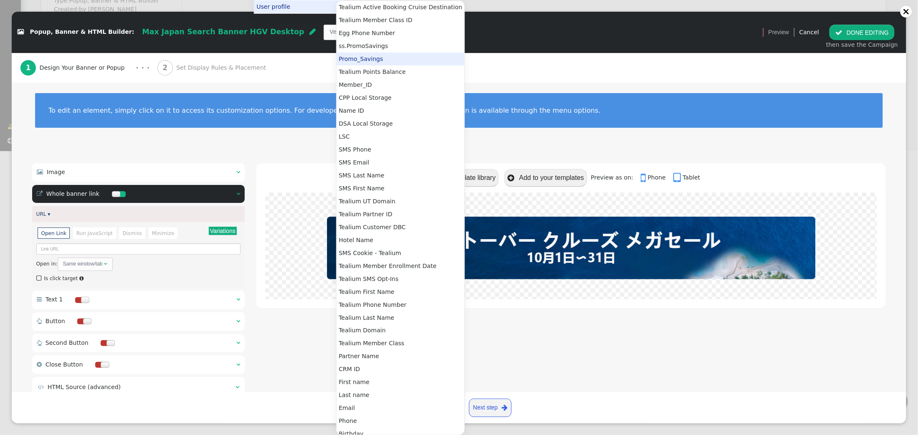
click at [305, 166] on div " Template library  Add to your templates Preview as on:  Phone  Tablet" at bounding box center [572, 177] width 630 height 29
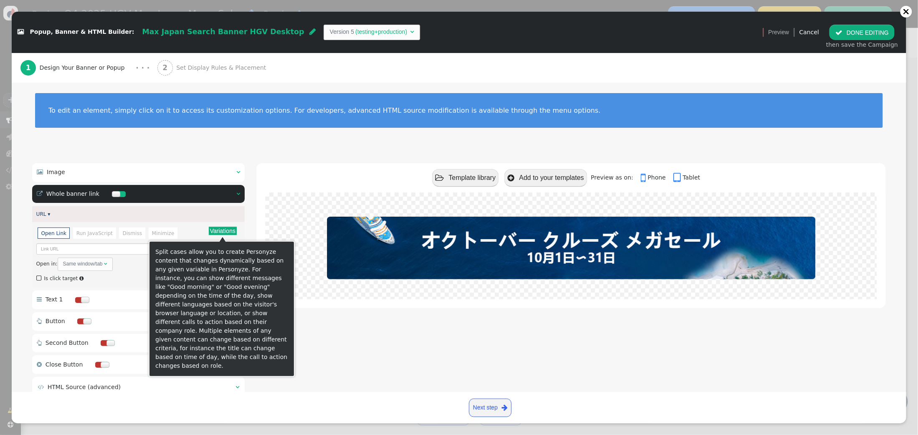
click at [224, 233] on button "Variations" at bounding box center [223, 231] width 28 height 8
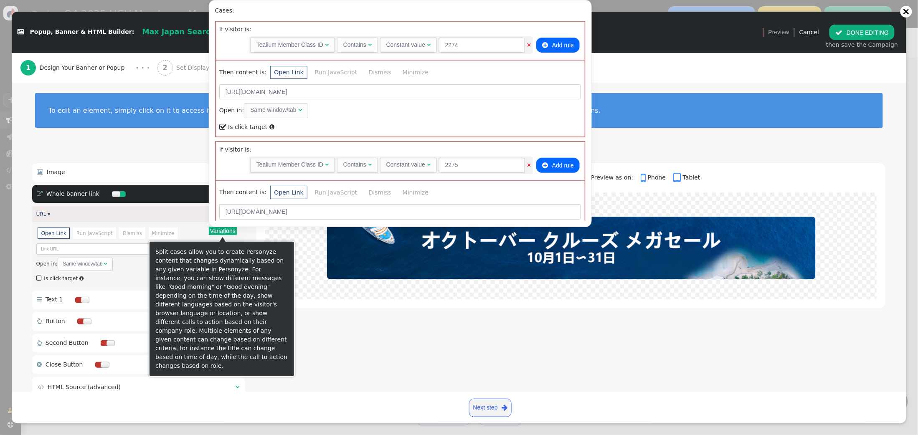
scroll to position [295, 0]
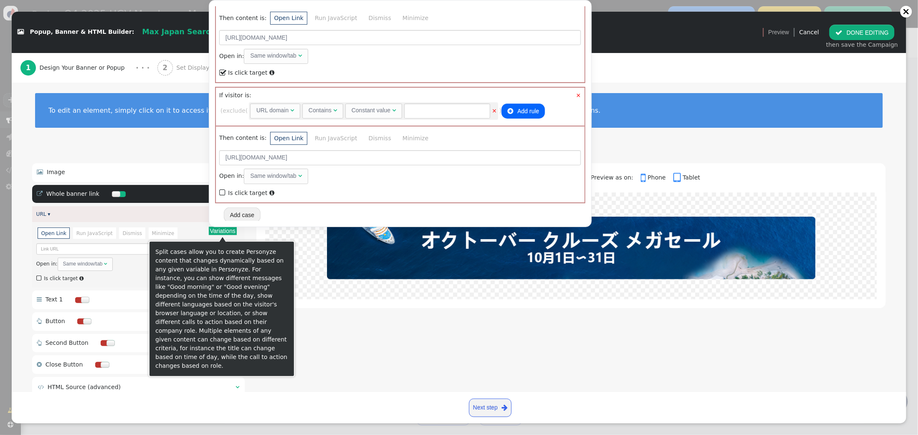
click at [289, 111] on div "URL domain" at bounding box center [273, 110] width 32 height 9
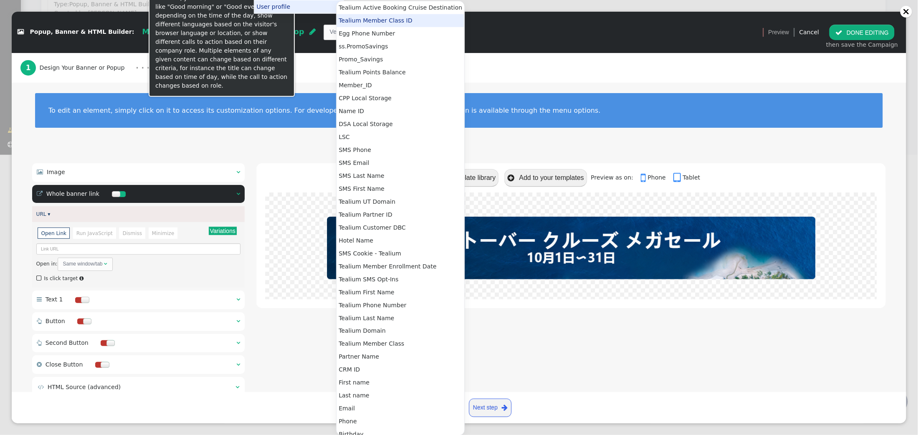
scroll to position [0, 0]
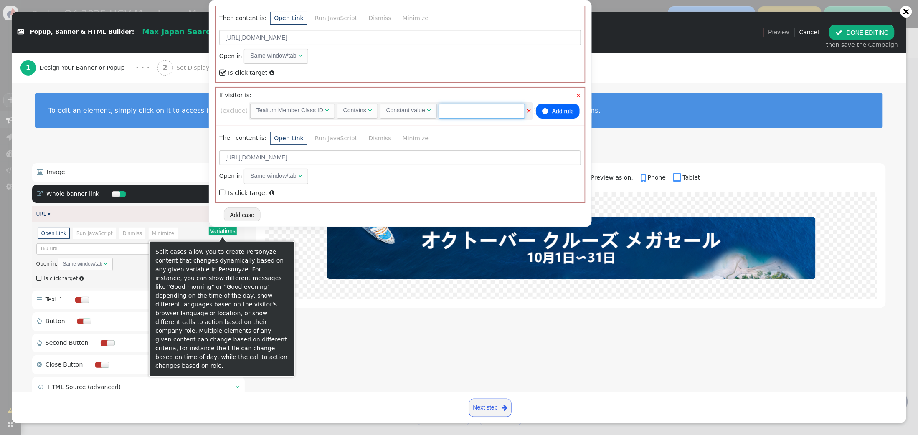
click at [449, 112] on input "text" at bounding box center [482, 111] width 86 height 15
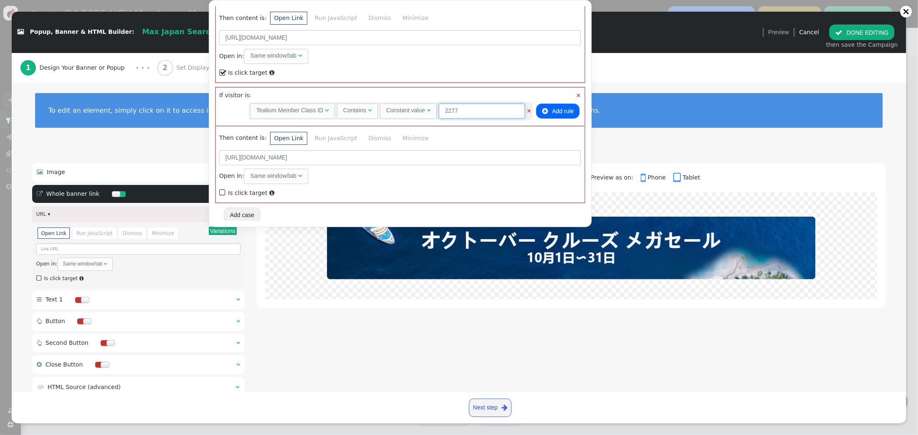
type input "2277"
click at [224, 188] on span "" at bounding box center [223, 192] width 8 height 11
click at [719, 149] on div "To edit an element, simply click on it to access its customization options. For…" at bounding box center [459, 116] width 895 height 72
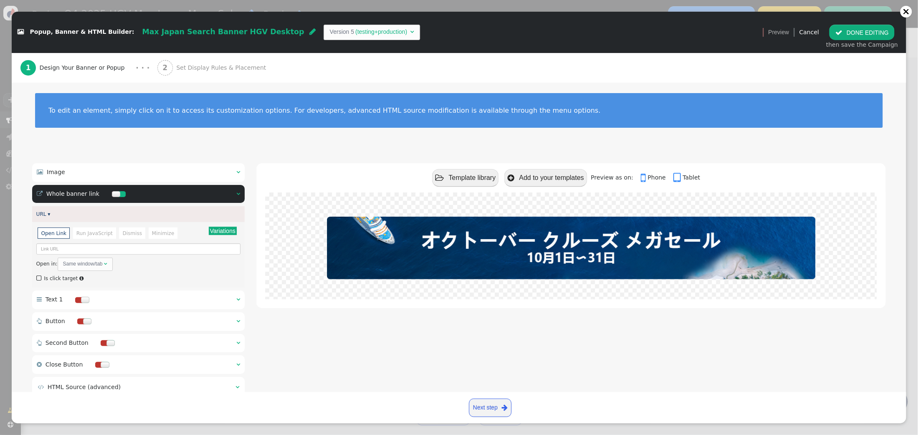
click at [39, 280] on span "" at bounding box center [39, 279] width 7 height 10
click at [220, 68] on span "Set Display Rules & Placement" at bounding box center [222, 68] width 93 height 9
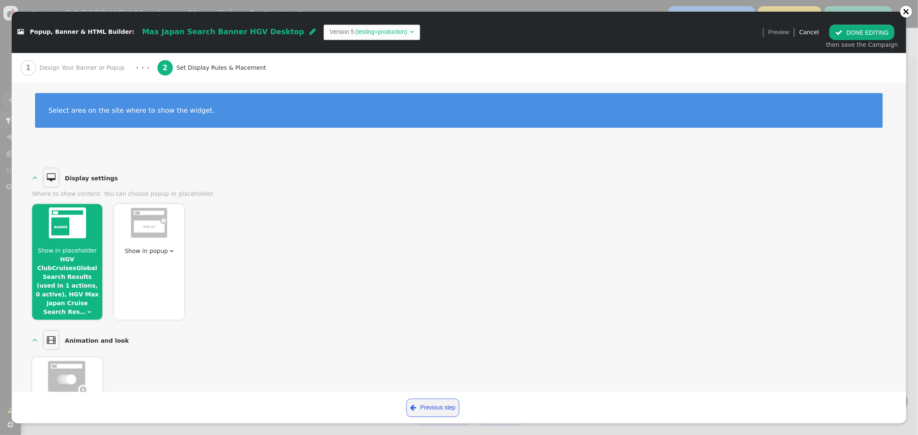
click at [81, 257] on span "Show in placeholder HGV ClubCruisesGlobal Search Results (used in 1 actions, 0 …" at bounding box center [67, 282] width 70 height 70
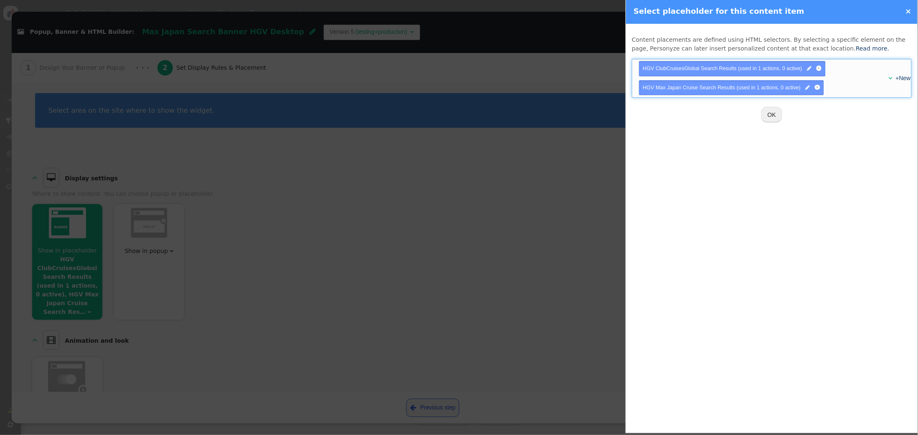
click at [892, 80] on div "+New" at bounding box center [899, 78] width 14 height 9
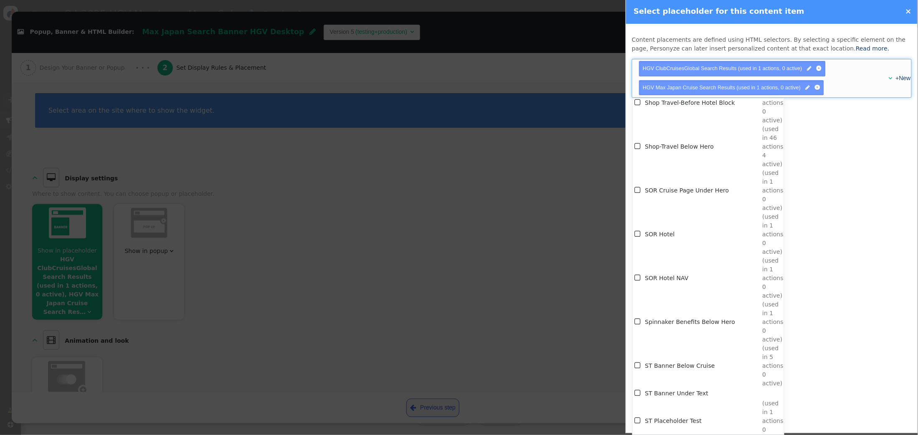
scroll to position [6996, 0]
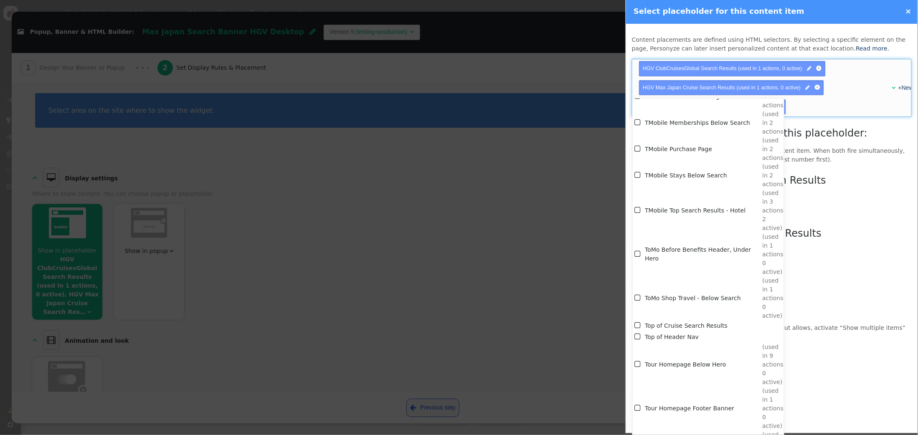
scroll to position [6992, 0]
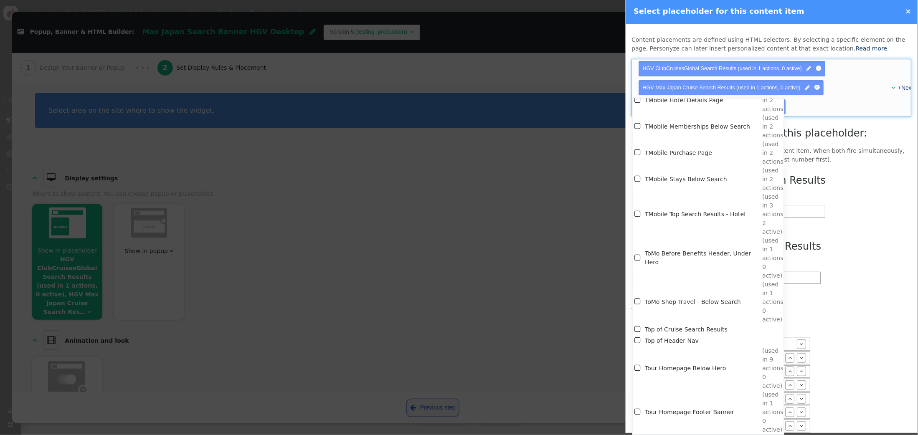
click at [862, 162] on p "This placeholder is already assigned to another content item. When both fire si…" at bounding box center [772, 156] width 280 height 18
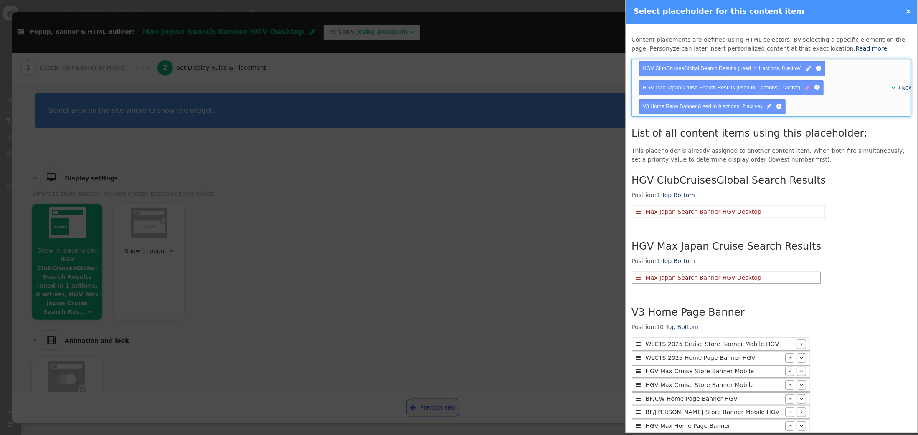
click at [807, 89] on span "" at bounding box center [808, 88] width 5 height 8
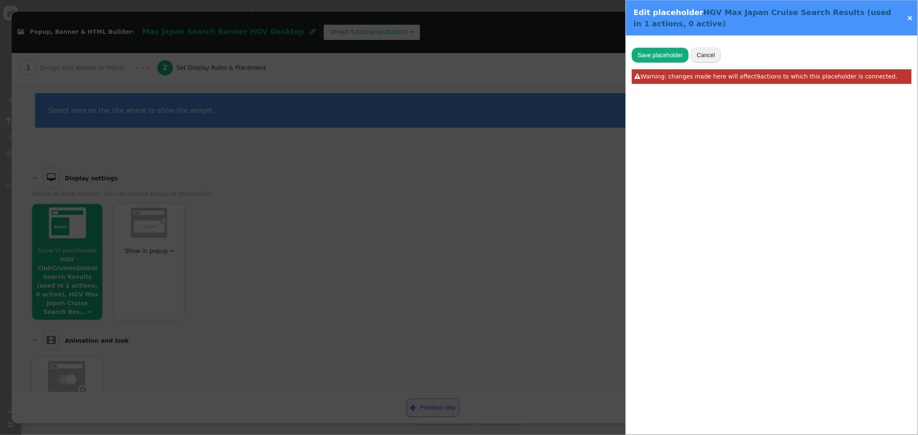
type input "HGV Max Japan Cruise Search Results"
type input ".row.search-widget__inner.shadow-lg"
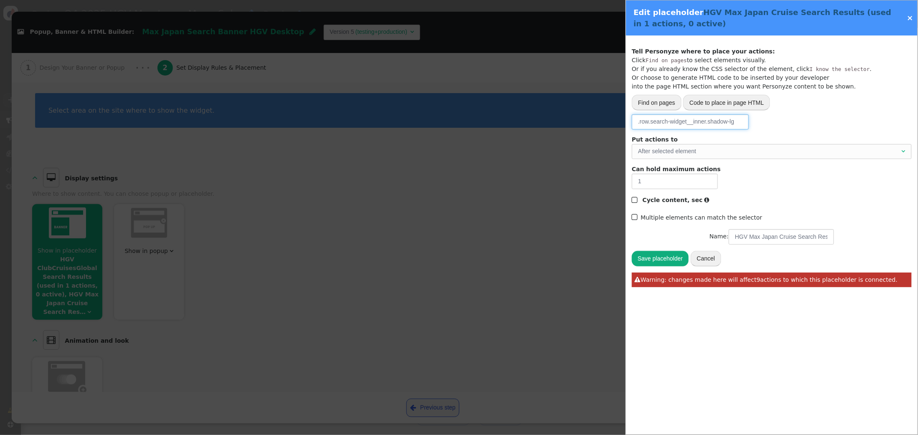
click at [707, 120] on input ".row.search-widget__inner.shadow-lg" at bounding box center [690, 121] width 117 height 15
drag, startPoint x: 659, startPoint y: 120, endPoint x: 816, endPoint y: 120, distance: 157.9
click at [816, 120] on div "Please, choose from where to grab the data -- Select one --  URL parameter  P…" at bounding box center [772, 121] width 280 height 15
click at [911, 15] on link "×" at bounding box center [911, 17] width 6 height 9
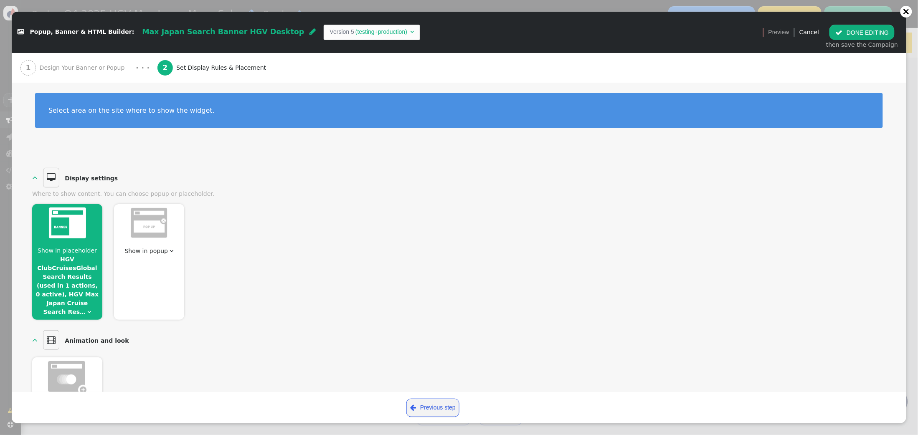
click at [77, 273] on link "HGV ClubCruisesGlobal Search Results (used in 1 actions, 0 active), HGV Max Jap…" at bounding box center [67, 285] width 63 height 59
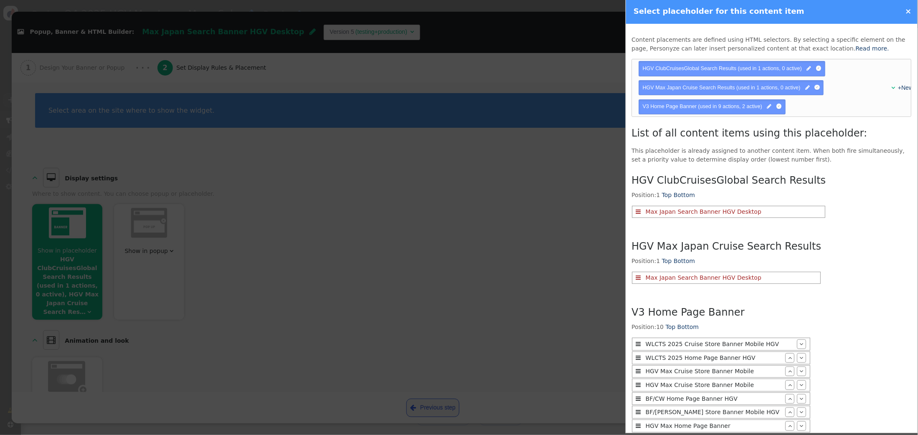
click at [717, 69] on span "HGV ClubCruisesGlobal Search Results (used in 1 actions, 0 active)" at bounding box center [722, 69] width 159 height 6
click at [810, 69] on span "" at bounding box center [809, 69] width 5 height 8
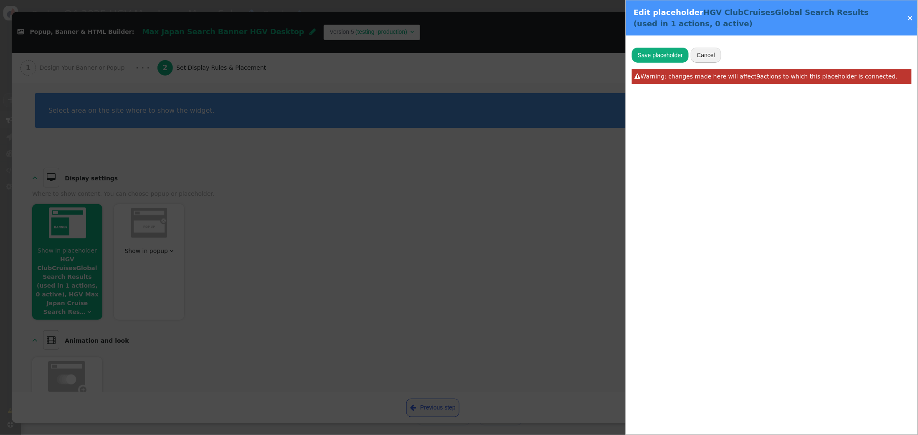
type input "HGV ClubCruisesGlobal Search Results"
type input "#search-results"
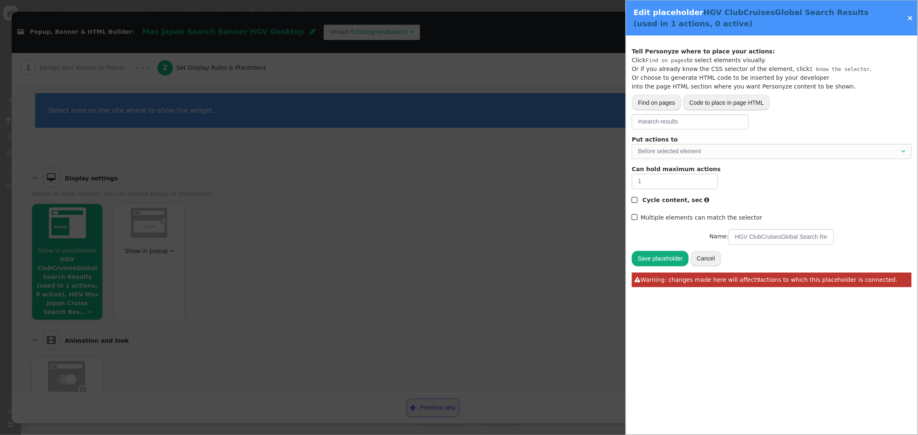
click at [910, 18] on link "×" at bounding box center [911, 17] width 6 height 9
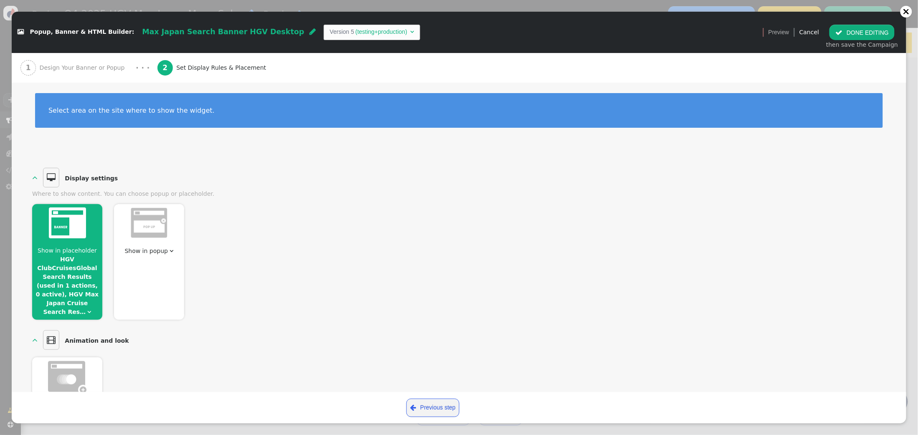
click at [864, 32] on button " DONE EDITING" at bounding box center [862, 32] width 65 height 15
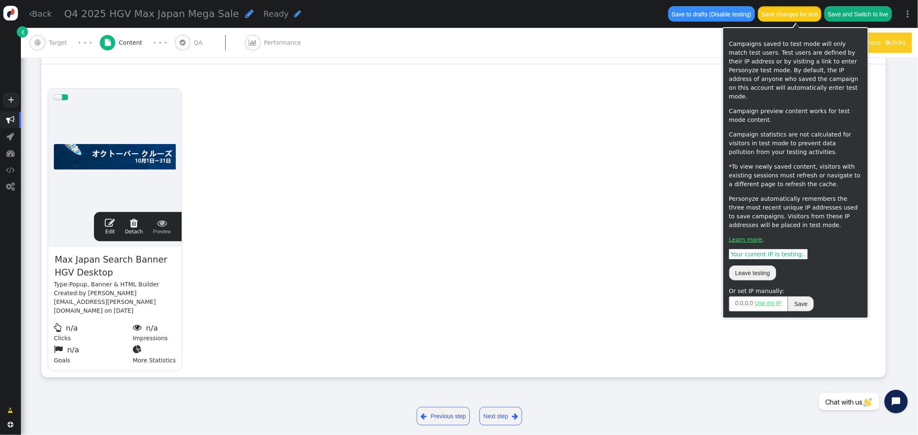
click at [801, 12] on button "Save changes for test" at bounding box center [790, 13] width 64 height 15
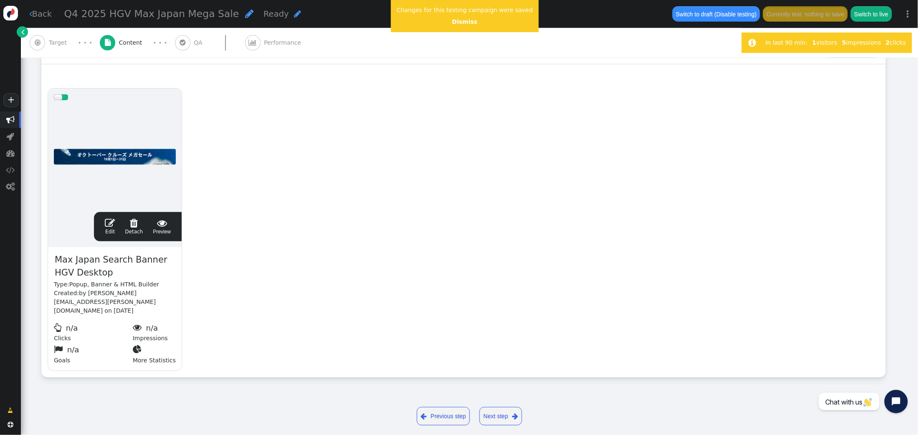
scroll to position [141, 0]
click at [112, 223] on span "" at bounding box center [110, 224] width 10 height 10
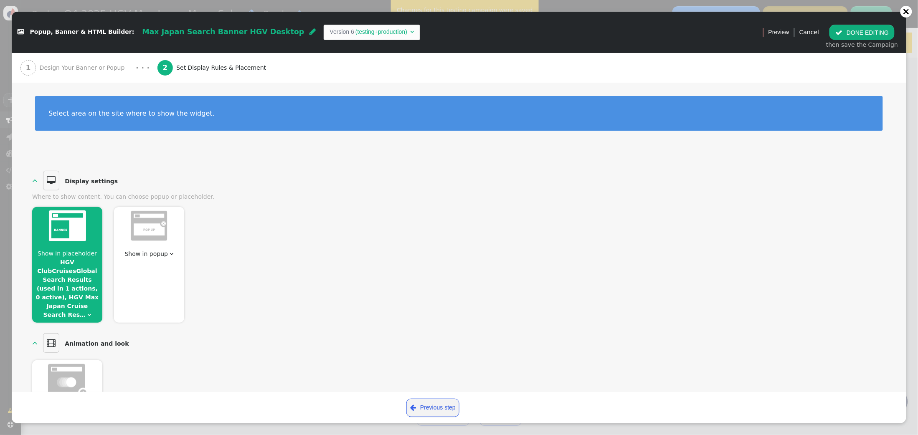
click at [87, 66] on span "Design Your Banner or Popup" at bounding box center [84, 68] width 89 height 9
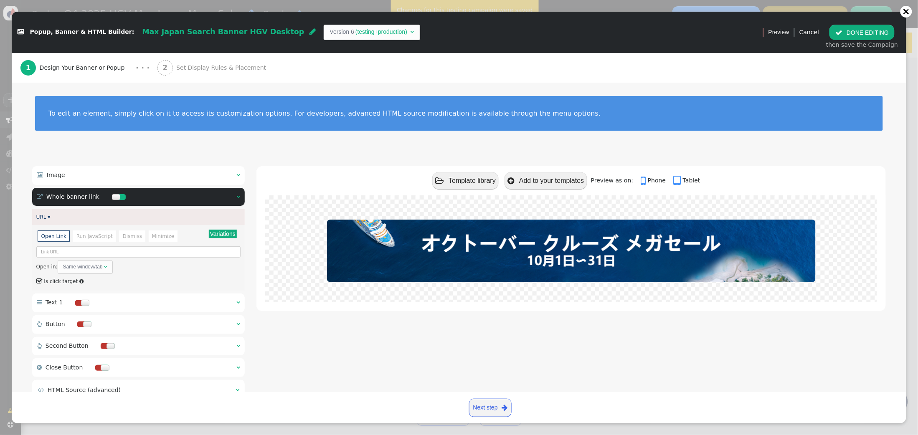
click at [241, 174] on div " Image  " at bounding box center [138, 175] width 213 height 18
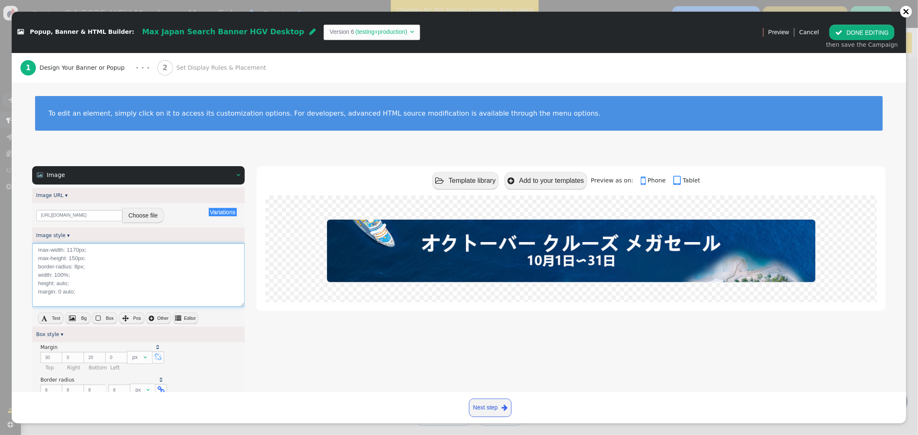
click at [82, 250] on textarea "max-width: 1170px; max-height: 150px; border-radius: 8px; width: 100%; height: …" at bounding box center [138, 276] width 213 height 64
type textarea "max-width: 1170px !important; max-height: 150px; border-radius: 8px; width: 100…"
click at [181, 317] on button " Editor" at bounding box center [185, 319] width 25 height 12
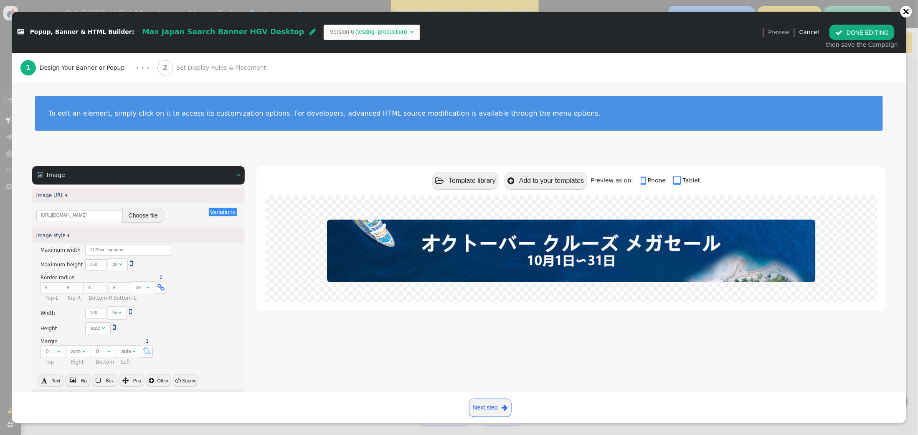
click at [879, 28] on button " DONE EDITING" at bounding box center [862, 32] width 65 height 15
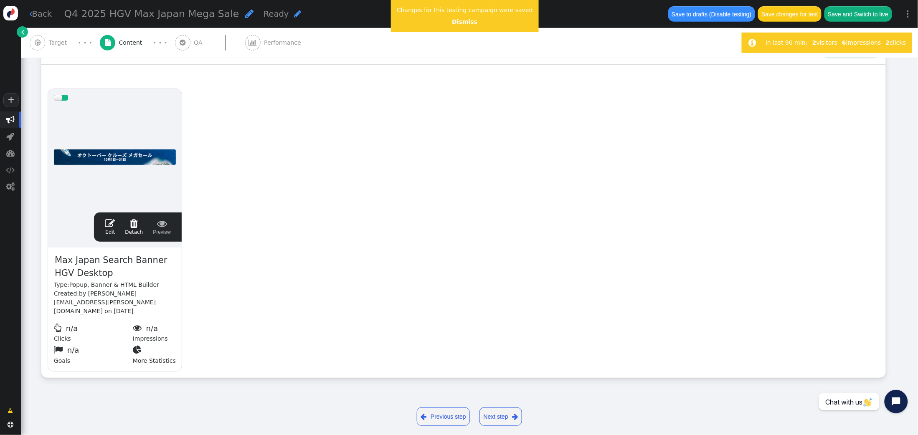
click at [808, 15] on button "Save changes for test" at bounding box center [790, 13] width 64 height 15
click at [107, 227] on span "" at bounding box center [110, 224] width 10 height 10
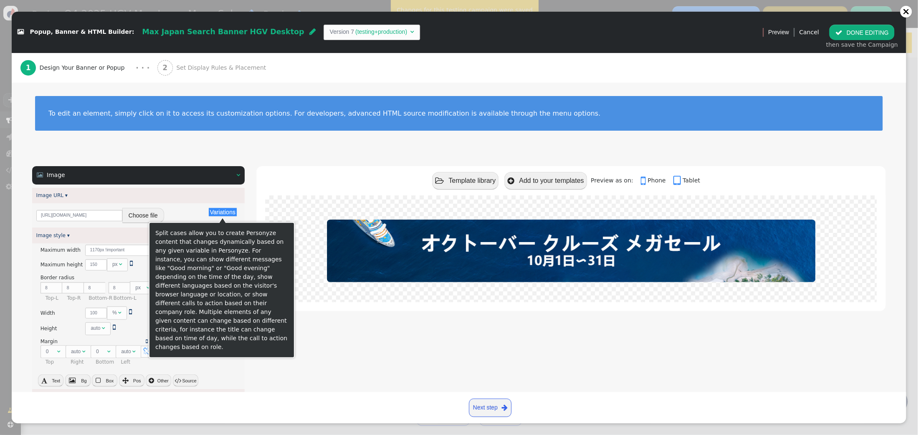
click at [212, 215] on button "Variations" at bounding box center [223, 212] width 28 height 8
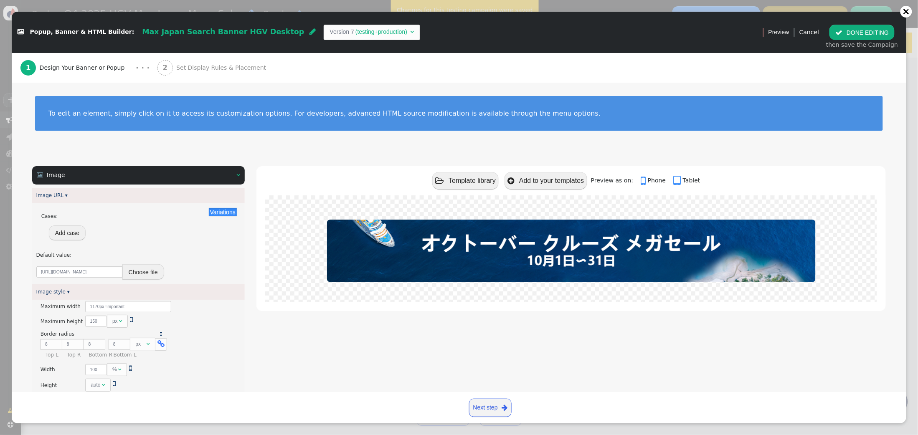
click at [238, 172] on span "" at bounding box center [239, 175] width 4 height 6
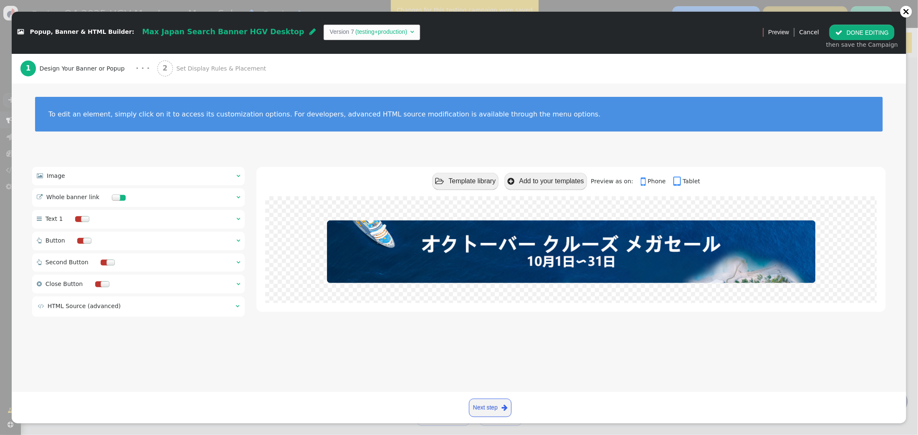
click at [238, 198] on span "" at bounding box center [239, 197] width 4 height 6
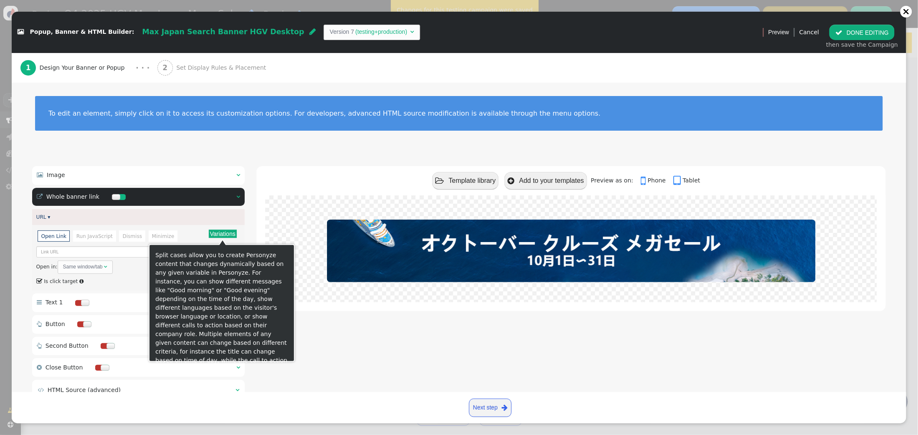
click at [230, 233] on button "Variations" at bounding box center [223, 234] width 28 height 8
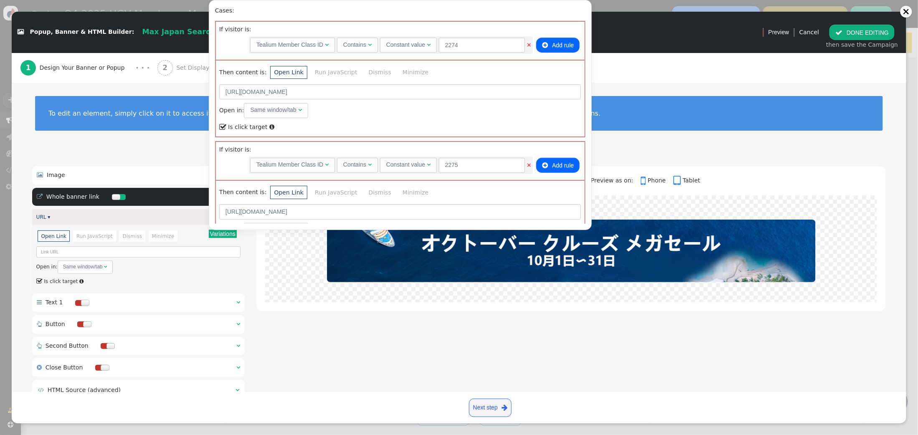
click at [150, 164] on div " Image   Image URL ▾ Variations Cases: Add case There are 0 alternatives. De…" at bounding box center [459, 285] width 895 height 261
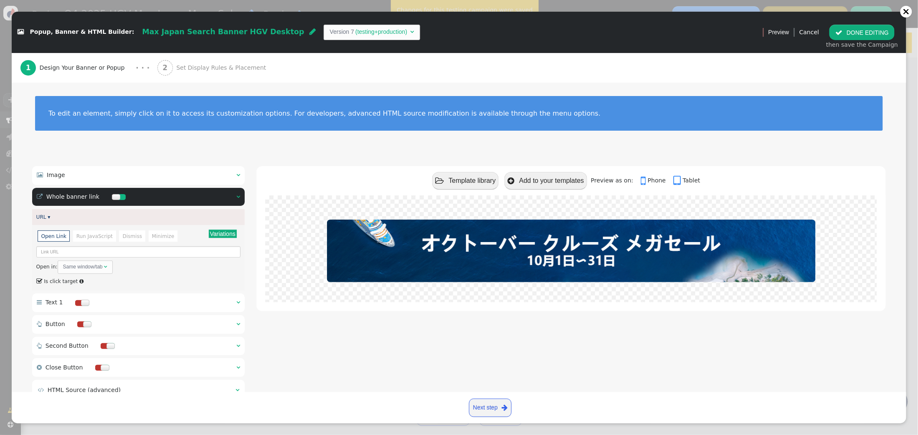
drag, startPoint x: 885, startPoint y: 34, endPoint x: 889, endPoint y: 34, distance: 4.6
click at [885, 34] on button " DONE EDITING" at bounding box center [862, 32] width 65 height 15
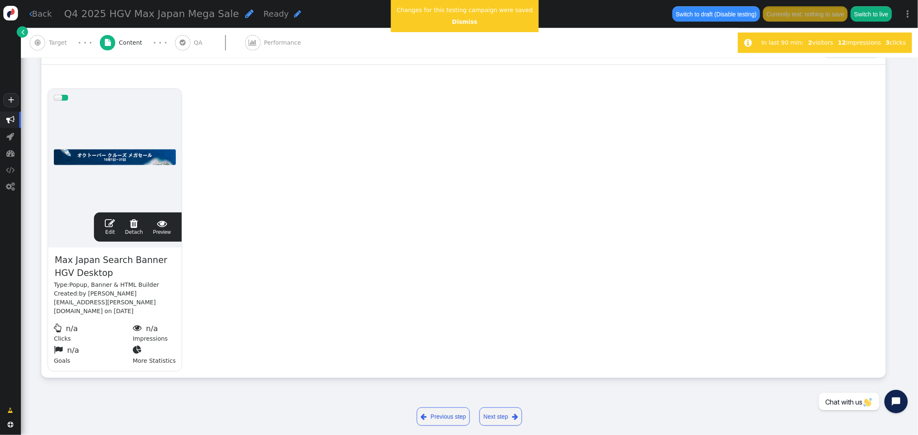
click at [54, 42] on span "Target" at bounding box center [60, 42] width 22 height 9
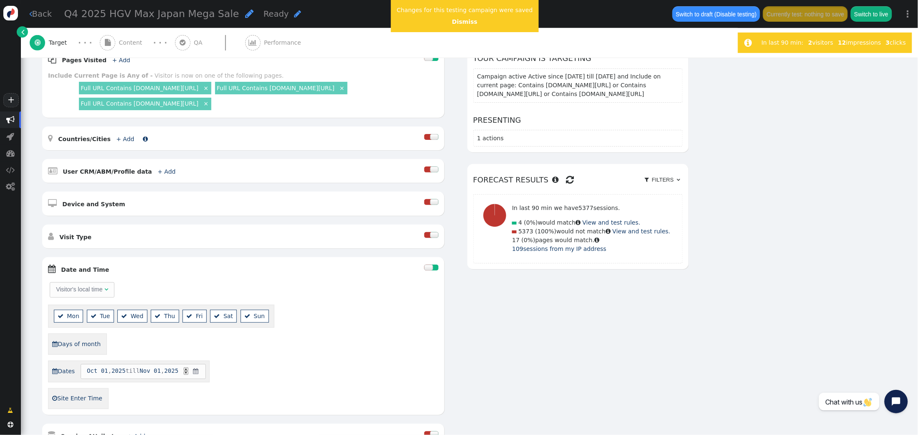
click at [120, 142] on link "+ Add" at bounding box center [125, 139] width 18 height 7
click at [229, 170] on input "text" at bounding box center [250, 169] width 86 height 15
type input "japan"
click at [298, 184] on link "Include" at bounding box center [308, 182] width 21 height 7
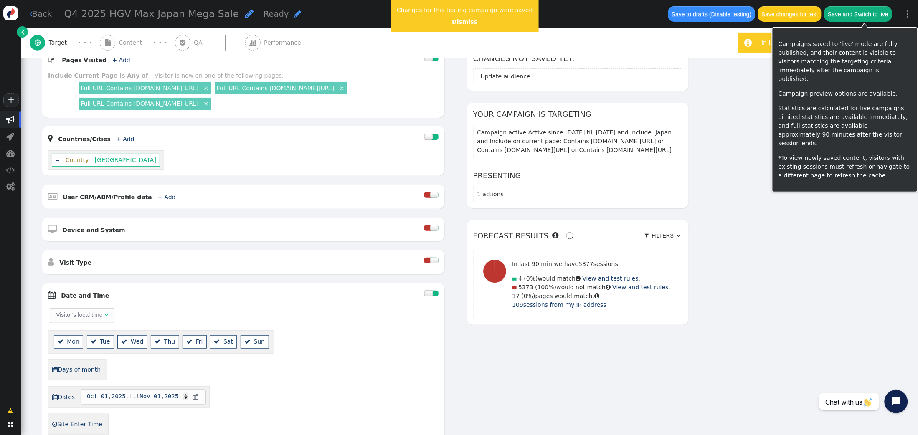
click at [859, 16] on button "Save and Switch to live" at bounding box center [859, 13] width 68 height 15
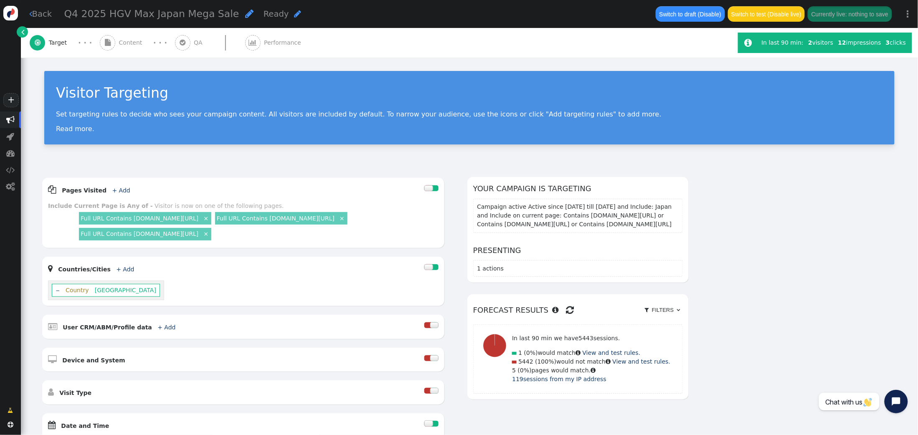
click at [127, 43] on span "Content" at bounding box center [132, 42] width 27 height 9
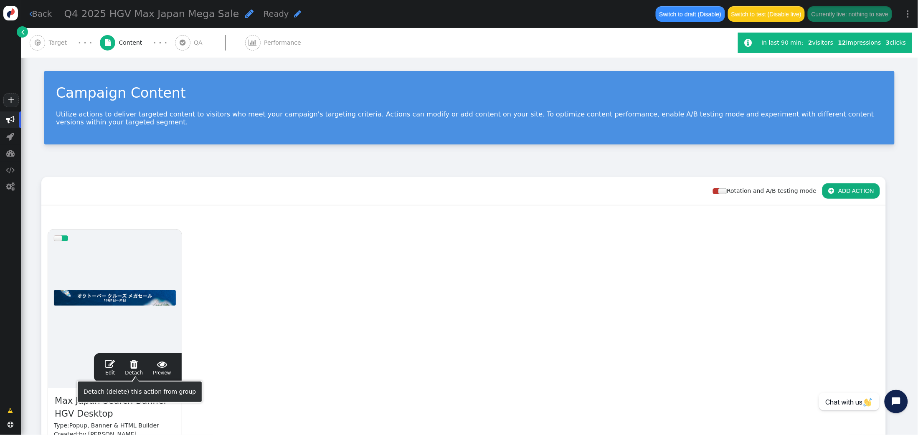
click at [113, 367] on span "" at bounding box center [110, 364] width 10 height 10
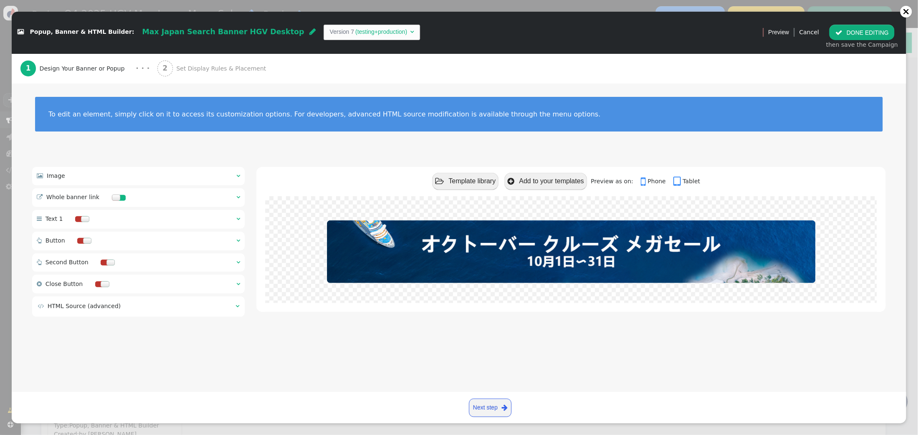
click at [238, 197] on span "" at bounding box center [239, 197] width 4 height 6
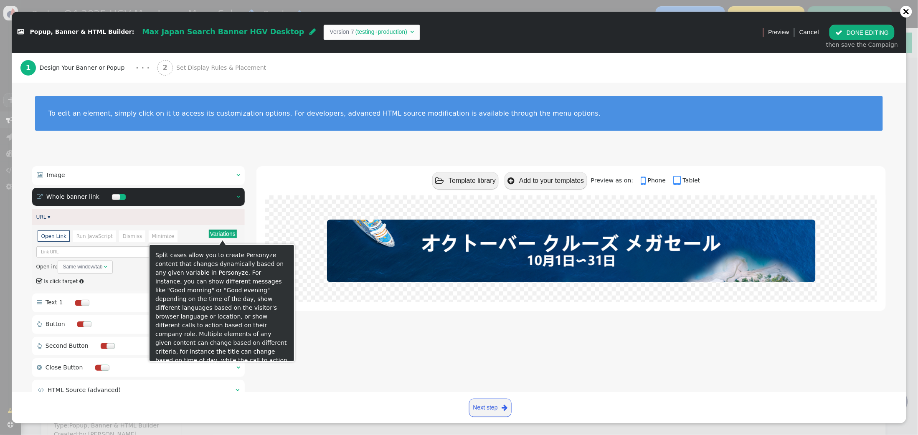
click at [227, 236] on button "Variations" at bounding box center [223, 234] width 28 height 8
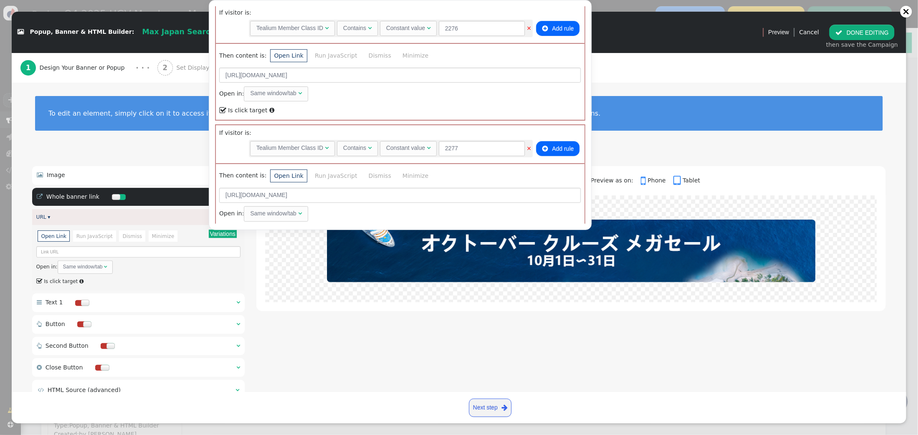
scroll to position [255, 0]
click at [681, 81] on div "1 Design Your Banner or Popup · · · 2 Set Display Rules & Placement" at bounding box center [458, 68] width 877 height 30
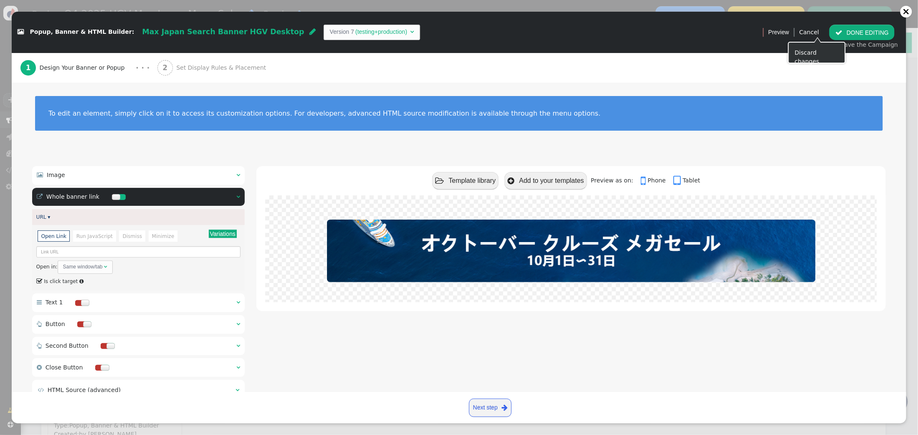
click at [855, 35] on button " DONE EDITING" at bounding box center [862, 32] width 65 height 15
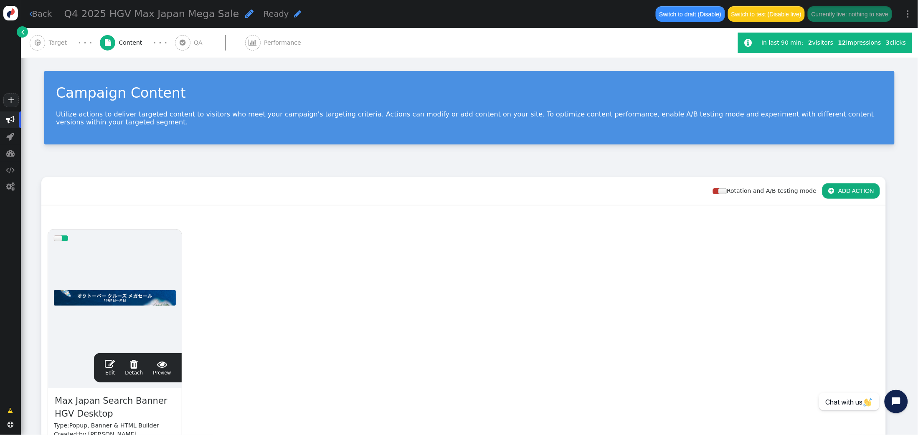
click at [52, 41] on span "Target" at bounding box center [60, 42] width 22 height 9
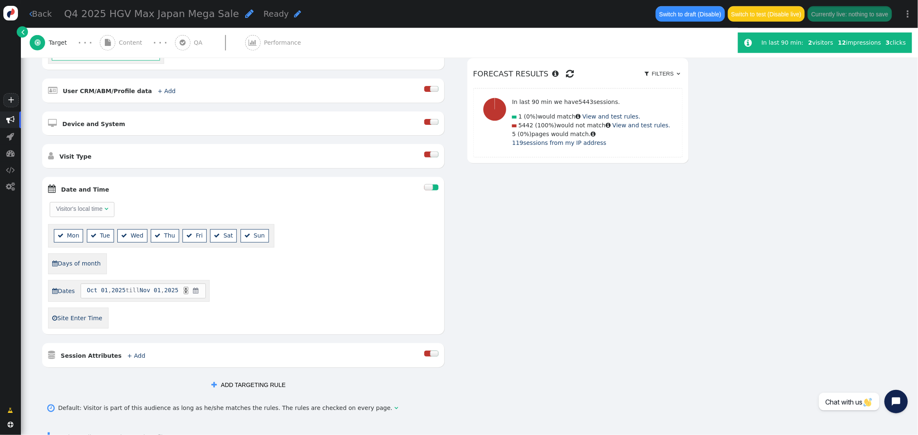
scroll to position [335, 0]
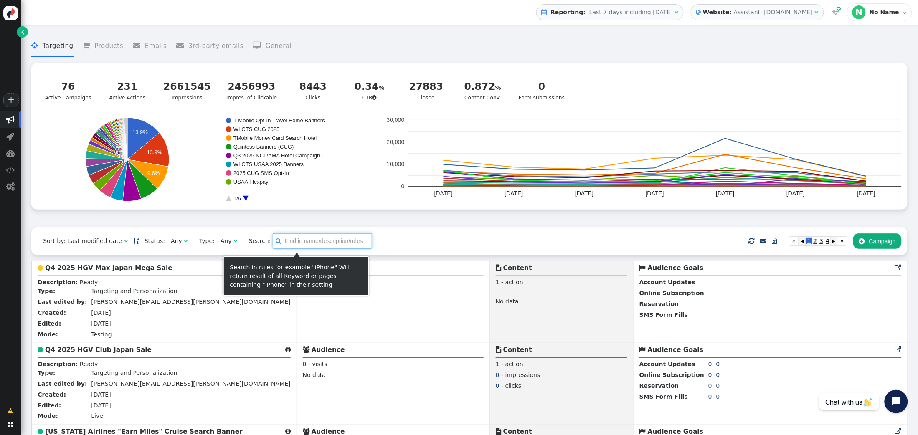
click at [305, 243] on input "text" at bounding box center [322, 241] width 99 height 15
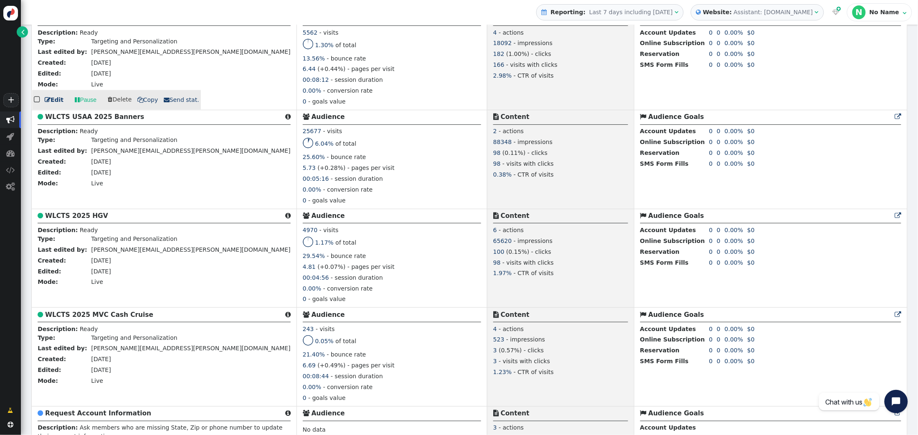
scroll to position [467, 0]
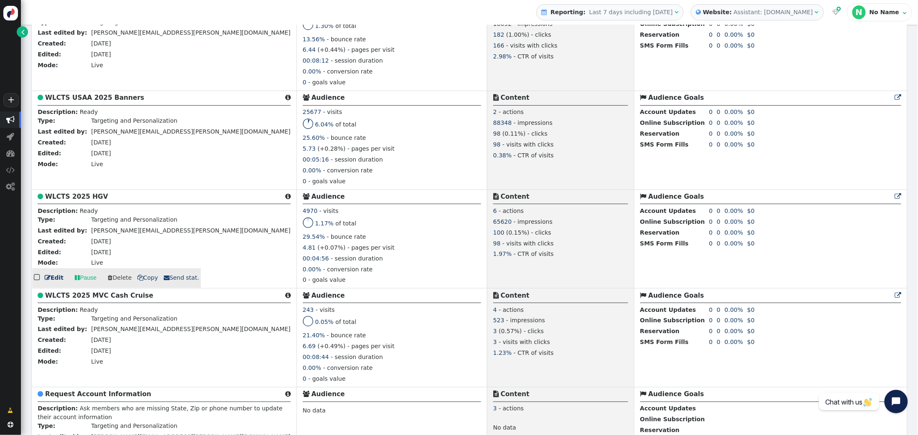
type input "wlcts"
click at [66, 197] on b "WLCTS 2025 HGV" at bounding box center [76, 197] width 63 height 8
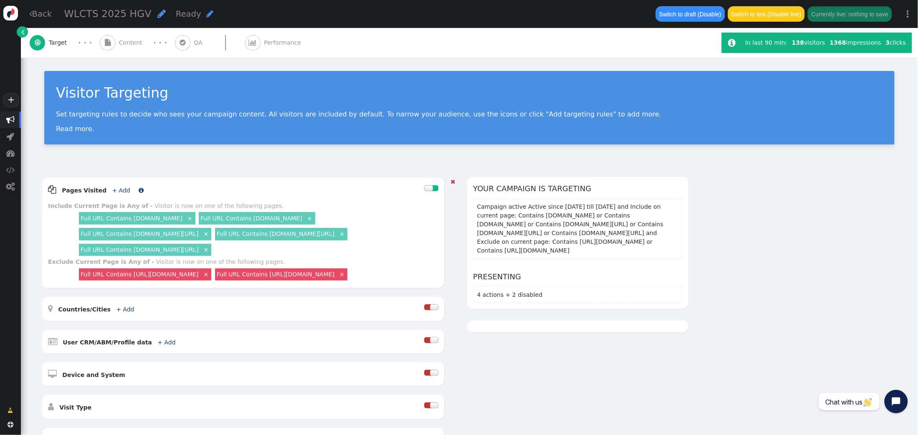
click at [112, 187] on link "+ Add" at bounding box center [121, 190] width 18 height 7
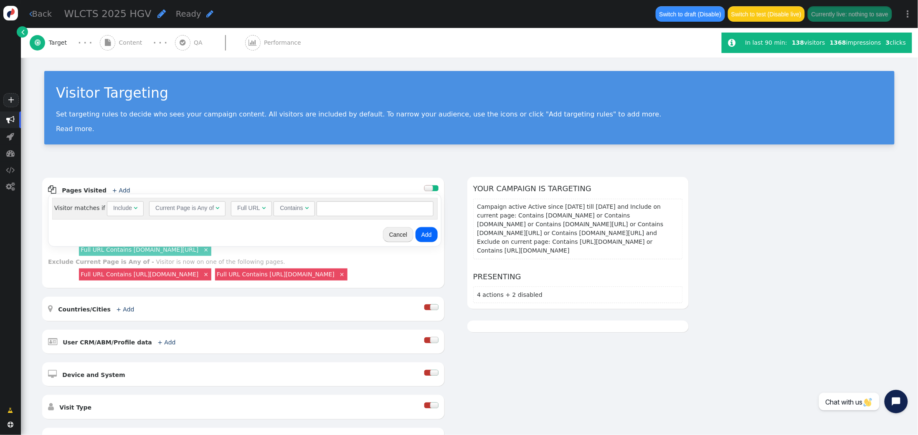
click at [122, 206] on div "Include" at bounding box center [122, 208] width 19 height 9
drag, startPoint x: 127, startPoint y: 242, endPoint x: 146, endPoint y: 239, distance: 18.5
click at [359, 207] on input "text" at bounding box center [377, 208] width 117 height 15
type input "/jp"
click at [427, 236] on button "Add" at bounding box center [428, 234] width 22 height 15
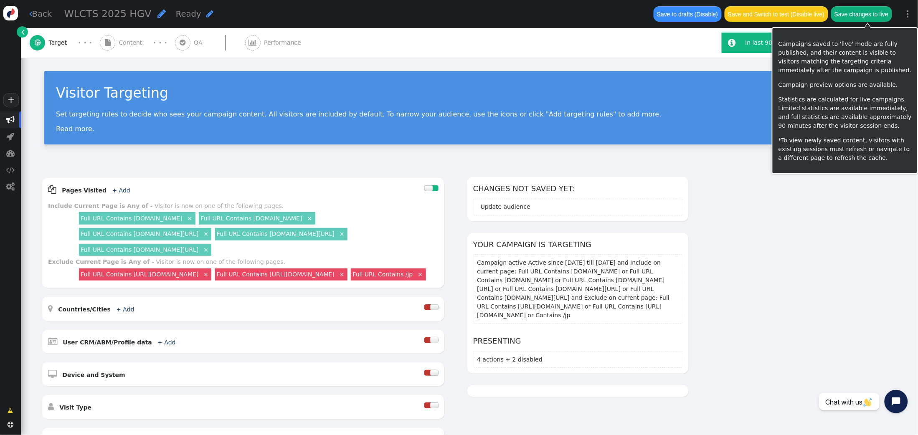
click at [874, 15] on button "Save changes to live" at bounding box center [862, 13] width 61 height 15
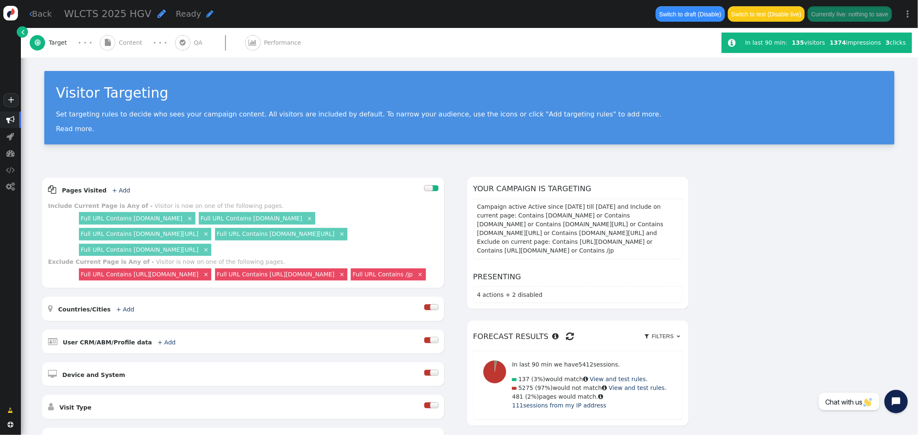
click at [128, 40] on span "Content" at bounding box center [132, 42] width 27 height 9
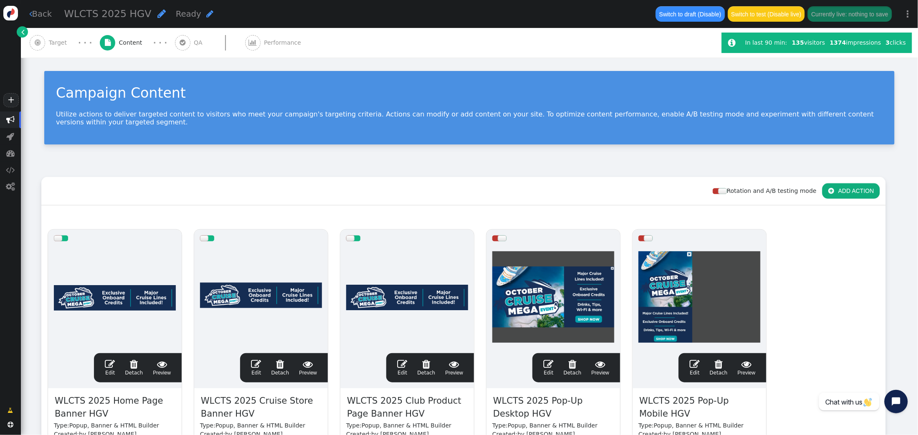
click at [110, 368] on span "" at bounding box center [110, 364] width 10 height 10
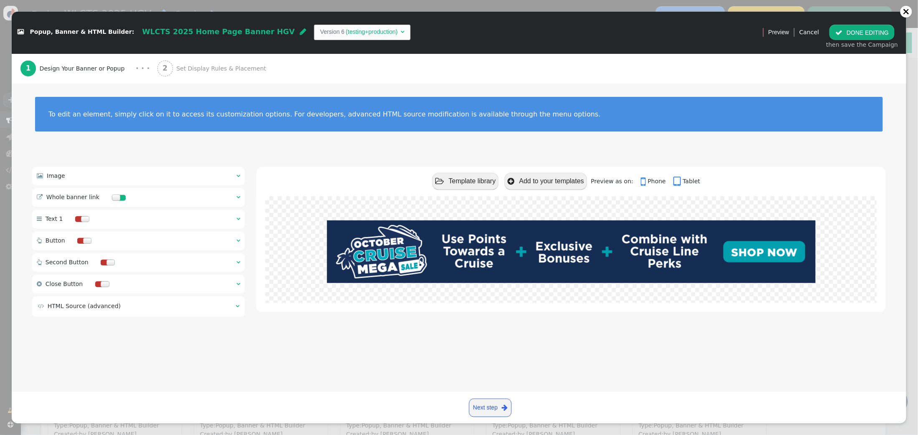
click at [237, 198] on span "" at bounding box center [239, 197] width 4 height 6
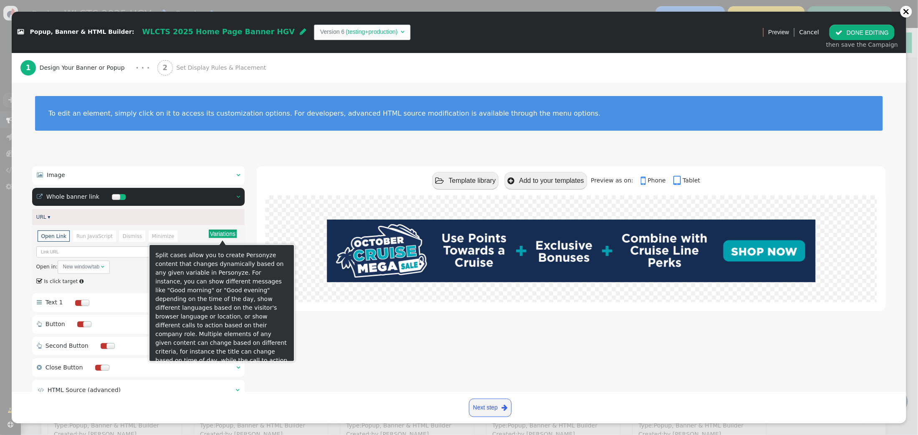
click at [230, 233] on button "Variations" at bounding box center [223, 234] width 28 height 8
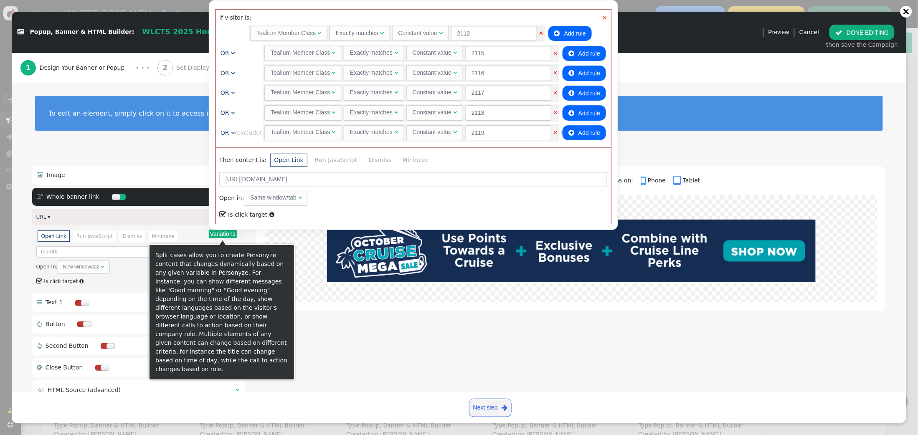
scroll to position [13, 0]
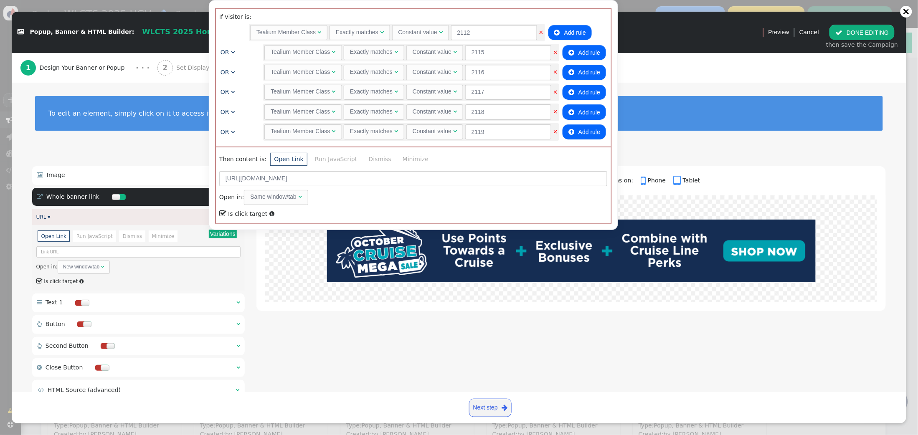
click at [662, 136] on div "To edit an element, simply click on it to access its customization options. For…" at bounding box center [459, 119] width 895 height 72
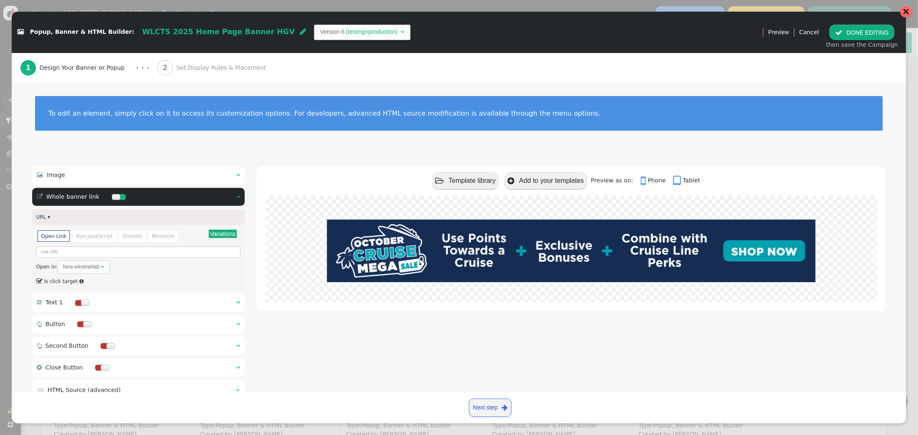
click at [908, 14] on div at bounding box center [906, 11] width 7 height 7
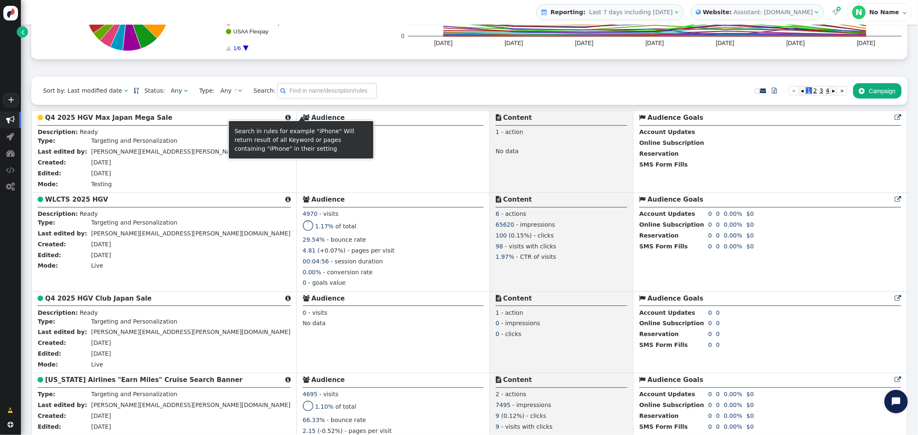
scroll to position [152, 0]
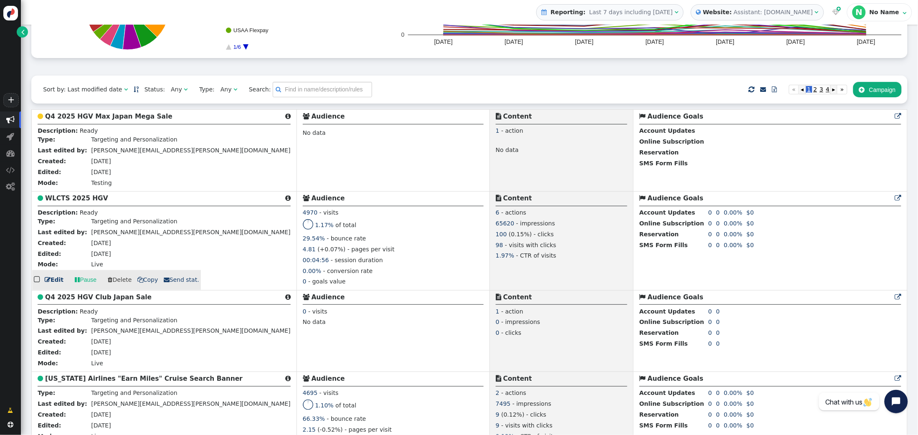
click at [93, 195] on div " WLCTS 2025 HGV " at bounding box center [164, 199] width 253 height 13
click at [89, 196] on b "WLCTS 2025 HGV" at bounding box center [76, 199] width 63 height 8
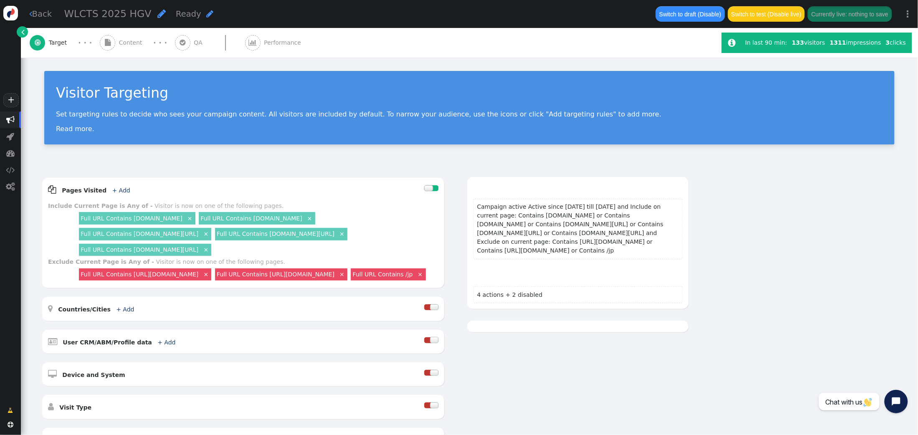
click at [131, 41] on span "Content" at bounding box center [132, 42] width 27 height 9
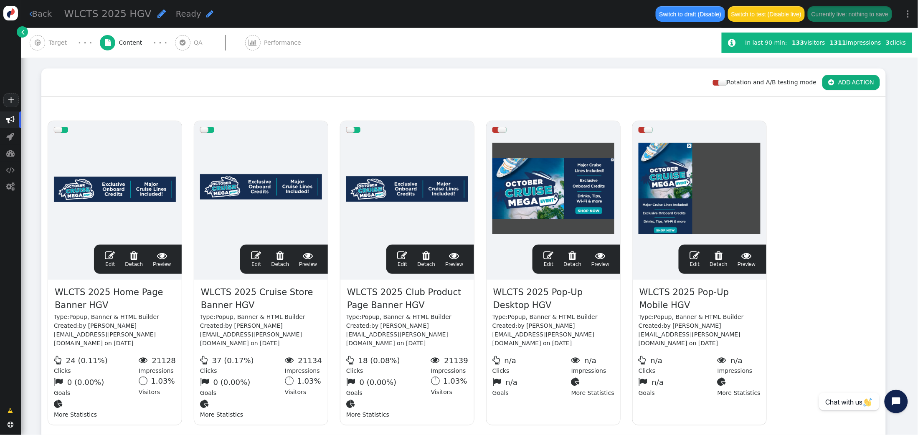
scroll to position [111, 0]
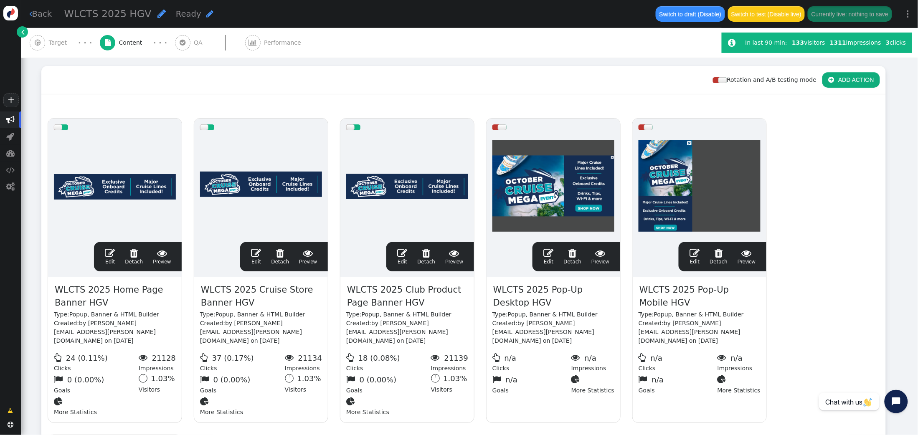
click at [106, 254] on span "" at bounding box center [110, 253] width 10 height 10
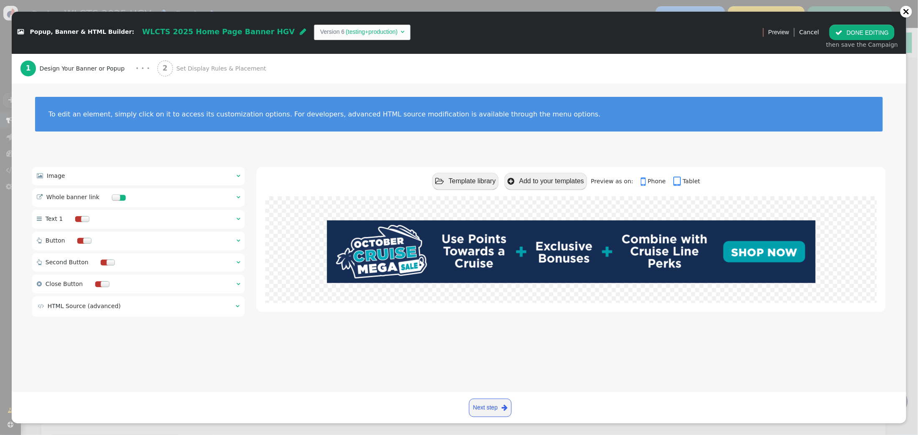
click at [183, 72] on span "Set Display Rules & Placement" at bounding box center [222, 68] width 93 height 9
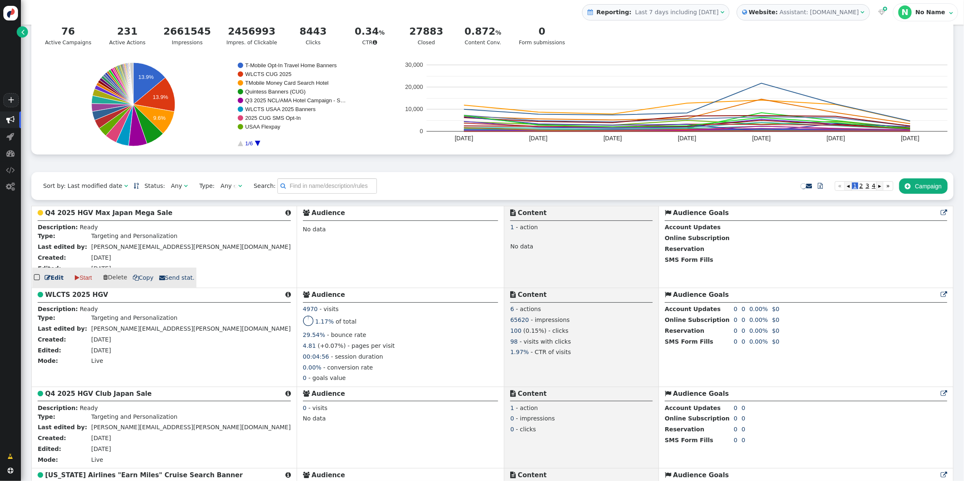
scroll to position [84, 0]
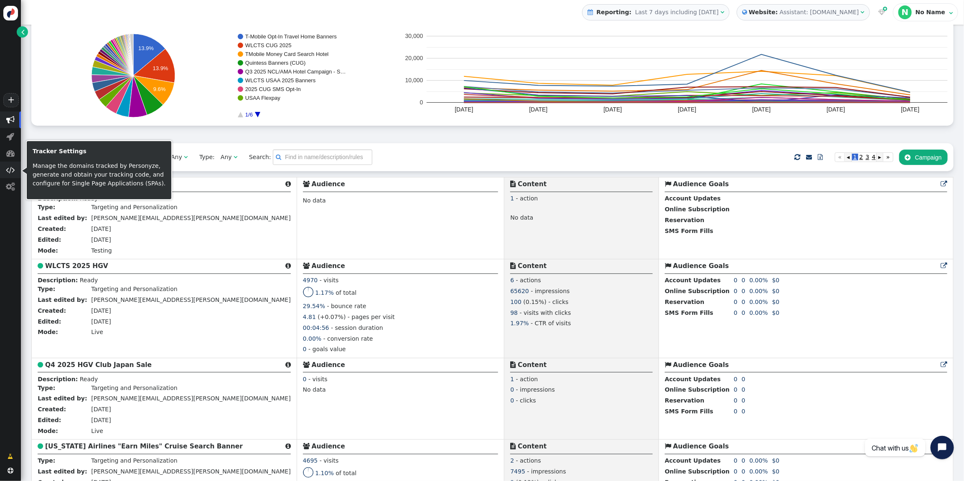
click at [10, 171] on span "" at bounding box center [10, 170] width 9 height 8
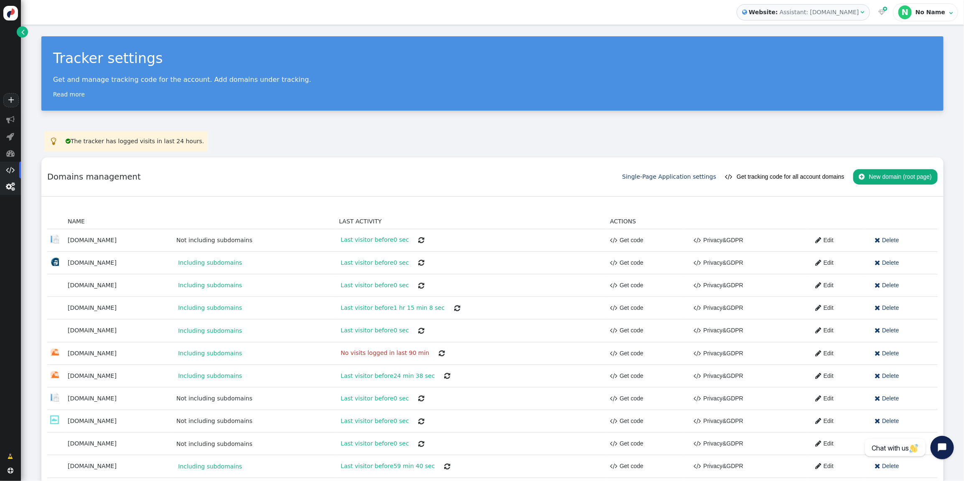
click at [10, 186] on span "" at bounding box center [10, 187] width 9 height 8
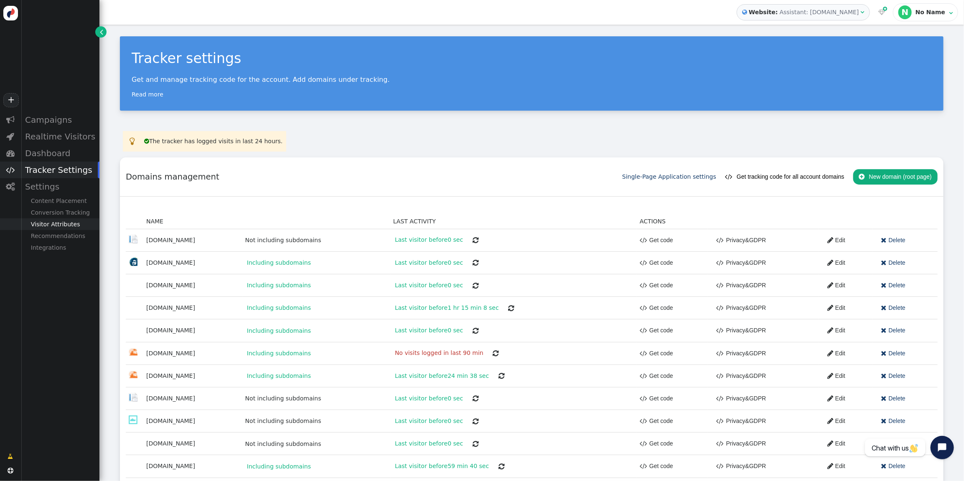
click at [53, 221] on div "Visitor Attributes" at bounding box center [60, 225] width 79 height 12
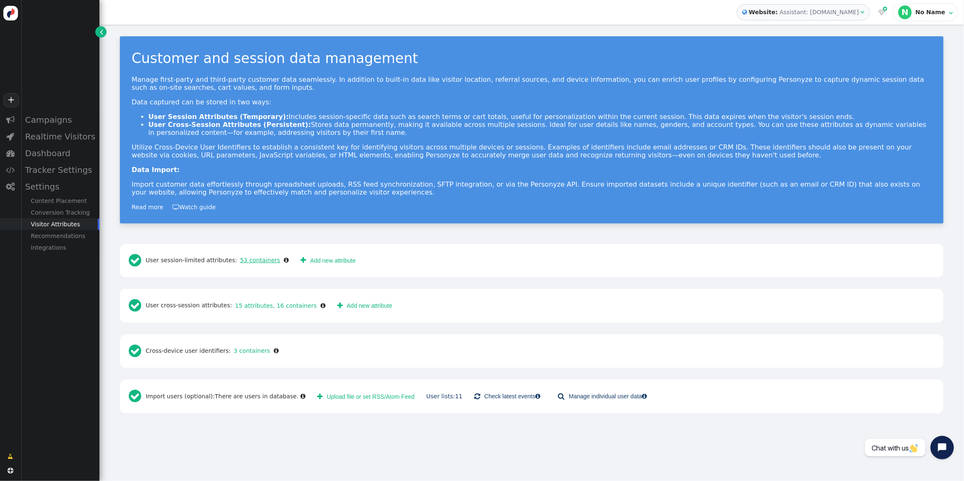
click at [261, 259] on link "53 containers" at bounding box center [258, 260] width 43 height 7
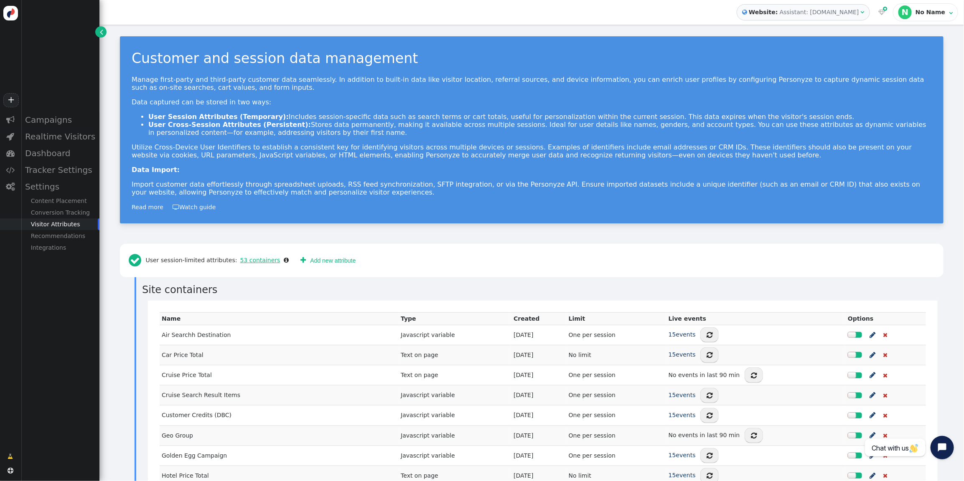
click at [250, 259] on link "53 containers" at bounding box center [258, 260] width 43 height 7
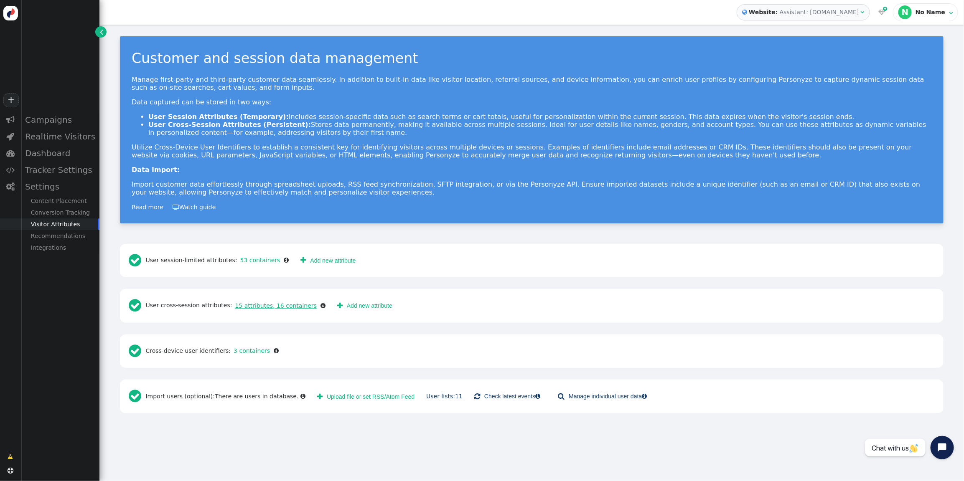
click at [261, 307] on link "15 attributes, 16 containers" at bounding box center [274, 306] width 84 height 7
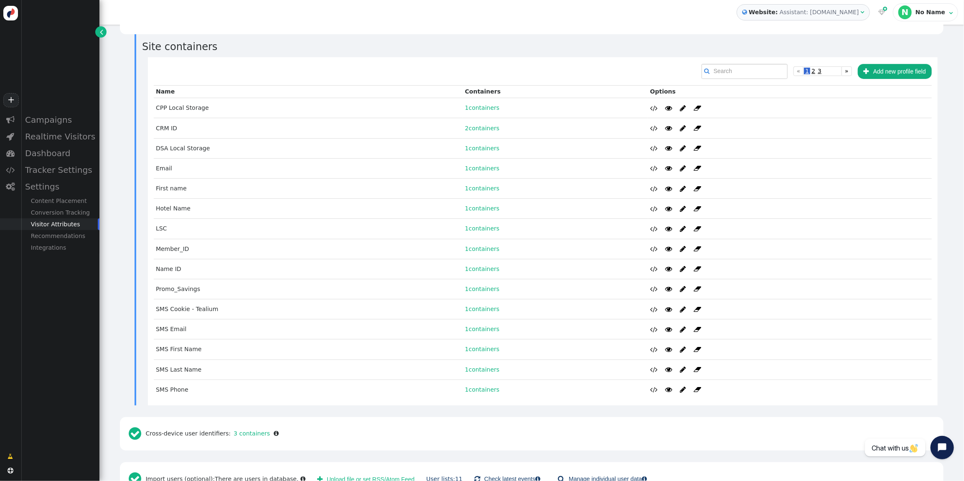
scroll to position [291, 0]
click at [813, 69] on span "2" at bounding box center [813, 68] width 6 height 7
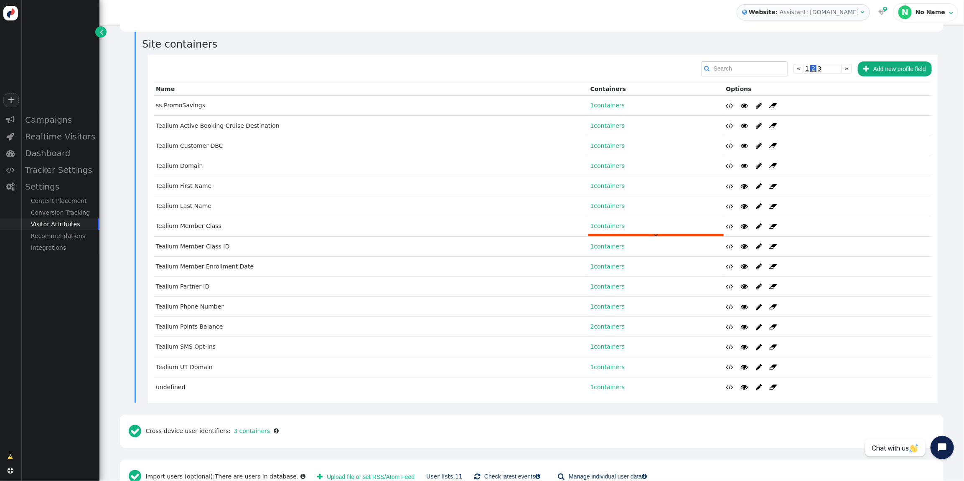
click at [590, 225] on link "1 containers" at bounding box center [607, 226] width 35 height 7
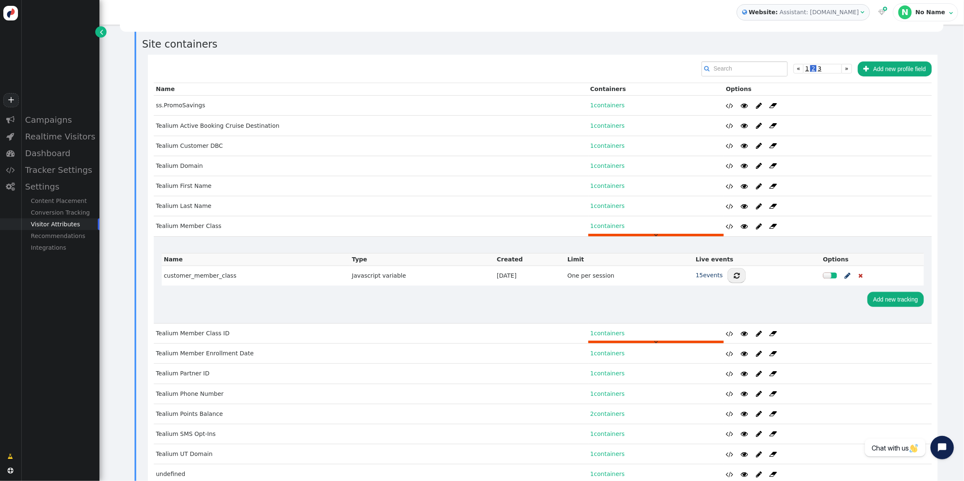
click at [597, 332] on link "1 containers" at bounding box center [607, 333] width 35 height 7
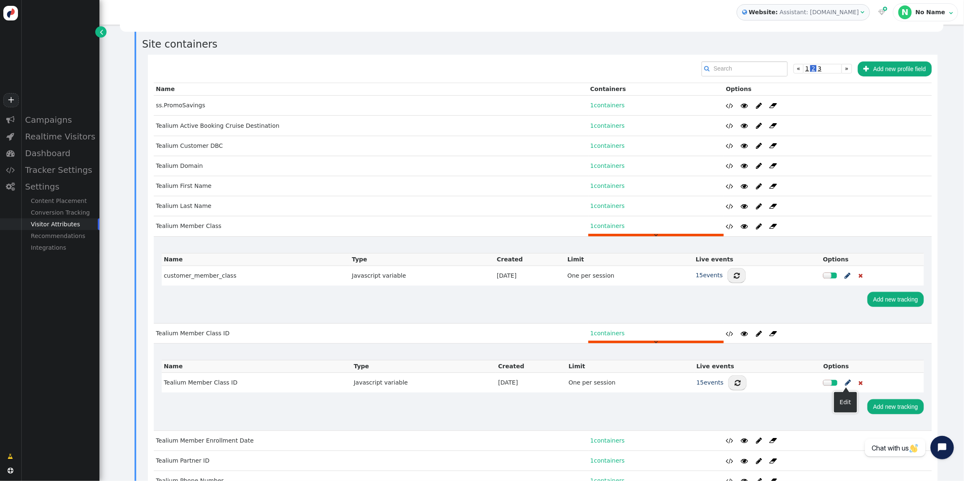
click at [847, 384] on span "" at bounding box center [848, 383] width 6 height 10
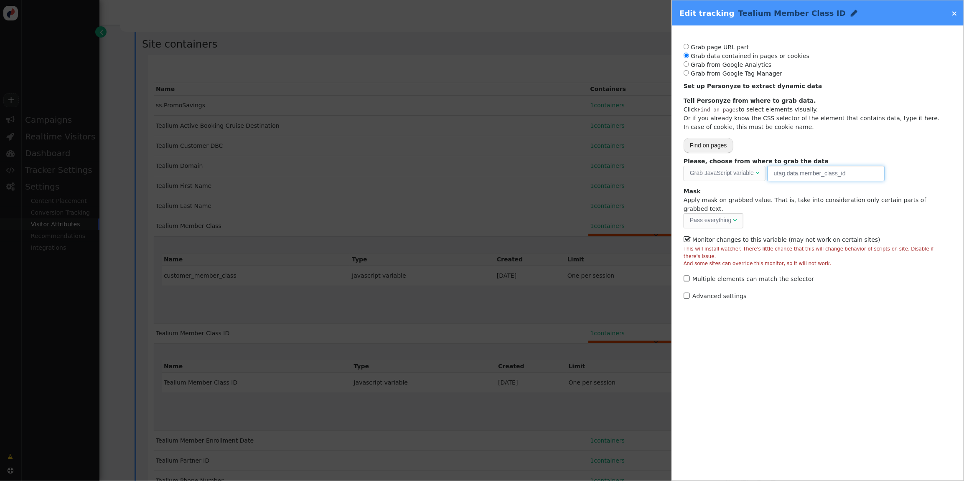
drag, startPoint x: 857, startPoint y: 178, endPoint x: 745, endPoint y: 174, distance: 112.5
click at [745, 174] on div "Please, choose from where to grab the data Grab JavaScript variable  URL param…" at bounding box center [818, 169] width 268 height 24
click at [955, 14] on link "×" at bounding box center [954, 13] width 6 height 9
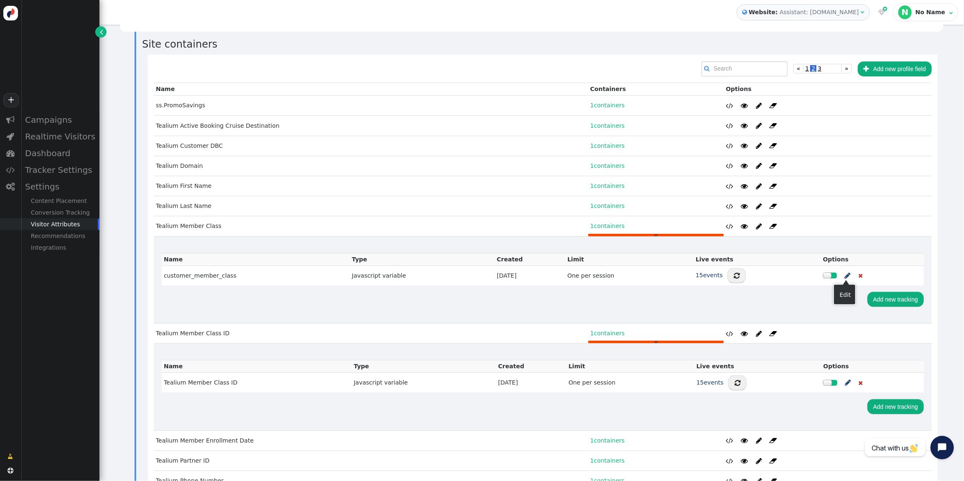
click at [847, 277] on span "" at bounding box center [848, 276] width 6 height 10
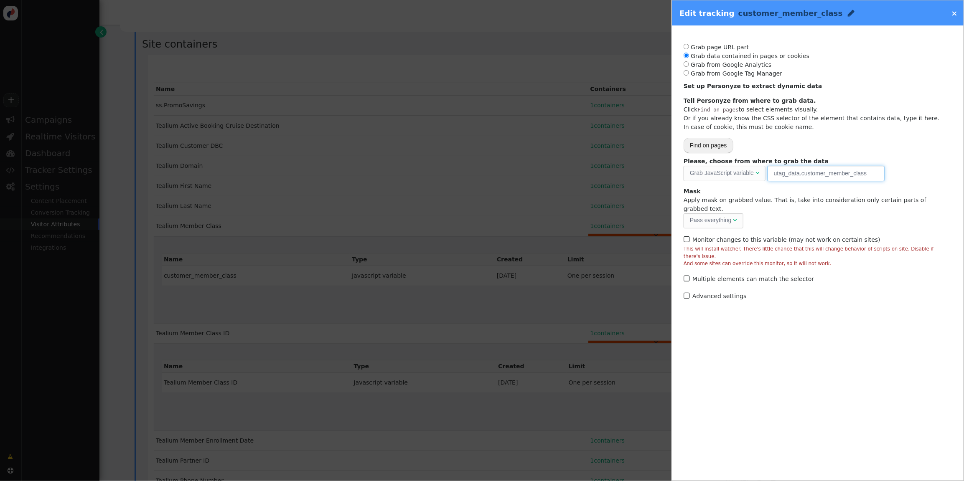
drag, startPoint x: 855, startPoint y: 174, endPoint x: 715, endPoint y: 168, distance: 140.1
click at [715, 168] on div "Please, choose from where to grab the data Grab JavaScript variable  URL param…" at bounding box center [818, 169] width 268 height 24
click at [959, 15] on div "×" at bounding box center [912, 13] width 101 height 11
click at [957, 15] on link "×" at bounding box center [954, 13] width 6 height 9
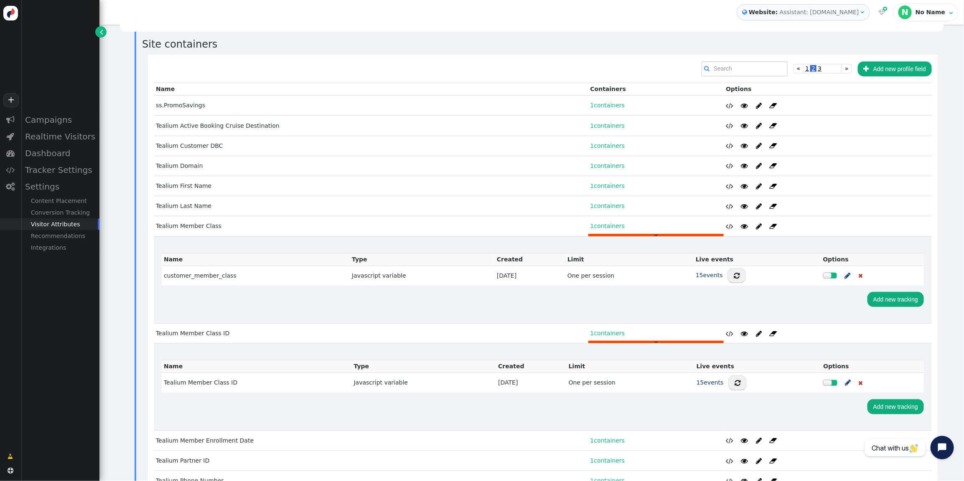
click at [846, 384] on span "" at bounding box center [848, 383] width 6 height 10
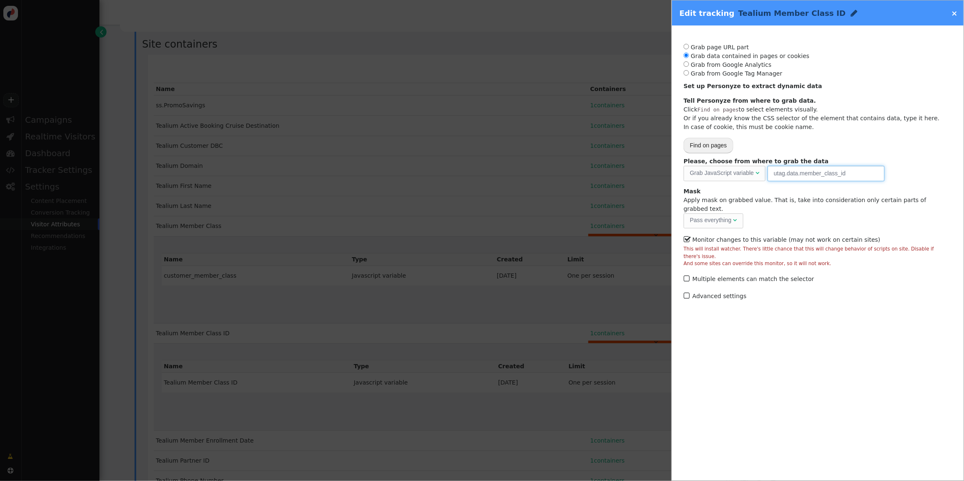
drag, startPoint x: 860, startPoint y: 175, endPoint x: 748, endPoint y: 169, distance: 113.0
click at [748, 169] on div "Please, choose from where to grab the data Grab JavaScript variable  URL param…" at bounding box center [818, 169] width 268 height 24
click at [959, 14] on div "×" at bounding box center [914, 13] width 98 height 11
click at [958, 14] on div "×" at bounding box center [914, 13] width 98 height 11
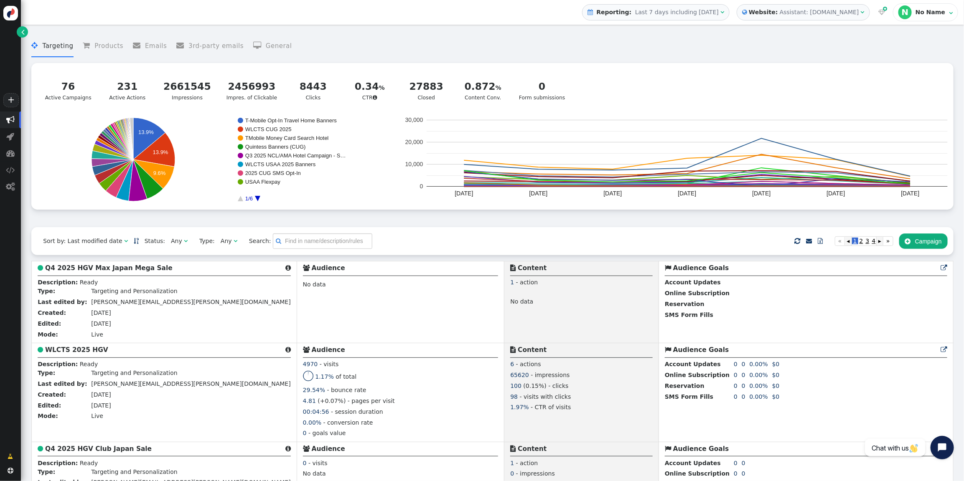
click at [806, 11] on div "Assistant: [DOMAIN_NAME]" at bounding box center [819, 12] width 79 height 9
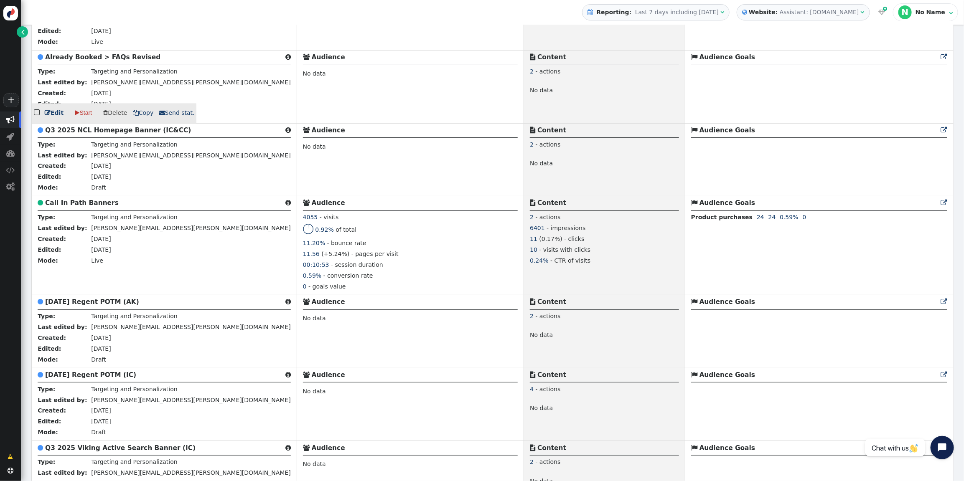
scroll to position [1070, 0]
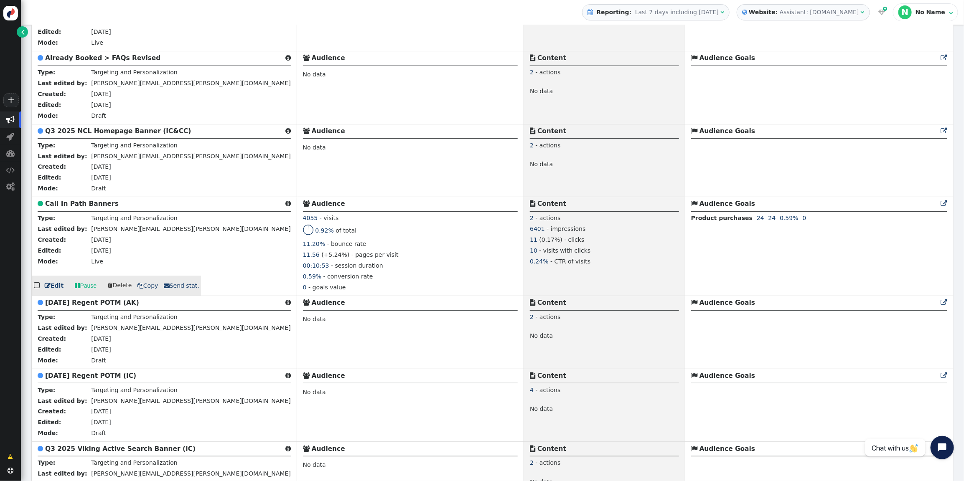
click at [58, 208] on b "Call In Path Banners" at bounding box center [82, 204] width 74 height 8
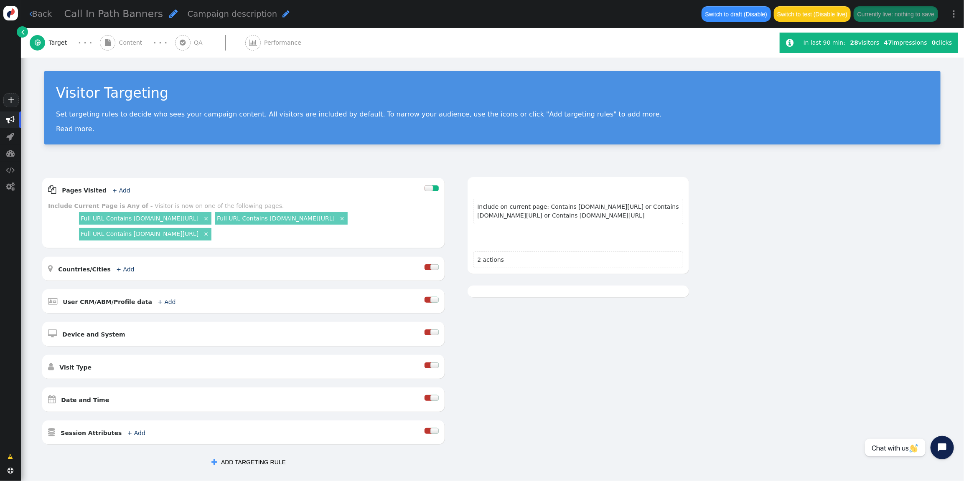
click at [126, 44] on span "Content" at bounding box center [132, 42] width 27 height 9
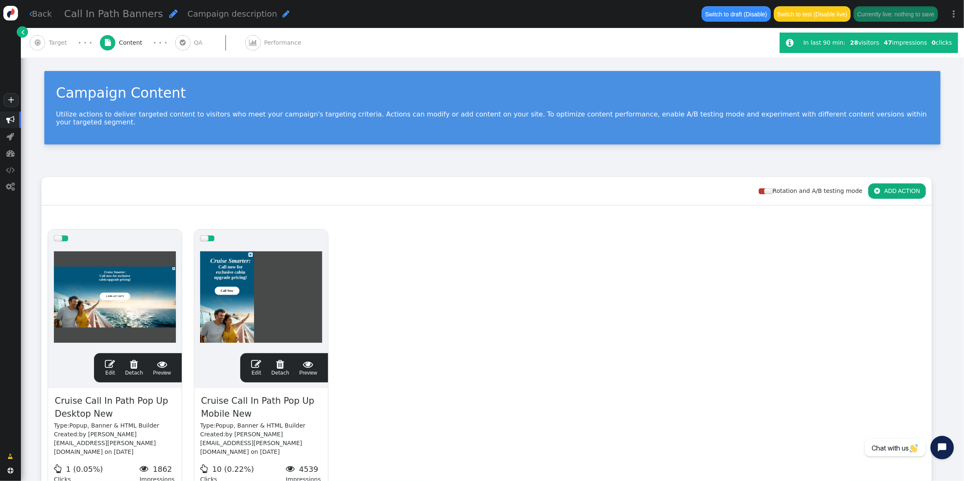
click at [110, 359] on span "" at bounding box center [110, 364] width 10 height 10
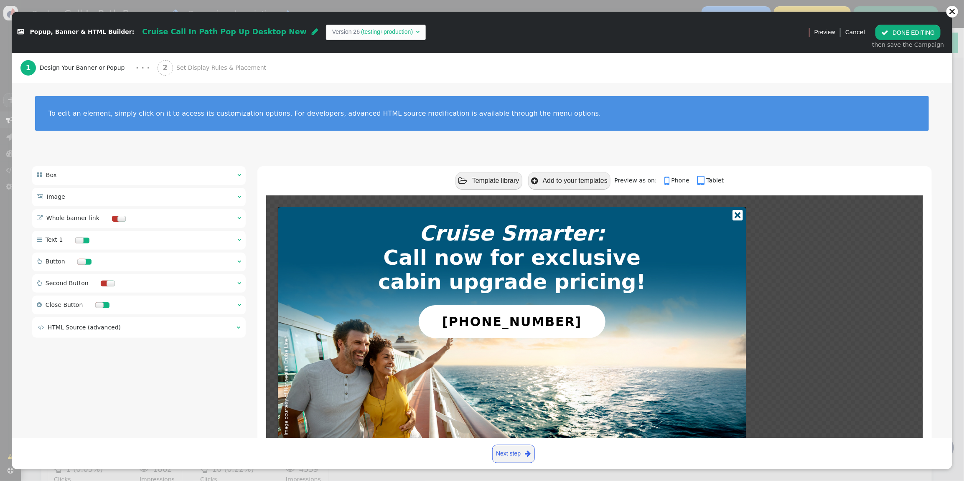
click at [239, 329] on span "" at bounding box center [239, 328] width 4 height 6
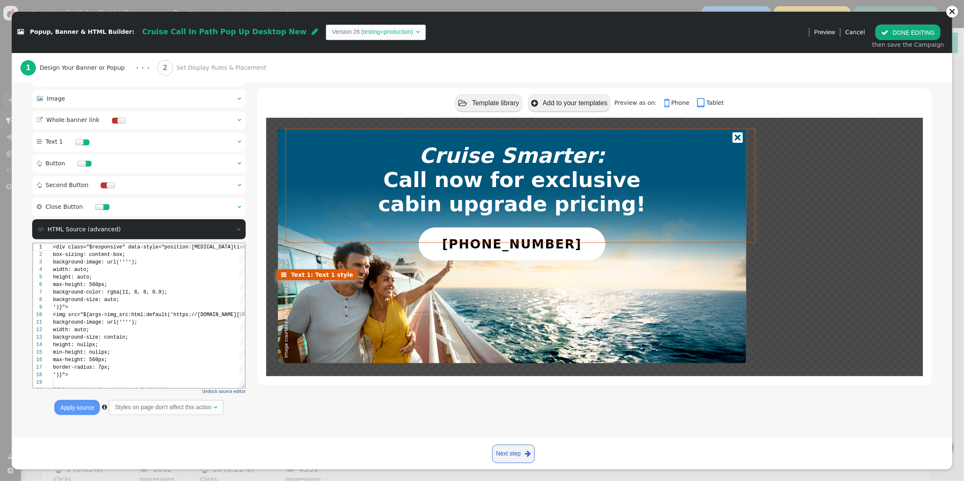
scroll to position [68, 0]
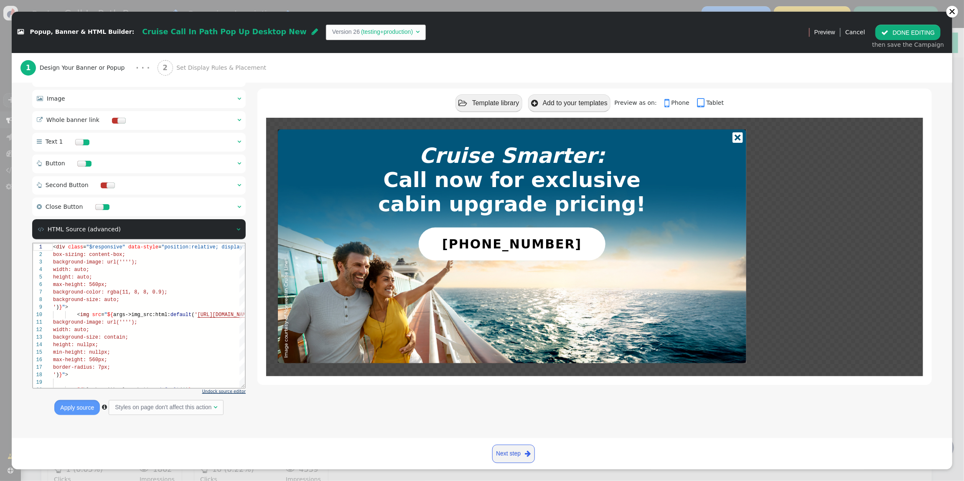
click at [226, 391] on span "Undock source editor" at bounding box center [223, 391] width 43 height 5
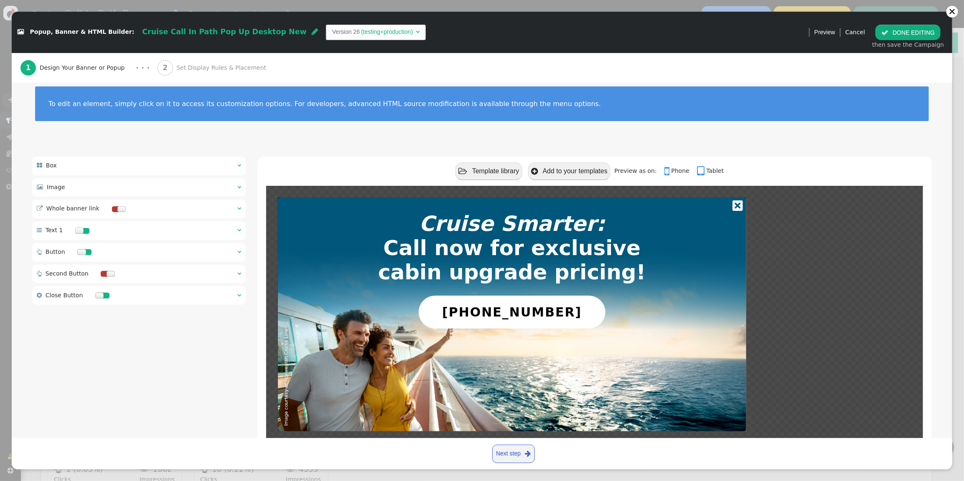
scroll to position [0, 0]
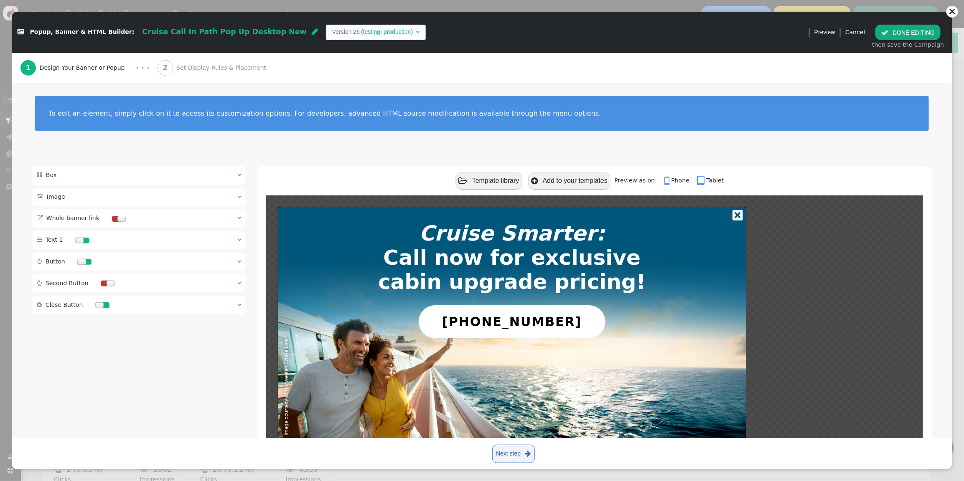
click at [238, 263] on span "" at bounding box center [239, 262] width 4 height 6
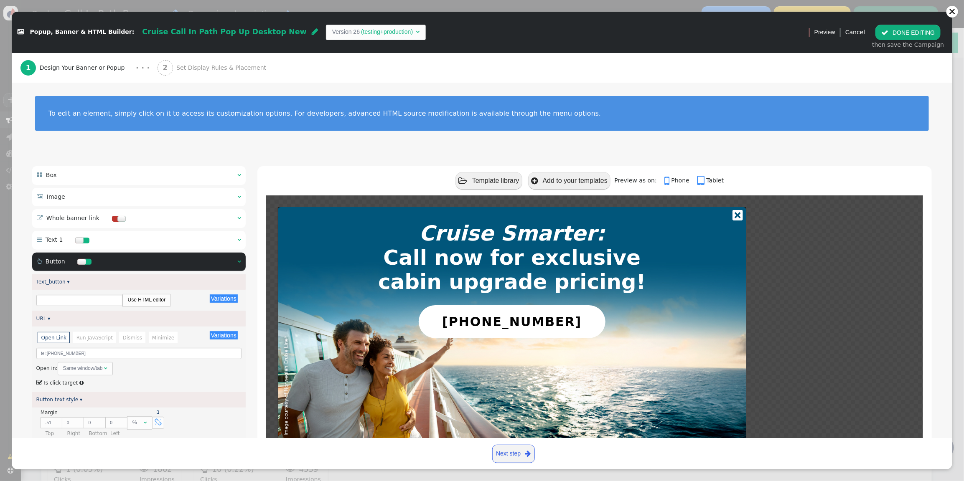
type input "[PHONE_NUMBER]"
click at [82, 352] on input "tel:[PHONE_NUMBER]" at bounding box center [139, 353] width 206 height 11
drag, startPoint x: 84, startPoint y: 353, endPoint x: 51, endPoint y: 356, distance: 33.6
click at [51, 356] on input "tel:[PHONE_NUMBER]" at bounding box center [139, 353] width 206 height 11
type input "tel:[PHONE_NUMBER]"
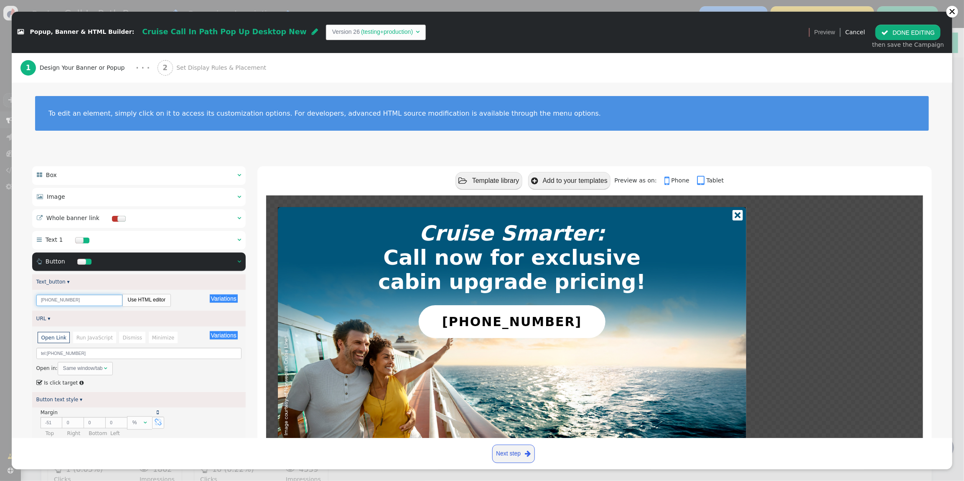
drag, startPoint x: 74, startPoint y: 301, endPoint x: 53, endPoint y: 303, distance: 20.1
click at [53, 303] on input "1-800-427-8473" at bounding box center [79, 300] width 86 height 11
type input "1-800-571-4165"
click at [888, 33] on span "" at bounding box center [884, 32] width 7 height 7
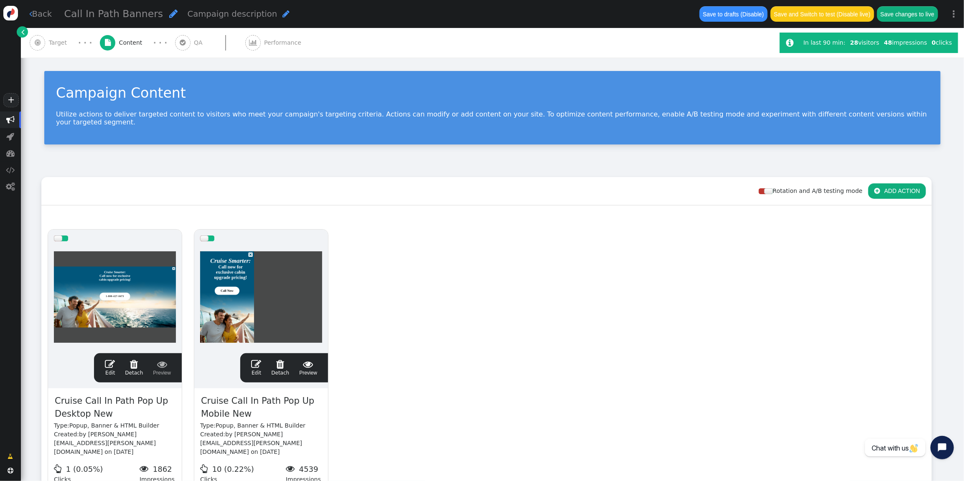
scroll to position [68, 0]
click at [256, 359] on span "" at bounding box center [256, 364] width 10 height 10
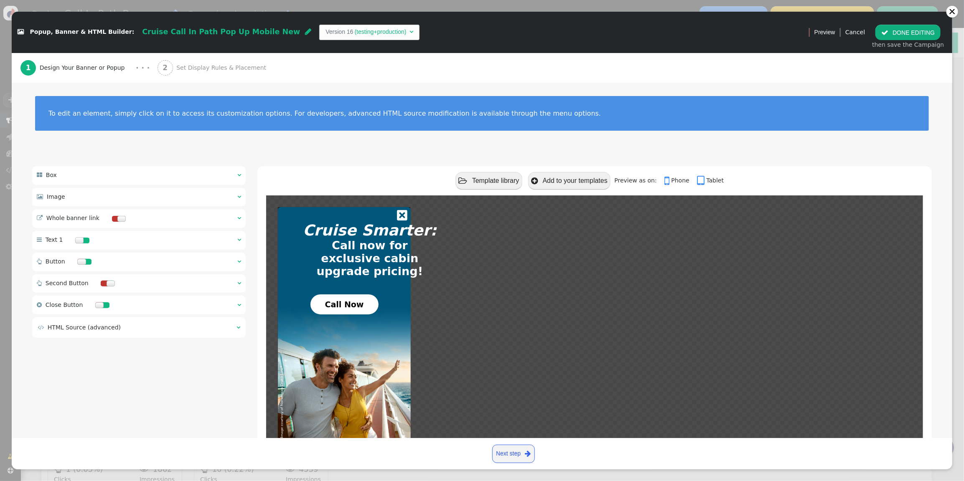
click at [236, 264] on div " Button  " at bounding box center [139, 262] width 214 height 19
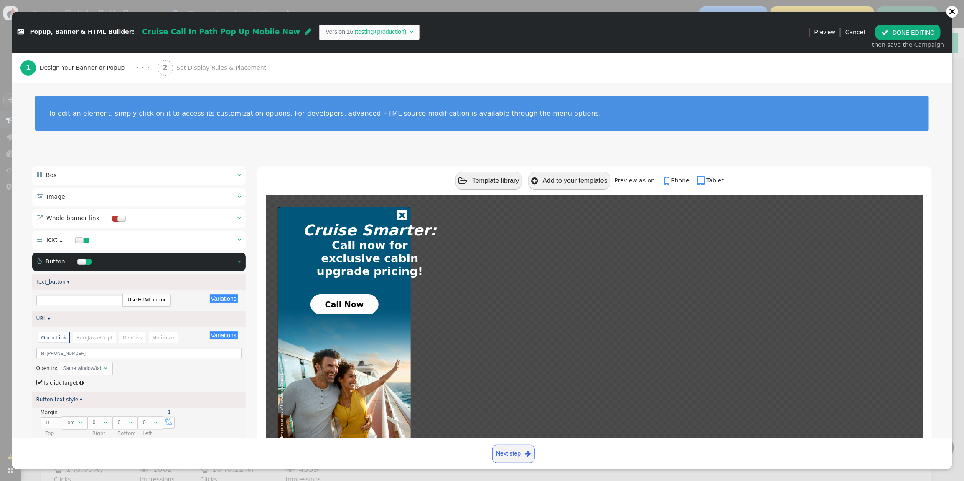
type input "Call Now"
drag, startPoint x: 77, startPoint y: 355, endPoint x: 59, endPoint y: 356, distance: 18.4
click at [59, 356] on input "tel:+18004278473" at bounding box center [139, 353] width 206 height 11
type input "tel:+18005714165"
click at [905, 34] on button " DONE EDITING" at bounding box center [907, 32] width 65 height 15
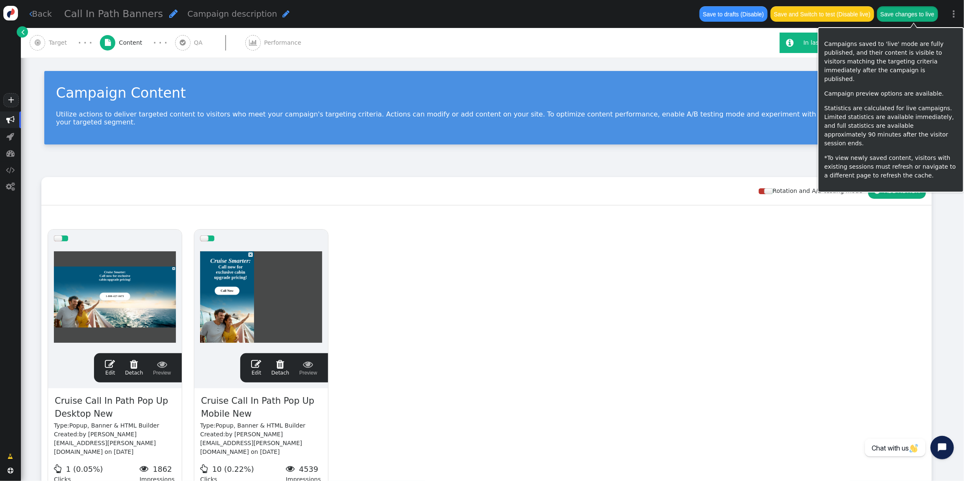
click at [907, 13] on button "Save changes to live" at bounding box center [907, 13] width 61 height 15
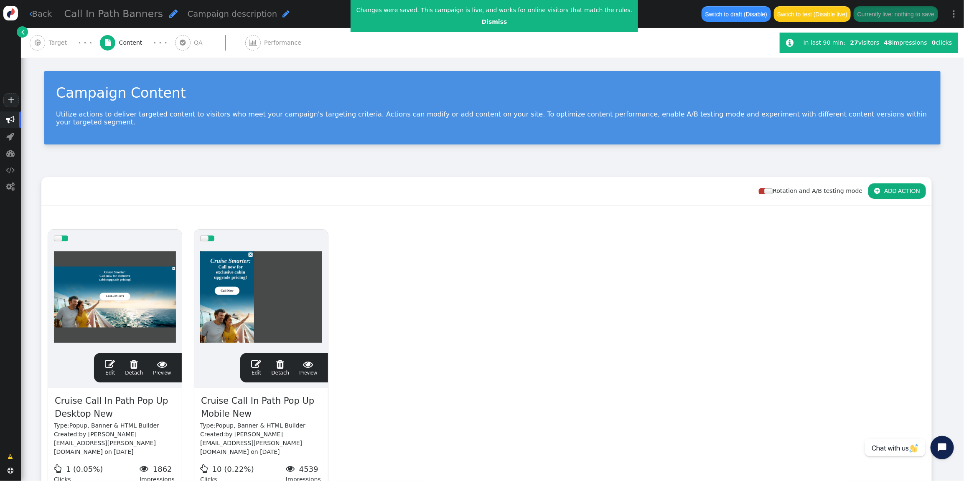
click at [112, 359] on span "" at bounding box center [110, 364] width 10 height 10
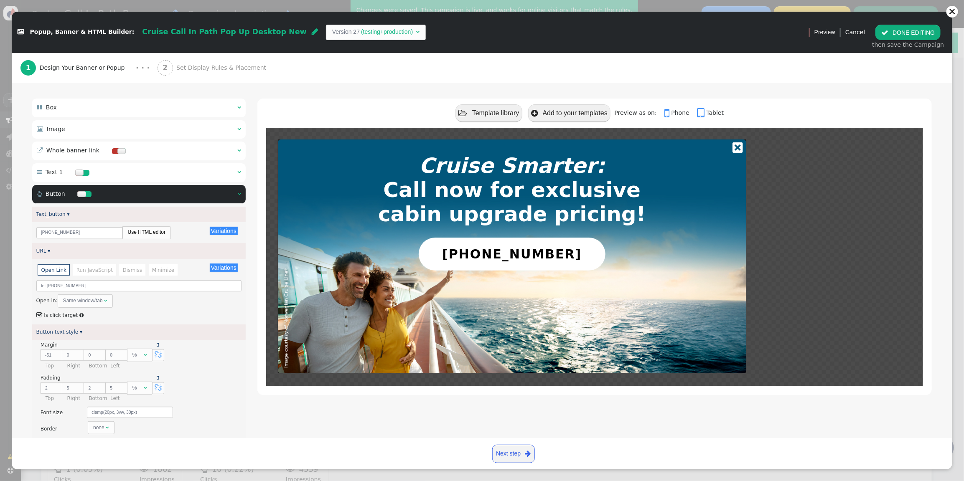
scroll to position [67, 0]
click at [930, 27] on button " DONE EDITING" at bounding box center [907, 32] width 65 height 15
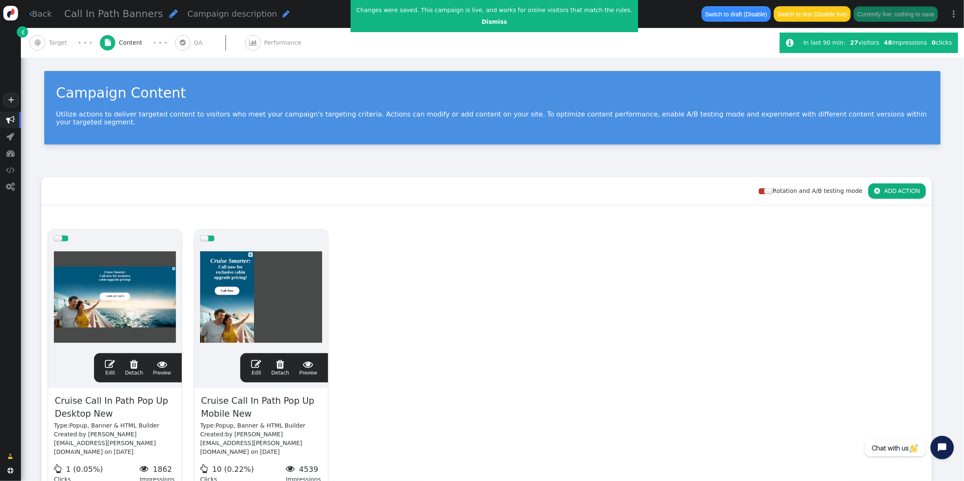
scroll to position [68, 0]
click at [255, 359] on span "" at bounding box center [256, 364] width 10 height 10
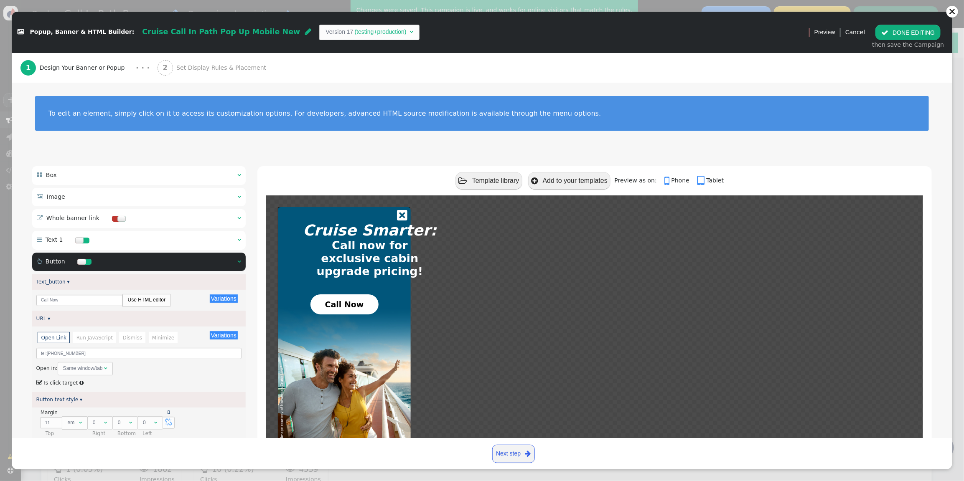
click at [905, 32] on button " DONE EDITING" at bounding box center [907, 32] width 65 height 15
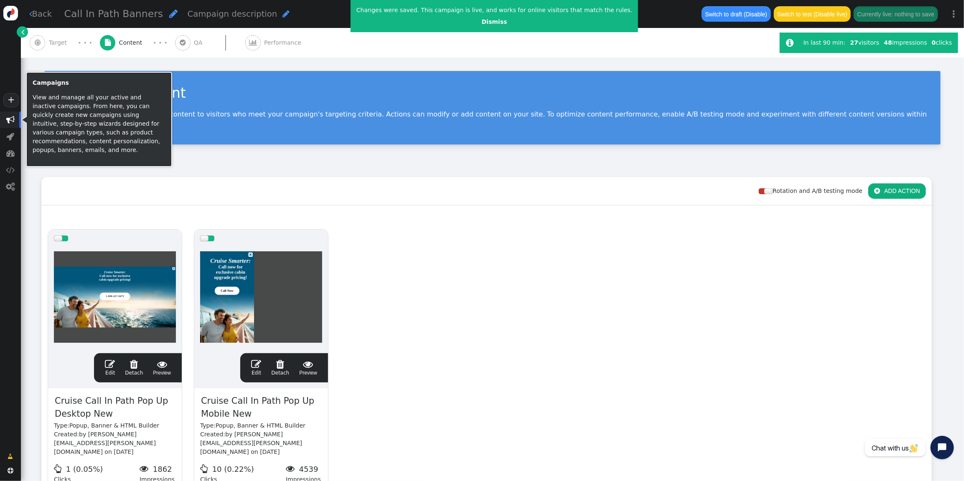
click at [12, 118] on span "" at bounding box center [10, 120] width 8 height 8
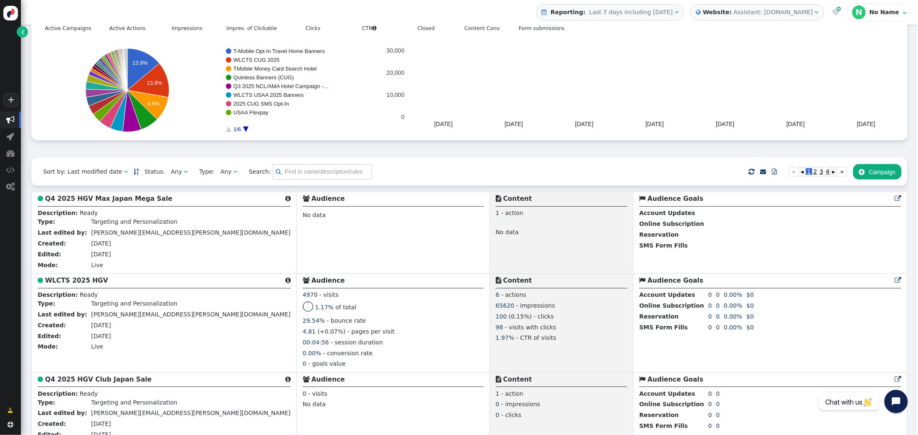
scroll to position [69, 0]
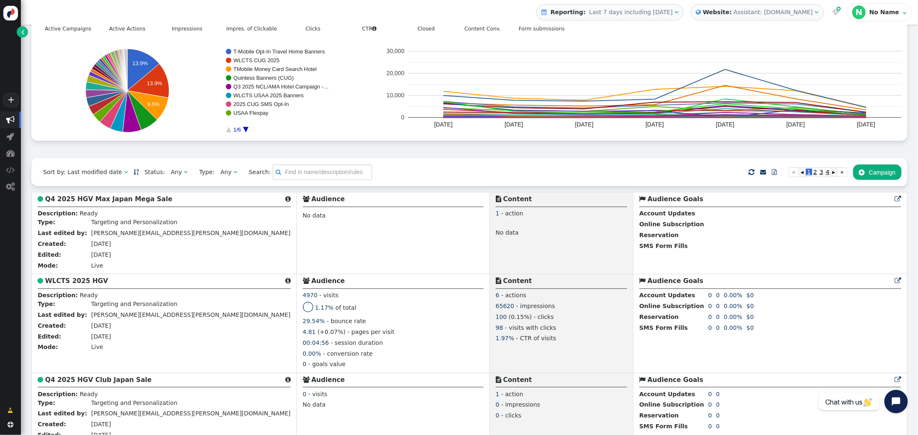
click at [234, 175] on span "" at bounding box center [236, 172] width 4 height 6
click at [173, 172] on div "Any" at bounding box center [176, 172] width 11 height 9
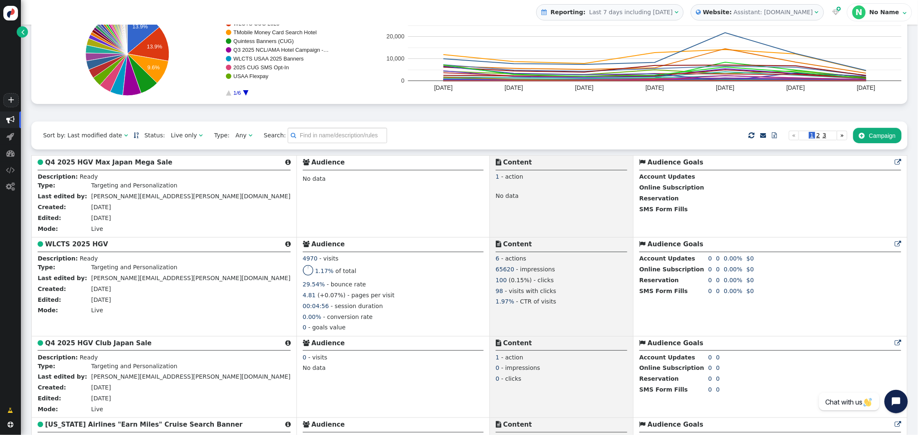
scroll to position [0, 0]
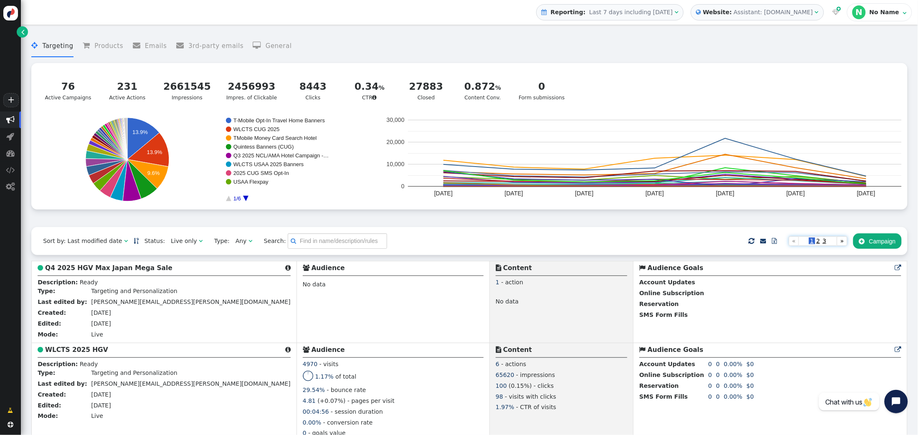
click at [824, 244] on span "3" at bounding box center [825, 241] width 6 height 7
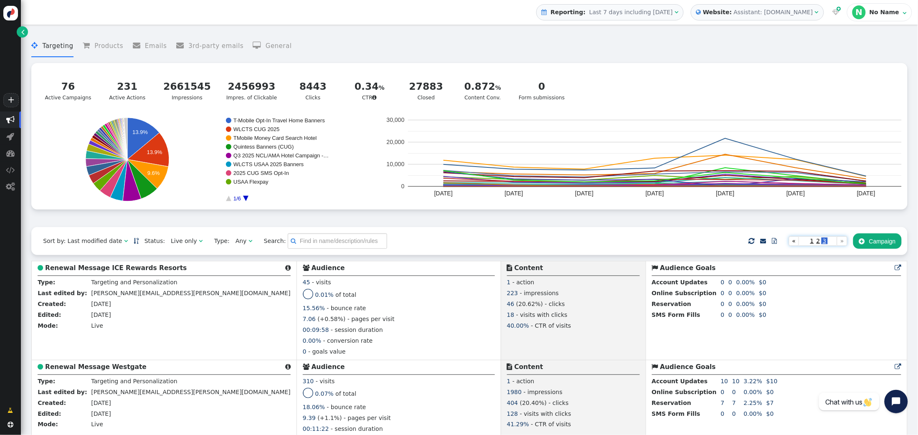
click at [817, 244] on span "2" at bounding box center [819, 241] width 6 height 7
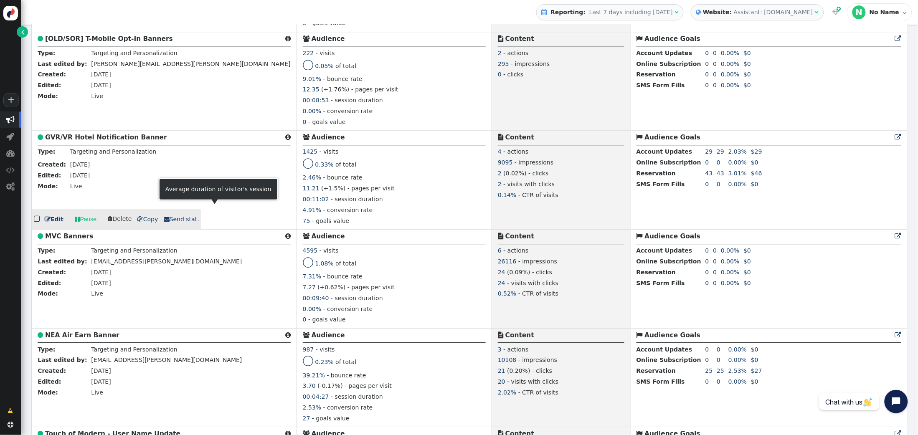
scroll to position [2052, 0]
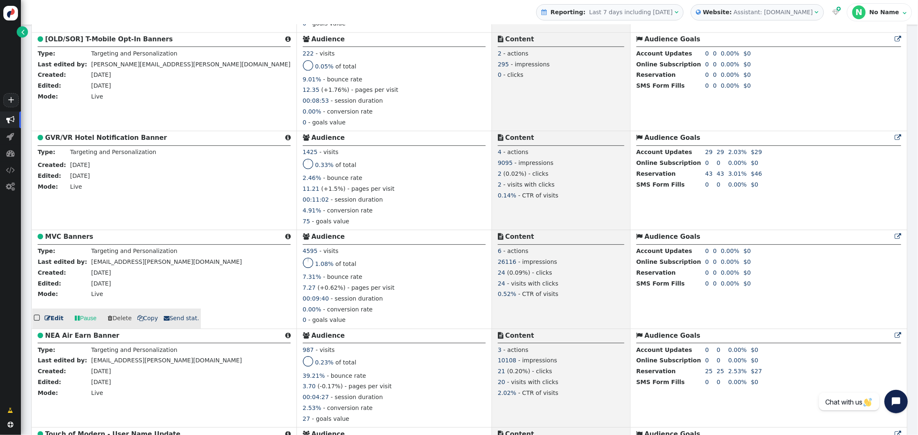
click at [82, 233] on b "MVC Banners" at bounding box center [69, 237] width 48 height 8
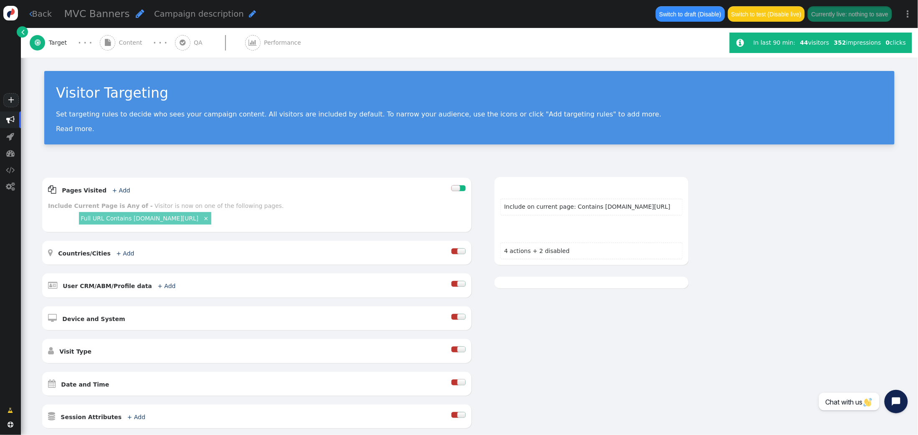
click at [133, 42] on span "Content" at bounding box center [132, 42] width 27 height 9
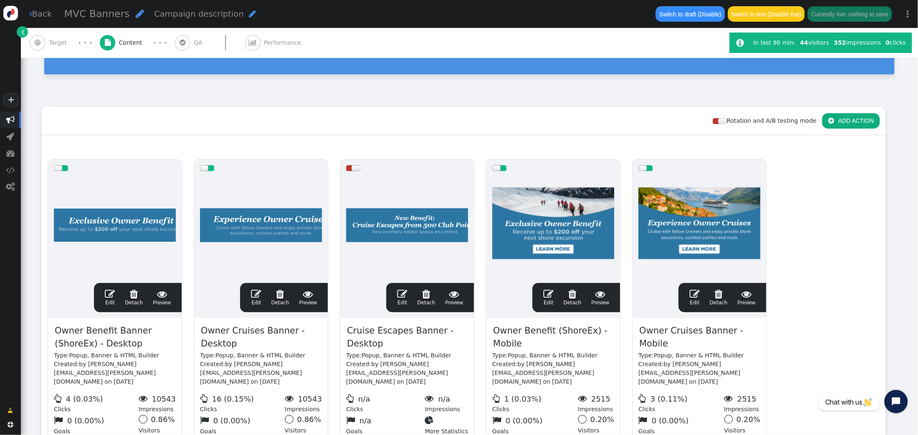
scroll to position [71, 0]
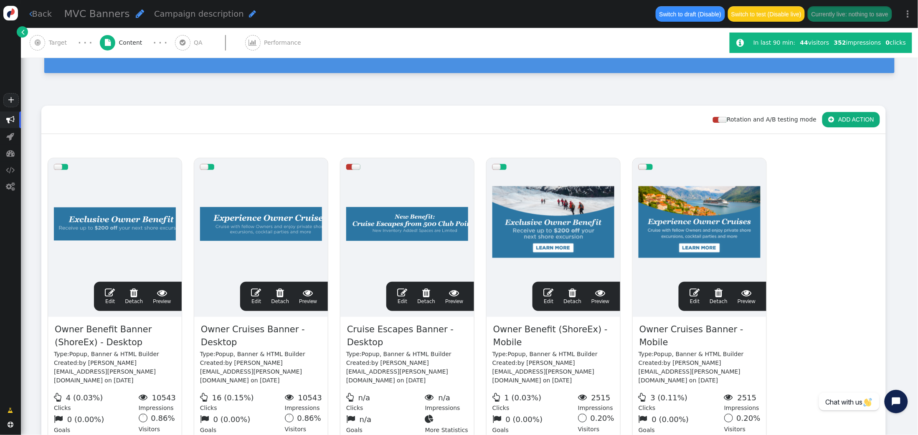
click at [110, 290] on span "" at bounding box center [110, 293] width 10 height 10
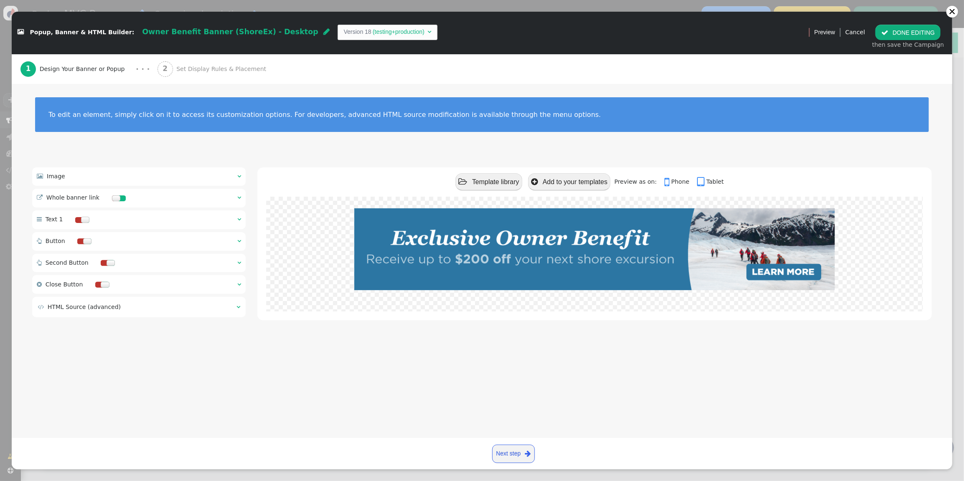
click at [214, 69] on span "Set Display Rules & Placement" at bounding box center [222, 69] width 93 height 9
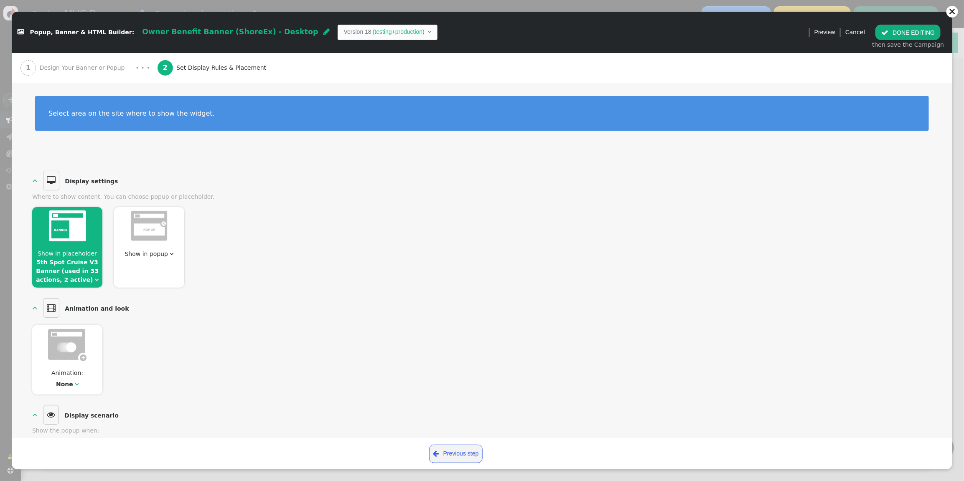
click at [74, 263] on link "5th Spot Cruise V3 Banner (used in 33 actions, 2 active)" at bounding box center [67, 271] width 63 height 24
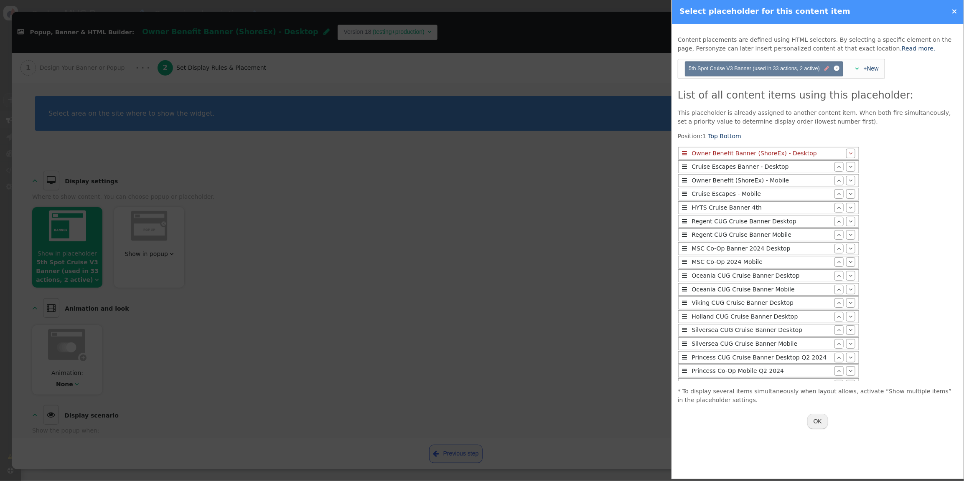
click at [828, 70] on span "" at bounding box center [827, 69] width 5 height 8
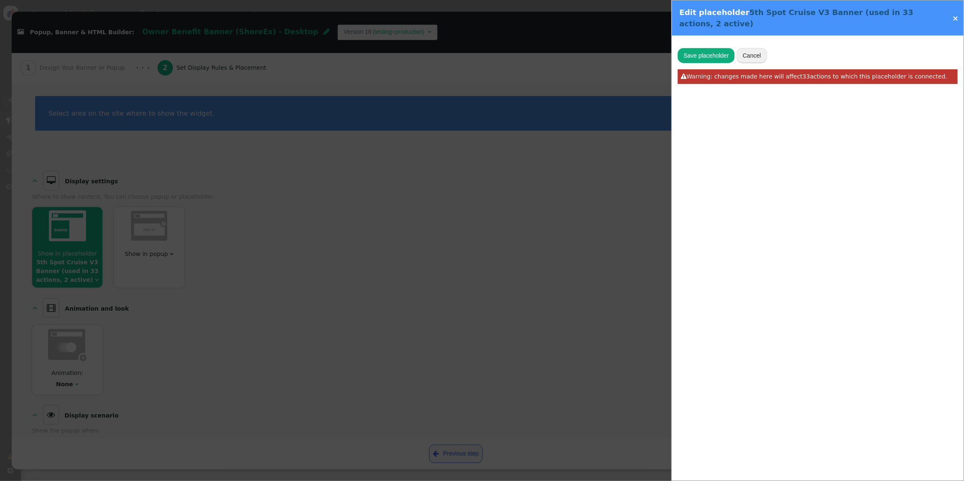
type input "5th Spot Cruise V3 Banner"
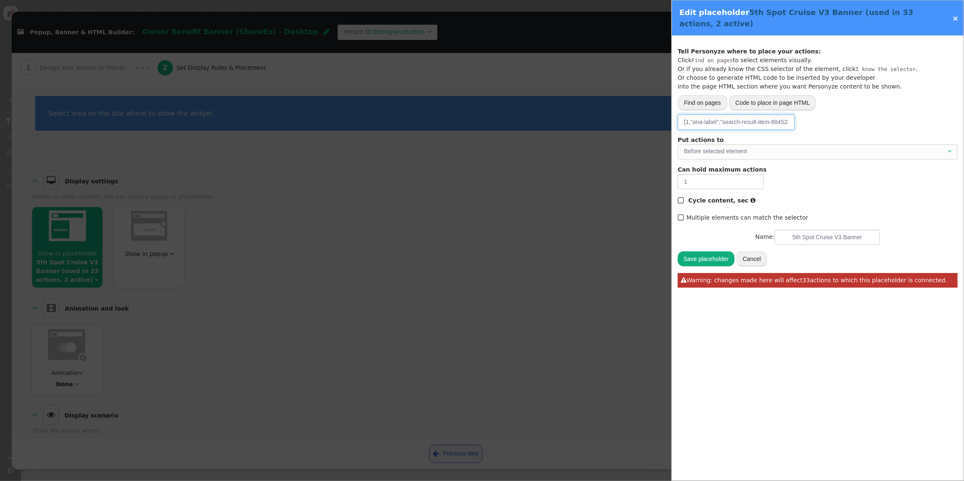
scroll to position [0, 570]
drag, startPoint x: 727, startPoint y: 125, endPoint x: 852, endPoint y: 125, distance: 125.8
click at [852, 125] on div "Please, choose from where to grab the data -- Select one --  URL parameter  P…" at bounding box center [818, 121] width 280 height 15
drag, startPoint x: 717, startPoint y: 122, endPoint x: 727, endPoint y: 122, distance: 10.0
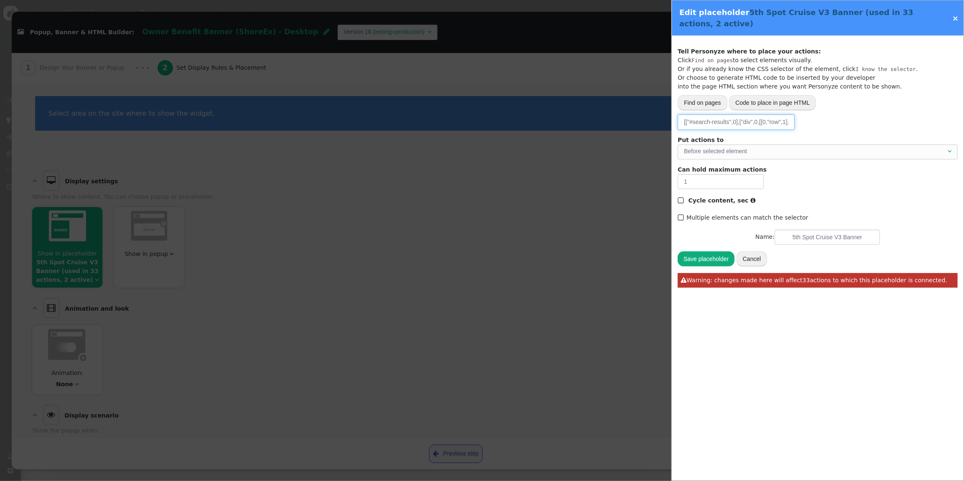
click at [718, 122] on input "[["#search-results",0],["div",0,[[0,"row",1],[0,"search-results__list",1]]],["s…" at bounding box center [736, 121] width 117 height 15
paste input "search-results__item"
type input ".search-results__item:nth-pf-type(5)"
click at [708, 260] on button "Save placeholder" at bounding box center [706, 259] width 57 height 15
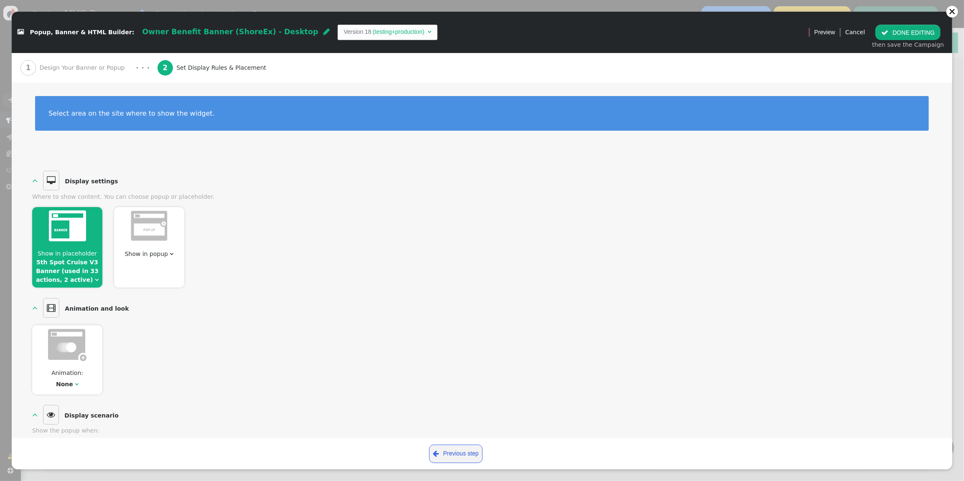
click at [69, 271] on link "5th Spot Cruise V3 Banner (used in 33 actions, 2 active)" at bounding box center [67, 271] width 63 height 24
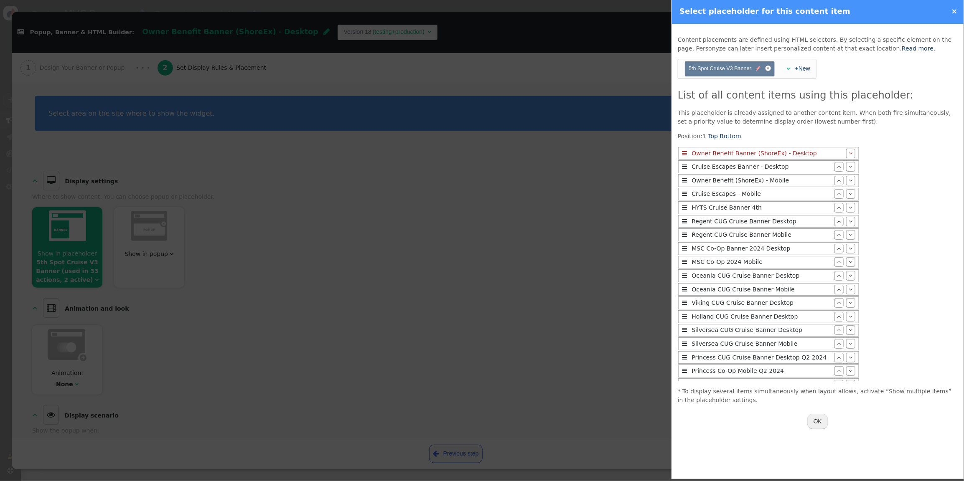
click at [759, 70] on span "" at bounding box center [758, 69] width 5 height 8
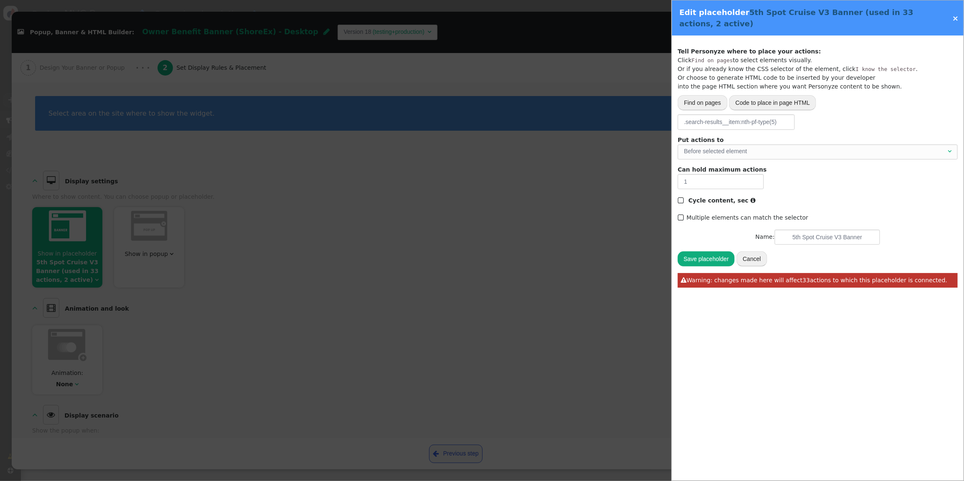
click at [918, 18] on link "×" at bounding box center [955, 18] width 6 height 9
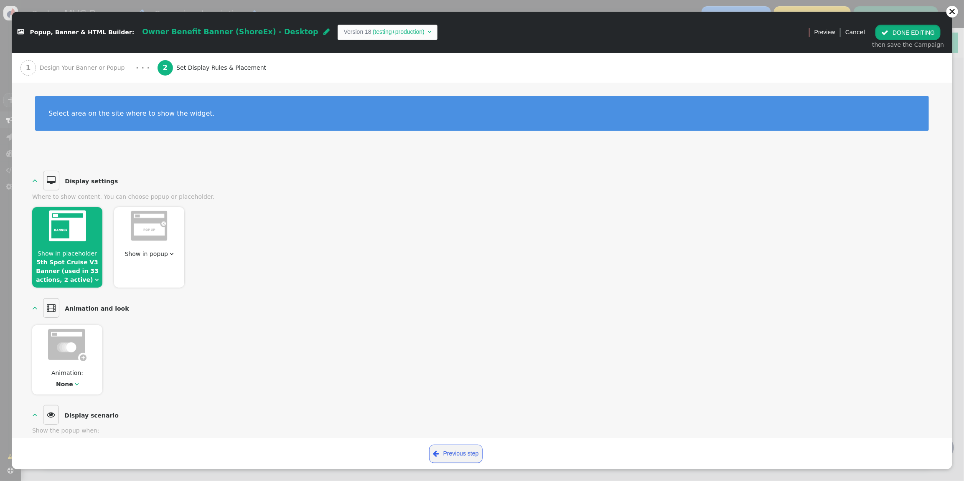
click at [912, 34] on button " DONE EDITING" at bounding box center [907, 32] width 65 height 15
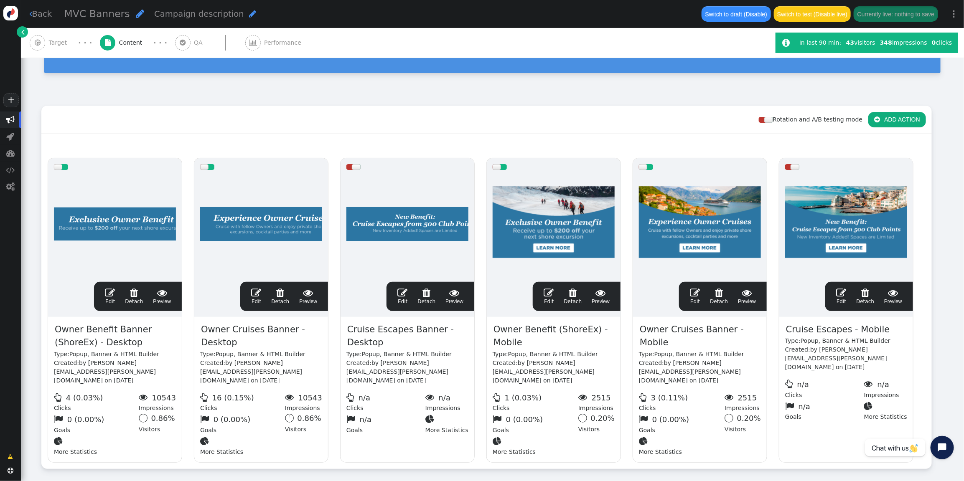
scroll to position [74, 0]
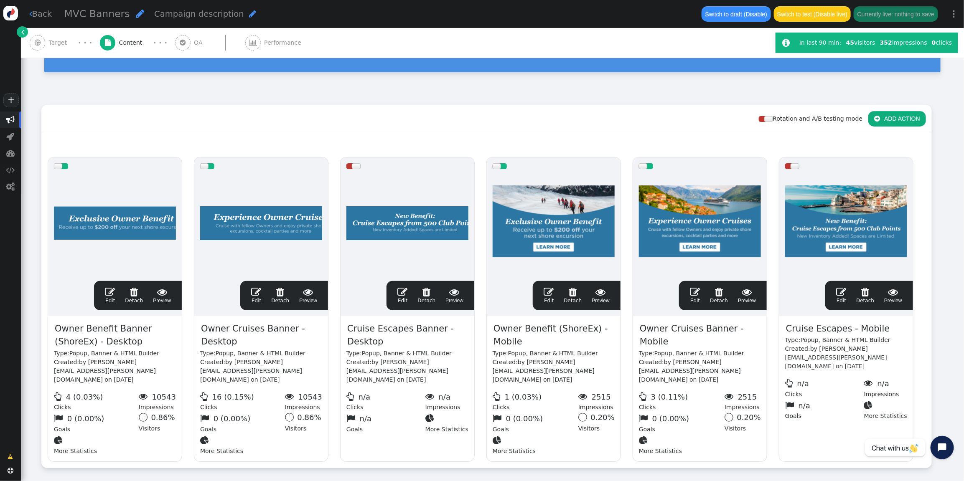
click at [257, 287] on span "" at bounding box center [256, 292] width 10 height 10
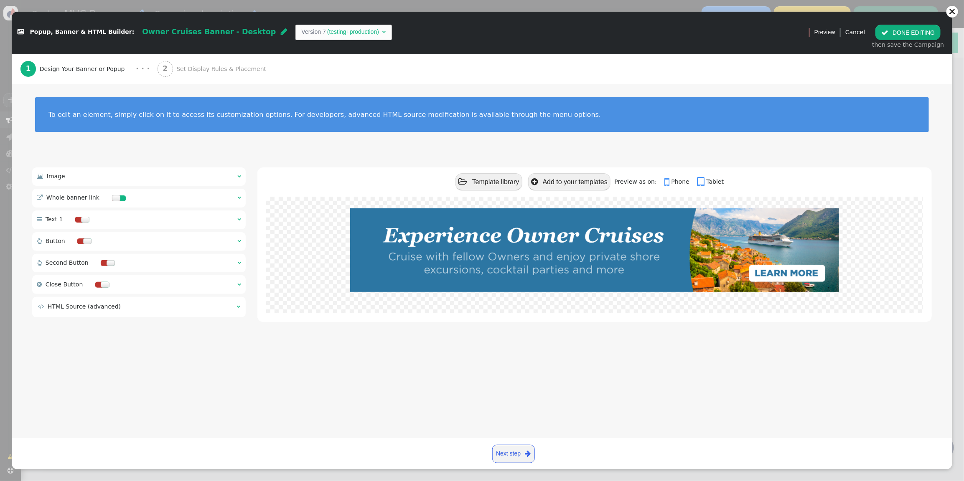
click at [197, 67] on span "Set Display Rules & Placement" at bounding box center [222, 69] width 93 height 9
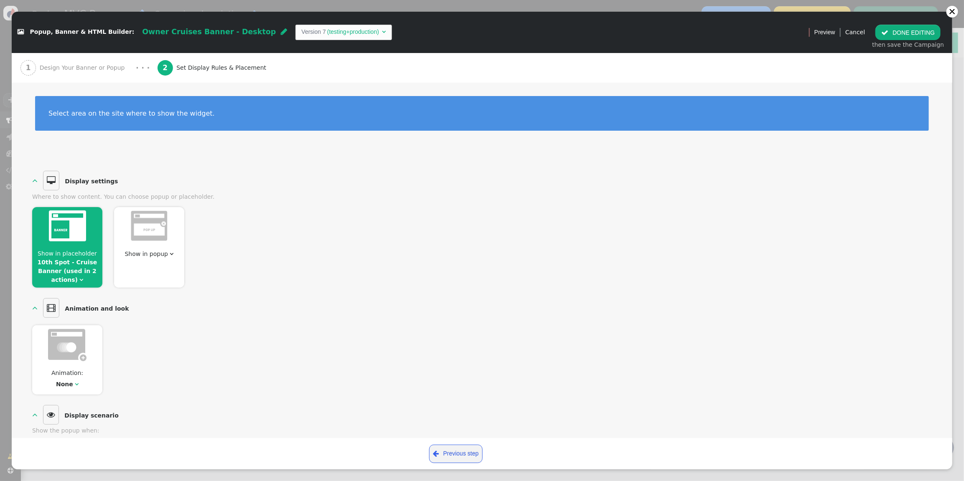
drag, startPoint x: 76, startPoint y: 246, endPoint x: 118, endPoint y: 238, distance: 42.1
click at [77, 246] on div at bounding box center [67, 227] width 70 height 41
click at [80, 265] on link "10th Spot - Cruise Banner (used in 2 actions)" at bounding box center [68, 271] width 60 height 24
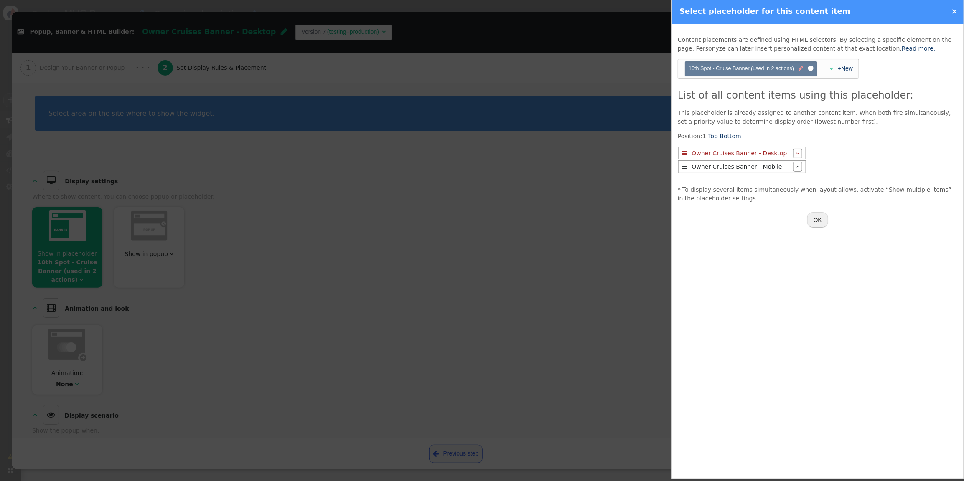
click at [802, 71] on span "" at bounding box center [801, 69] width 5 height 8
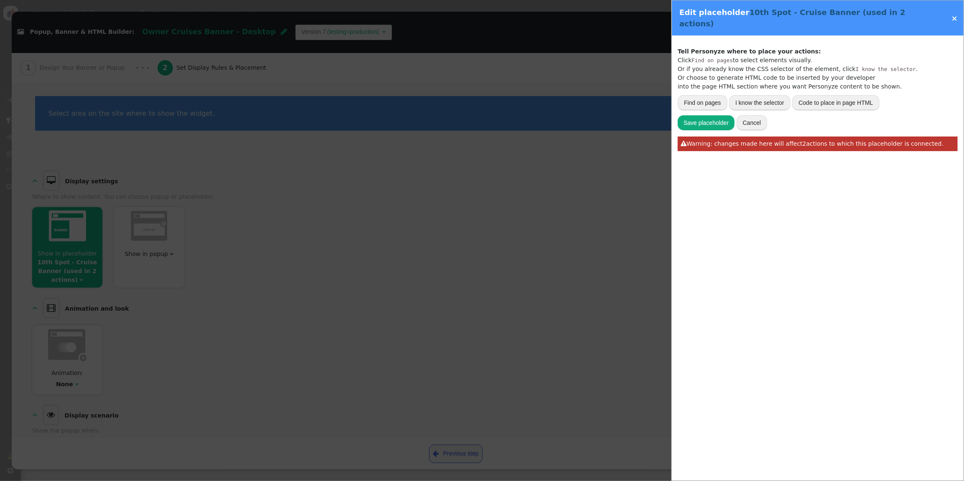
type input "[["#search-results",0],["div",0,[[0,"row",1],[0,"search-results__list",1]]],["s…"
type input "10th Spot - Cruise Banner"
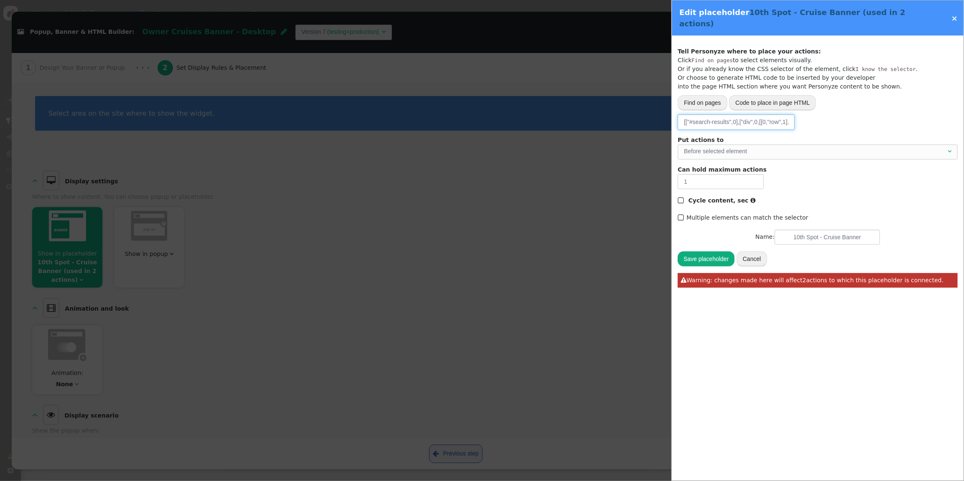
drag, startPoint x: 704, startPoint y: 114, endPoint x: 750, endPoint y: 111, distance: 46.9
click at [704, 114] on input "[["#search-results",0],["div",0,[[0,"row",1],[0,"search-results__list",1]]],["s…" at bounding box center [736, 121] width 117 height 15
paste input "search-results__item"
click at [802, 114] on div "Please, choose from where to grab the data -- Select one --  URL parameter  P…" at bounding box center [818, 121] width 280 height 15
drag, startPoint x: 684, startPoint y: 112, endPoint x: 692, endPoint y: 111, distance: 7.6
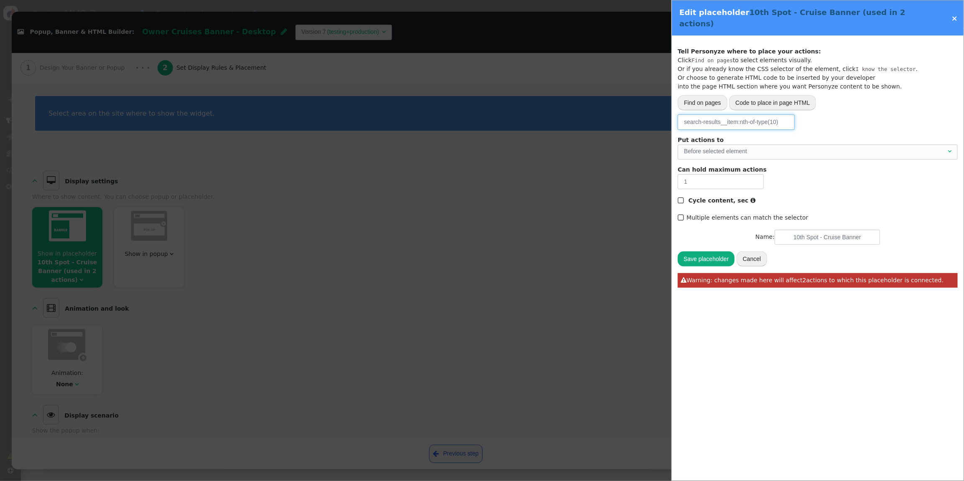
click at [684, 114] on input "search-results__item:nth-of-type(10)" at bounding box center [736, 121] width 117 height 15
type input ".search-results__item:nth-of-type(10)"
click at [713, 252] on button "Save placeholder" at bounding box center [706, 259] width 57 height 15
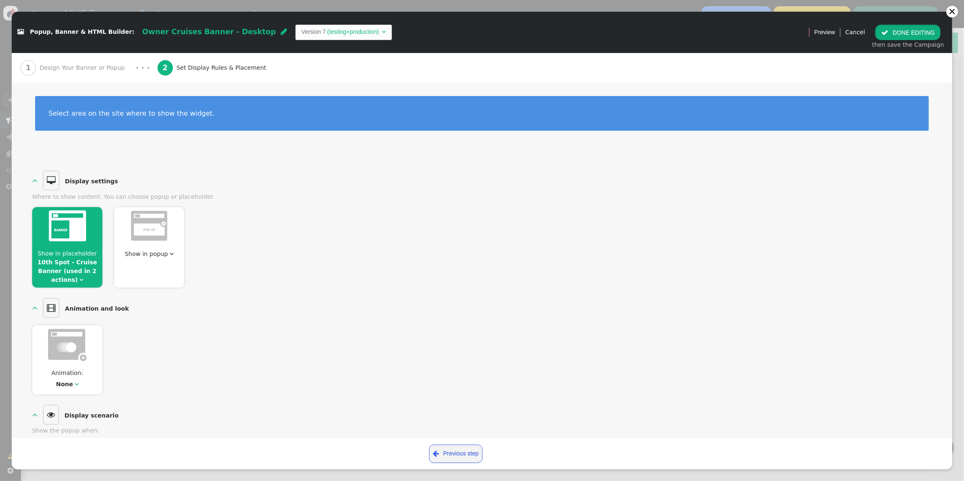
click at [894, 36] on button " DONE EDITING" at bounding box center [907, 32] width 65 height 15
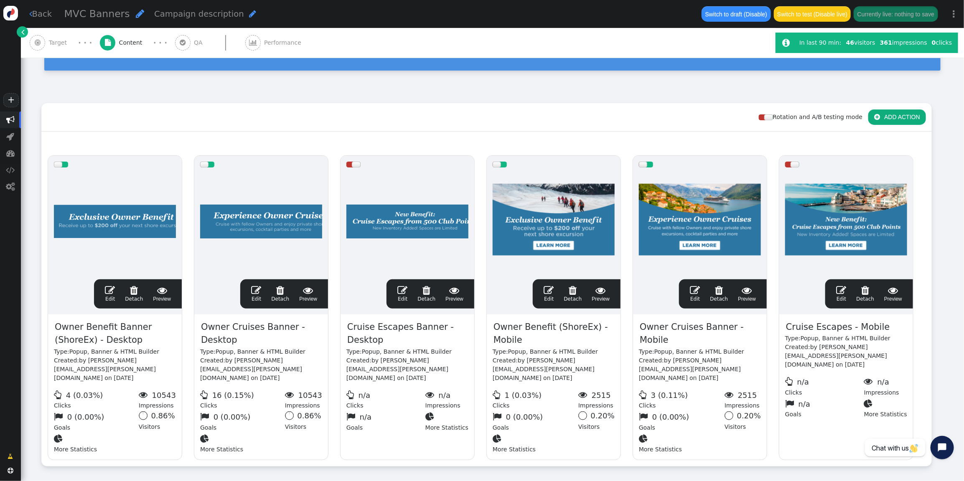
click at [254, 285] on span "" at bounding box center [256, 290] width 10 height 10
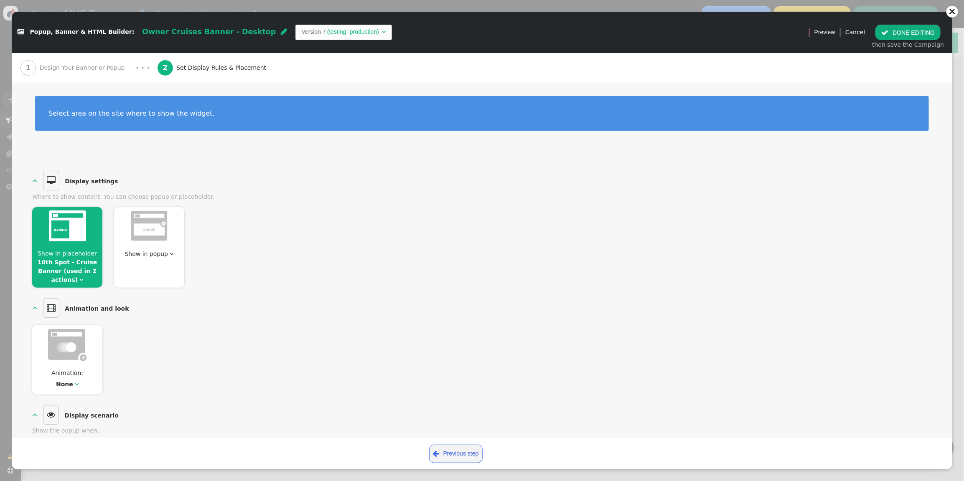
drag, startPoint x: 104, startPoint y: 67, endPoint x: 149, endPoint y: 61, distance: 44.7
click at [104, 66] on span "Design Your Banner or Popup" at bounding box center [84, 68] width 89 height 9
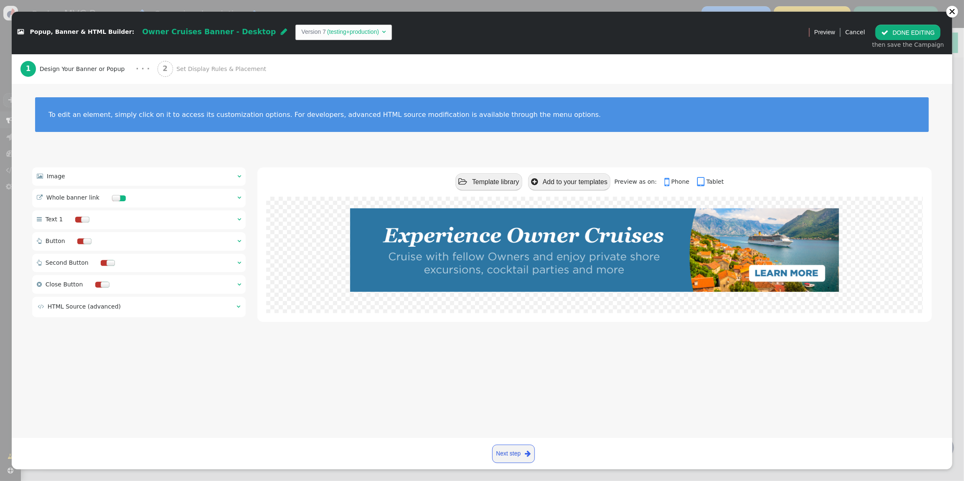
click at [888, 32] on span "" at bounding box center [884, 32] width 7 height 7
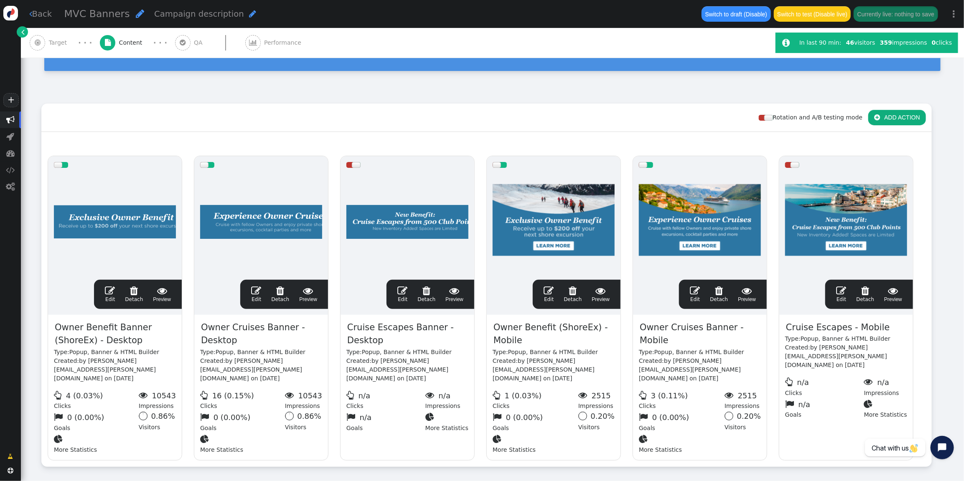
click at [109, 286] on span "" at bounding box center [110, 291] width 10 height 10
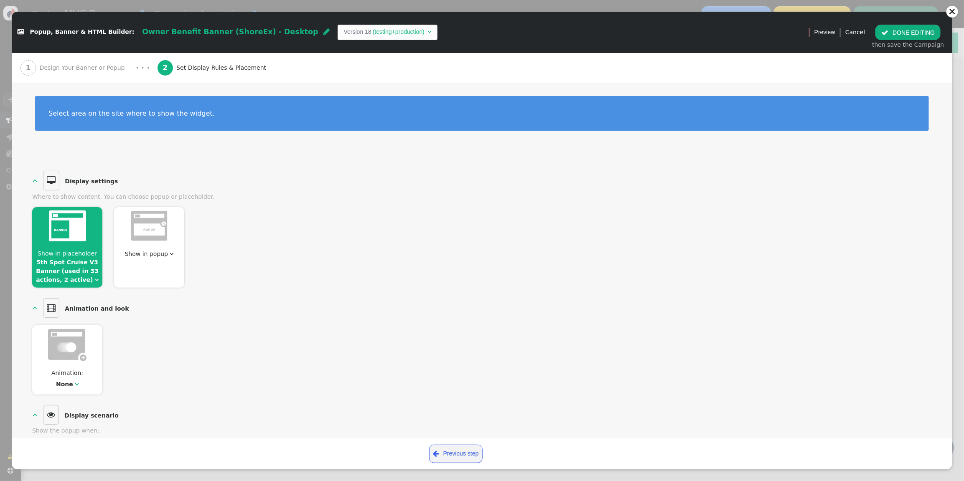
click at [48, 244] on div at bounding box center [67, 227] width 70 height 41
click at [86, 70] on span "Design Your Banner or Popup" at bounding box center [84, 68] width 89 height 9
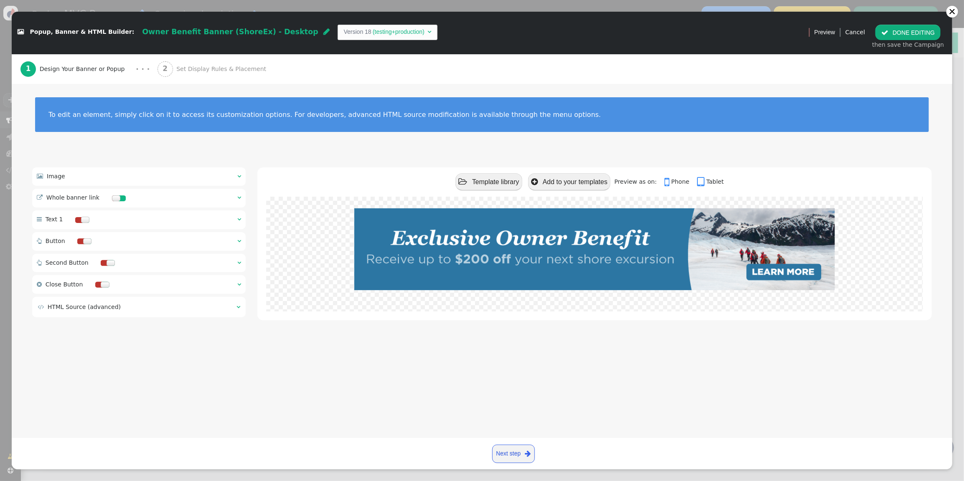
click at [183, 68] on span "Set Display Rules & Placement" at bounding box center [222, 69] width 93 height 9
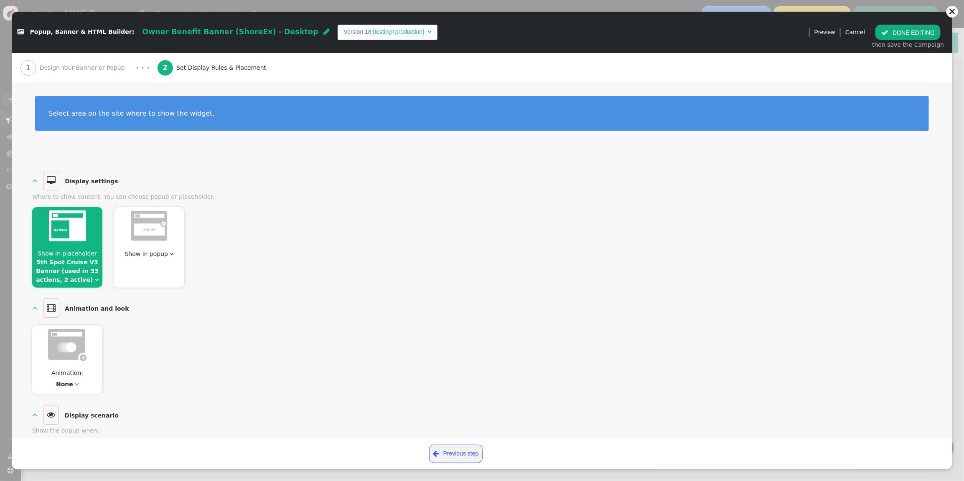
click at [78, 259] on link "5th Spot Cruise V3 Banner (used in 33 actions, 2 active)" at bounding box center [67, 271] width 63 height 24
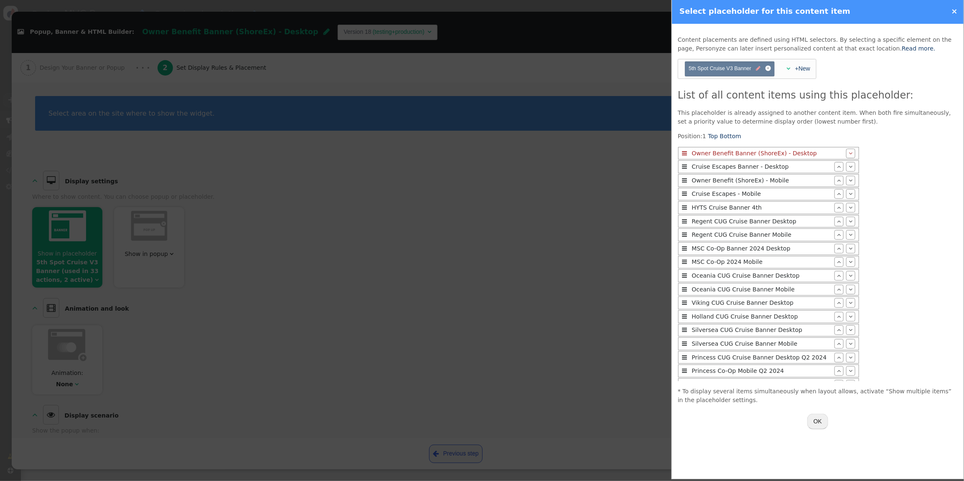
click at [758, 70] on span "" at bounding box center [758, 69] width 5 height 8
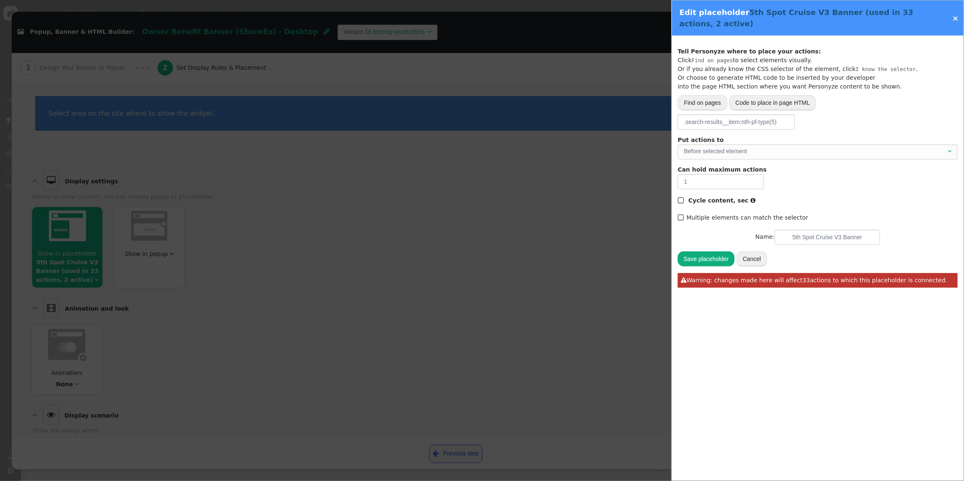
click at [918, 17] on link "×" at bounding box center [955, 18] width 6 height 9
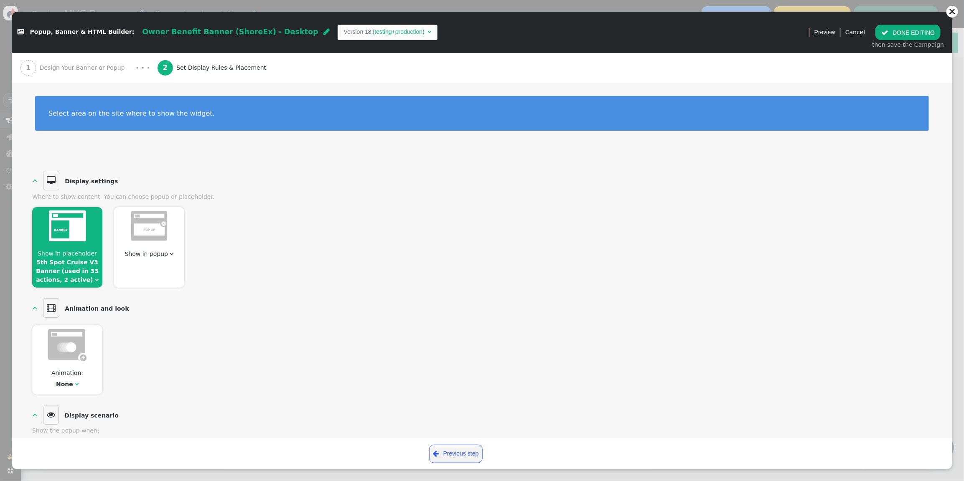
click at [901, 33] on button " DONE EDITING" at bounding box center [907, 32] width 65 height 15
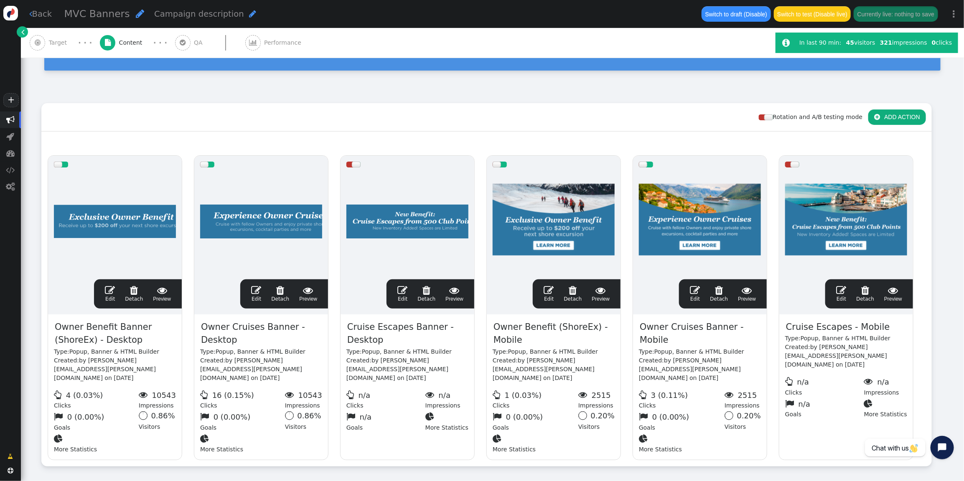
click at [107, 285] on span "" at bounding box center [110, 290] width 10 height 10
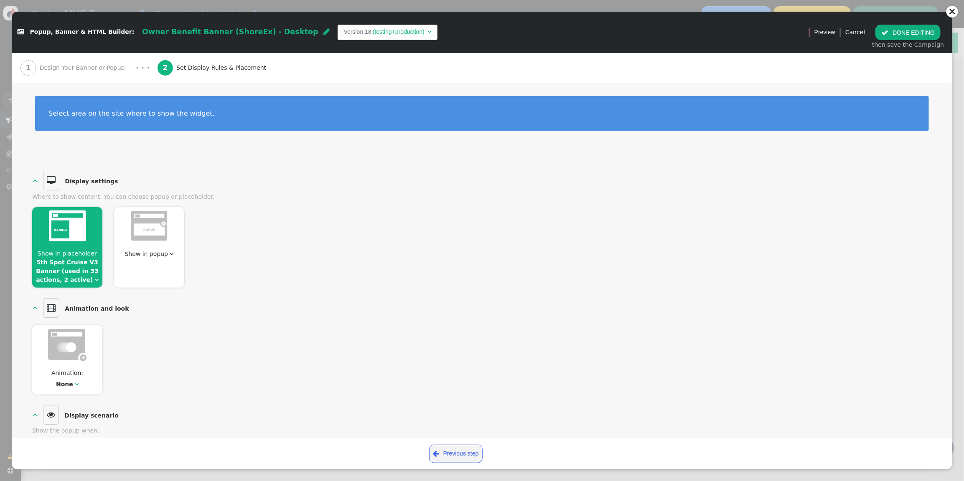
click at [61, 257] on span "Show in placeholder 5th Spot Cruise V3 Banner (used in 33 actions, 2 active) " at bounding box center [67, 266] width 70 height 35
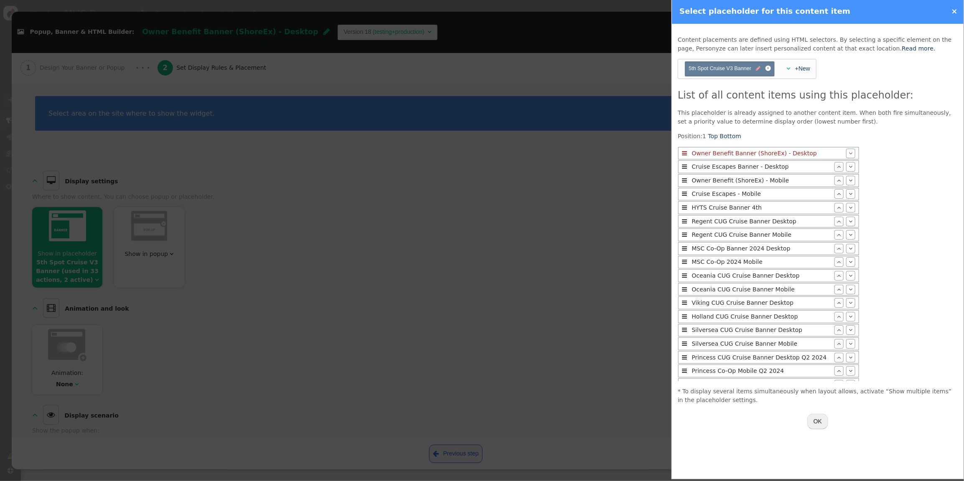
click at [758, 69] on span "" at bounding box center [758, 69] width 5 height 8
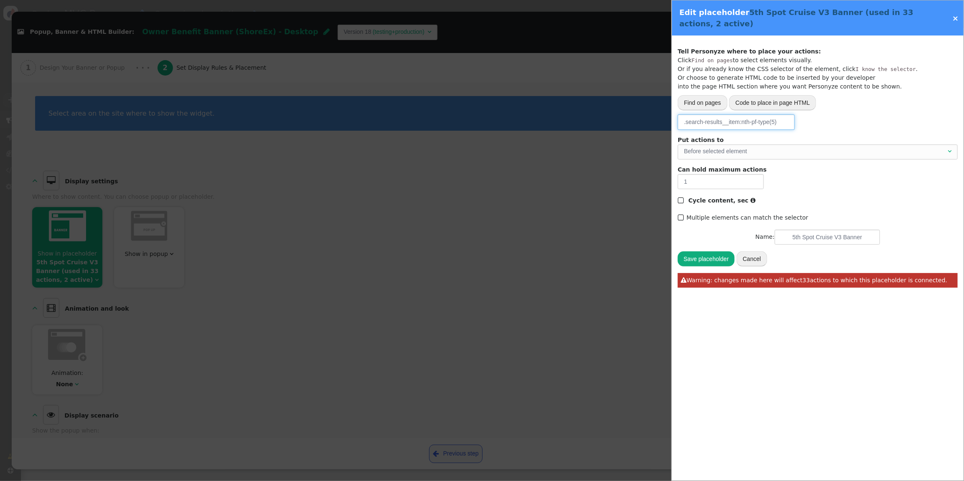
drag, startPoint x: 753, startPoint y: 123, endPoint x: 773, endPoint y: 117, distance: 20.4
click at [754, 123] on input ".search-results__item:nth-pf-type(5)" at bounding box center [736, 121] width 117 height 15
type input ".search-results__item:nth-of-type(5)"
click at [700, 251] on div "Save placeholder Cancel  Warning: changes made here will affect 33 actions to …" at bounding box center [818, 269] width 280 height 37
click at [708, 258] on button "Save placeholder" at bounding box center [706, 259] width 57 height 15
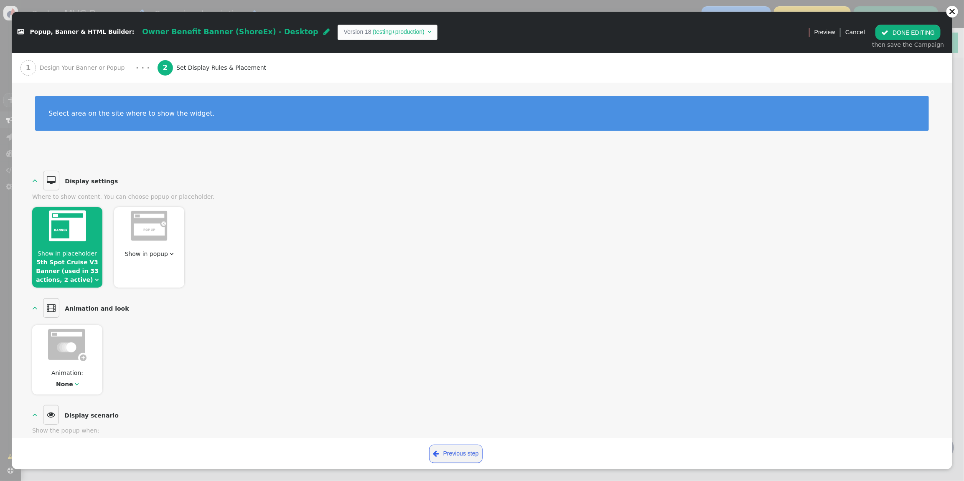
click at [907, 37] on button " DONE EDITING" at bounding box center [907, 32] width 65 height 15
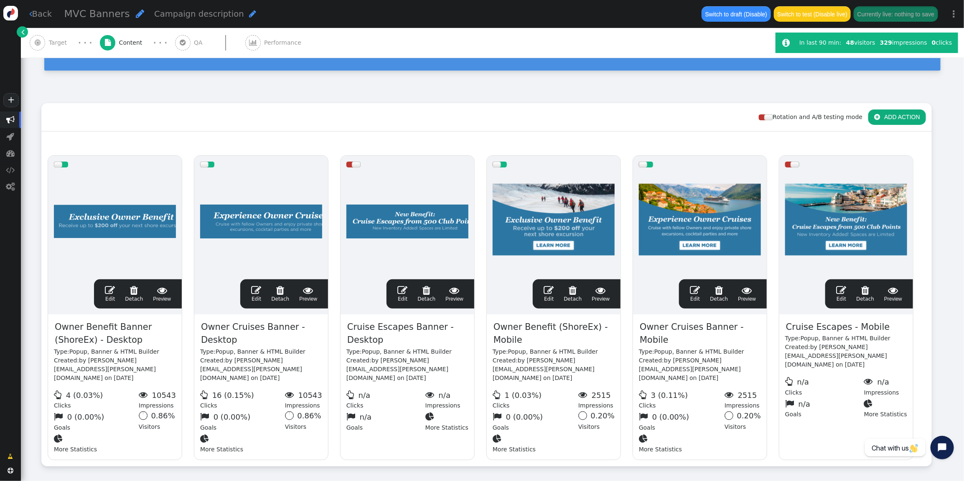
scroll to position [72, 0]
